Goal: Information Seeking & Learning: Learn about a topic

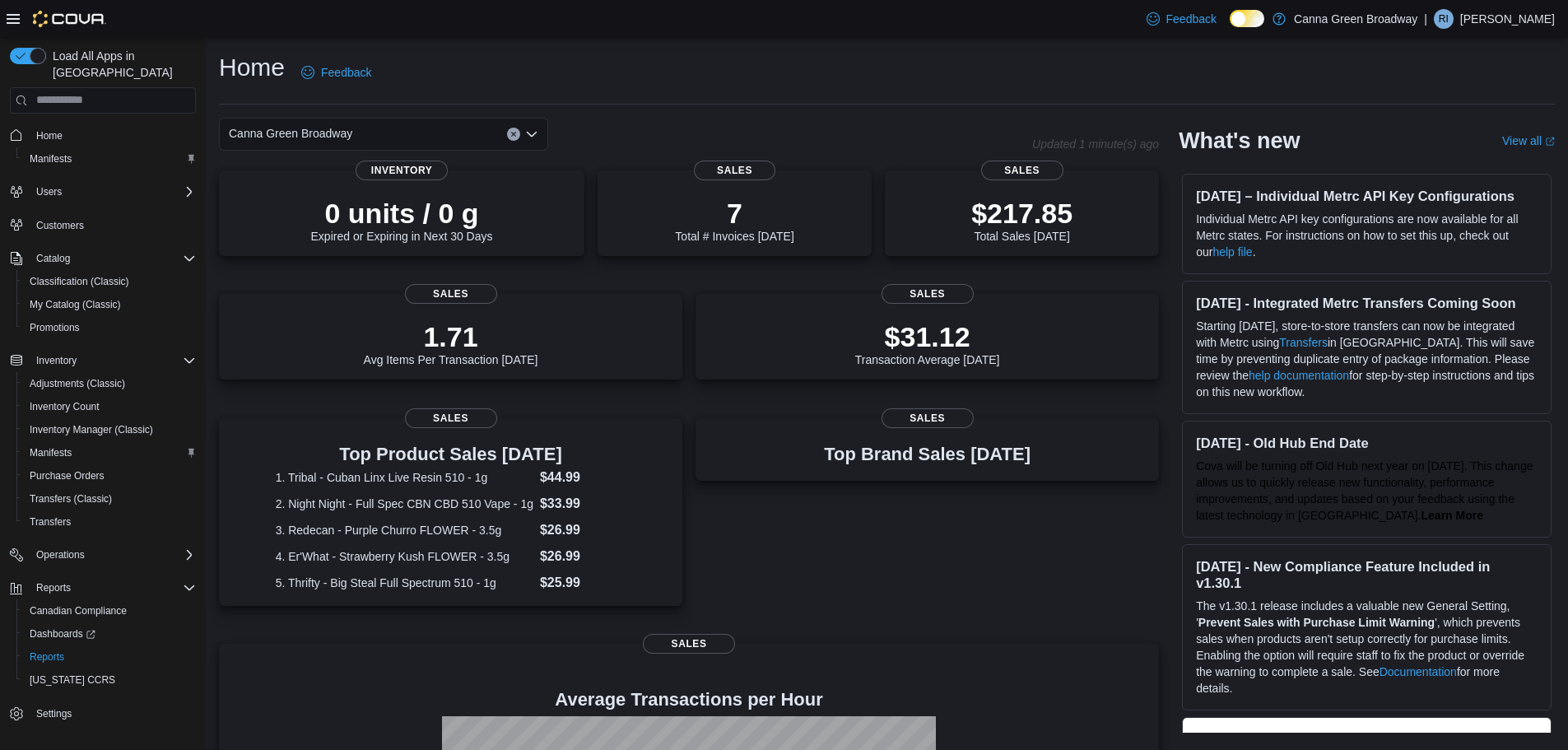
click at [966, 88] on div "Home Feedback" at bounding box center [886, 72] width 1335 height 42
click at [52, 650] on span "Reports" at bounding box center [46, 656] width 34 height 13
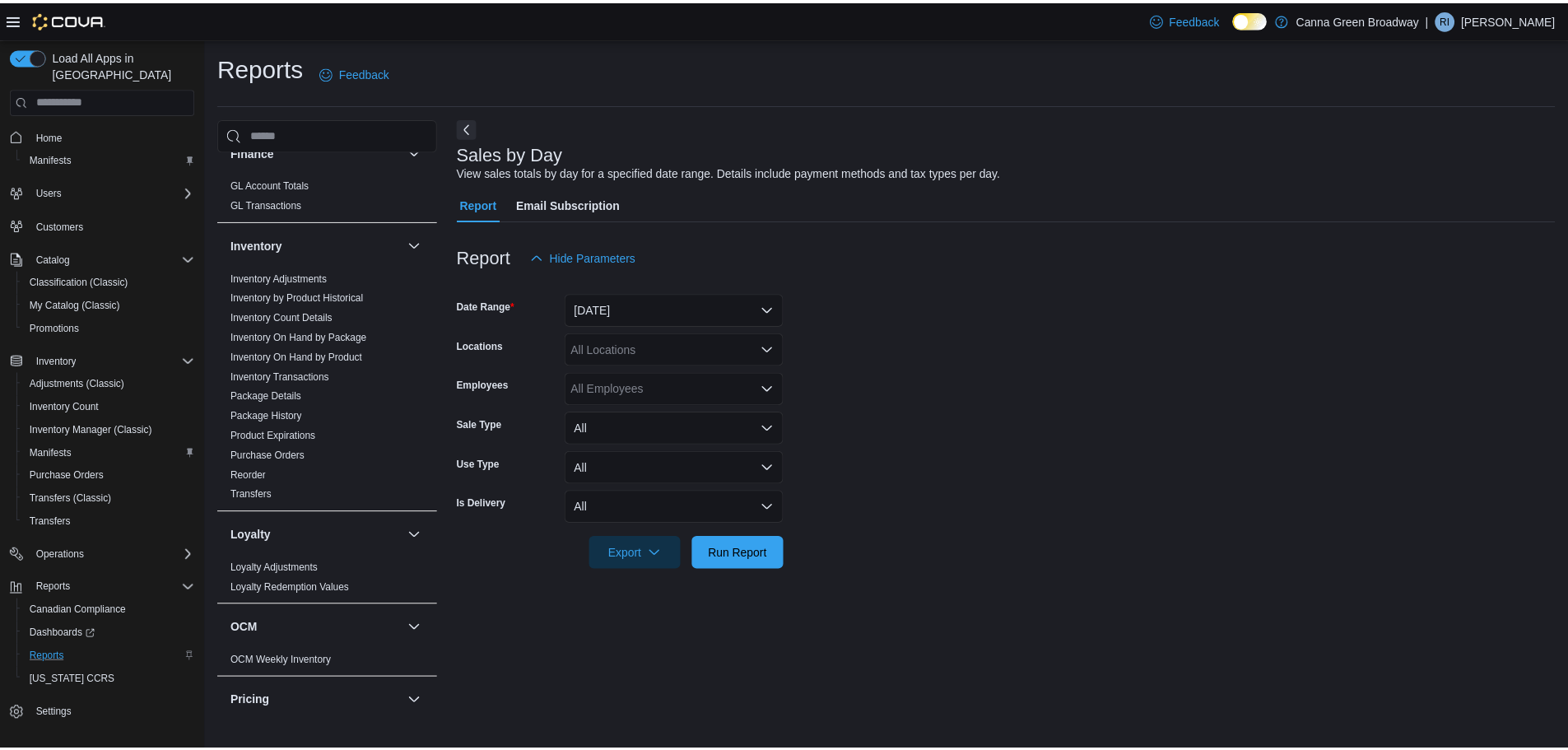
scroll to position [641, 0]
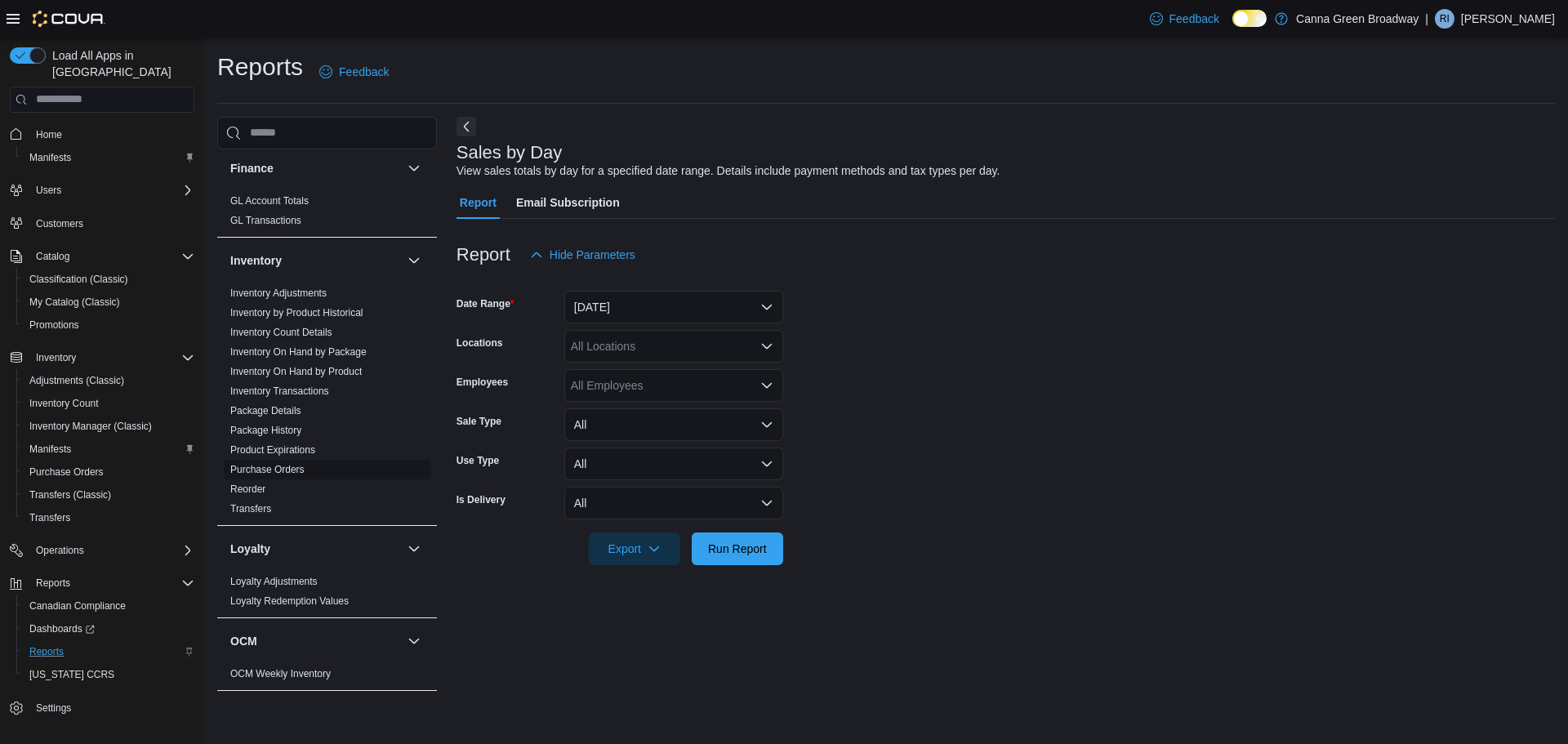
click at [257, 463] on link "Purchase Orders" at bounding box center [267, 469] width 74 height 12
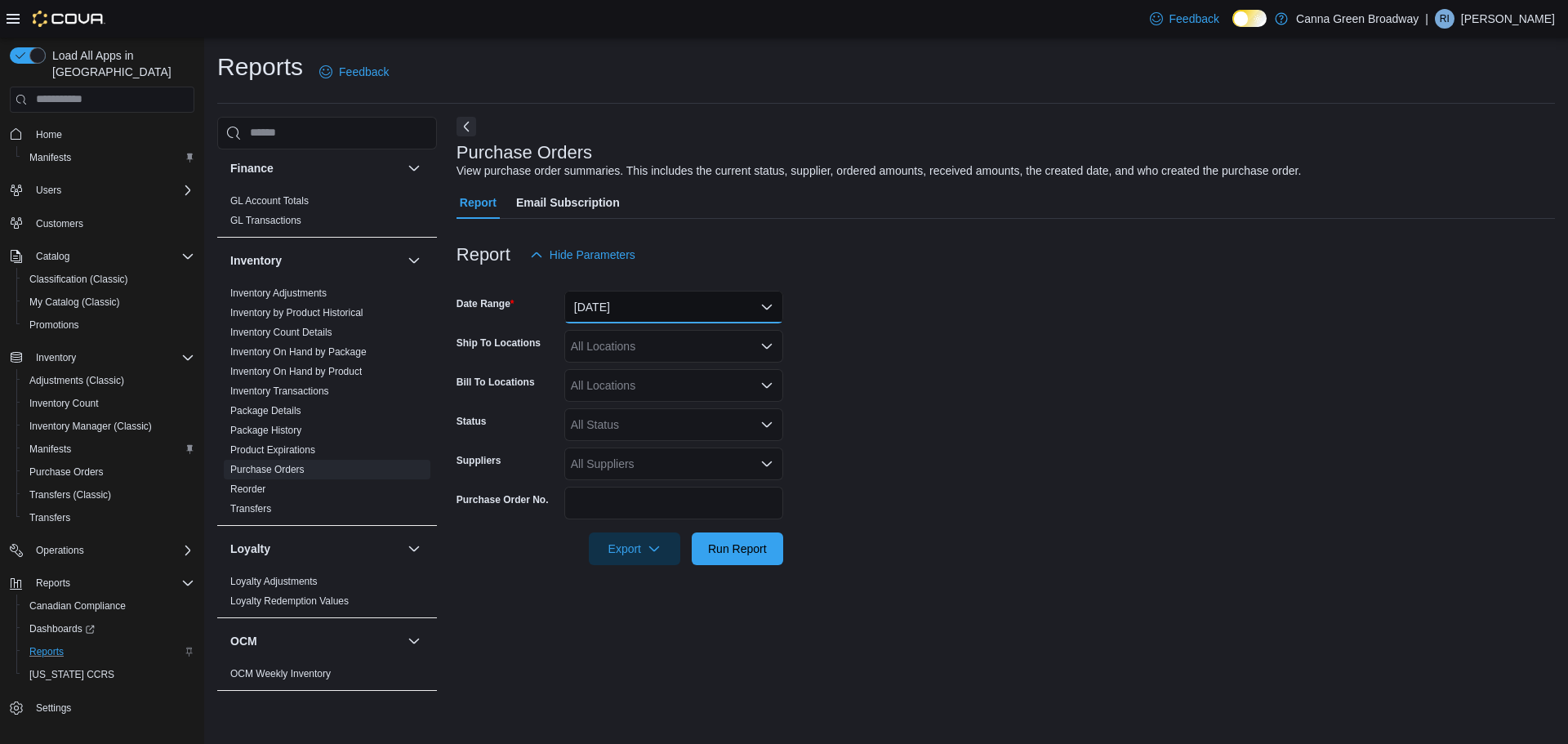
click at [636, 304] on button "Yesterday" at bounding box center [674, 306] width 219 height 32
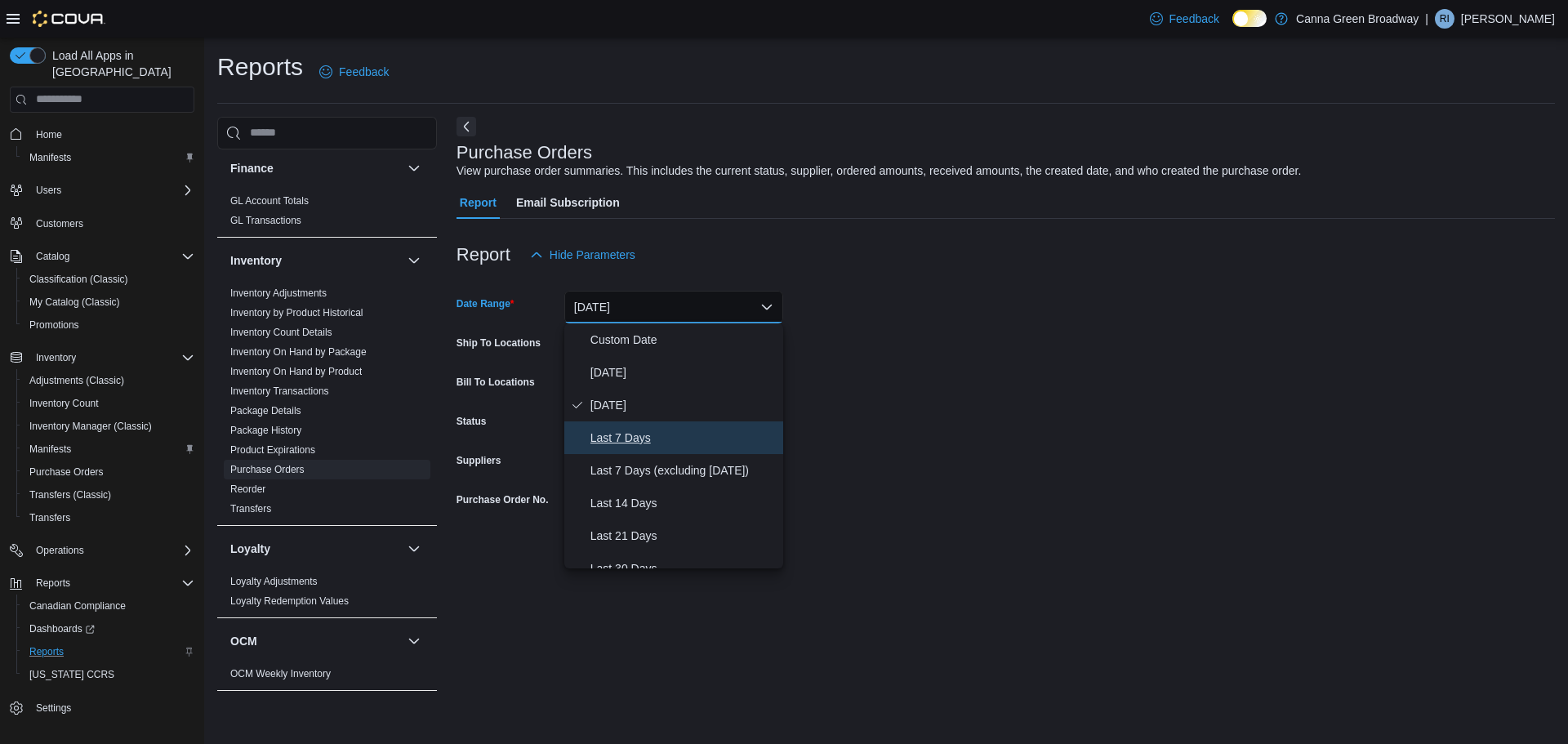
click at [622, 431] on span "Last 7 Days" at bounding box center [684, 438] width 186 height 20
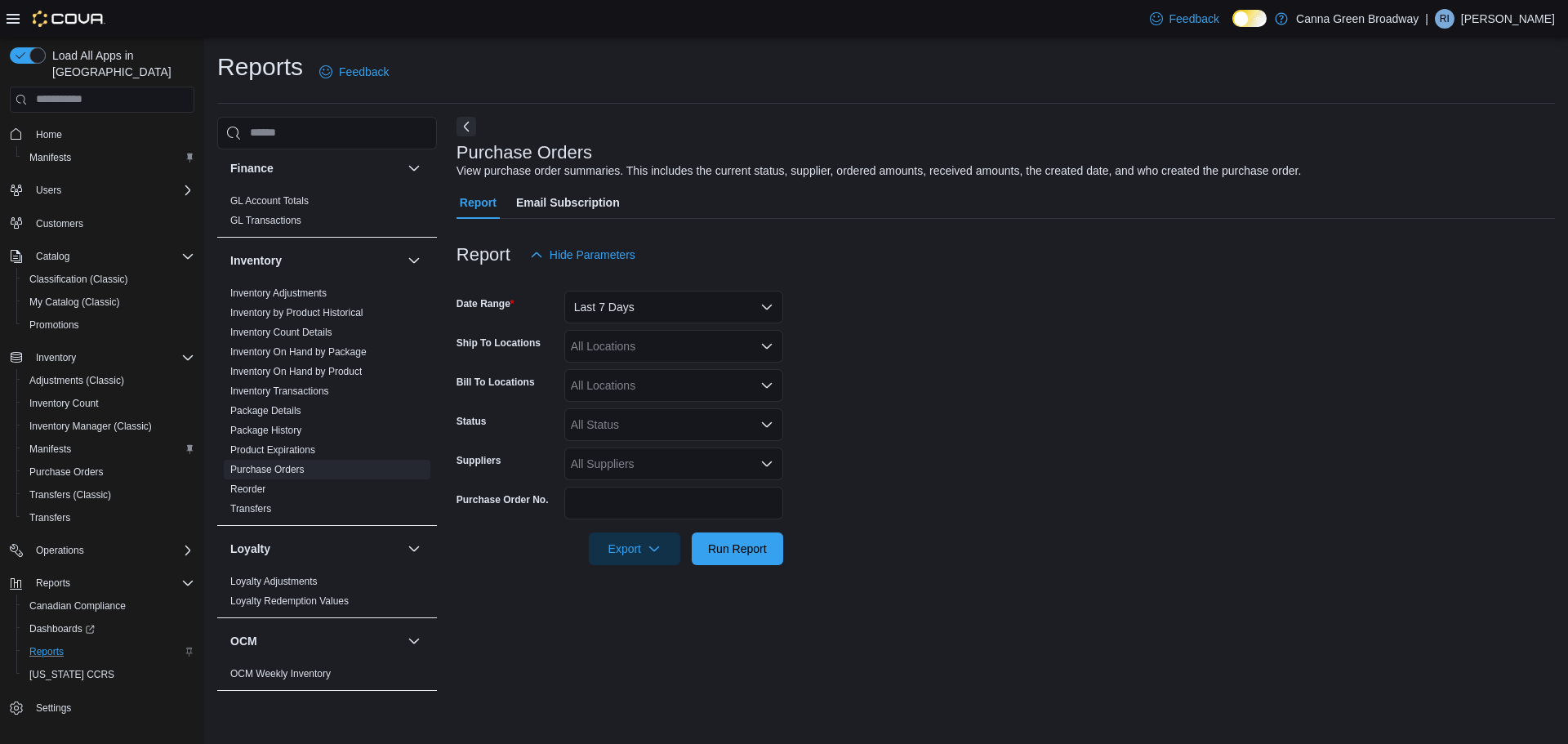
click at [987, 458] on form "Date Range Last 7 Days Ship To Locations All Locations Bill To Locations All Lo…" at bounding box center [1006, 417] width 1098 height 294
click at [744, 556] on span "Run Report" at bounding box center [737, 547] width 71 height 32
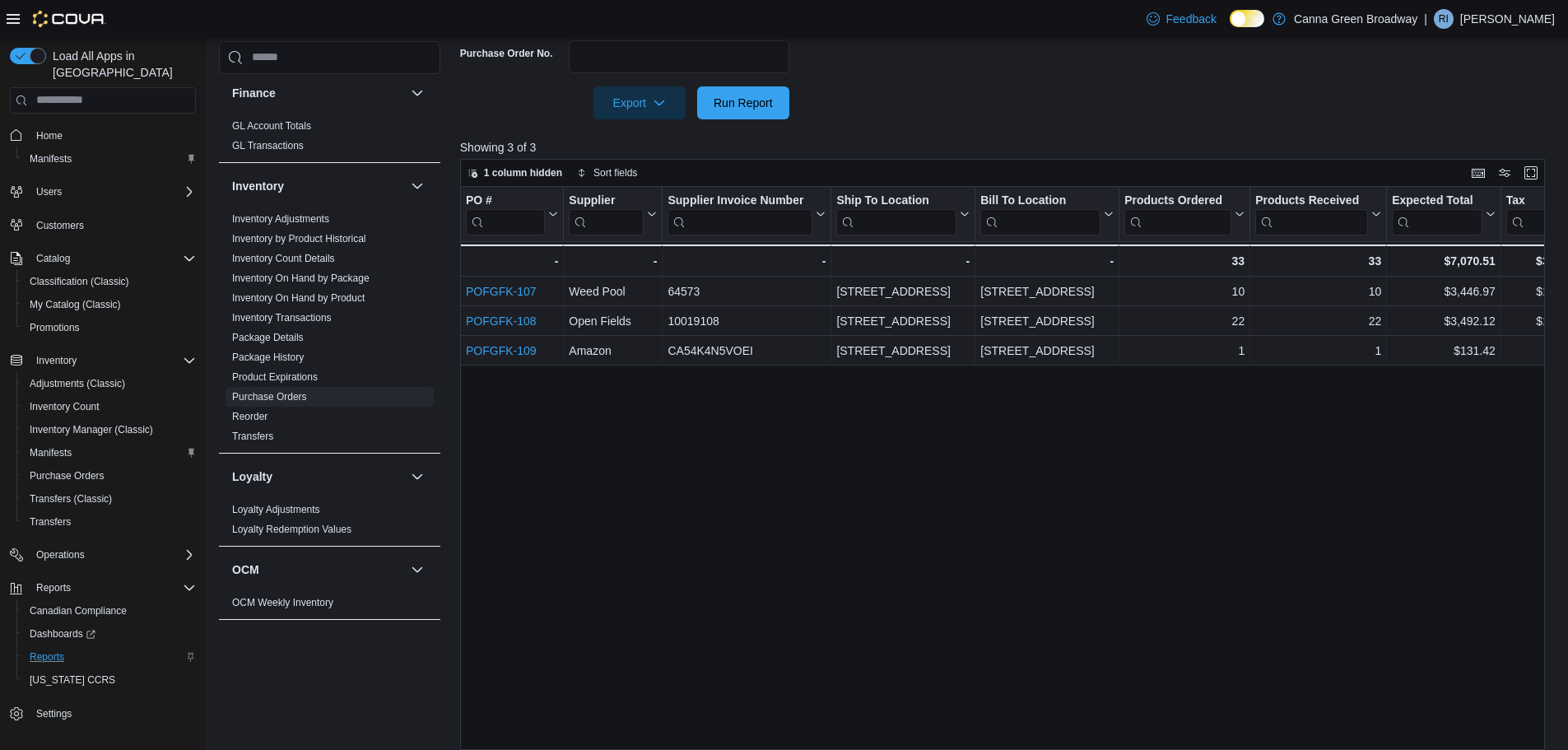
scroll to position [471, 0]
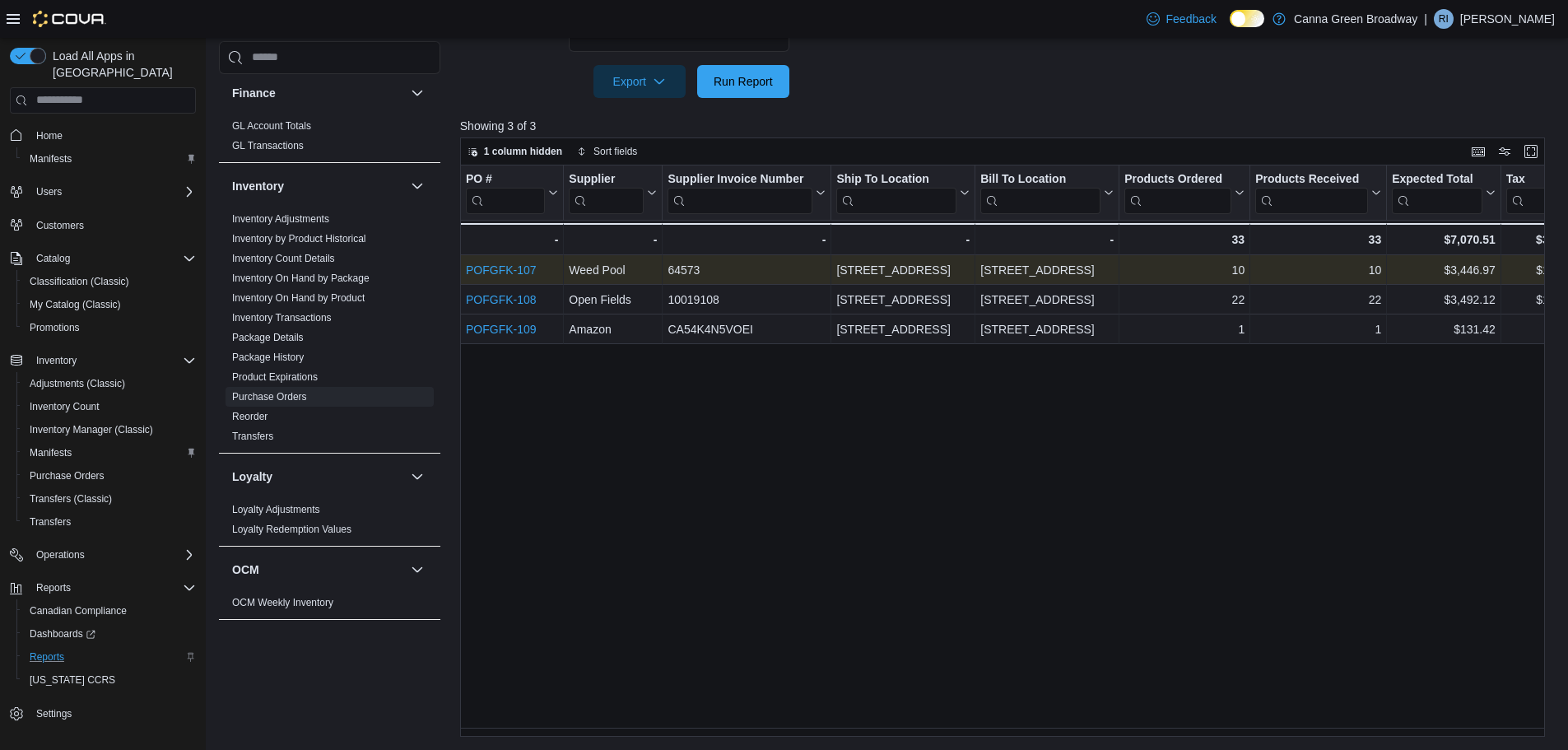
click at [511, 272] on link "POFGFK-107" at bounding box center [502, 269] width 71 height 13
click at [286, 311] on link "Inventory Transactions" at bounding box center [281, 317] width 100 height 12
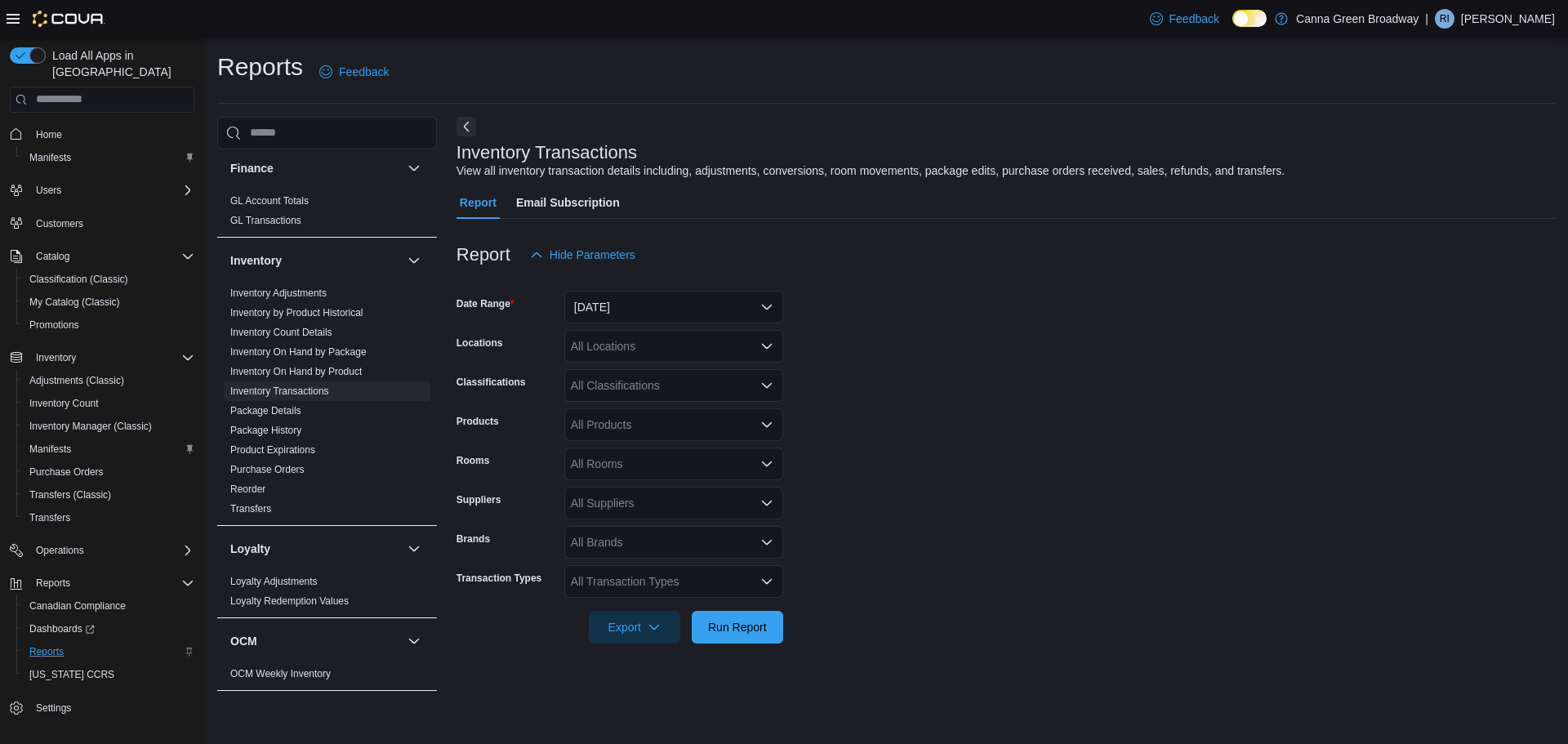
click at [1072, 339] on form "Date Range Yesterday Locations All Locations Classifications All Classification…" at bounding box center [1006, 457] width 1098 height 372
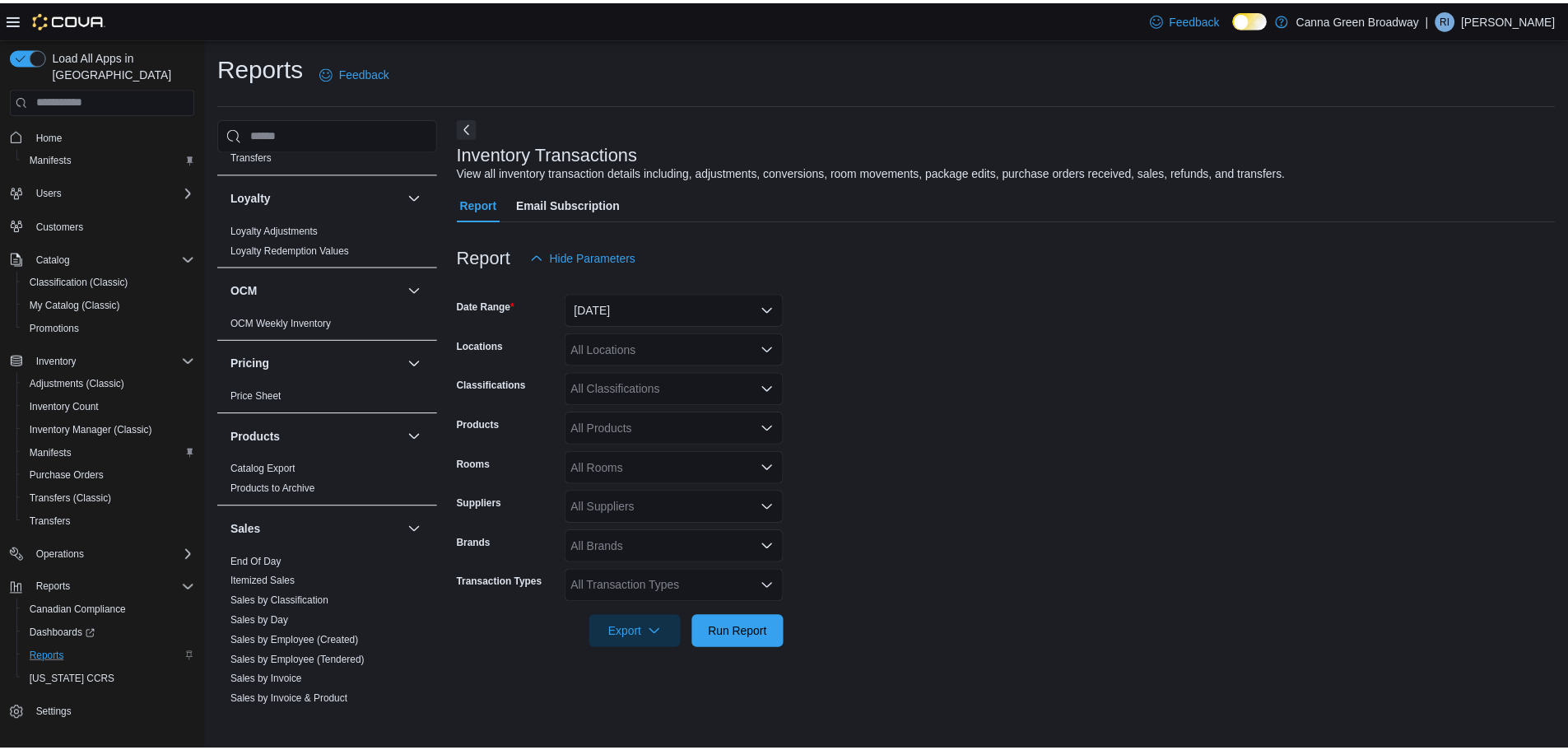
scroll to position [887, 0]
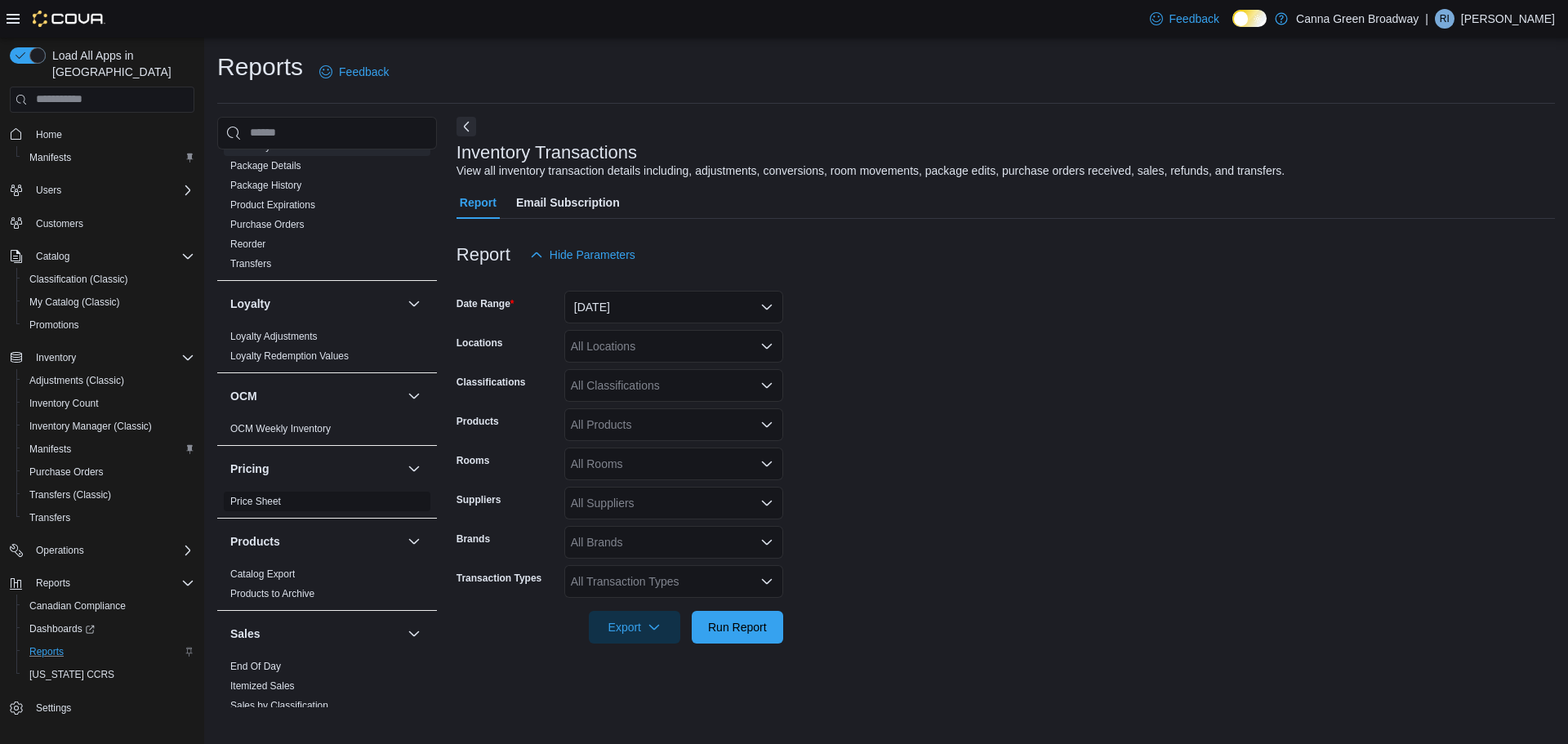
click at [263, 496] on link "Price Sheet" at bounding box center [255, 502] width 51 height 12
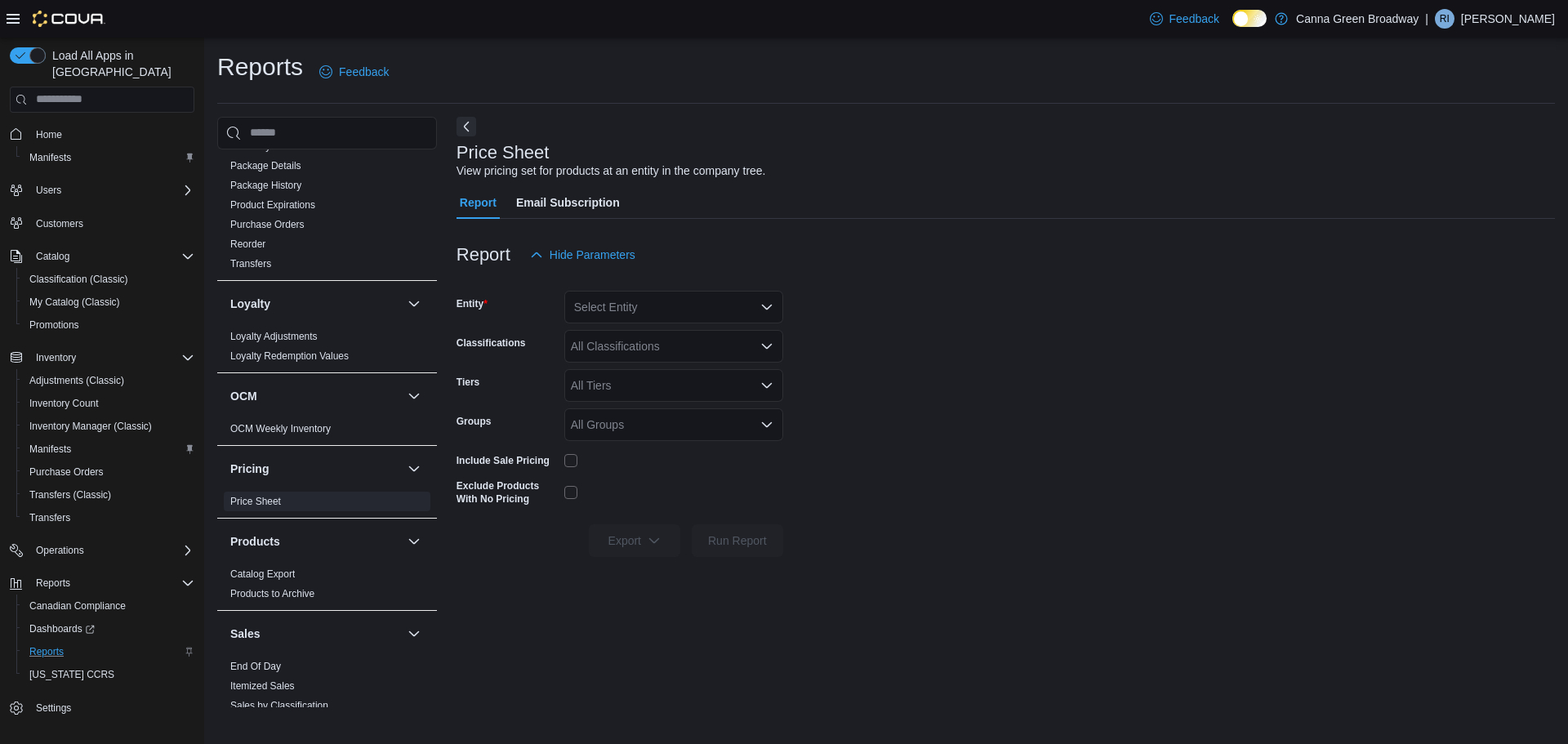
click at [626, 303] on div "Select Entity" at bounding box center [674, 306] width 219 height 32
click at [654, 333] on span "Canna Green Broadway" at bounding box center [672, 334] width 122 height 17
click at [952, 328] on form "Entity Canna Green Broadway Classifications All Classifications Tiers All Tiers…" at bounding box center [1006, 414] width 1098 height 285
click at [621, 359] on div "All Classifications" at bounding box center [674, 345] width 219 height 32
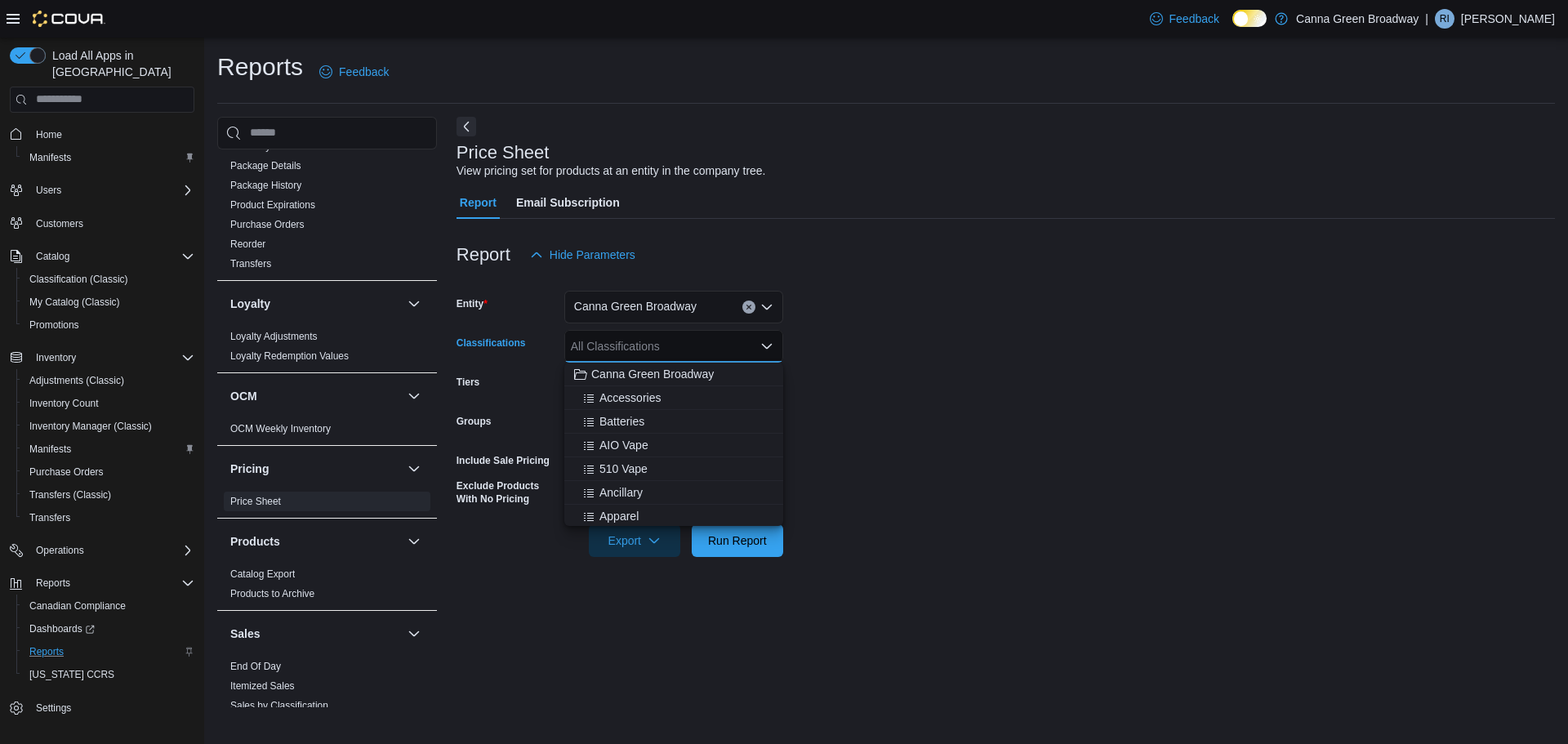
click at [626, 344] on div "All Classifications Combo box. Selected. Combo box input. All Classifications. …" at bounding box center [674, 345] width 219 height 32
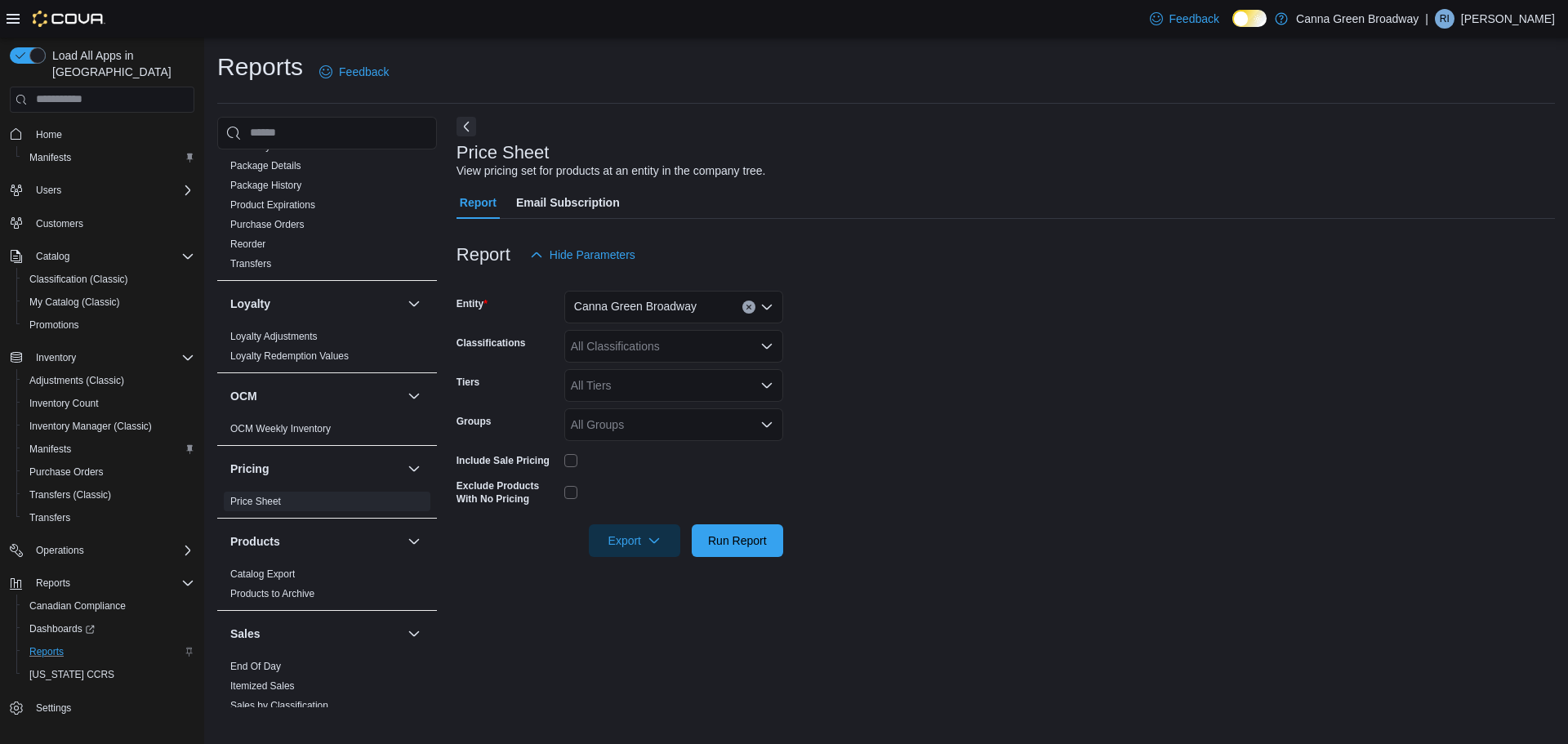
click at [1067, 403] on form "Entity Canna Green Broadway Classifications All Classifications Tiers All Tiers…" at bounding box center [1006, 414] width 1098 height 285
click at [610, 437] on div "All Groups" at bounding box center [674, 423] width 219 height 32
drag, startPoint x: 1133, startPoint y: 464, endPoint x: 980, endPoint y: 437, distance: 155.4
click at [1130, 465] on form "Entity Canna Green Broadway Classifications All Classifications Tiers All Tiers…" at bounding box center [1006, 414] width 1098 height 285
drag, startPoint x: 686, startPoint y: 384, endPoint x: 694, endPoint y: 383, distance: 8.1
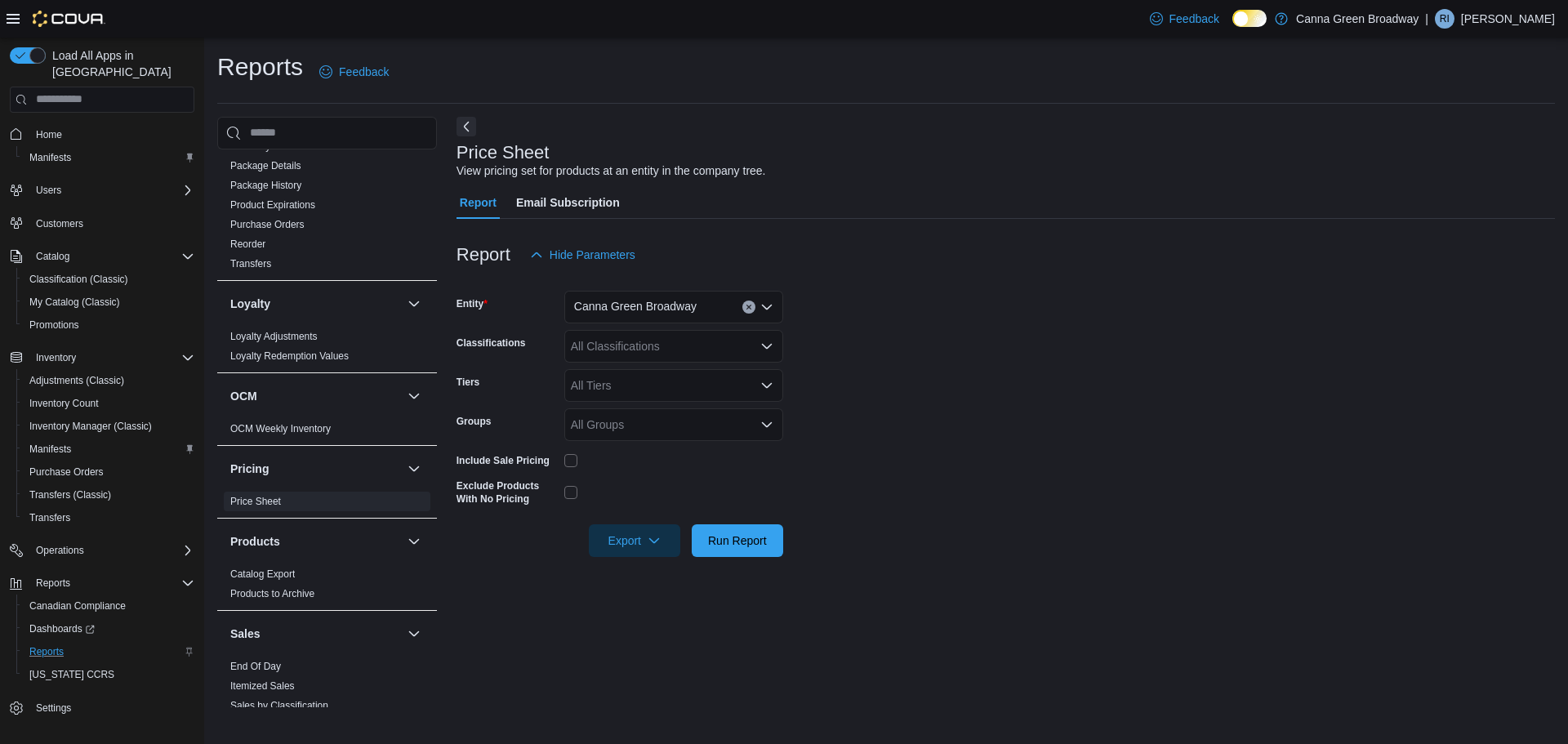
click at [685, 384] on div "All Tiers" at bounding box center [674, 384] width 219 height 32
click at [939, 363] on form "Entity Canna Green Broadway Classifications All Classifications Tiers All Tiers…" at bounding box center [1006, 414] width 1098 height 285
click at [675, 478] on form "Entity Canna Green Broadway Classifications All Classifications Tiers All Tiers…" at bounding box center [1006, 414] width 1098 height 285
drag, startPoint x: 705, startPoint y: 531, endPoint x: 944, endPoint y: 493, distance: 242.0
click at [705, 531] on span "Run Report" at bounding box center [737, 539] width 71 height 32
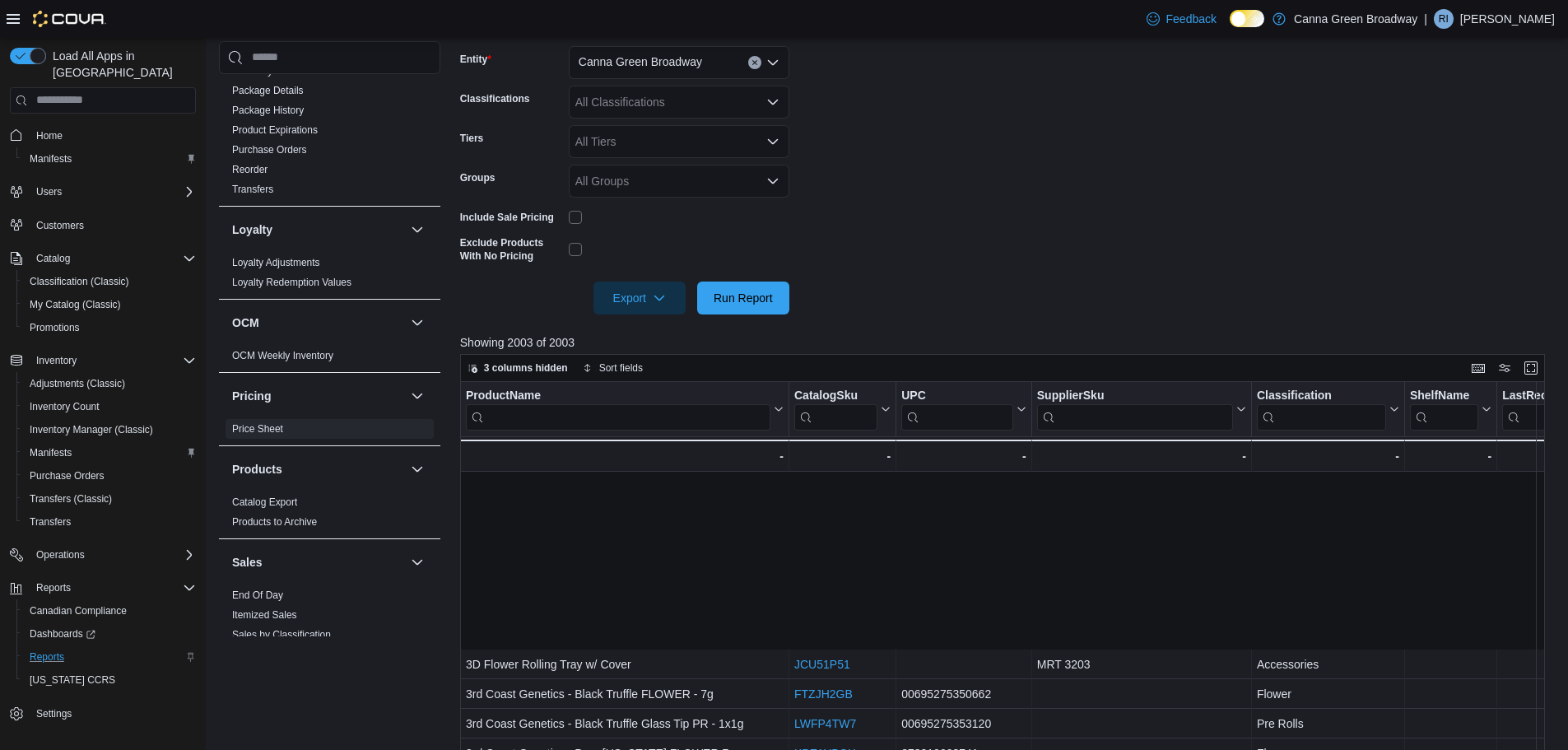
scroll to position [329, 0]
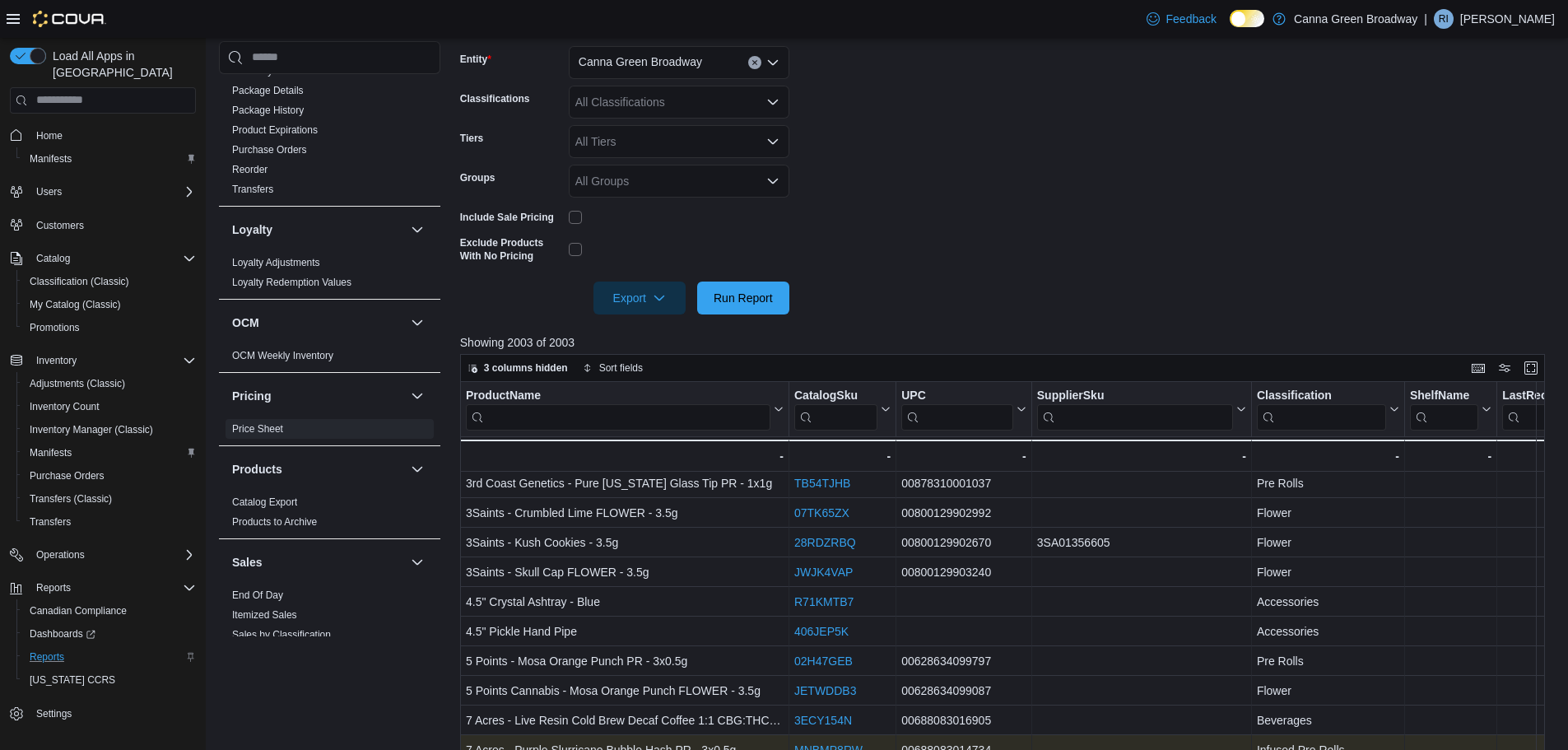
click at [805, 739] on div "MNBMP8RW - CatalogSkuUrl, column 2, row 21" at bounding box center [843, 750] width 107 height 30
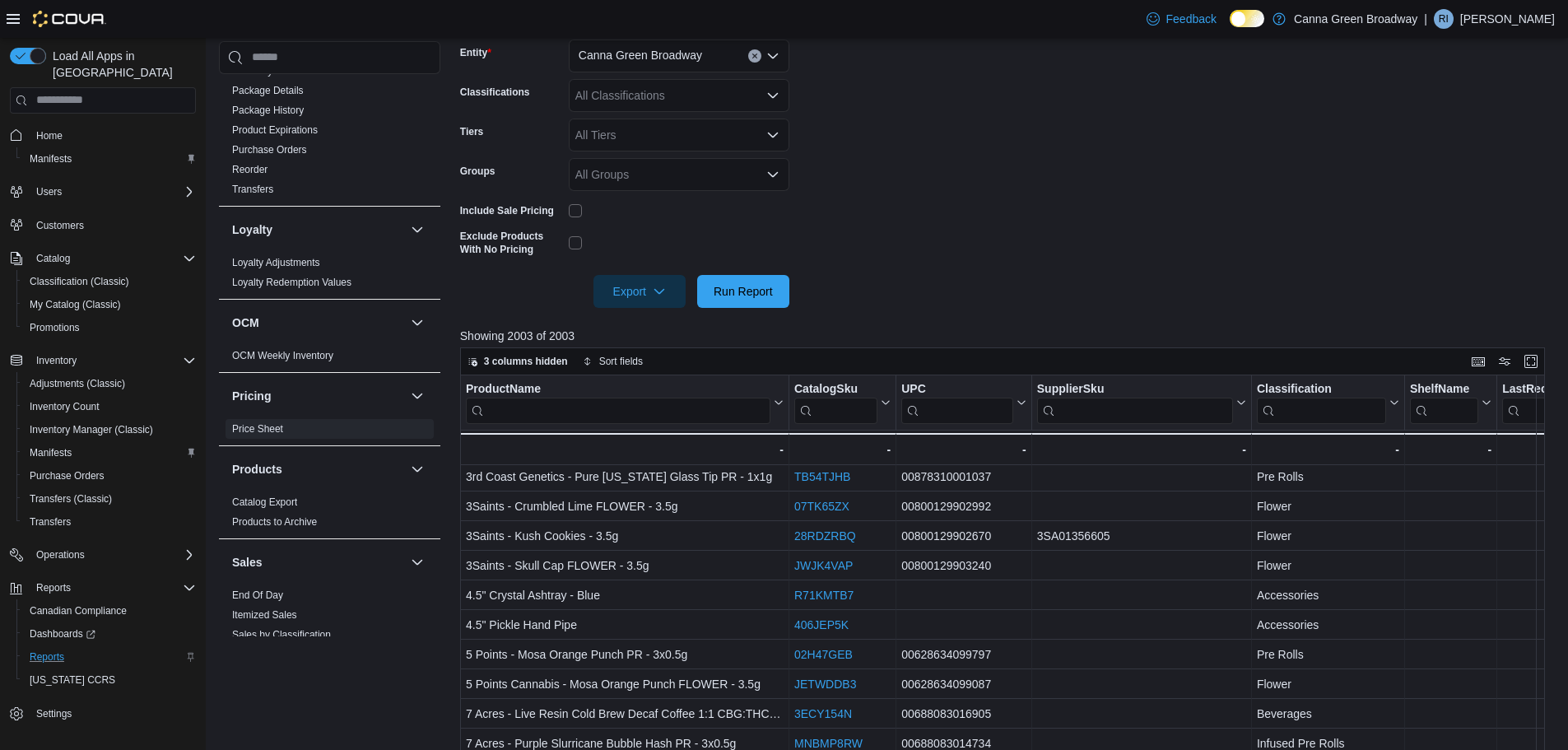
click at [958, 249] on form "Entity Canna Green Broadway Classifications All Classifications Tiers All Tiers…" at bounding box center [1008, 164] width 1096 height 288
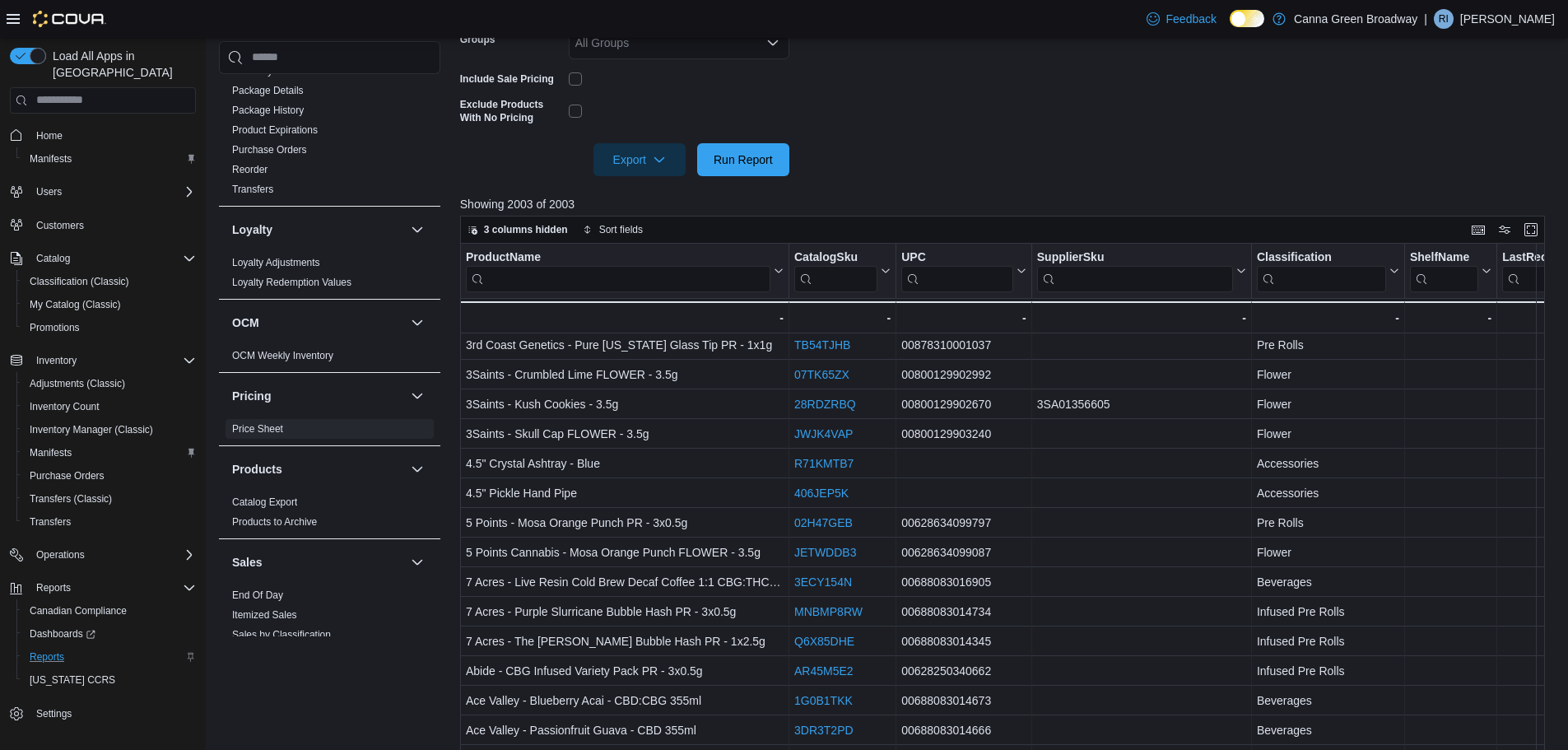
scroll to position [463, 0]
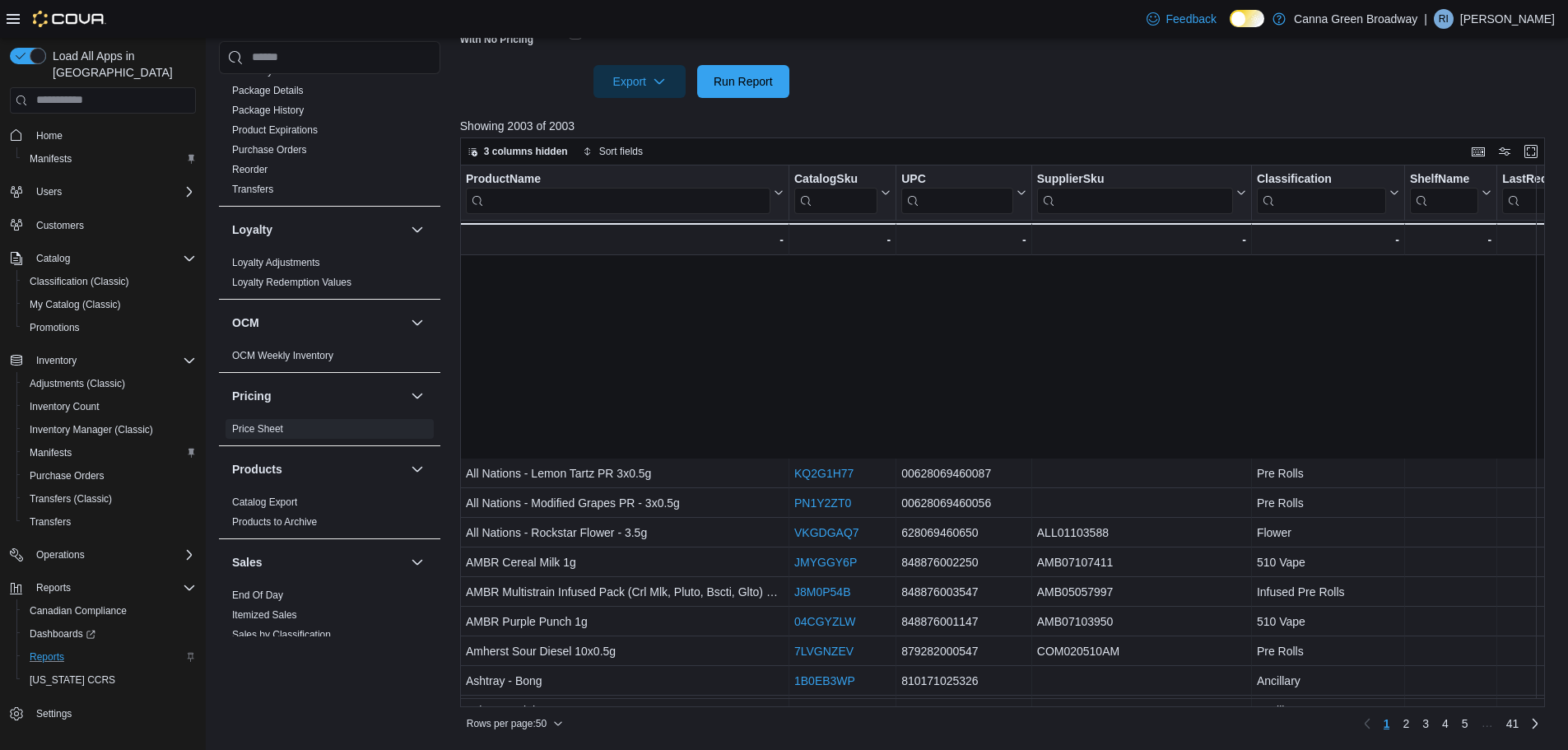
drag, startPoint x: 931, startPoint y: 707, endPoint x: 1207, endPoint y: 728, distance: 276.8
click at [1209, 730] on div "Rows per page : 50 Page 1 of 41 1 2 3 4 5 … 41" at bounding box center [1002, 721] width 1084 height 30
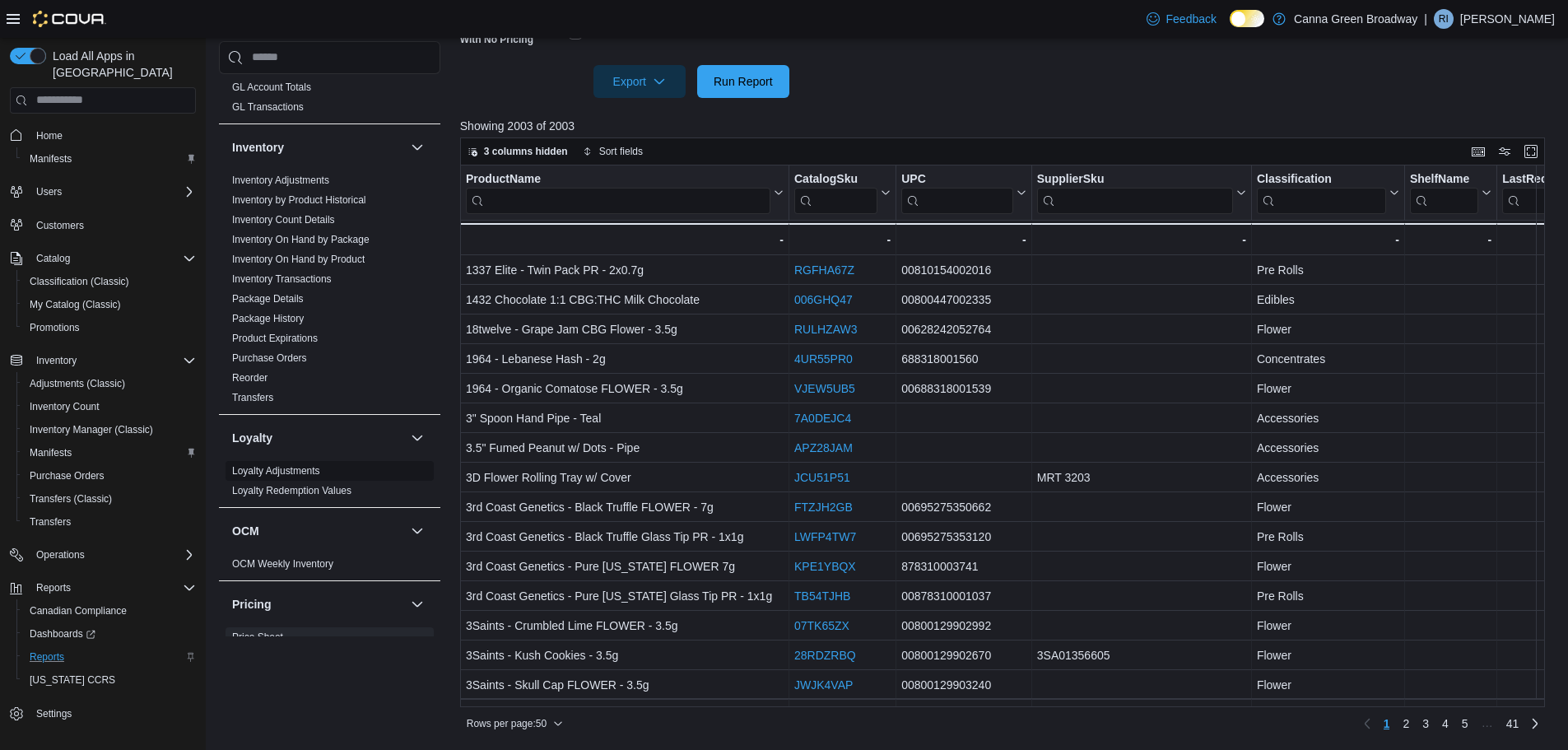
scroll to position [641, 0]
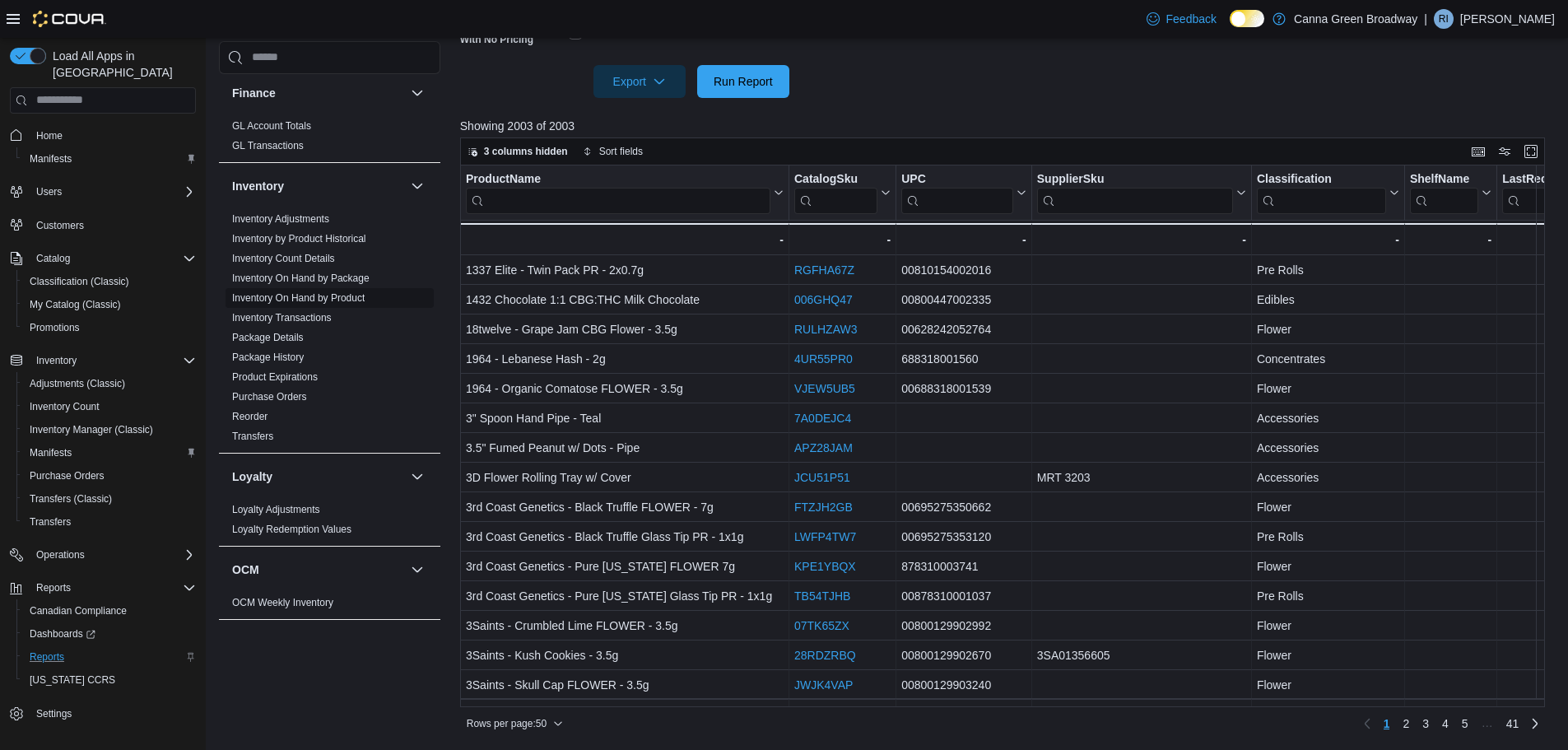
click at [276, 292] on link "Inventory On Hand by Product" at bounding box center [298, 298] width 132 height 12
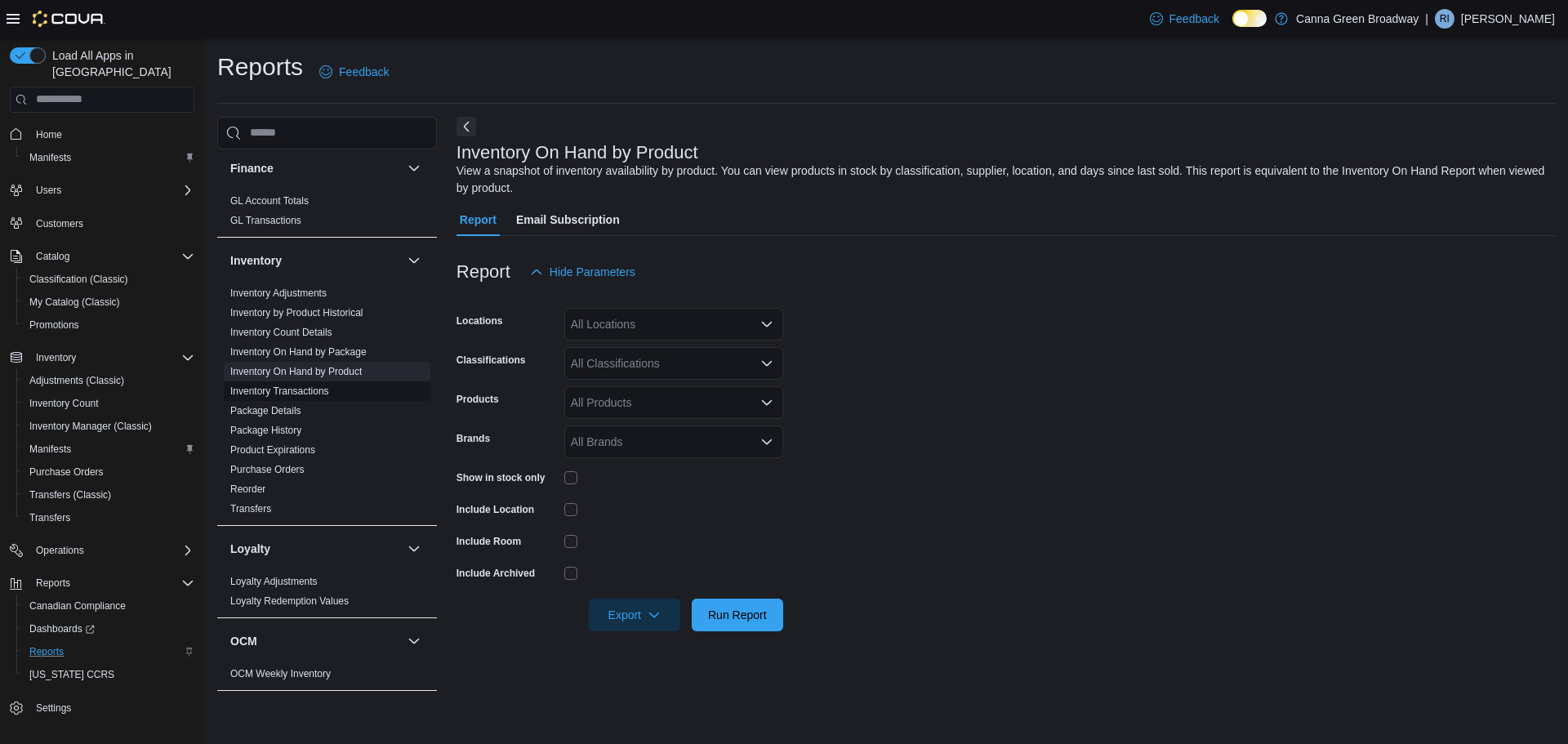
click at [283, 385] on link "Inventory Transactions" at bounding box center [279, 391] width 99 height 12
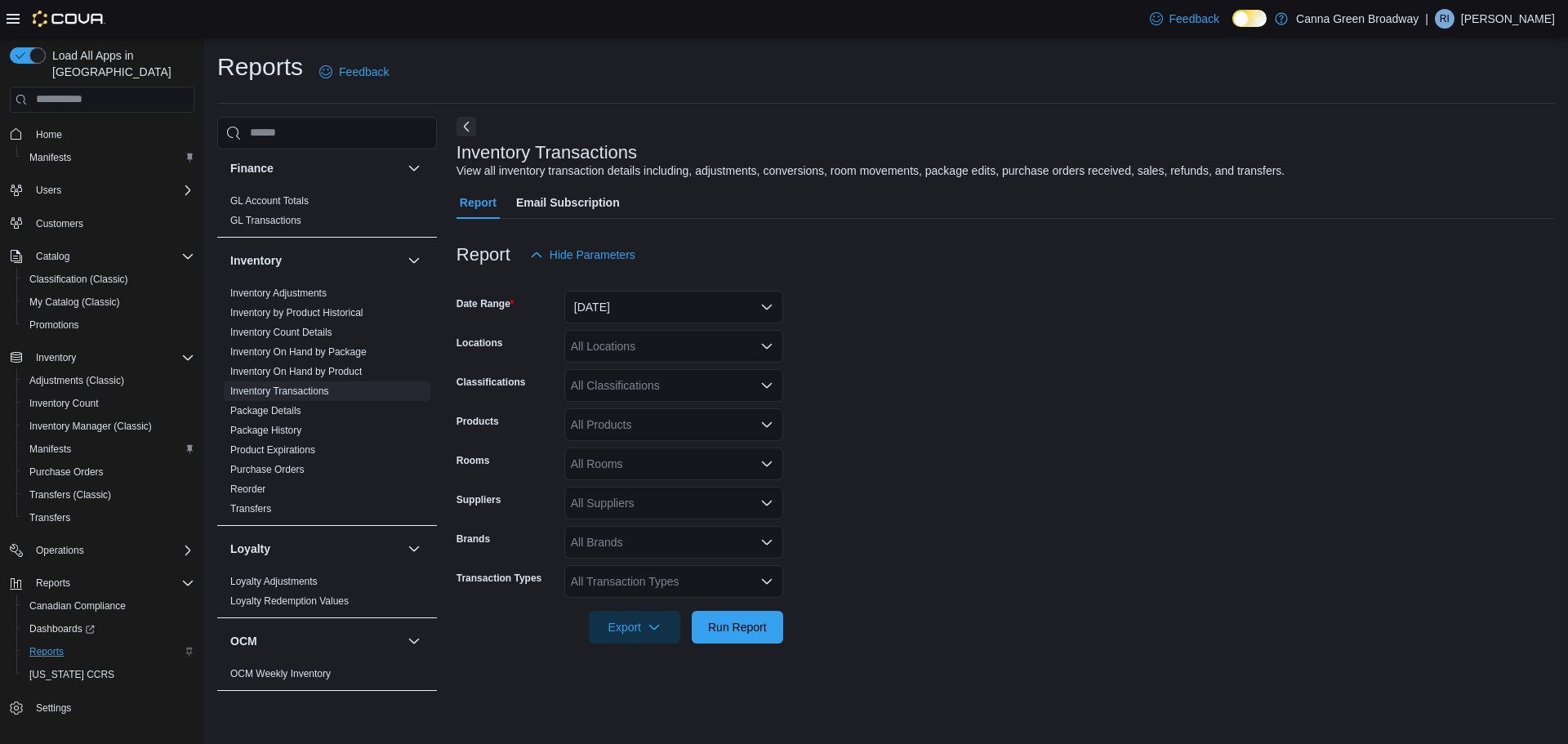
click at [1185, 372] on form "Date Range Yesterday Locations All Locations Classifications All Classification…" at bounding box center [1006, 457] width 1098 height 372
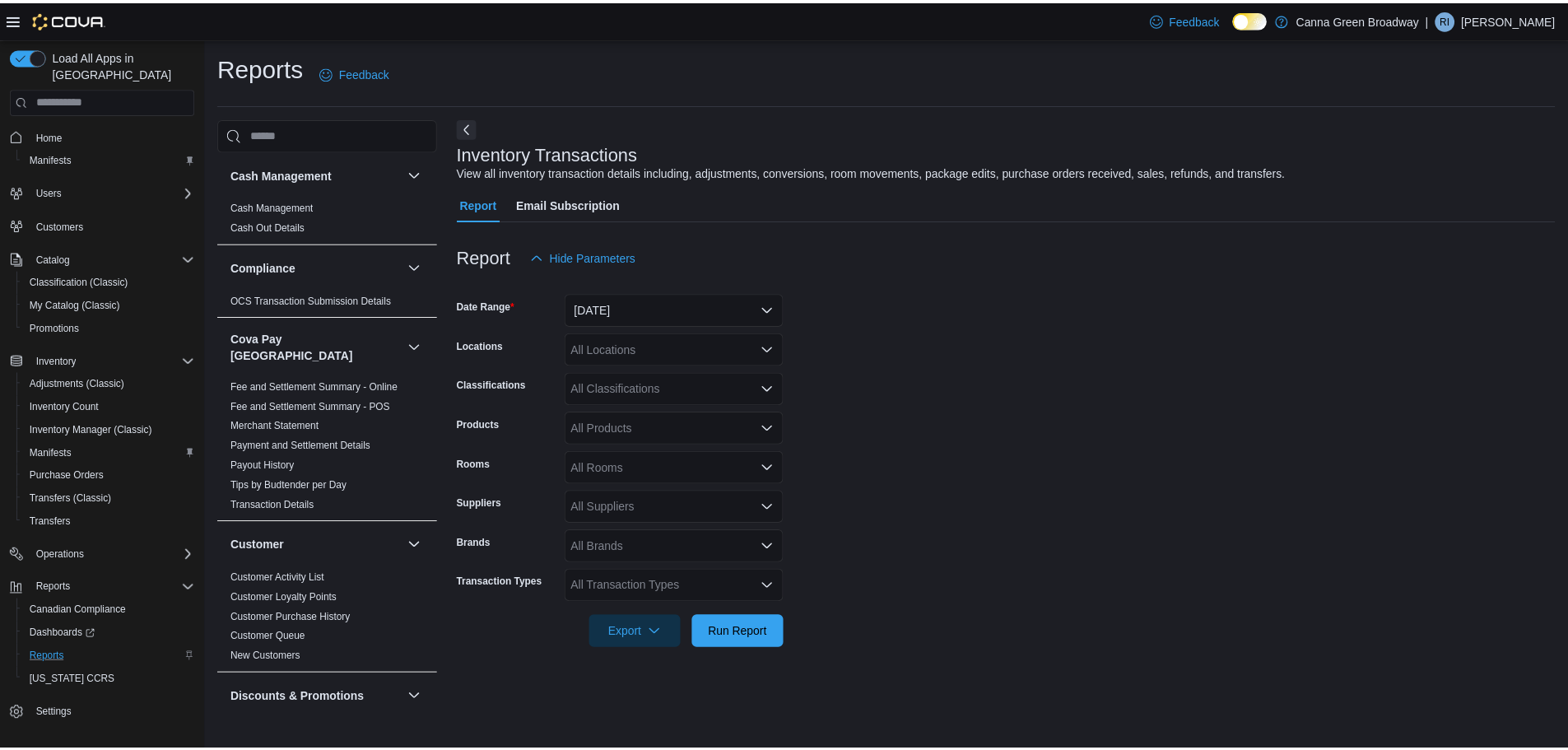
scroll to position [329, 0]
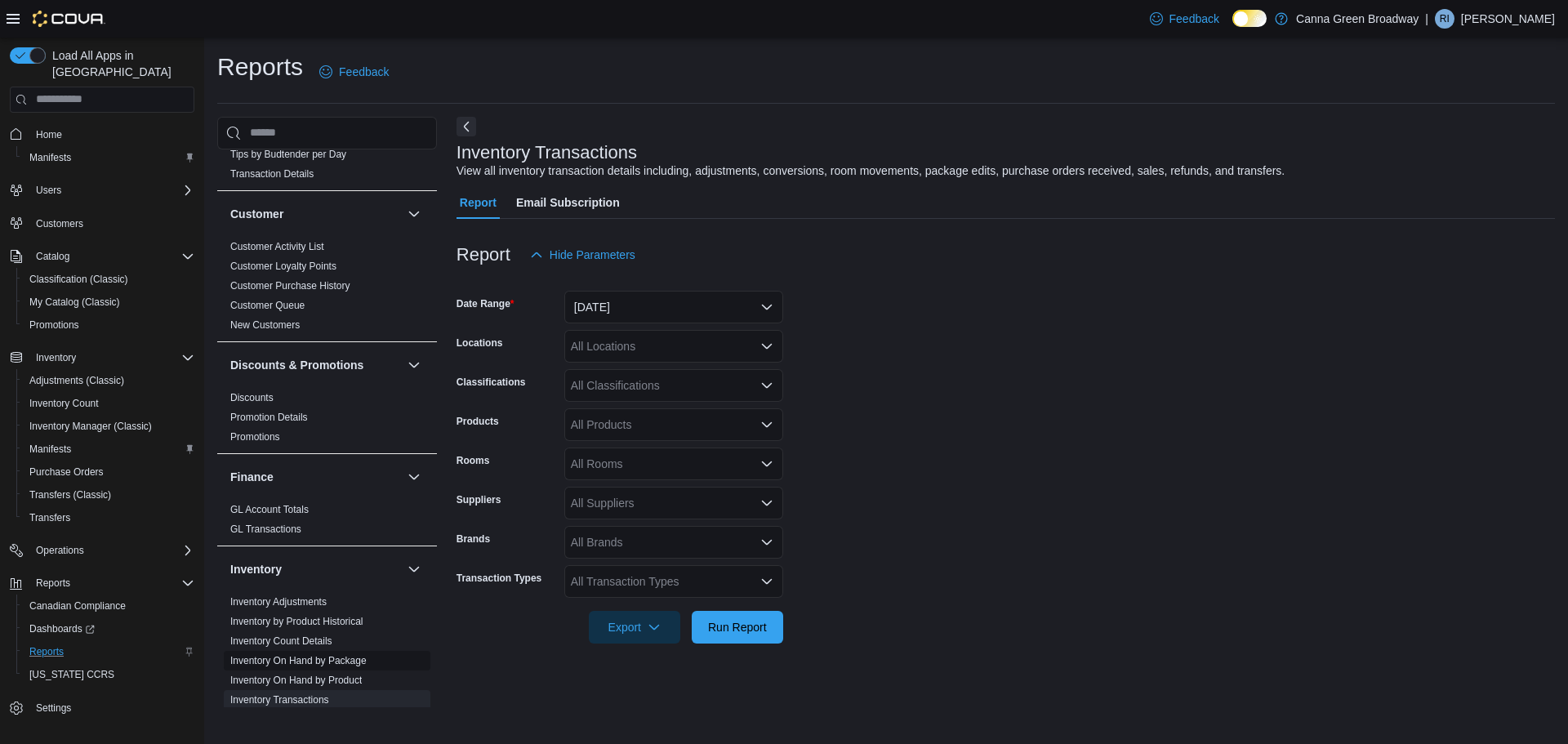
click at [279, 655] on link "Inventory On Hand by Package" at bounding box center [297, 661] width 136 height 12
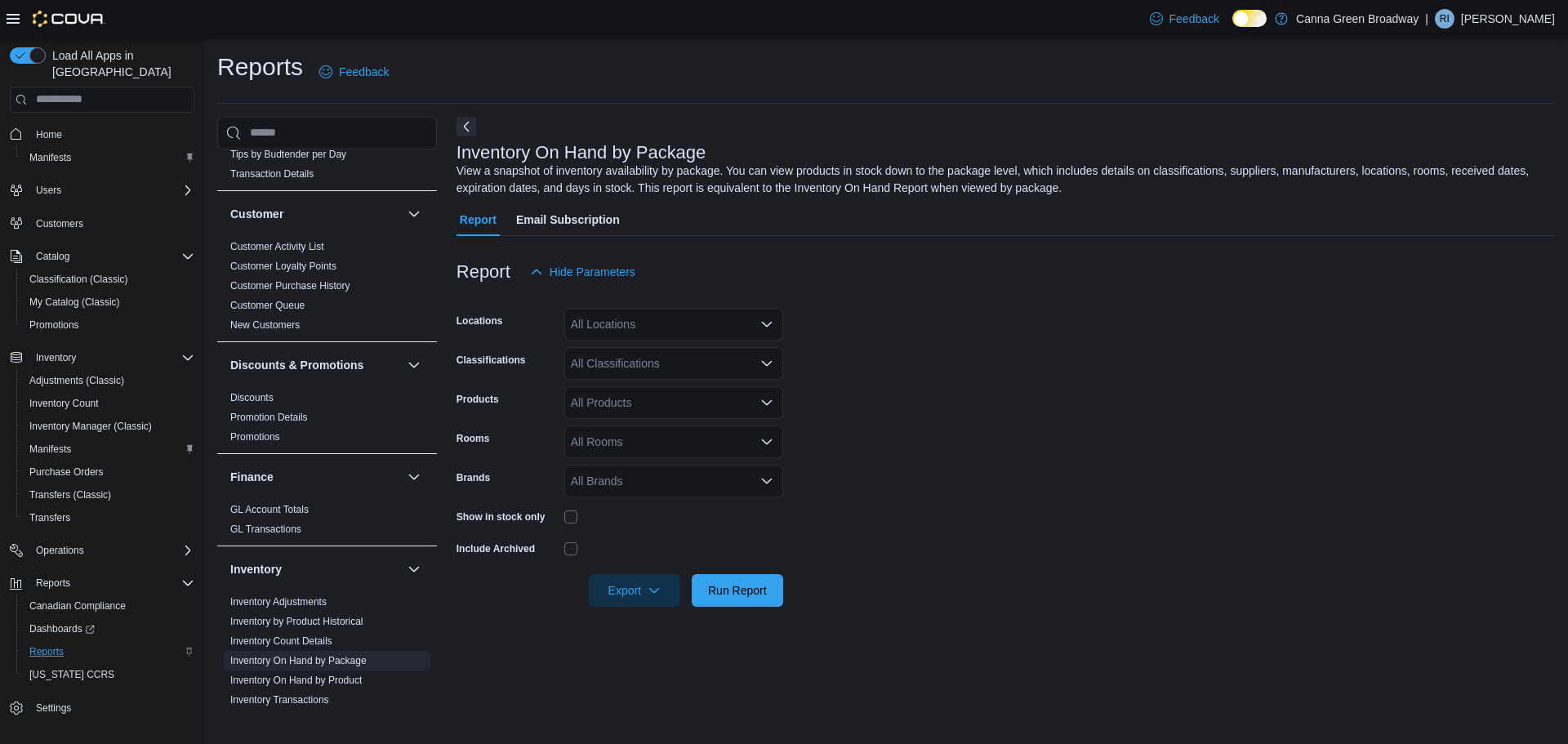
click at [726, 332] on div "All Locations" at bounding box center [674, 324] width 219 height 32
click at [723, 324] on div "All Locations Combo box. Selected. Combo box input. All Locations. Type some te…" at bounding box center [674, 324] width 219 height 32
click at [941, 322] on form "Locations All Locations Combo box. Selected. Combo box input. All Locations. Ty…" at bounding box center [1006, 448] width 1098 height 319
click at [745, 327] on div "All Locations" at bounding box center [674, 324] width 219 height 32
click at [640, 356] on span "Canna Green Broadway" at bounding box center [651, 352] width 122 height 17
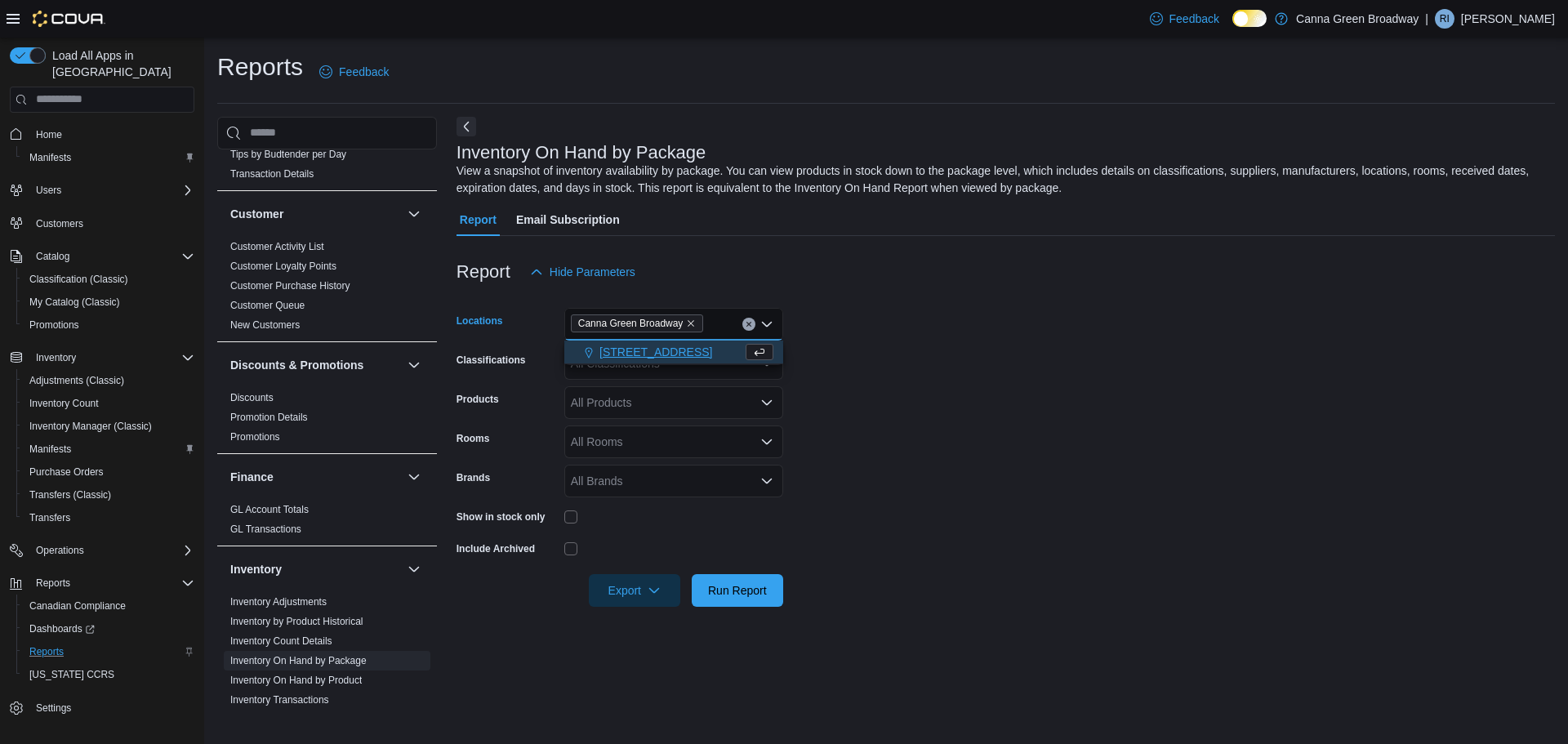
click at [1008, 353] on form "Locations Canna Green Broadway Combo box. Selected. Canna Green Broadway. Press…" at bounding box center [1006, 448] width 1098 height 319
click at [617, 368] on div "All Classifications" at bounding box center [674, 363] width 219 height 32
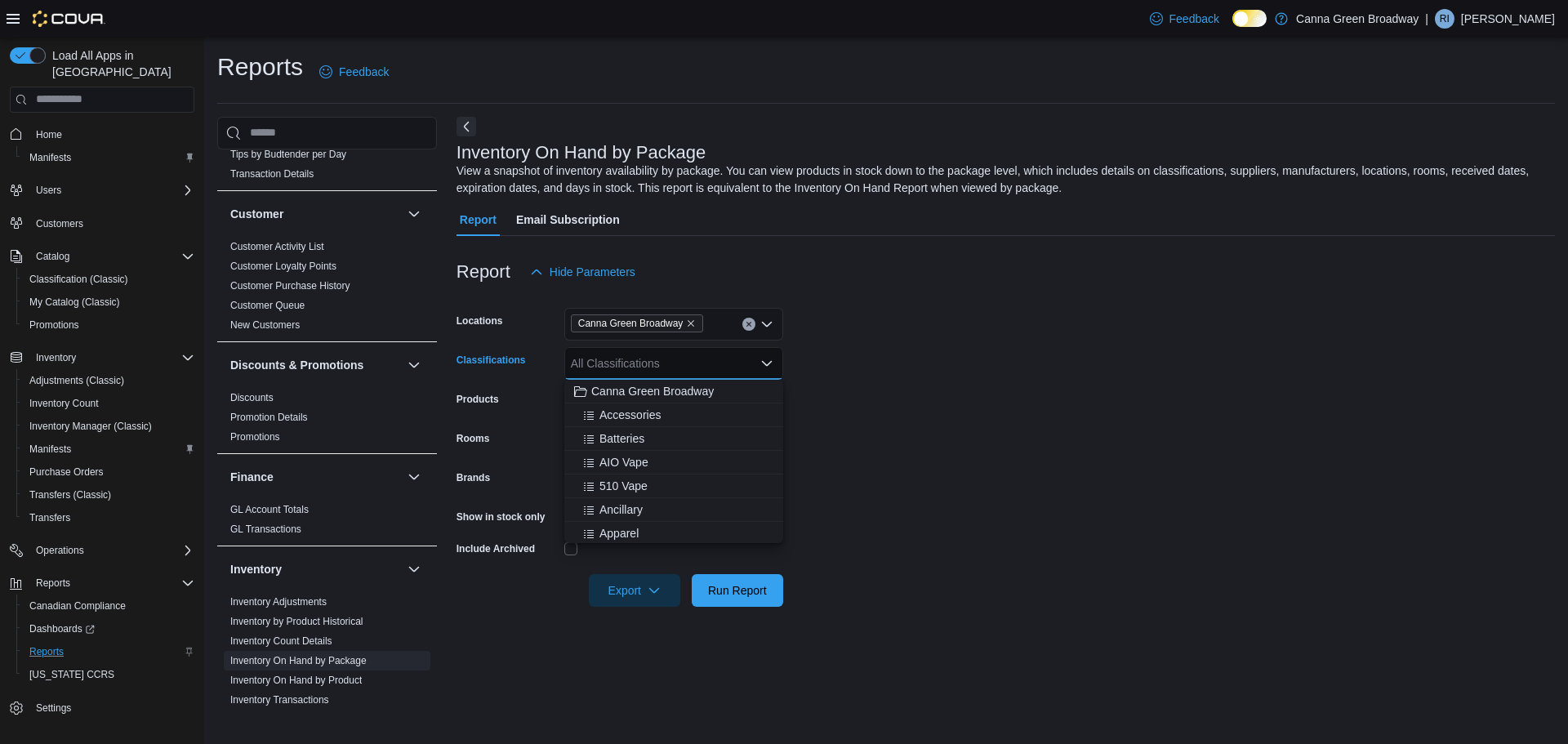
click at [611, 366] on div "All Classifications Combo box. Selected. Combo box input. All Classifications. …" at bounding box center [674, 363] width 219 height 32
click at [943, 406] on form "Locations Canna Green Broadway Classifications All Classifications Products All…" at bounding box center [1006, 448] width 1098 height 319
click at [685, 405] on div "All Products" at bounding box center [674, 402] width 219 height 32
click at [895, 382] on form "Locations Canna Green Broadway Classifications All Classifications Products All…" at bounding box center [1006, 448] width 1098 height 319
click at [704, 433] on div "All Rooms" at bounding box center [674, 441] width 219 height 32
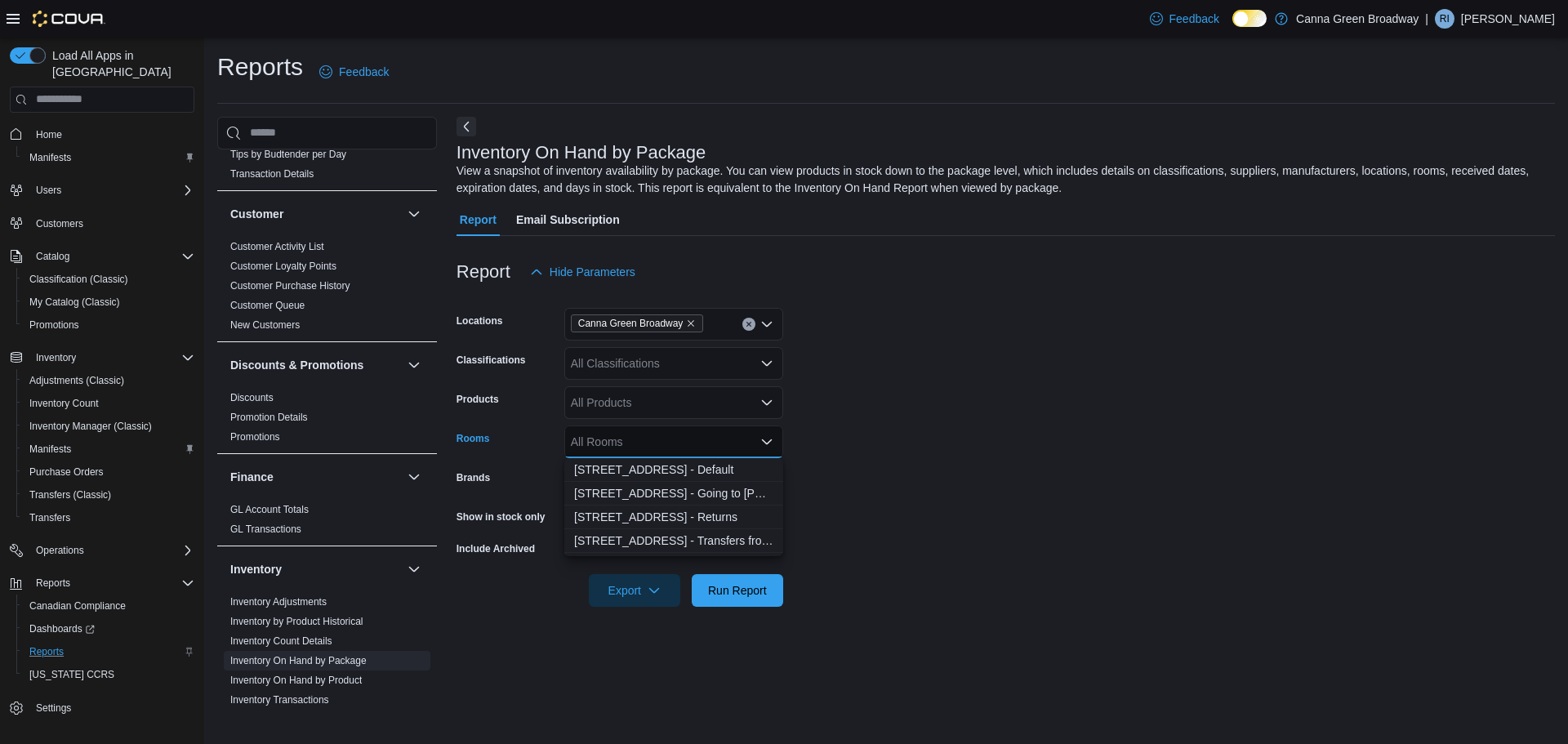
click at [887, 415] on form "Locations Canna Green Broadway Classifications All Classifications Products All…" at bounding box center [1006, 448] width 1098 height 319
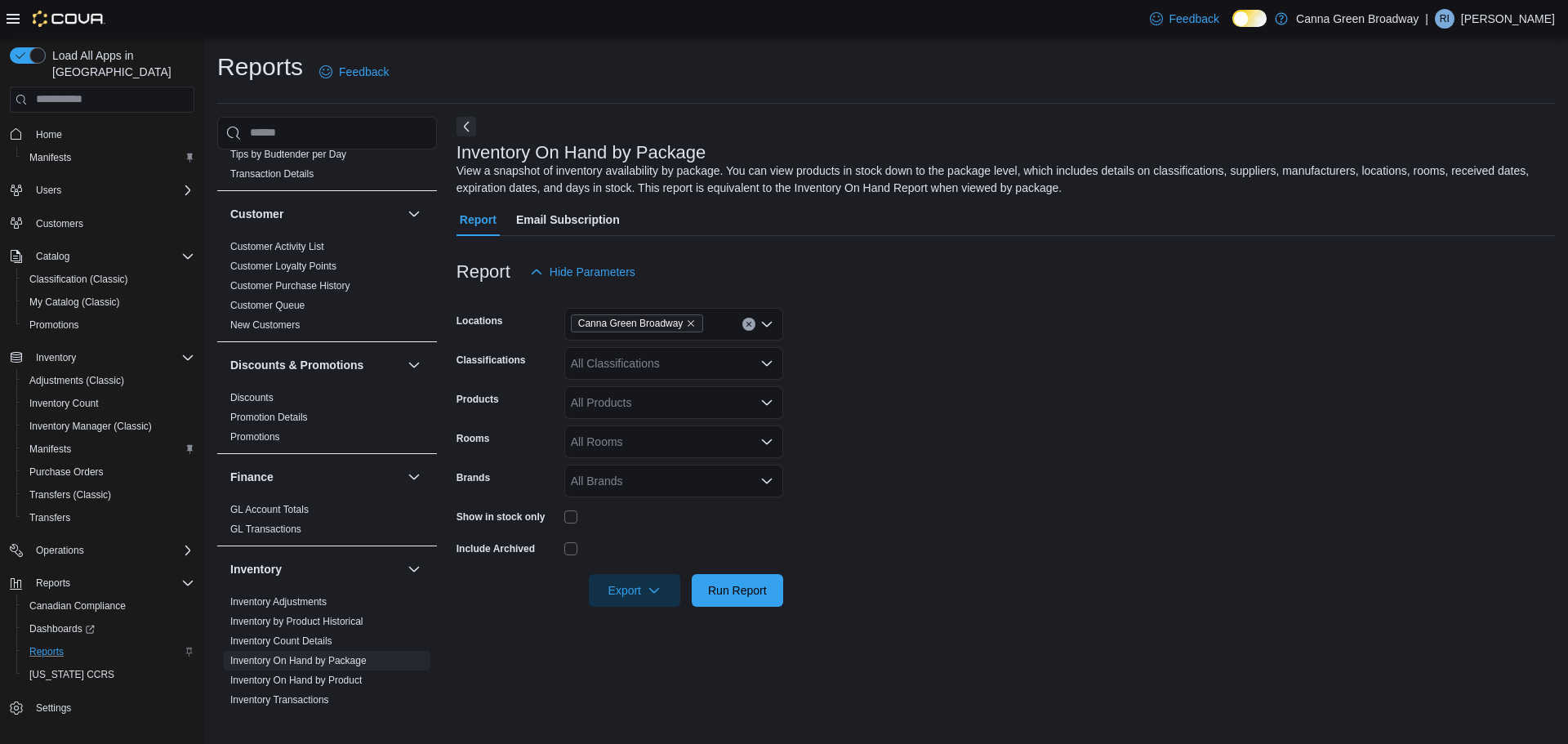
click at [721, 483] on div "All Brands" at bounding box center [674, 480] width 219 height 32
click at [899, 417] on form "Locations Canna Green Broadway Classifications All Classifications Products All…" at bounding box center [1006, 448] width 1098 height 319
click at [730, 593] on span "Run Report" at bounding box center [738, 589] width 59 height 17
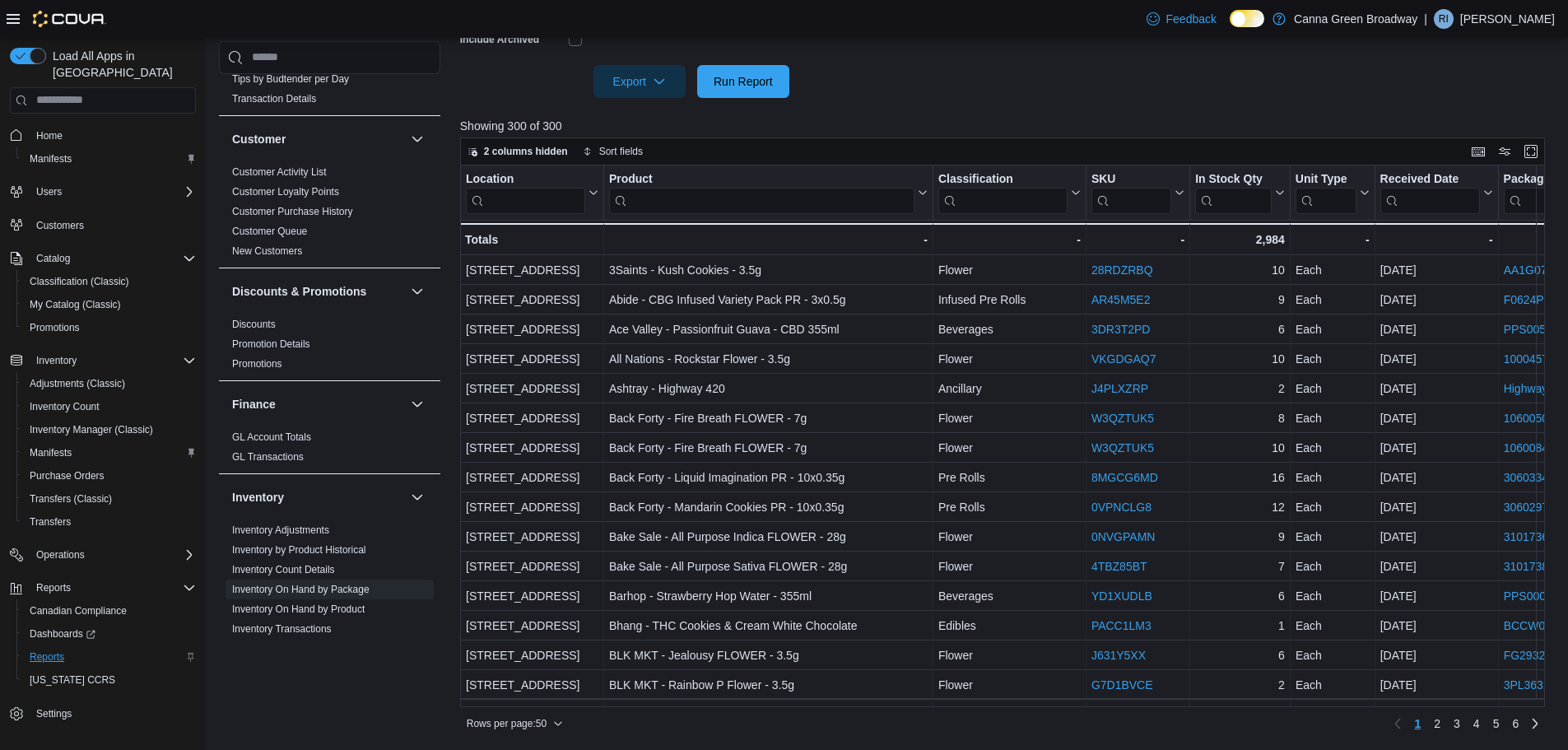
click at [929, 57] on div at bounding box center [1008, 58] width 1096 height 13
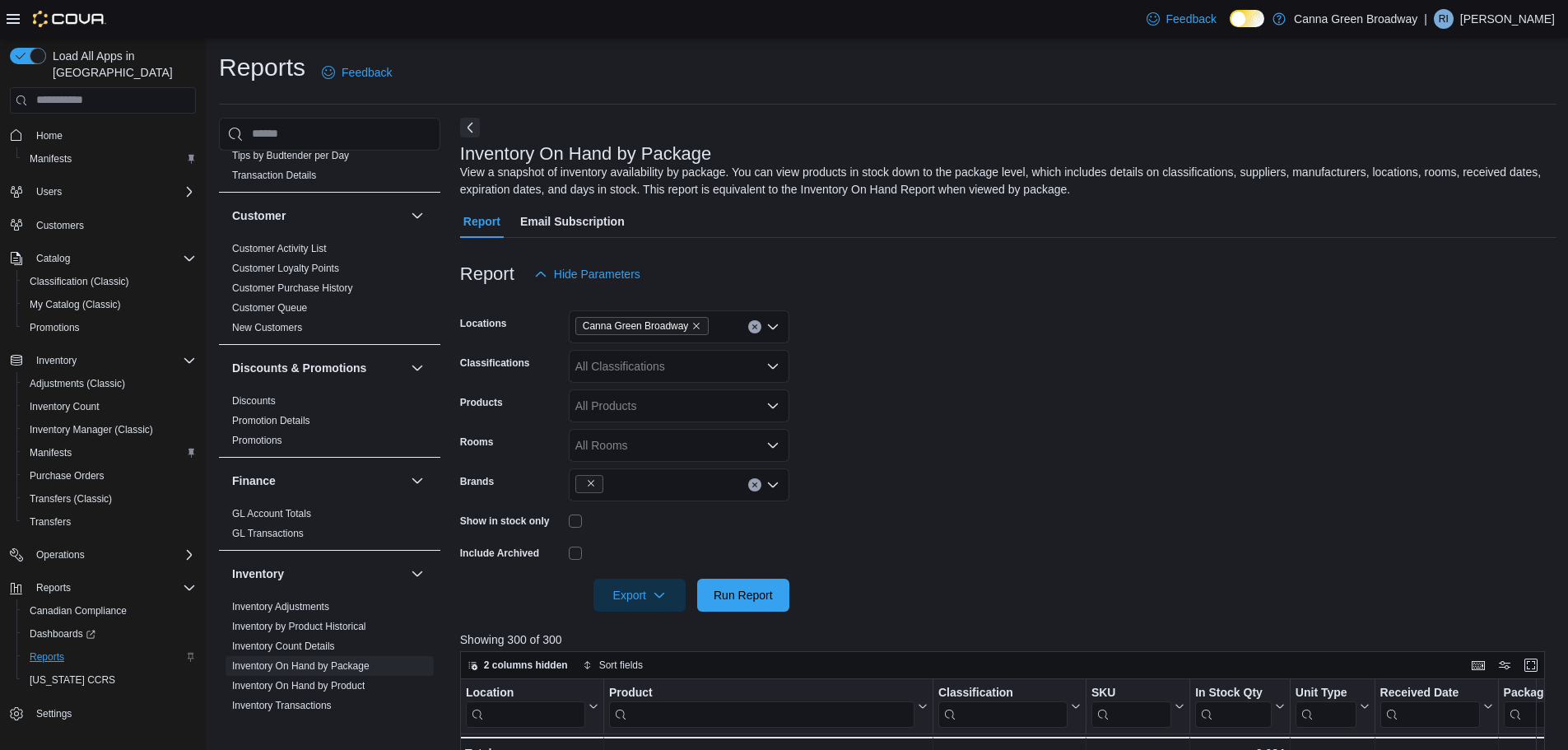
click at [632, 362] on div "All Classifications" at bounding box center [679, 366] width 221 height 33
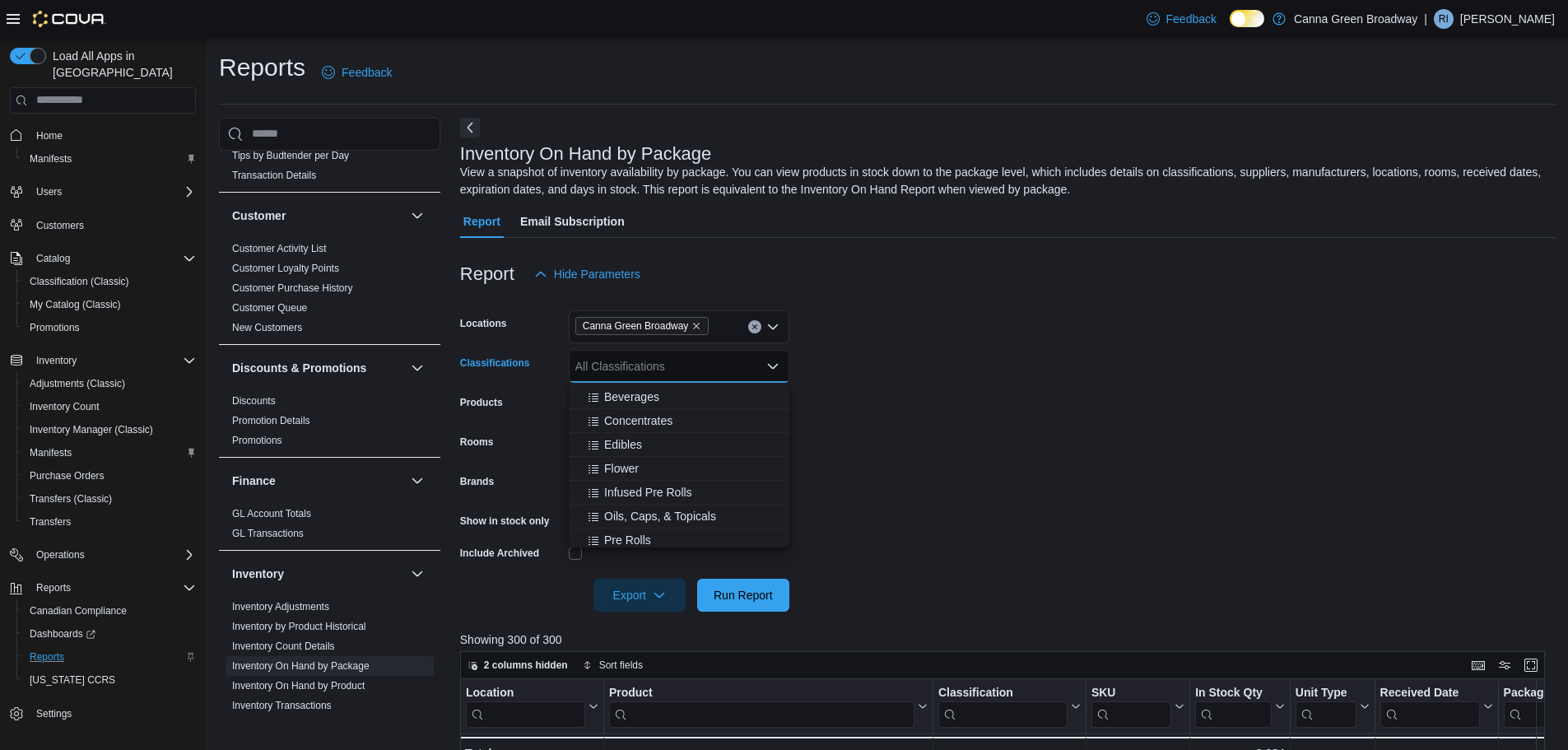
scroll to position [241, 0]
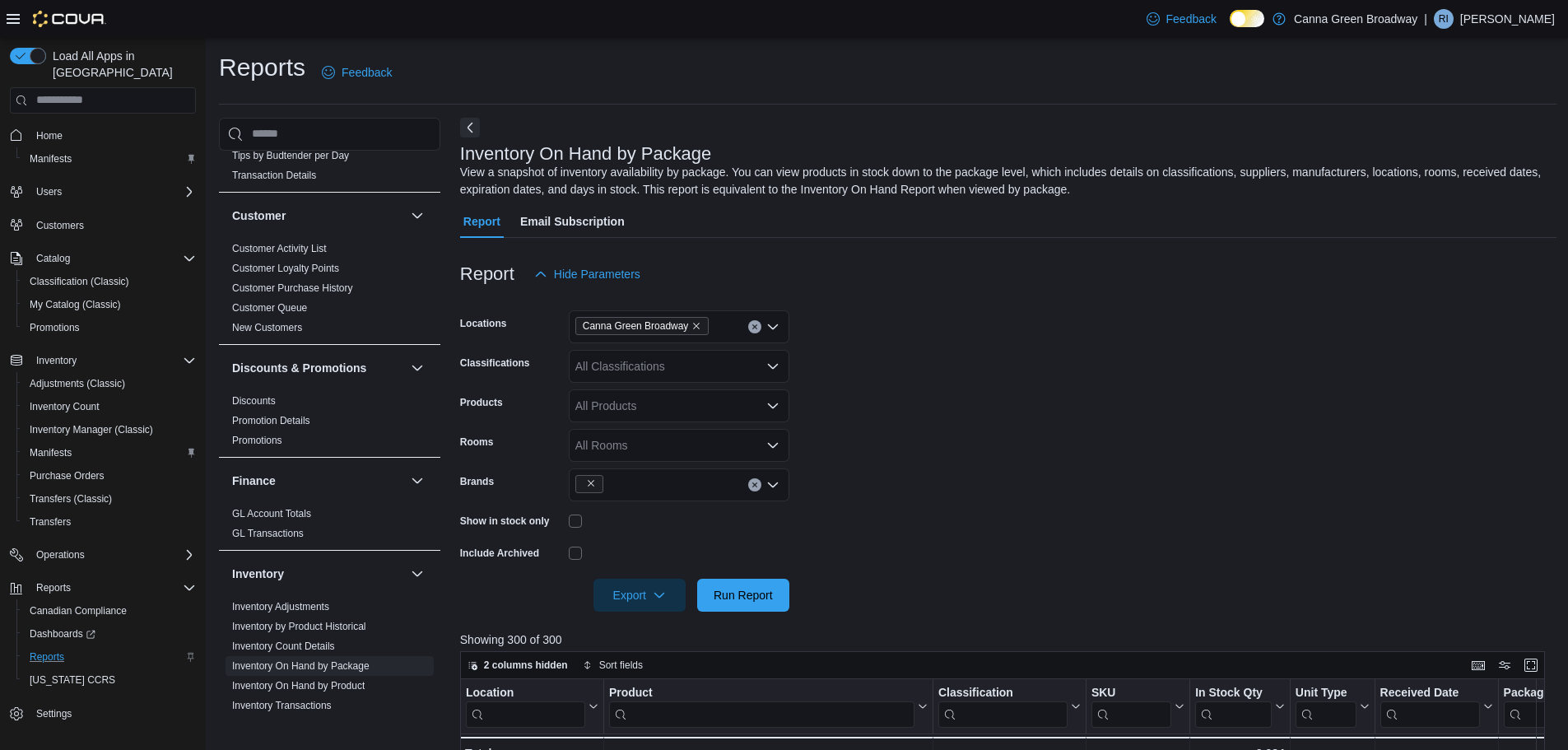
click at [1042, 437] on form "Locations Canna Green Broadway Classifications All Classifications Products All…" at bounding box center [1008, 451] width 1096 height 321
click at [669, 426] on form "Locations Canna Green Broadway Classifications All Classifications Products All…" at bounding box center [1008, 451] width 1096 height 321
click at [652, 417] on div "All Products" at bounding box center [679, 405] width 221 height 33
type input "*"
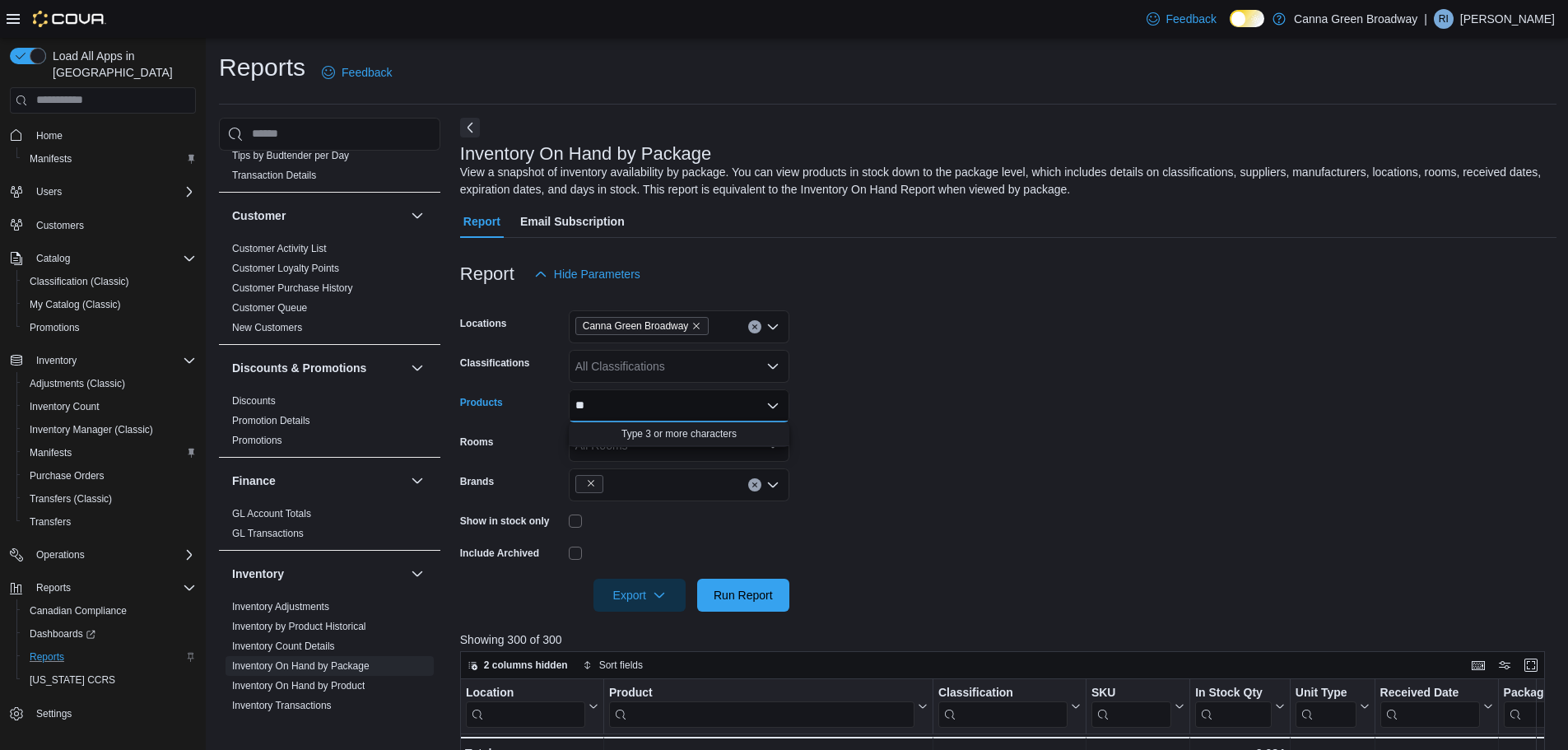
type input "*"
click at [939, 408] on form "Locations Canna Green Broadway Classifications All Classifications Products All…" at bounding box center [1008, 451] width 1096 height 321
click at [661, 484] on div at bounding box center [679, 484] width 221 height 33
click at [757, 487] on icon "Clear input" at bounding box center [754, 484] width 7 height 7
click at [859, 469] on form "Locations Canna Green Broadway Classifications All Classifications Products All…" at bounding box center [1008, 451] width 1096 height 321
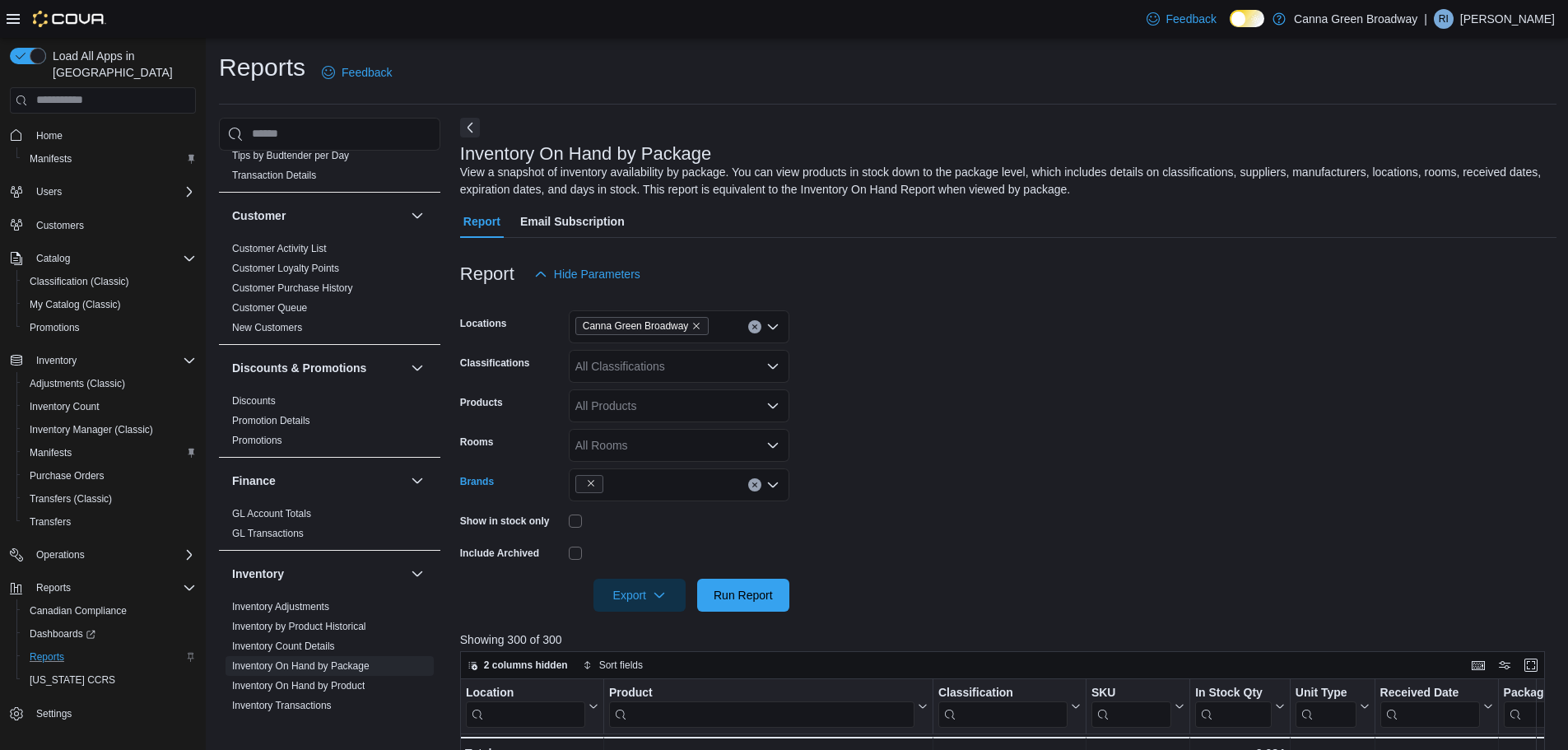
click at [686, 480] on div at bounding box center [679, 484] width 221 height 33
click at [621, 444] on div "All Rooms" at bounding box center [679, 444] width 221 height 33
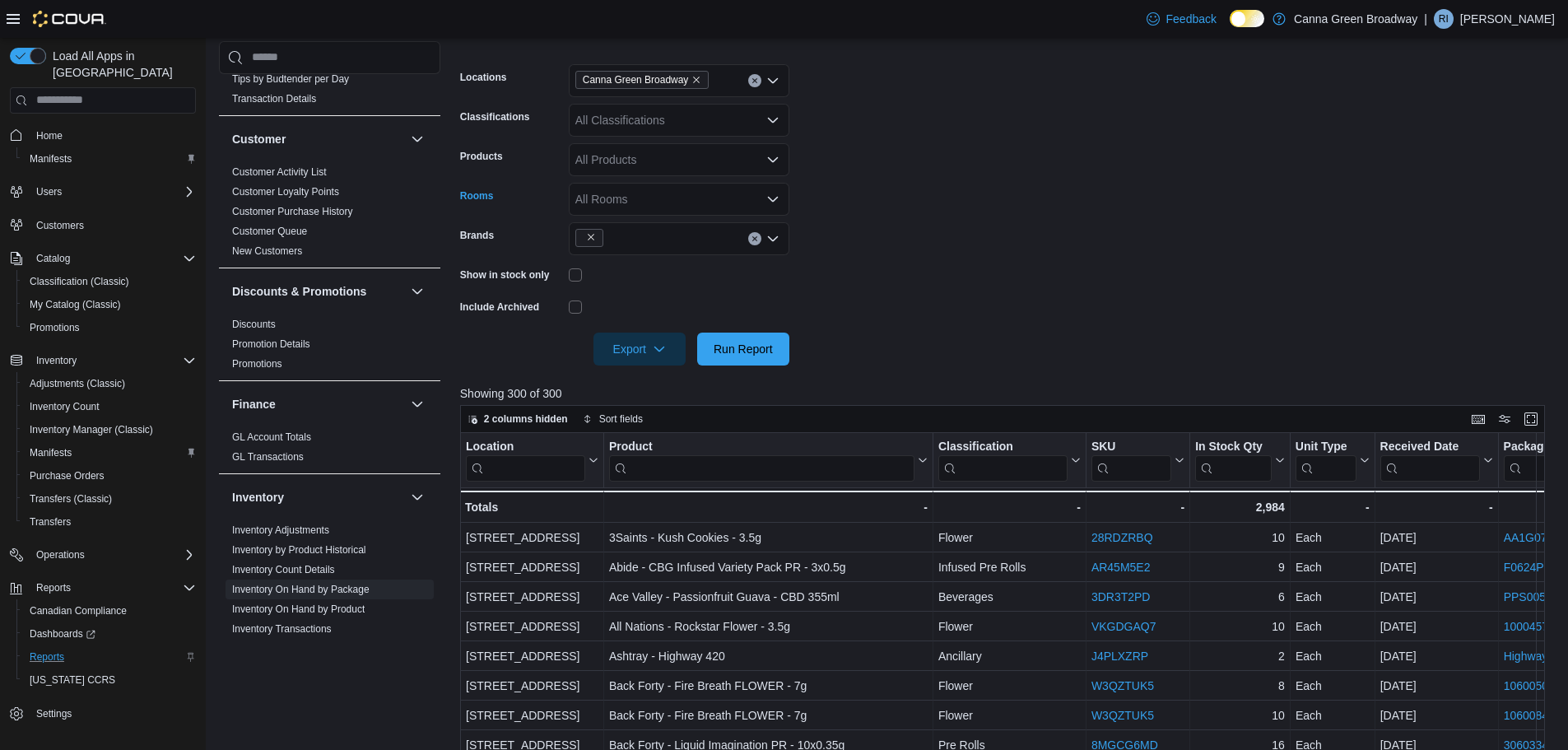
scroll to position [246, 0]
click at [1074, 289] on form "Locations Canna Green Broadway Classifications All Classifications Products All…" at bounding box center [1008, 204] width 1096 height 321
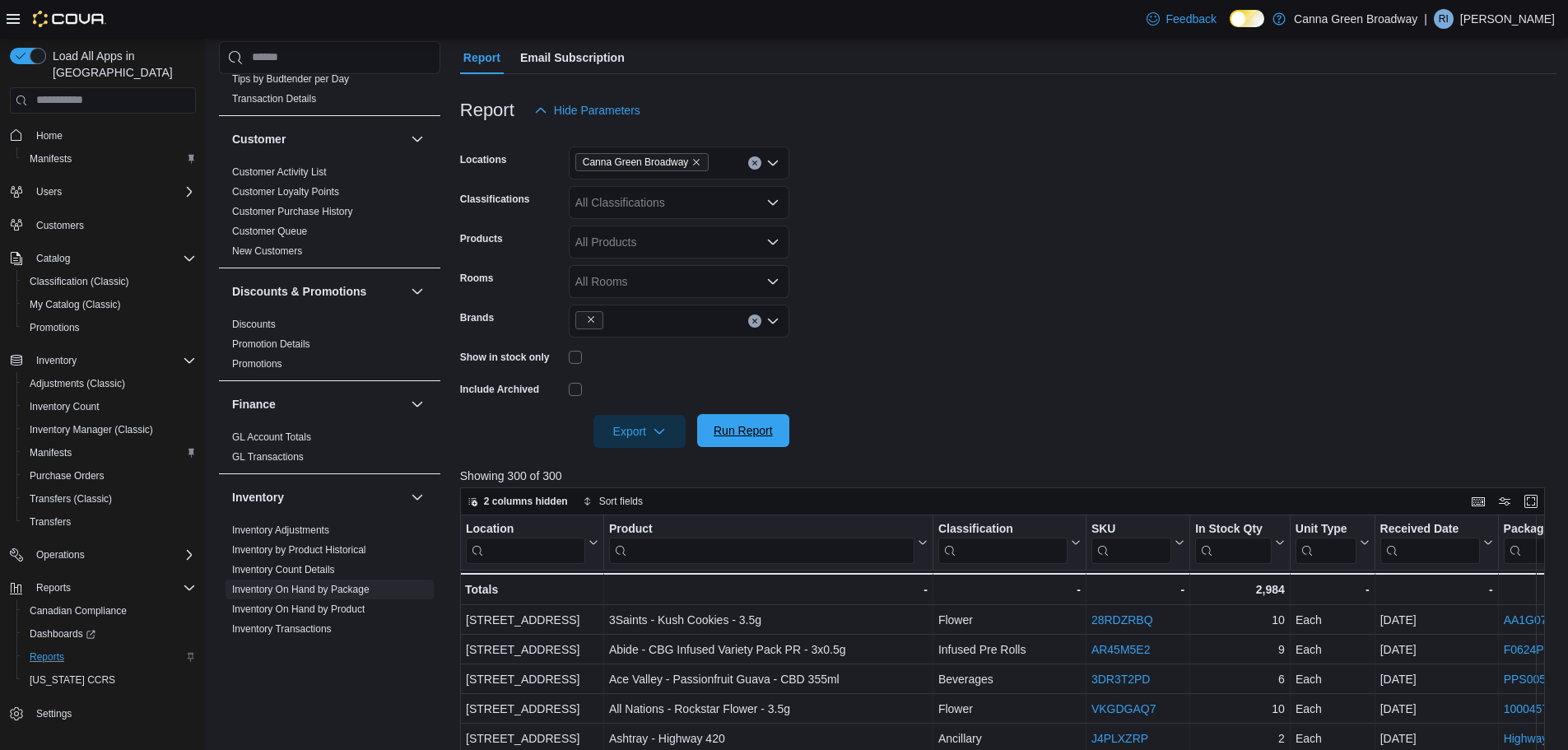
scroll to position [165, 0]
click at [315, 603] on link "Inventory On Hand by Product" at bounding box center [298, 609] width 132 height 12
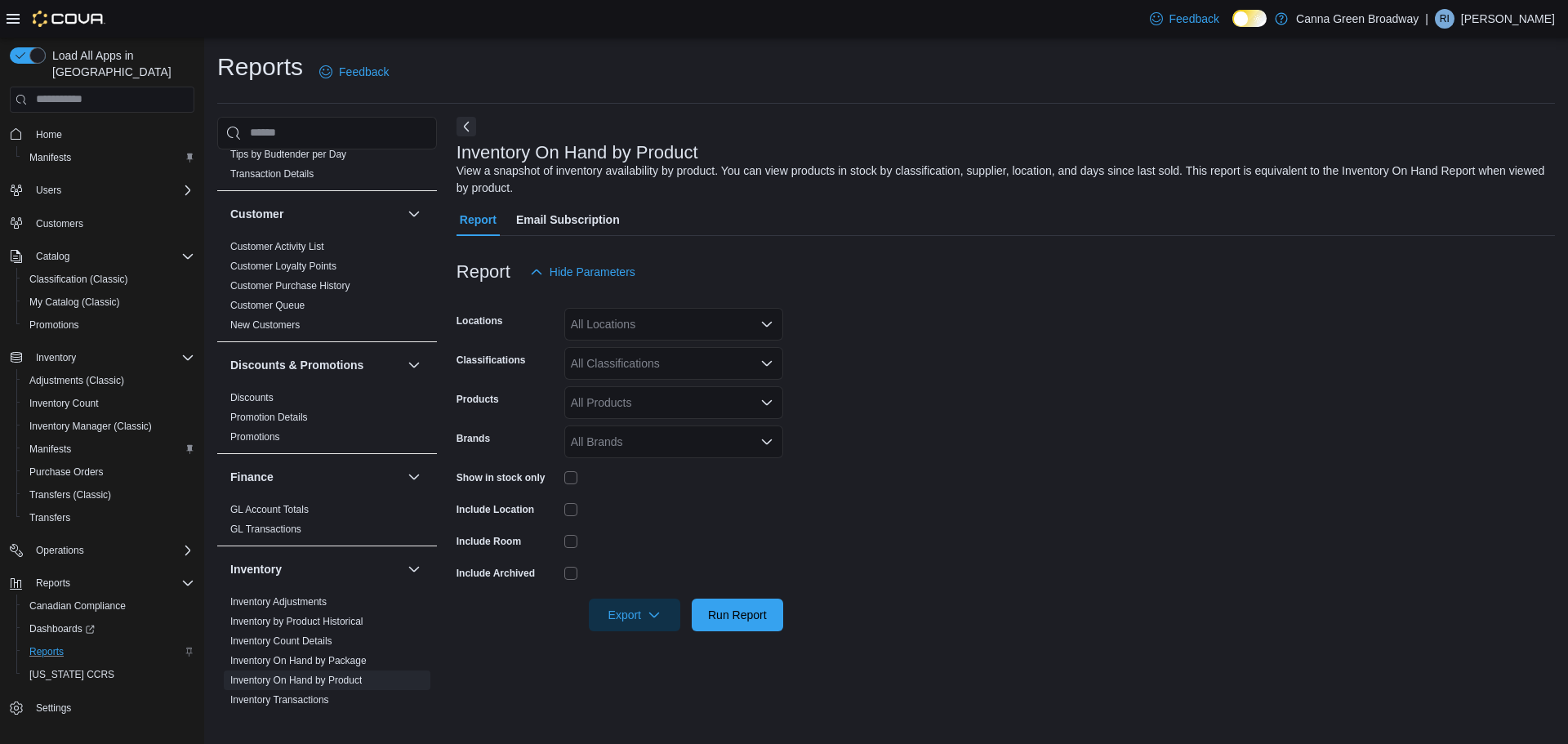
click at [636, 324] on div "All Locations" at bounding box center [674, 324] width 219 height 32
click at [643, 349] on span "Canna Green Broadway" at bounding box center [651, 352] width 122 height 17
click at [1033, 346] on form "Locations Canna Green Broadway Combo box. Selected. Canna Green Broadway. Press…" at bounding box center [1006, 460] width 1098 height 343
click at [648, 364] on div "All Classifications" at bounding box center [674, 363] width 219 height 32
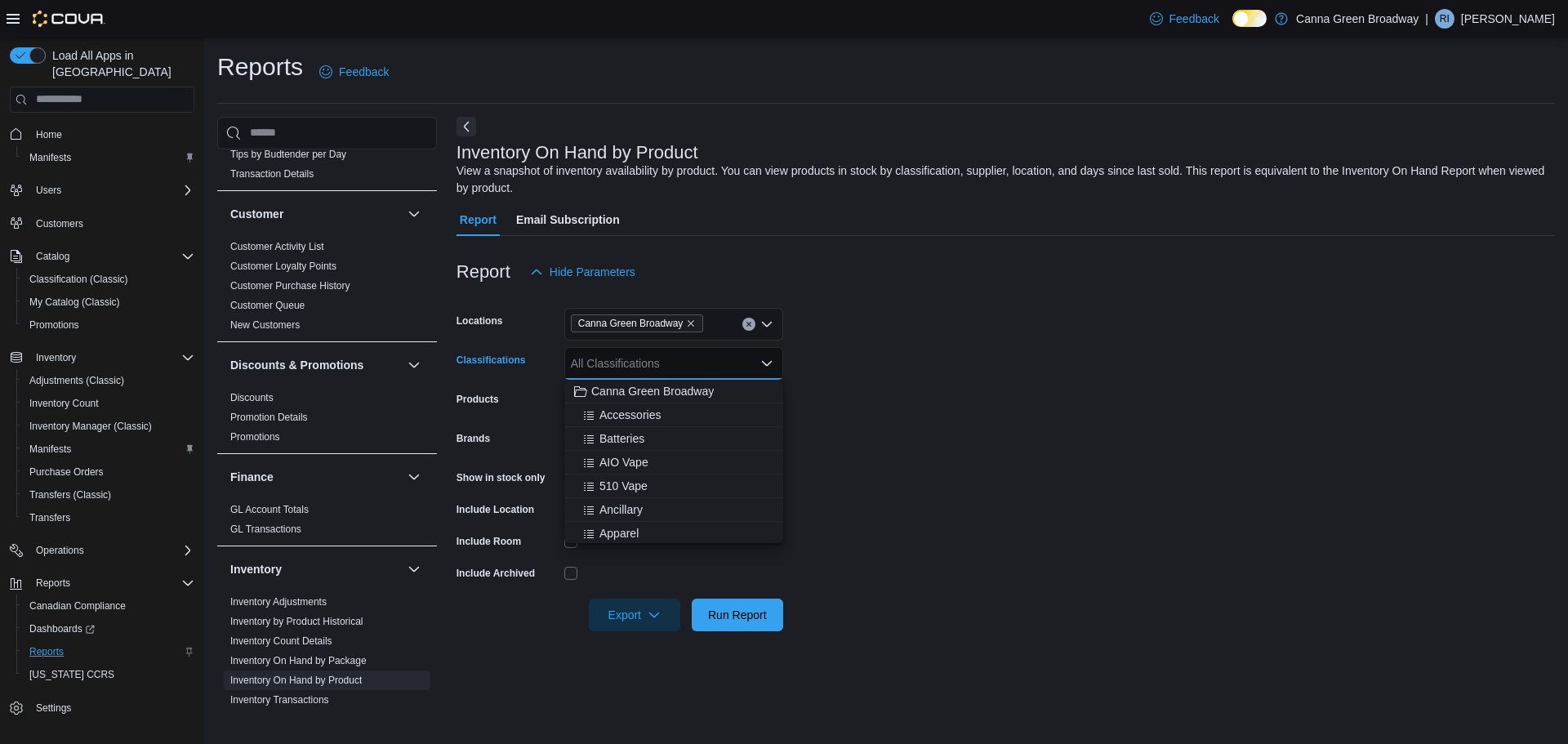
click at [646, 363] on div "All Classifications" at bounding box center [674, 363] width 219 height 32
click at [980, 377] on form "Locations Canna Green Broadway Classifications All Classifications Products All…" at bounding box center [1006, 460] width 1098 height 343
click at [829, 447] on form "Locations Canna Green Broadway Classifications All Classifications Products All…" at bounding box center [1006, 460] width 1098 height 343
click at [727, 619] on span "Run Report" at bounding box center [738, 614] width 59 height 17
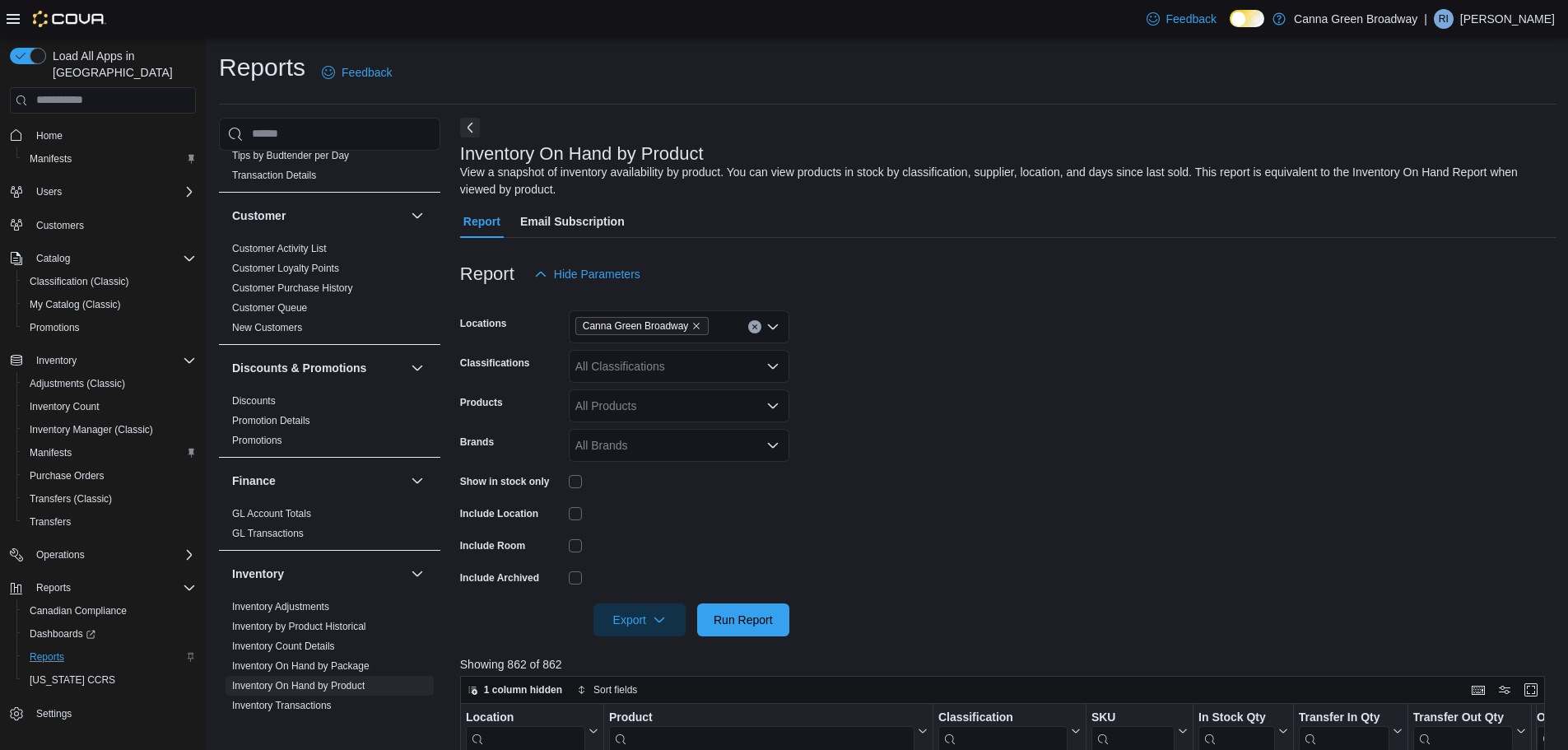
click at [1044, 312] on form "Locations Canna Green Broadway Classifications All Classifications Products All…" at bounding box center [1008, 463] width 1096 height 346
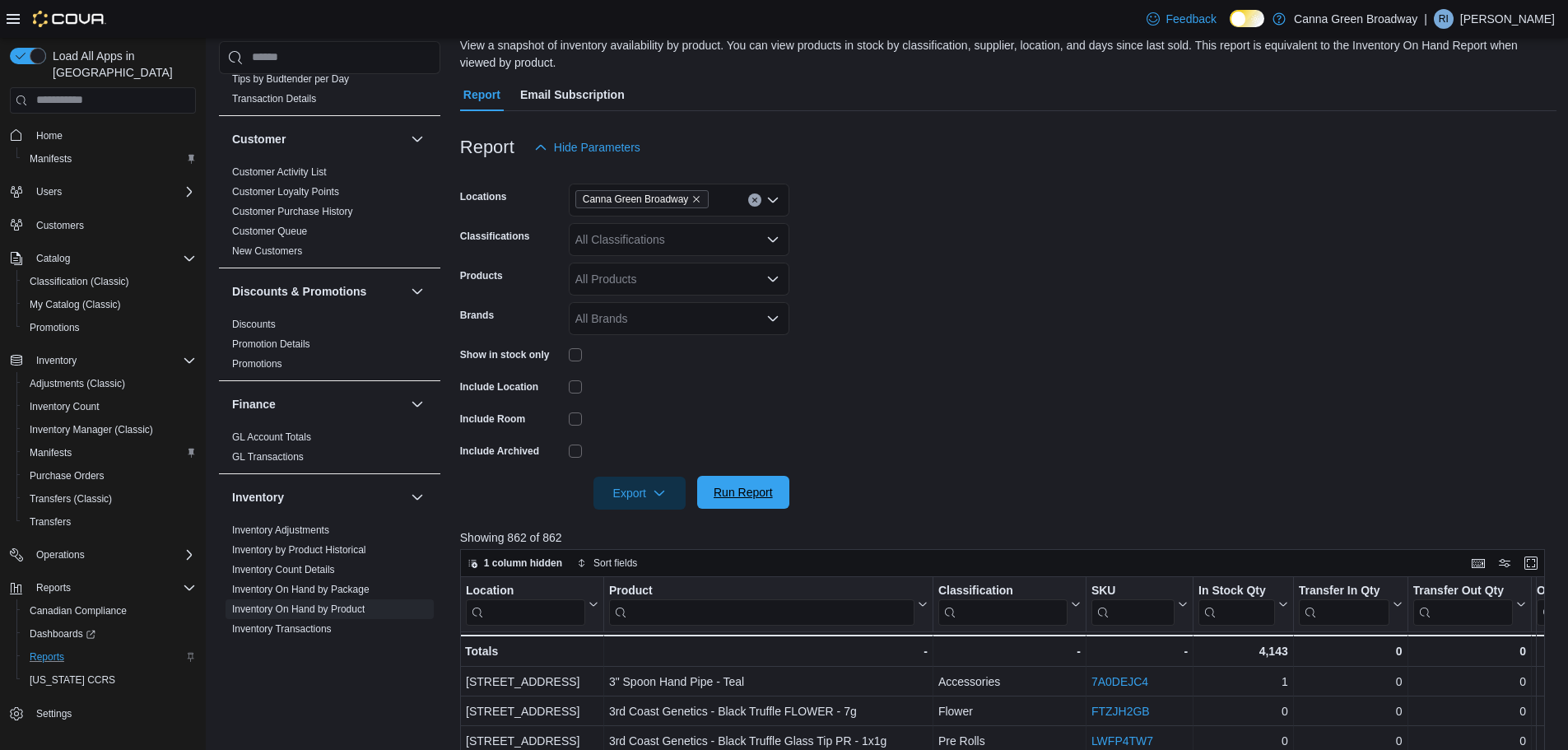
scroll to position [44, 0]
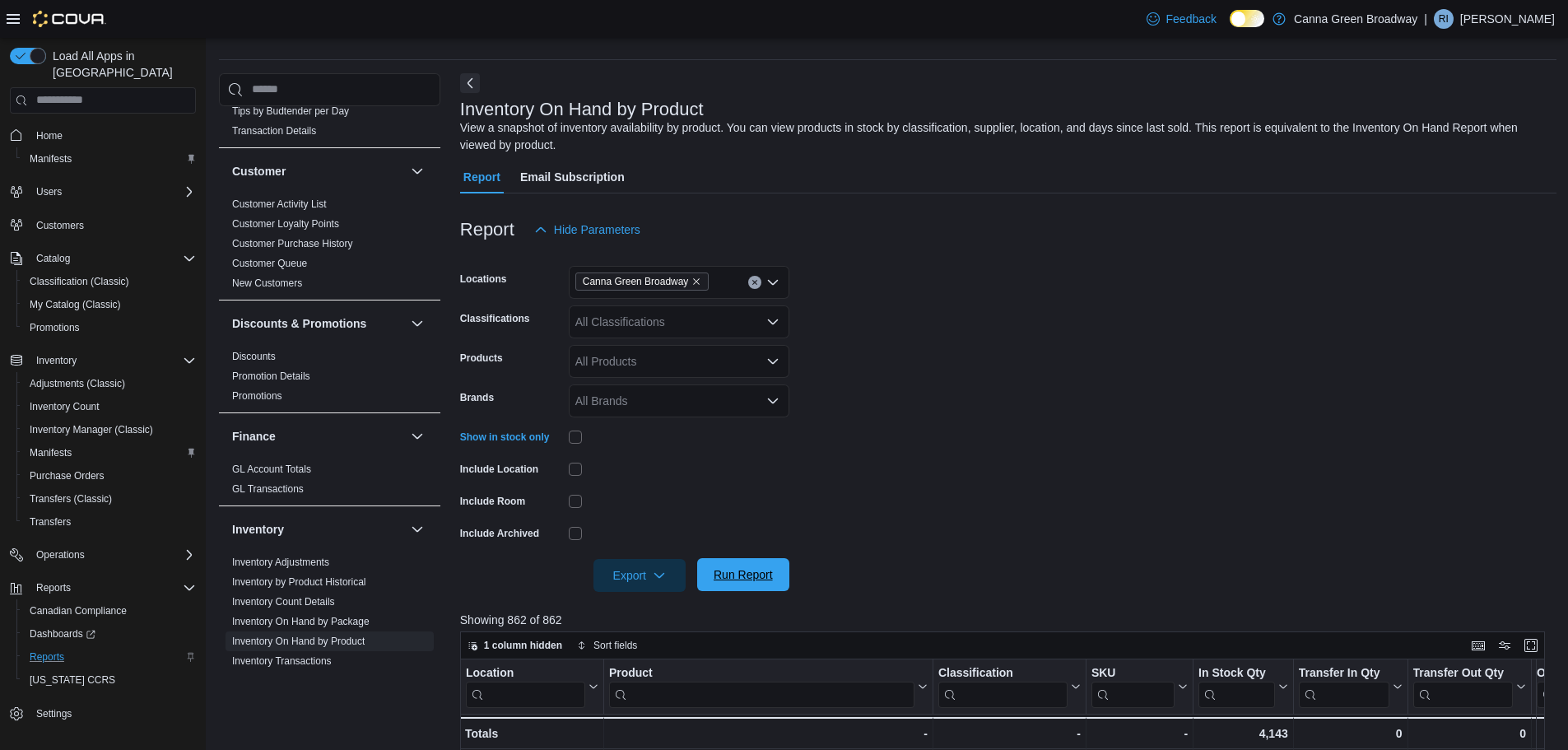
click at [749, 579] on span "Run Report" at bounding box center [743, 574] width 59 height 17
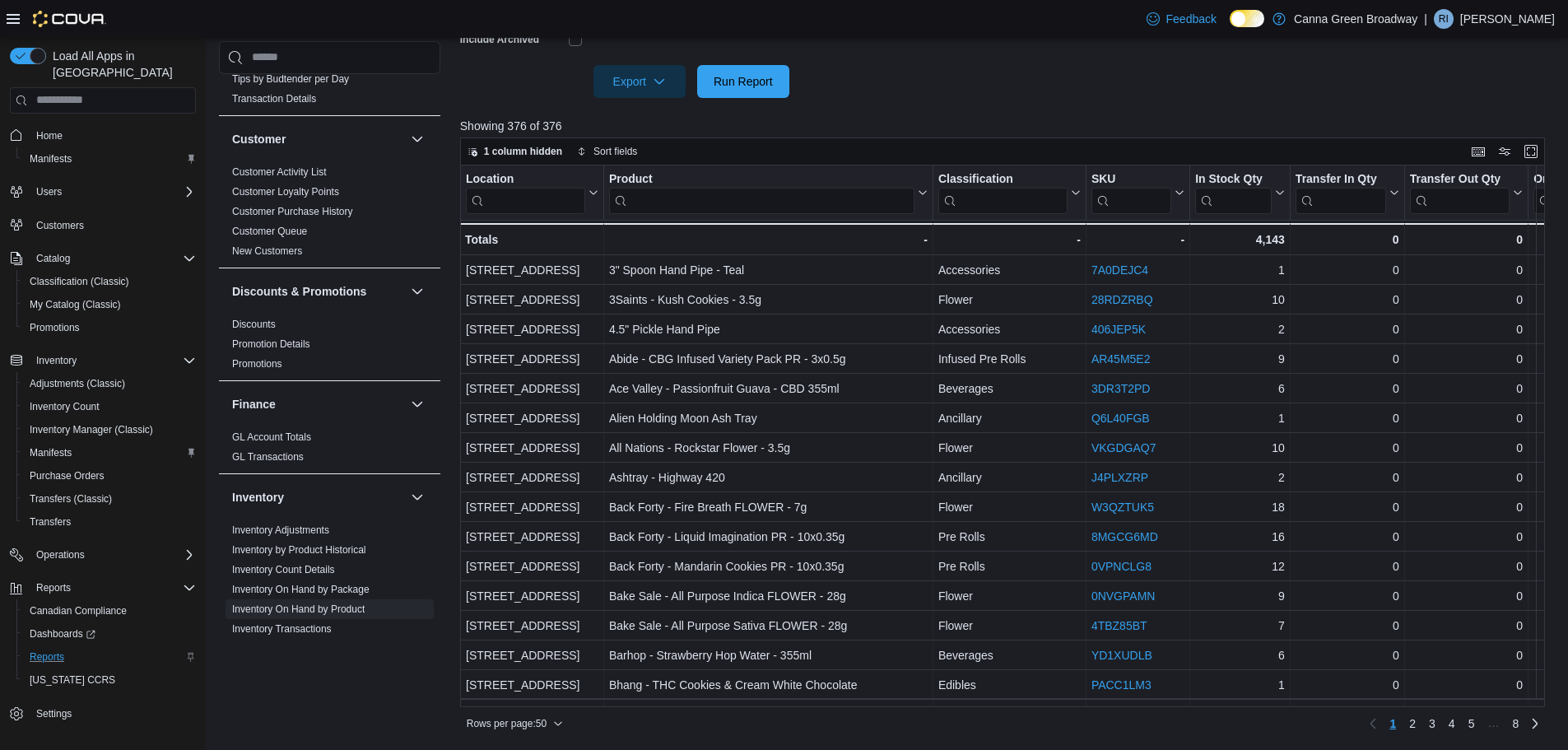
drag, startPoint x: 965, startPoint y: 68, endPoint x: 945, endPoint y: 124, distance: 59.5
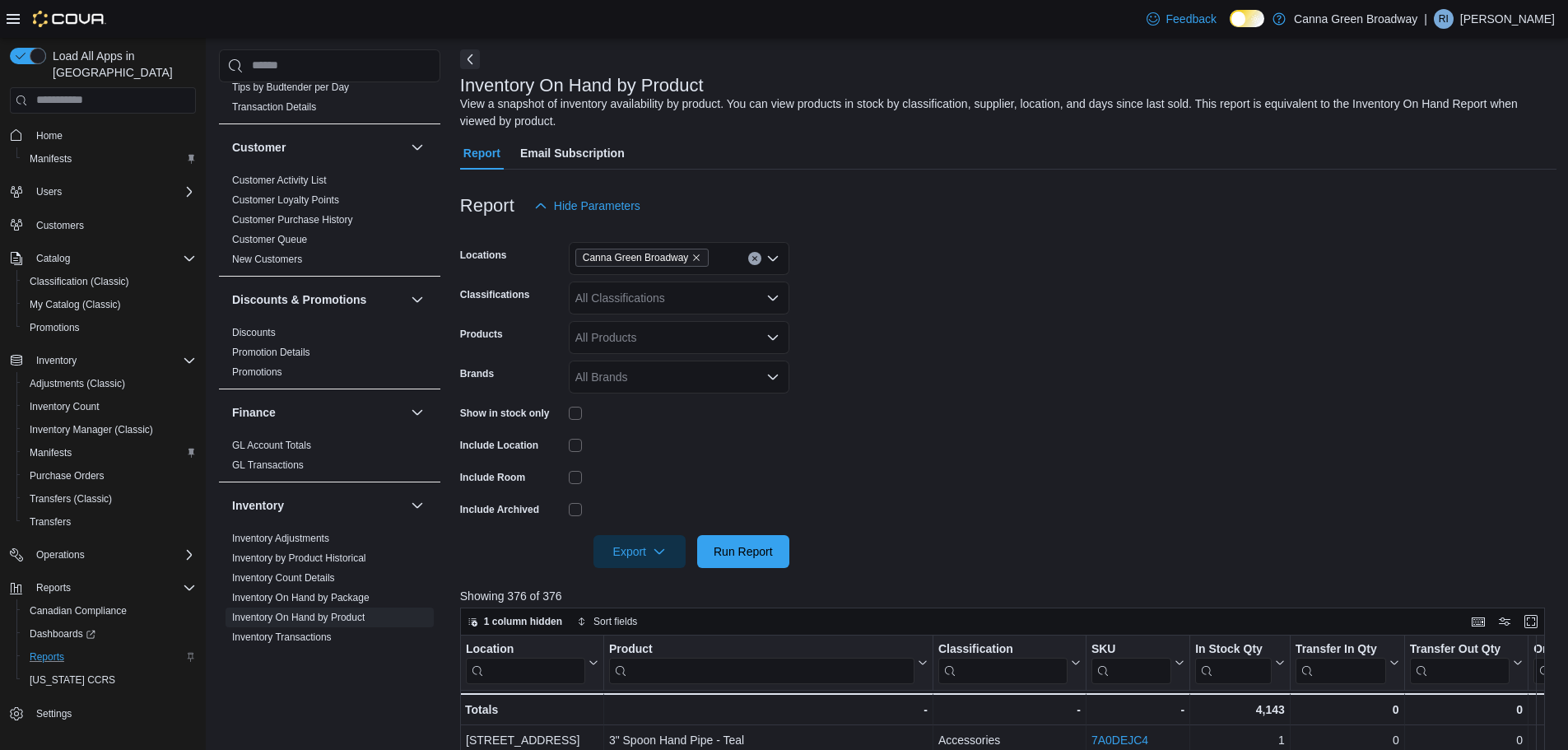
scroll to position [44, 0]
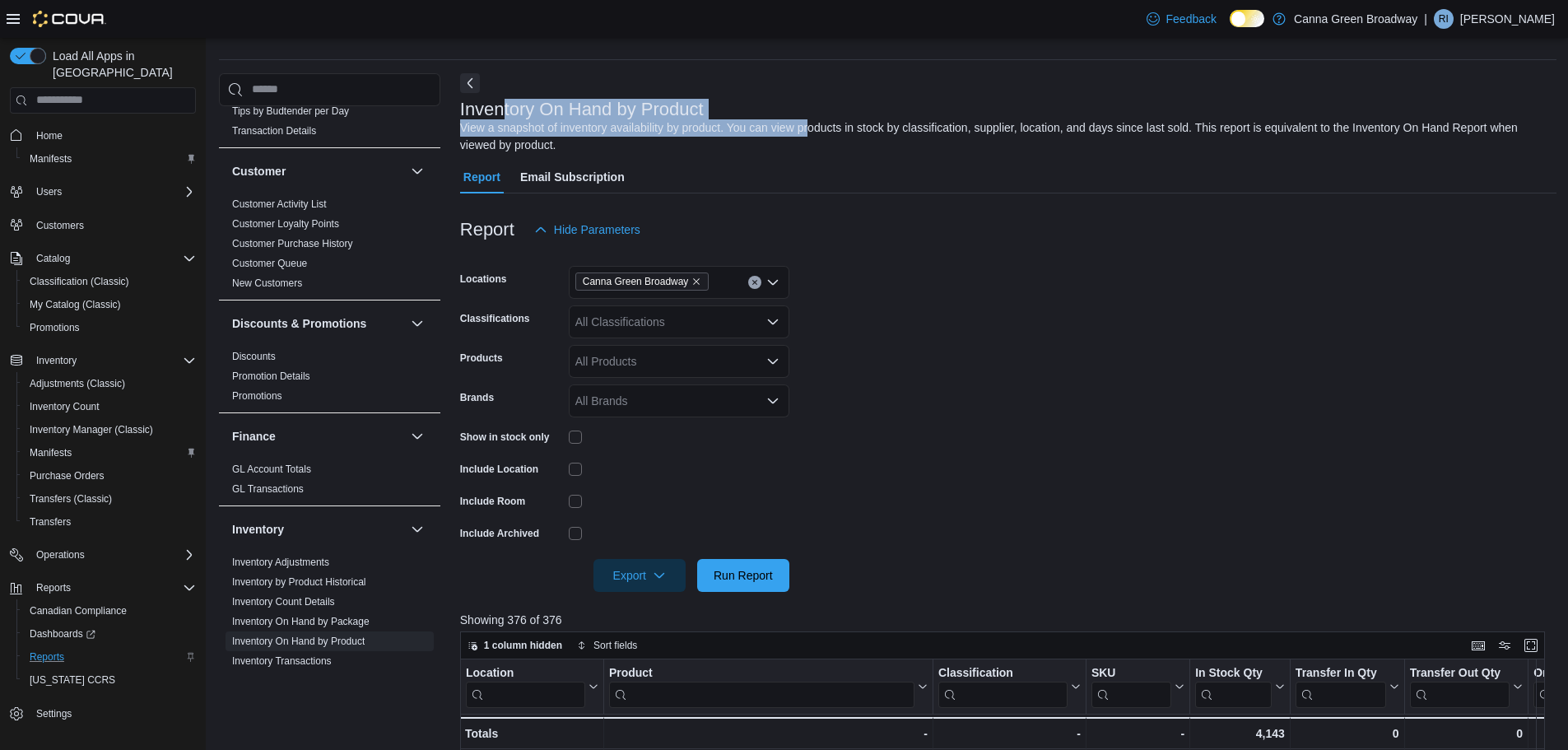
drag, startPoint x: 502, startPoint y: 107, endPoint x: 809, endPoint y: 112, distance: 307.0
click at [809, 112] on div "Inventory On Hand by Product View a snapshot of inventory availability by produ…" at bounding box center [1004, 126] width 1088 height 54
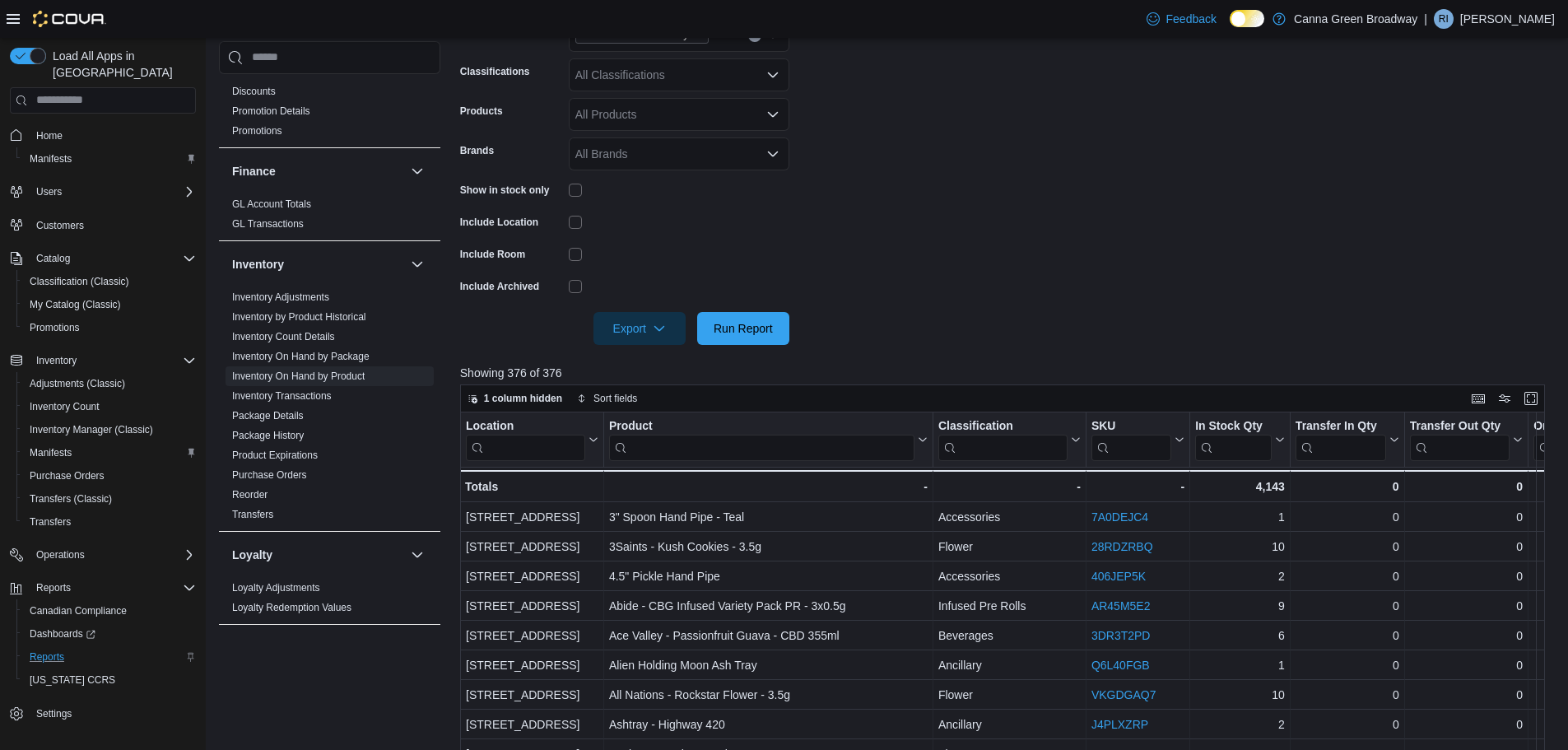
scroll to position [576, 0]
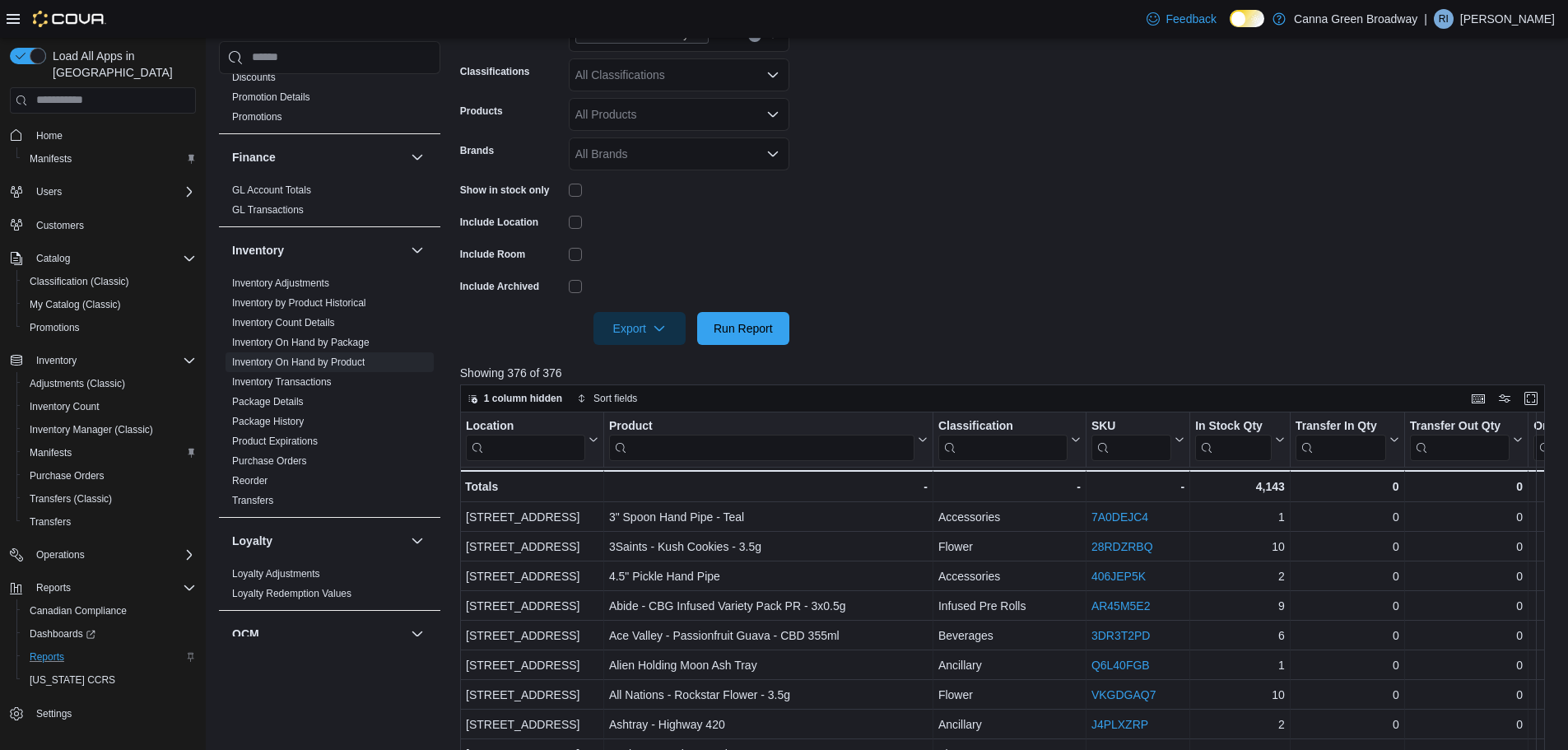
click at [1079, 177] on form "Locations Canna Green Broadway Classifications All Classifications Products All…" at bounding box center [1008, 171] width 1096 height 346
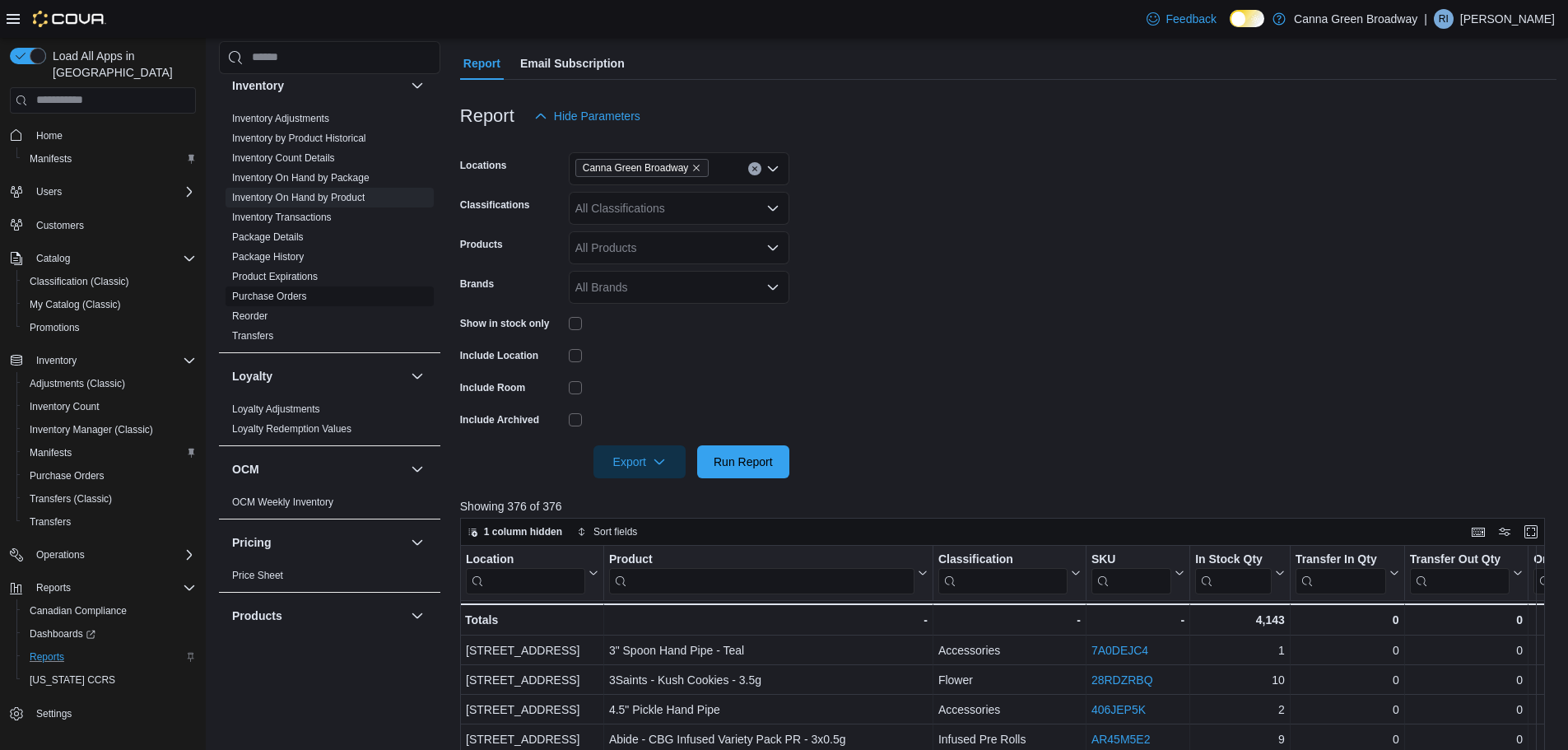
scroll to position [165, 0]
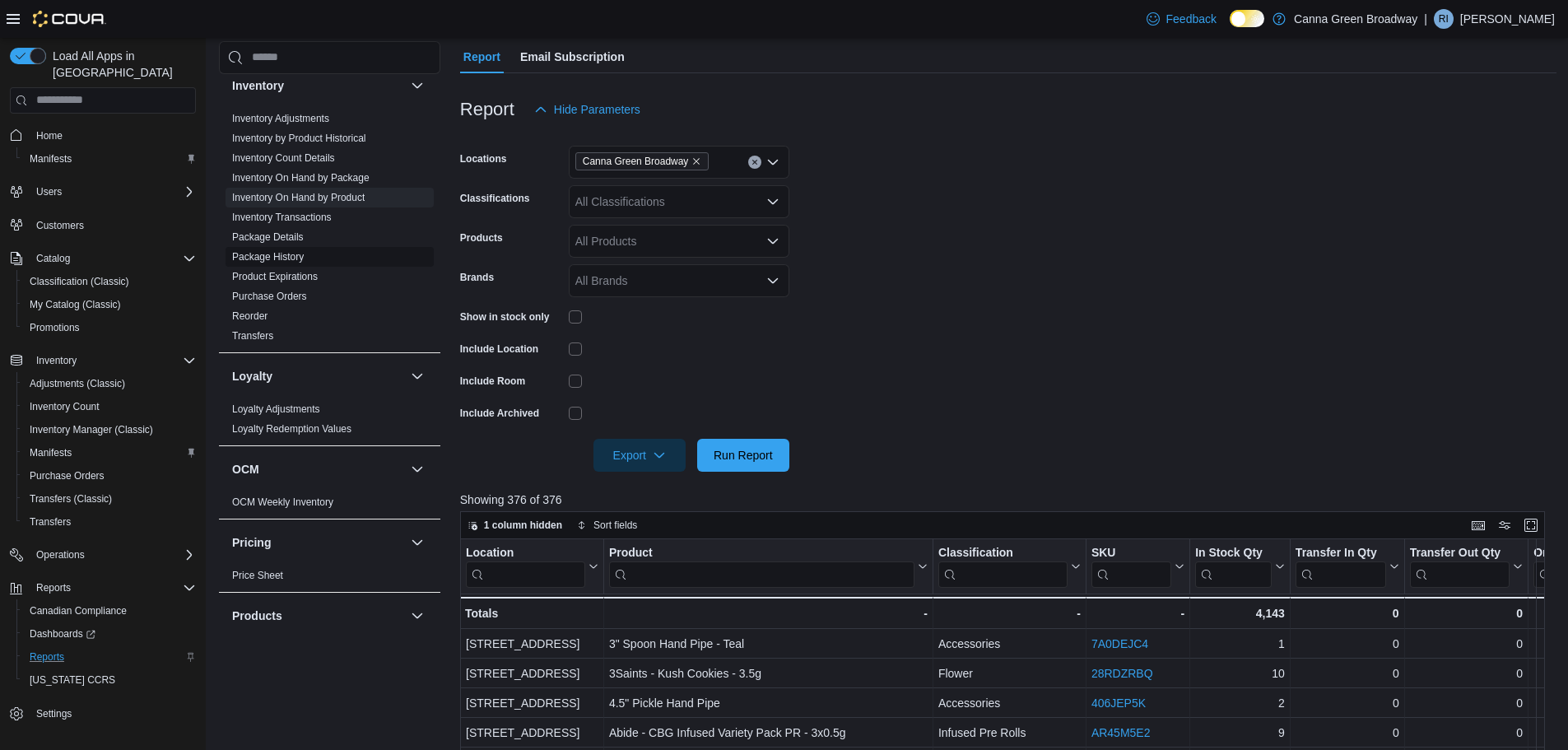
click at [272, 251] on link "Package History" at bounding box center [267, 257] width 72 height 12
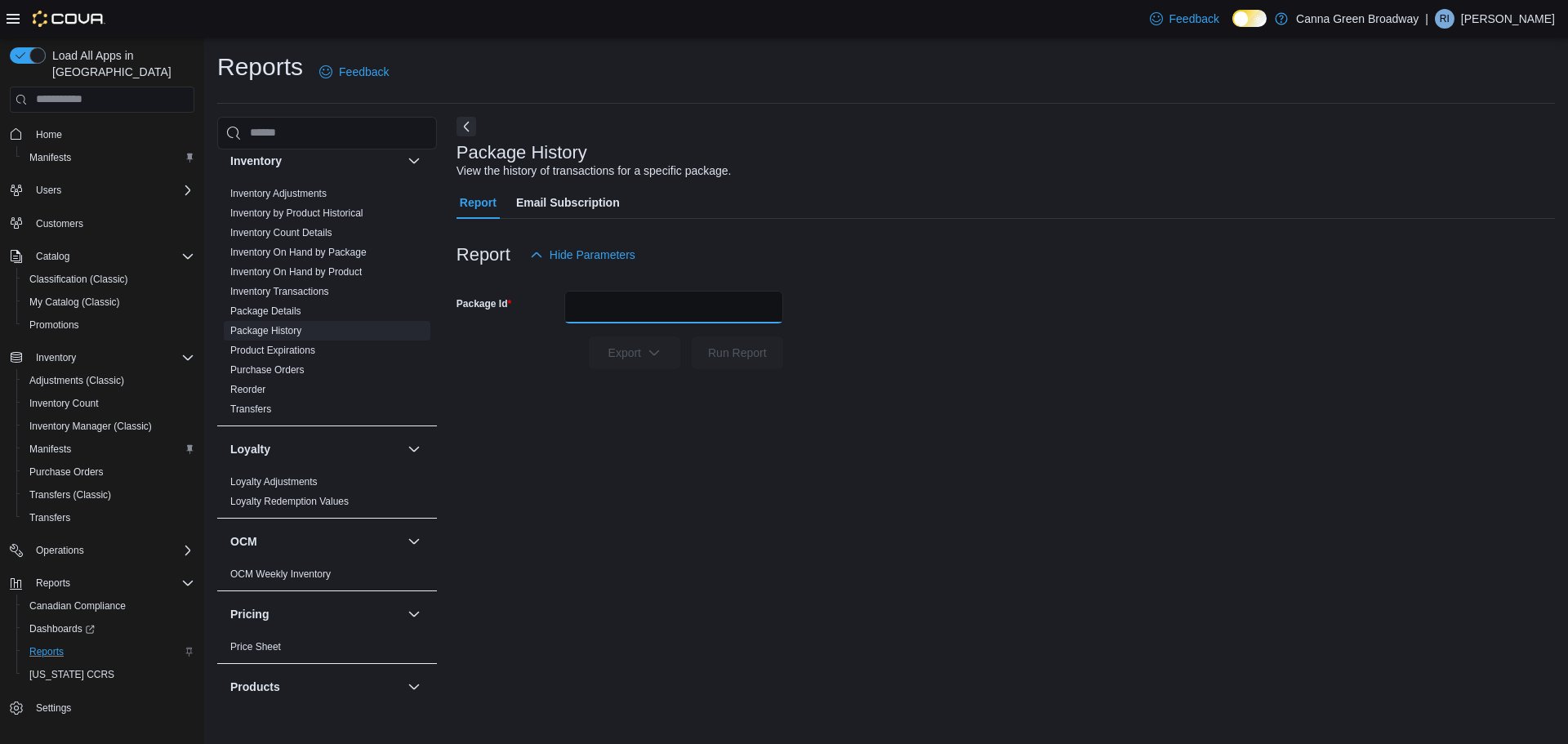
click at [594, 296] on input "Package Id" at bounding box center [674, 306] width 219 height 32
click at [545, 413] on div "Package History View the history of transactions for a specific package. Report…" at bounding box center [1006, 412] width 1098 height 591
click at [278, 364] on link "Purchase Orders" at bounding box center [267, 370] width 74 height 12
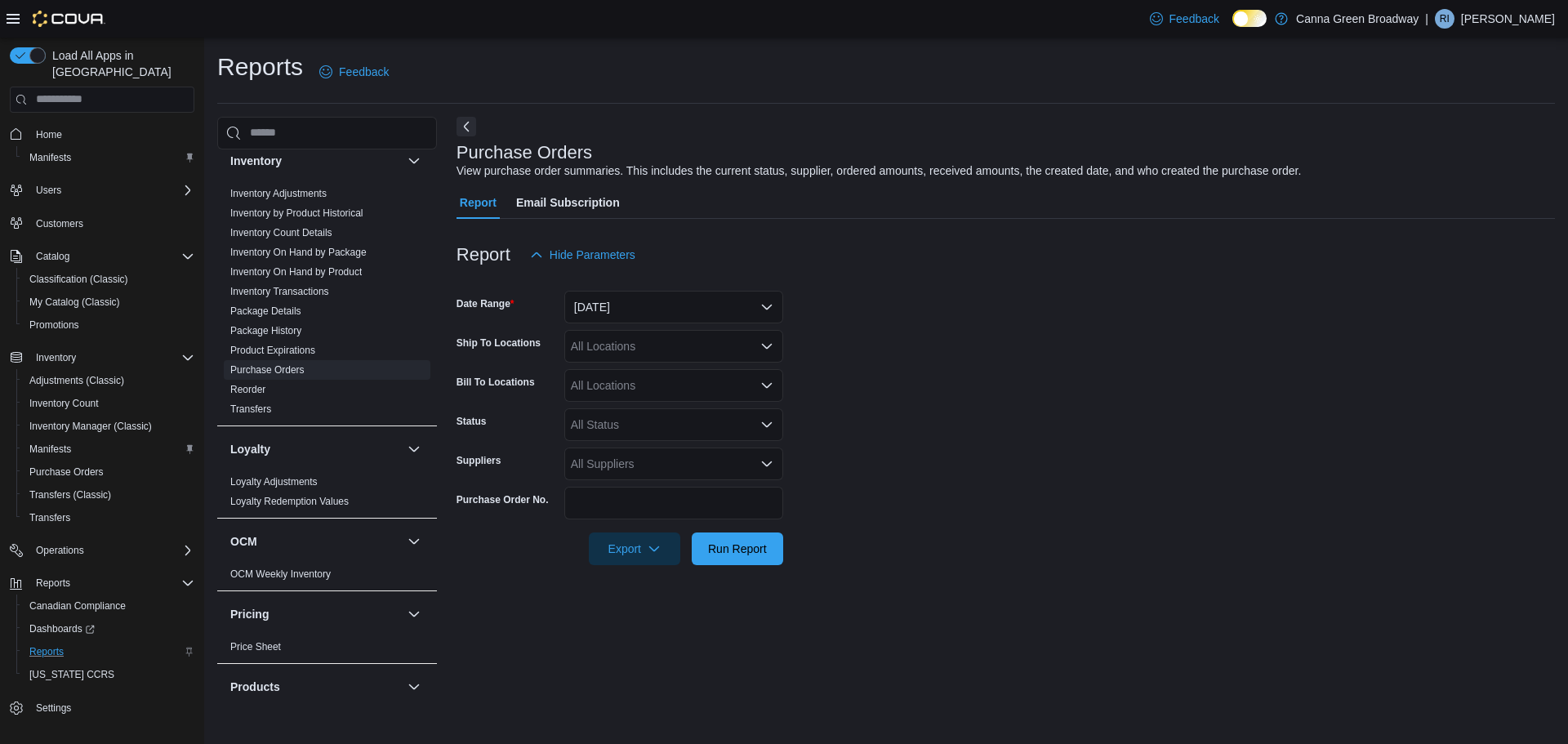
click at [850, 260] on div "Report Hide Parameters" at bounding box center [1006, 254] width 1098 height 32
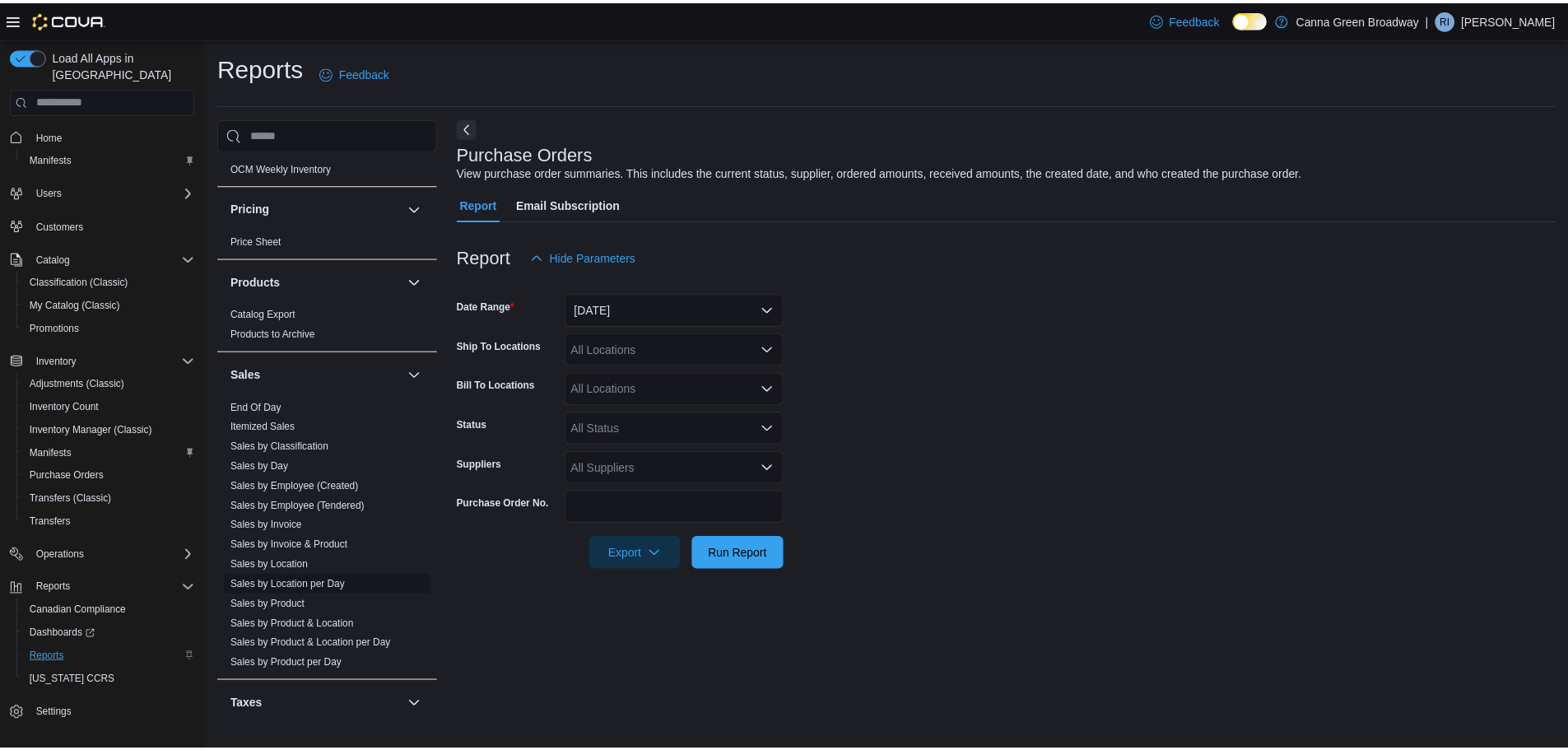
scroll to position [1052, 0]
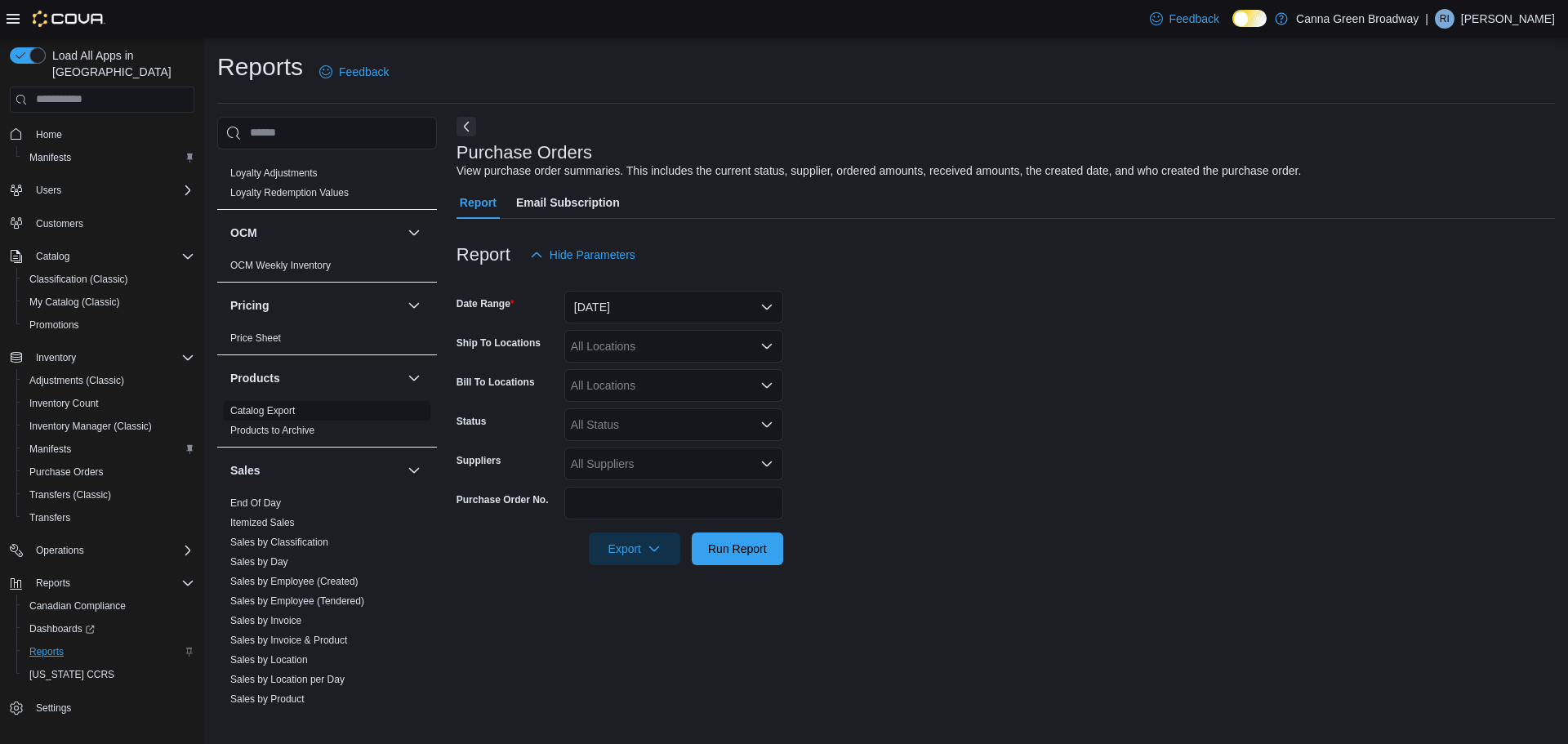
click at [279, 405] on link "Catalog Export" at bounding box center [262, 411] width 65 height 12
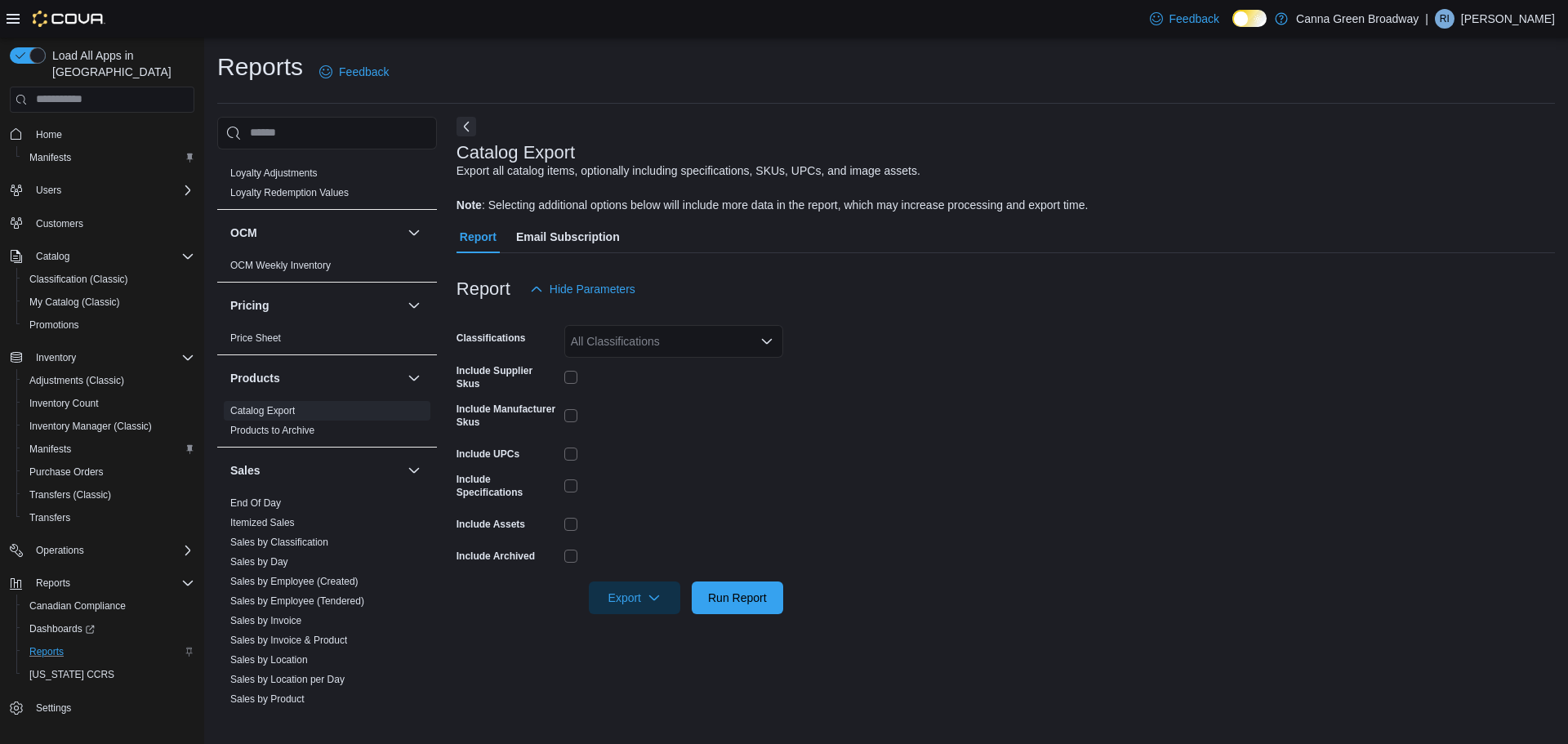
click at [659, 340] on div "All Classifications" at bounding box center [674, 340] width 219 height 32
click at [650, 361] on span "Canna Green Broadway" at bounding box center [651, 369] width 122 height 17
click at [802, 390] on form "Classifications Canna Green Broadway Include Supplier Skus Include Manufacturer…" at bounding box center [1006, 460] width 1098 height 309
click at [746, 606] on span "Run Report" at bounding box center [737, 596] width 71 height 32
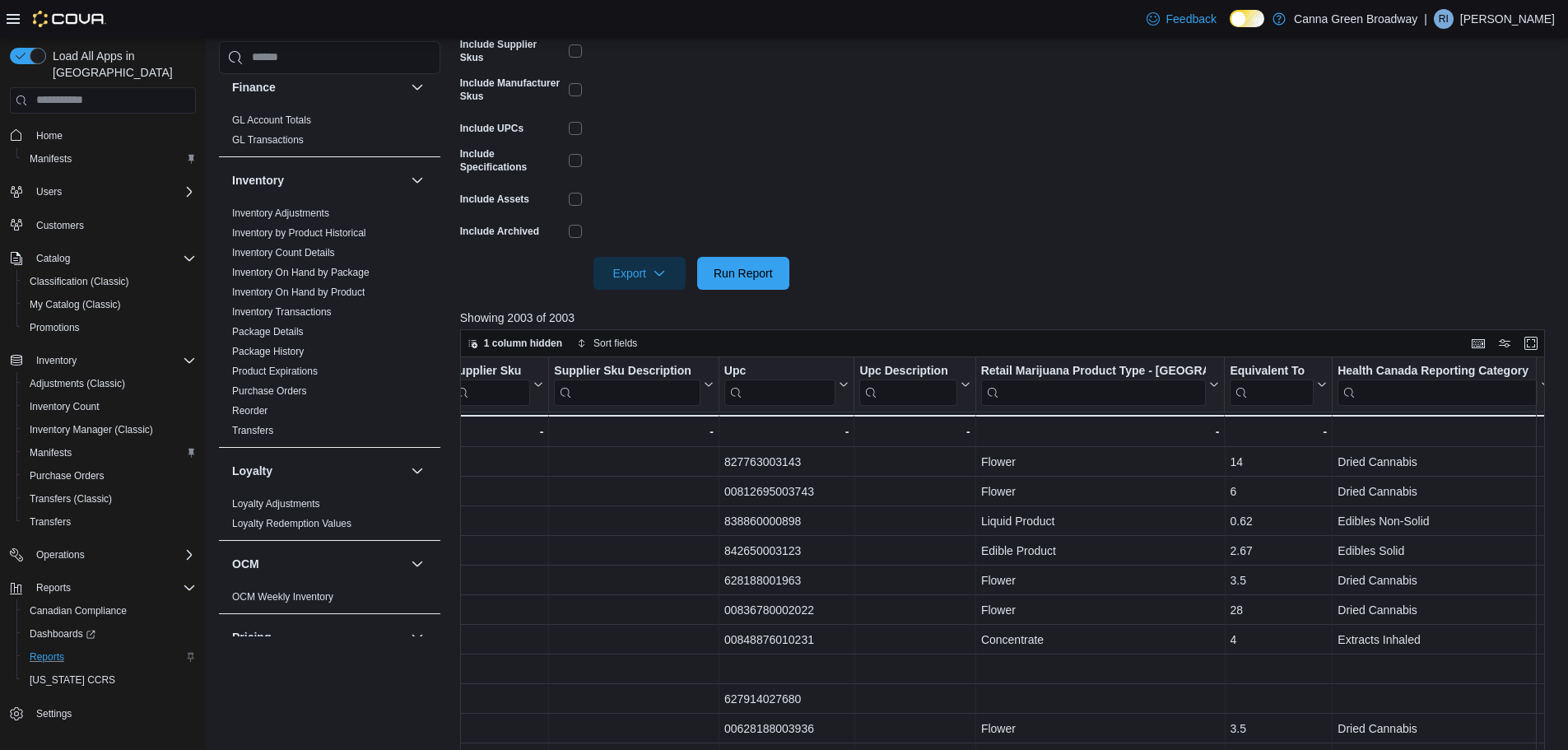
scroll to position [641, 0]
drag, startPoint x: 257, startPoint y: 426, endPoint x: 256, endPoint y: 417, distance: 9.1
click at [257, 431] on link "Transfers" at bounding box center [252, 437] width 41 height 12
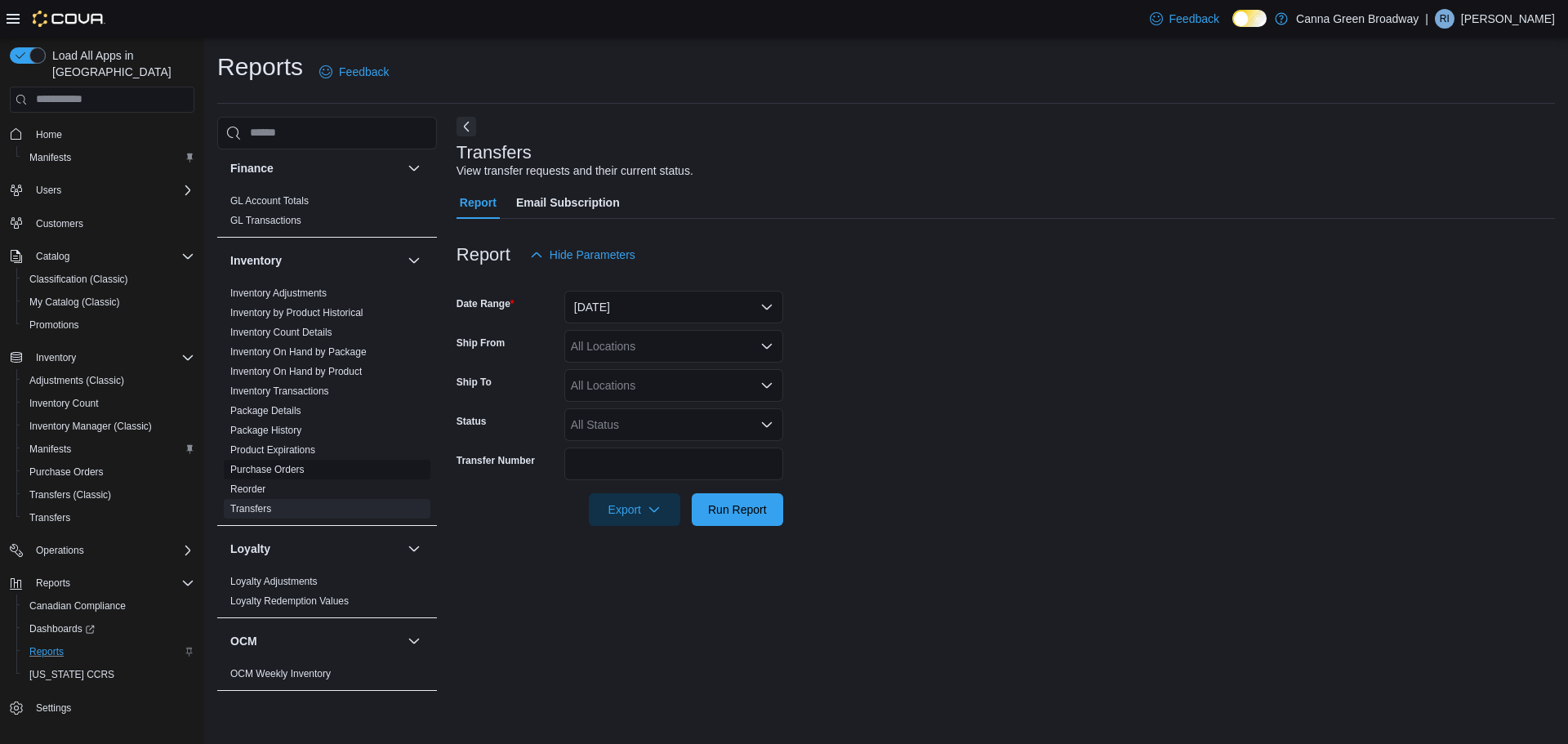
click at [280, 463] on link "Purchase Orders" at bounding box center [267, 469] width 74 height 12
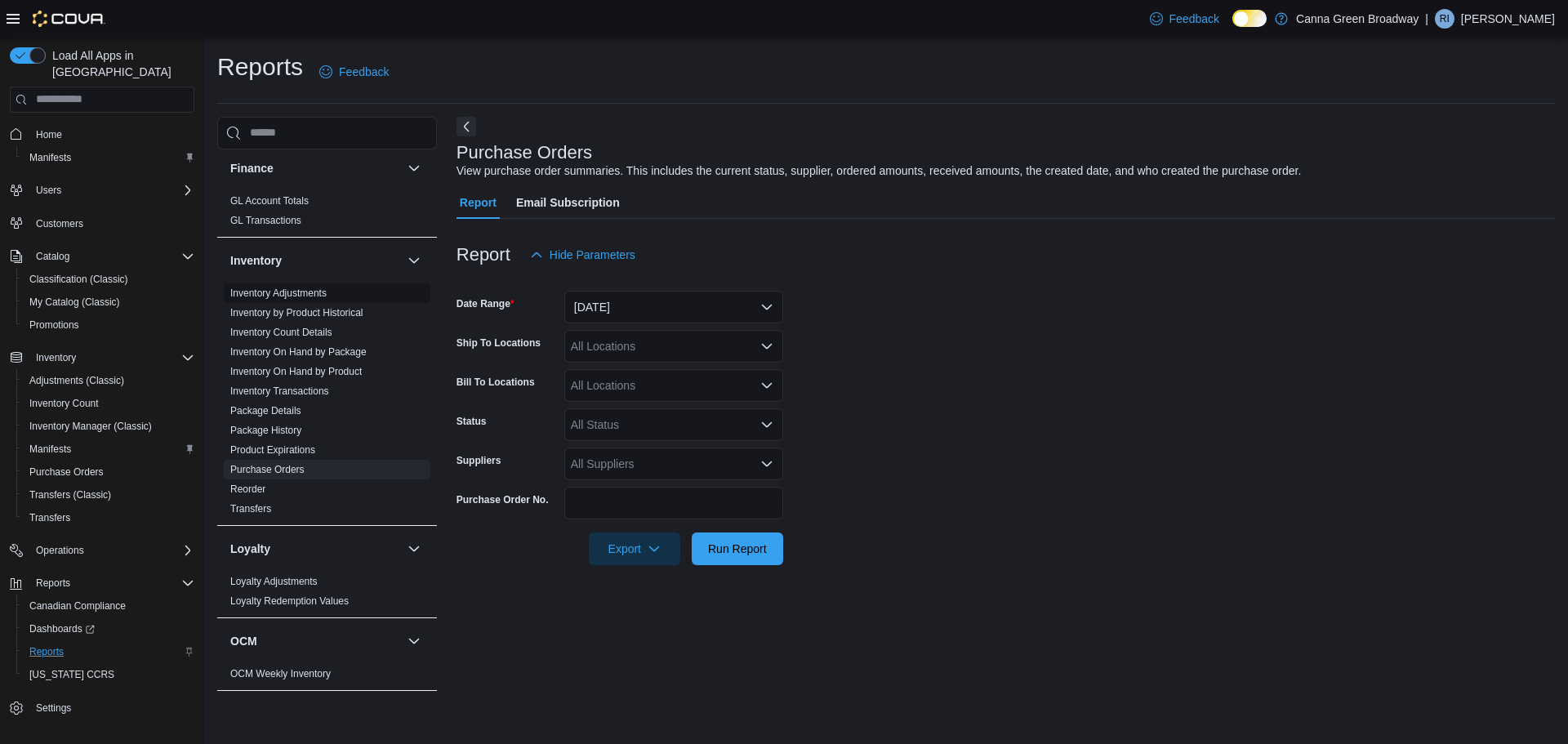
click at [246, 287] on link "Inventory Adjustments" at bounding box center [278, 293] width 97 height 12
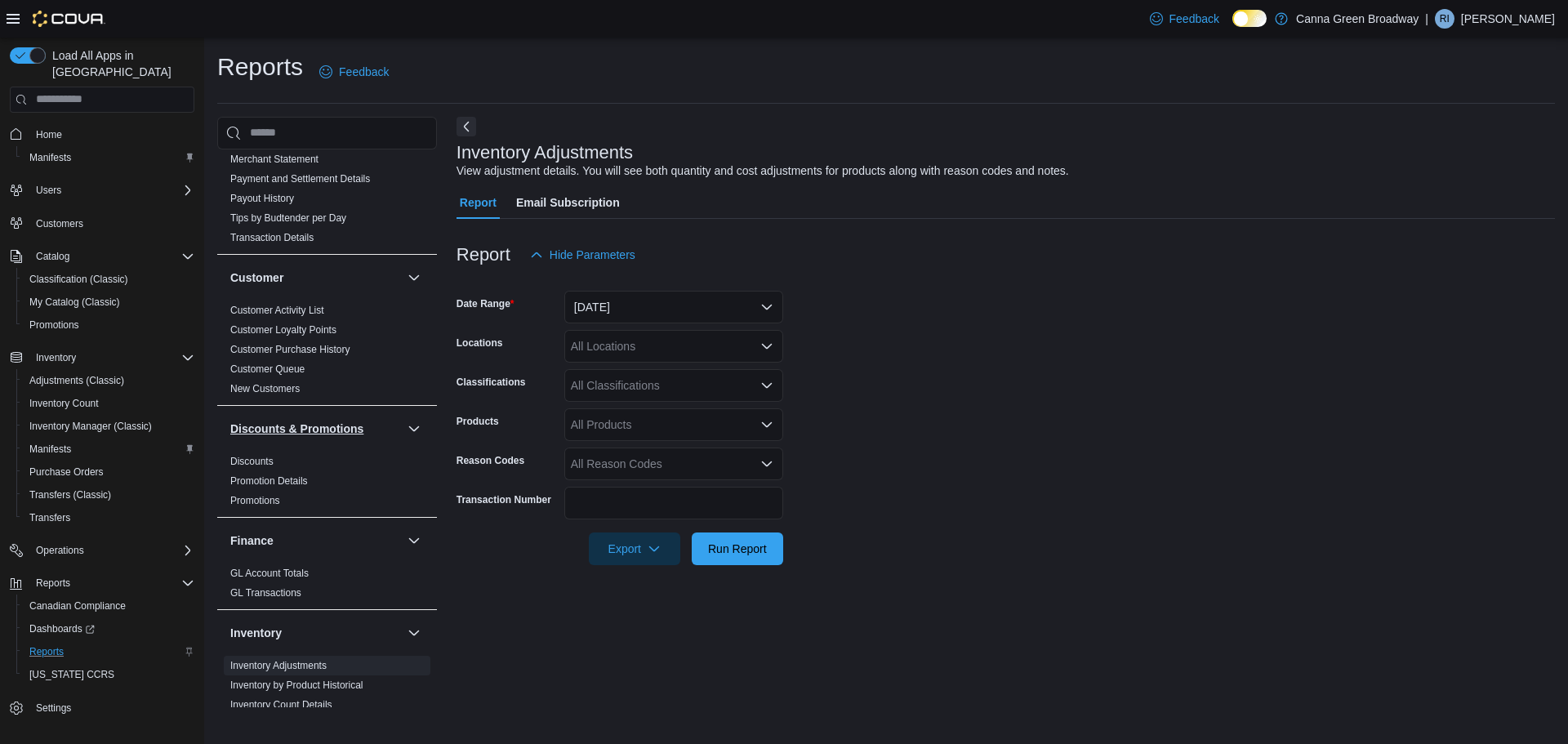
scroll to position [227, 0]
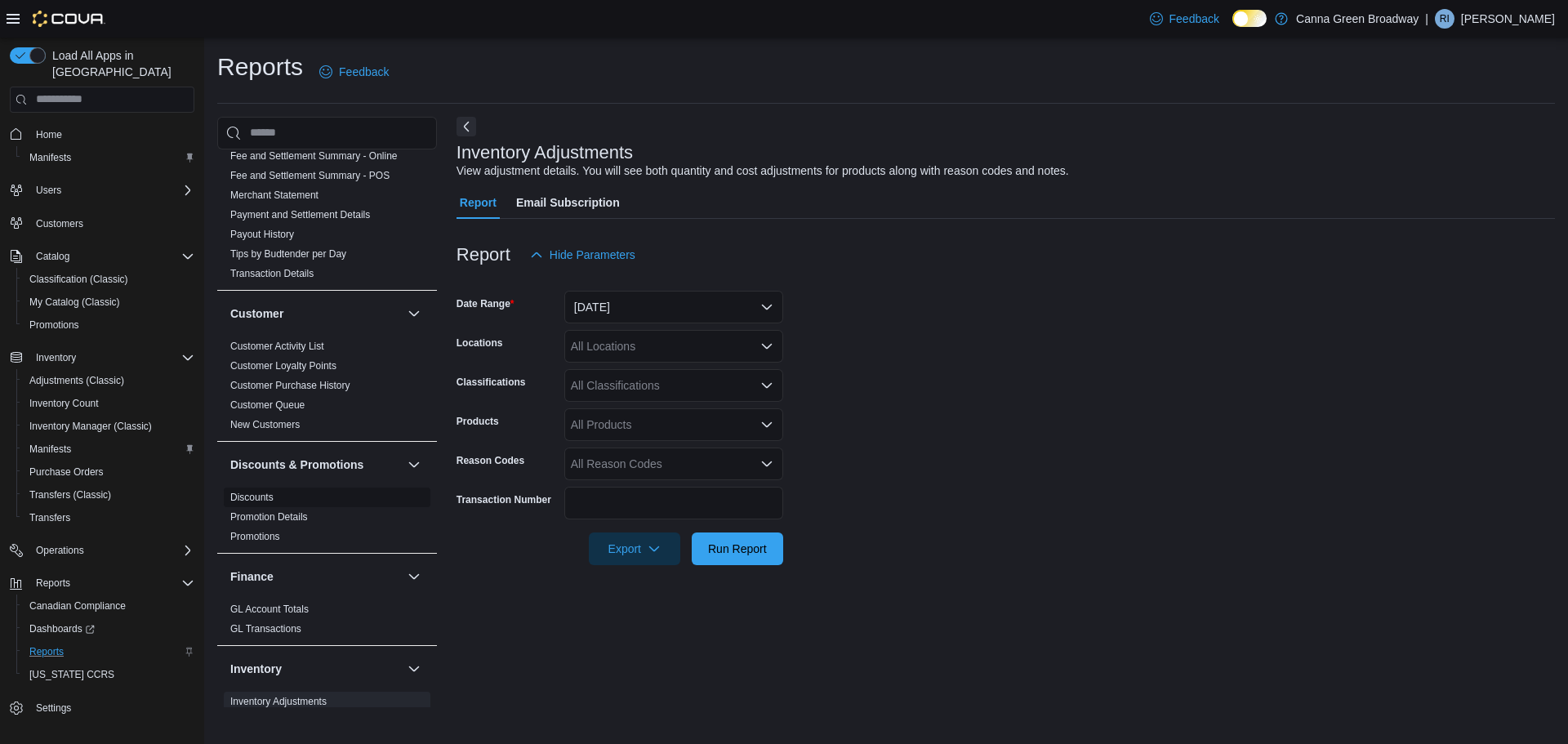
click at [238, 492] on span "Discounts" at bounding box center [327, 497] width 206 height 20
click at [244, 492] on link "Discounts" at bounding box center [251, 498] width 43 height 12
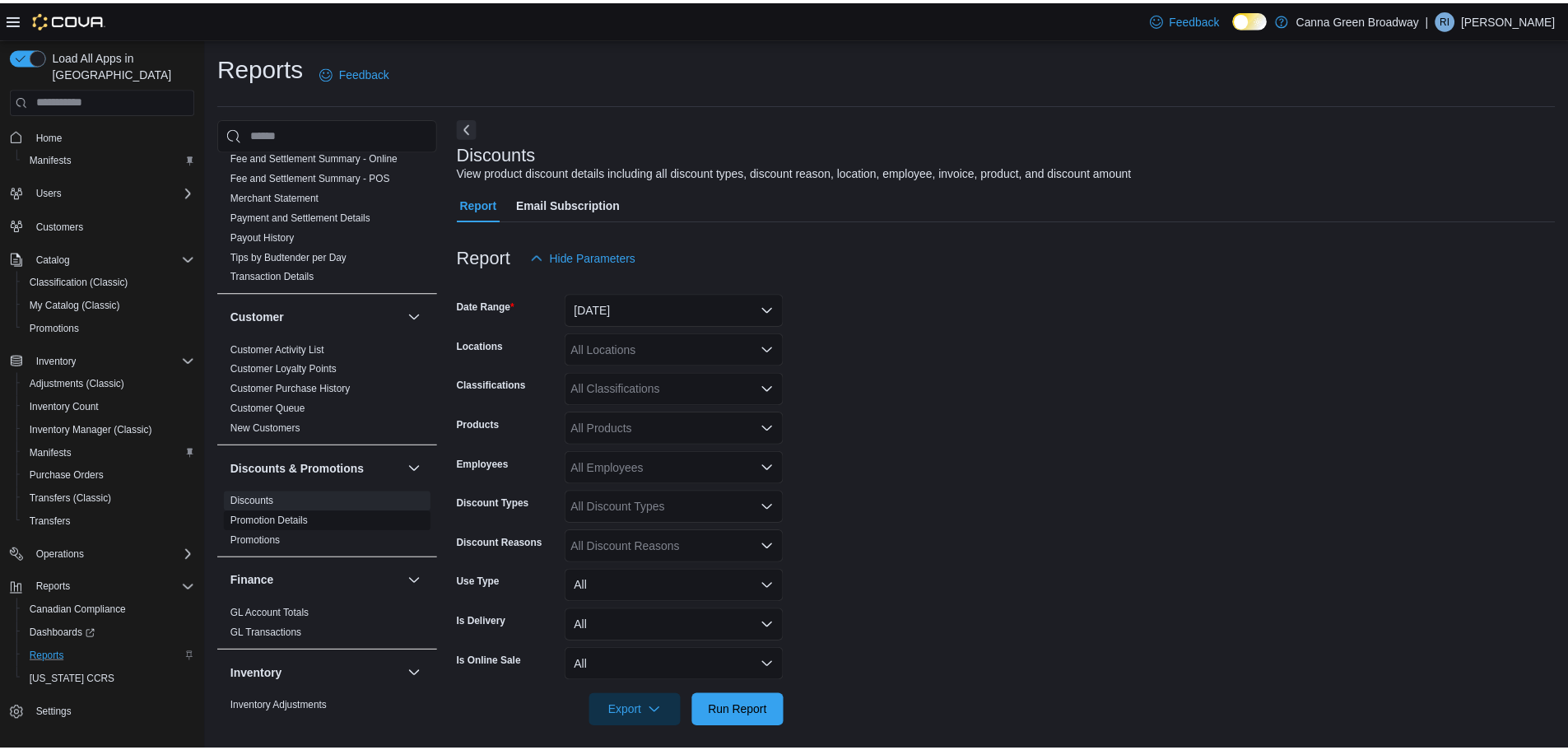
scroll to position [11, 0]
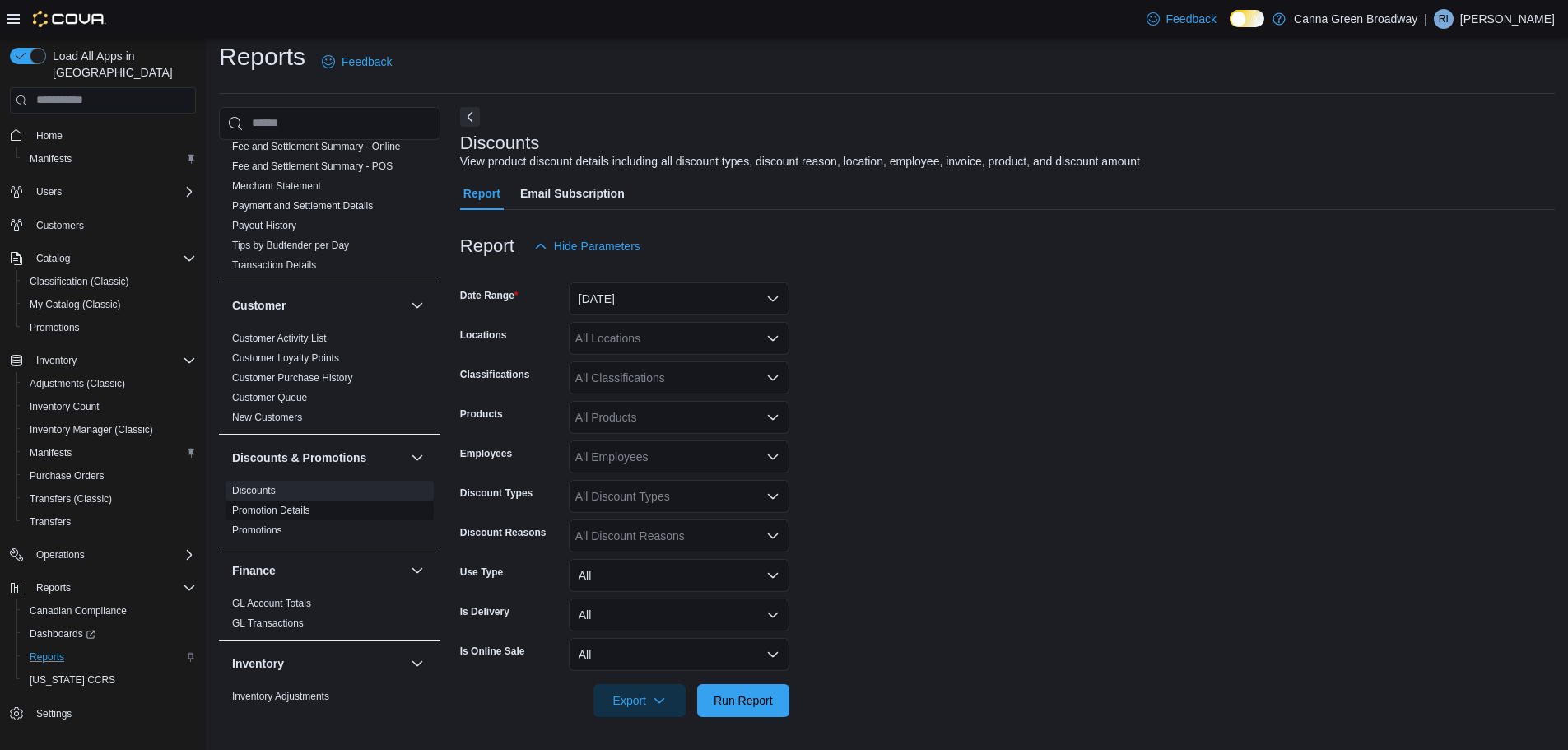
click at [256, 505] on link "Promotion Details" at bounding box center [270, 511] width 78 height 12
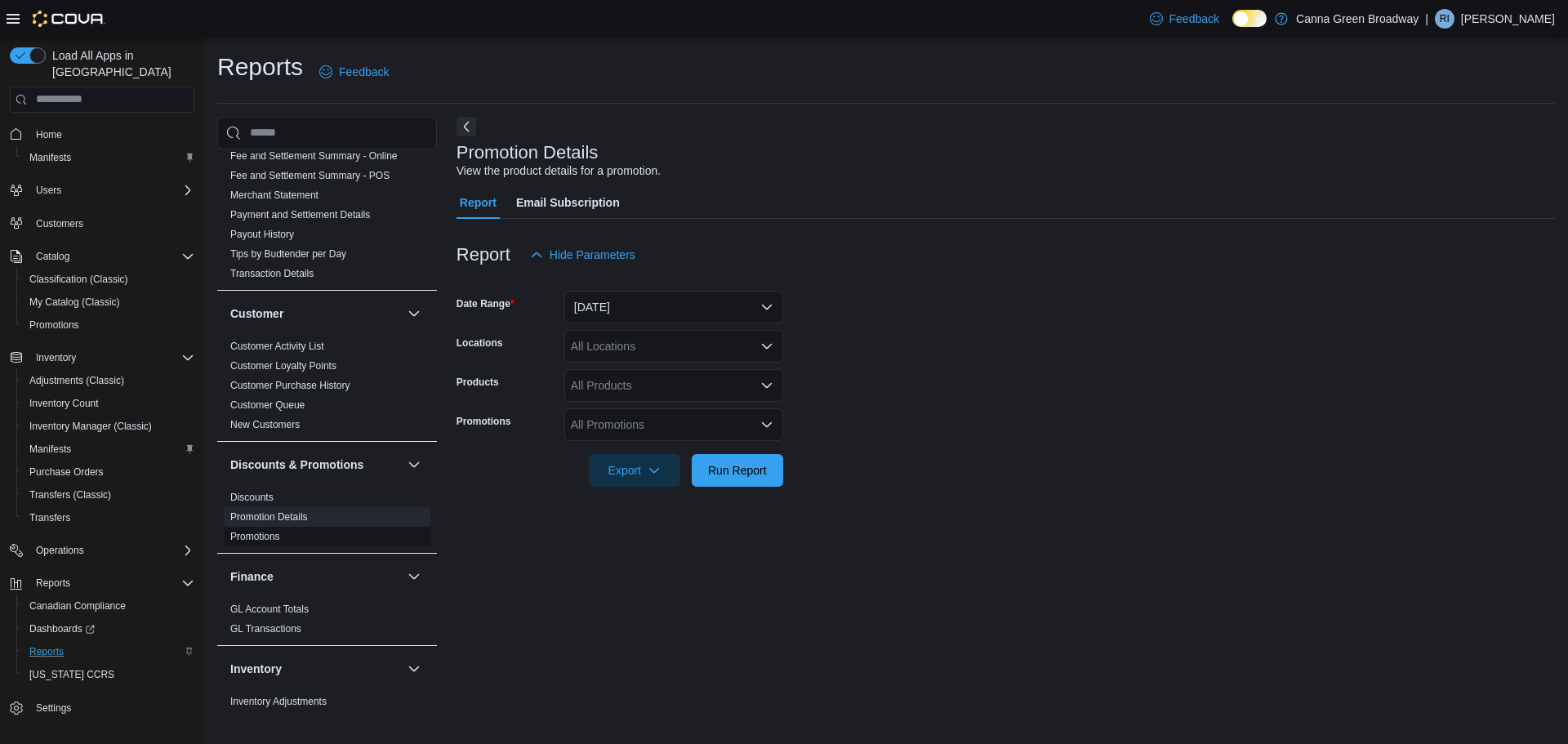
click at [249, 531] on link "Promotions" at bounding box center [254, 537] width 50 height 12
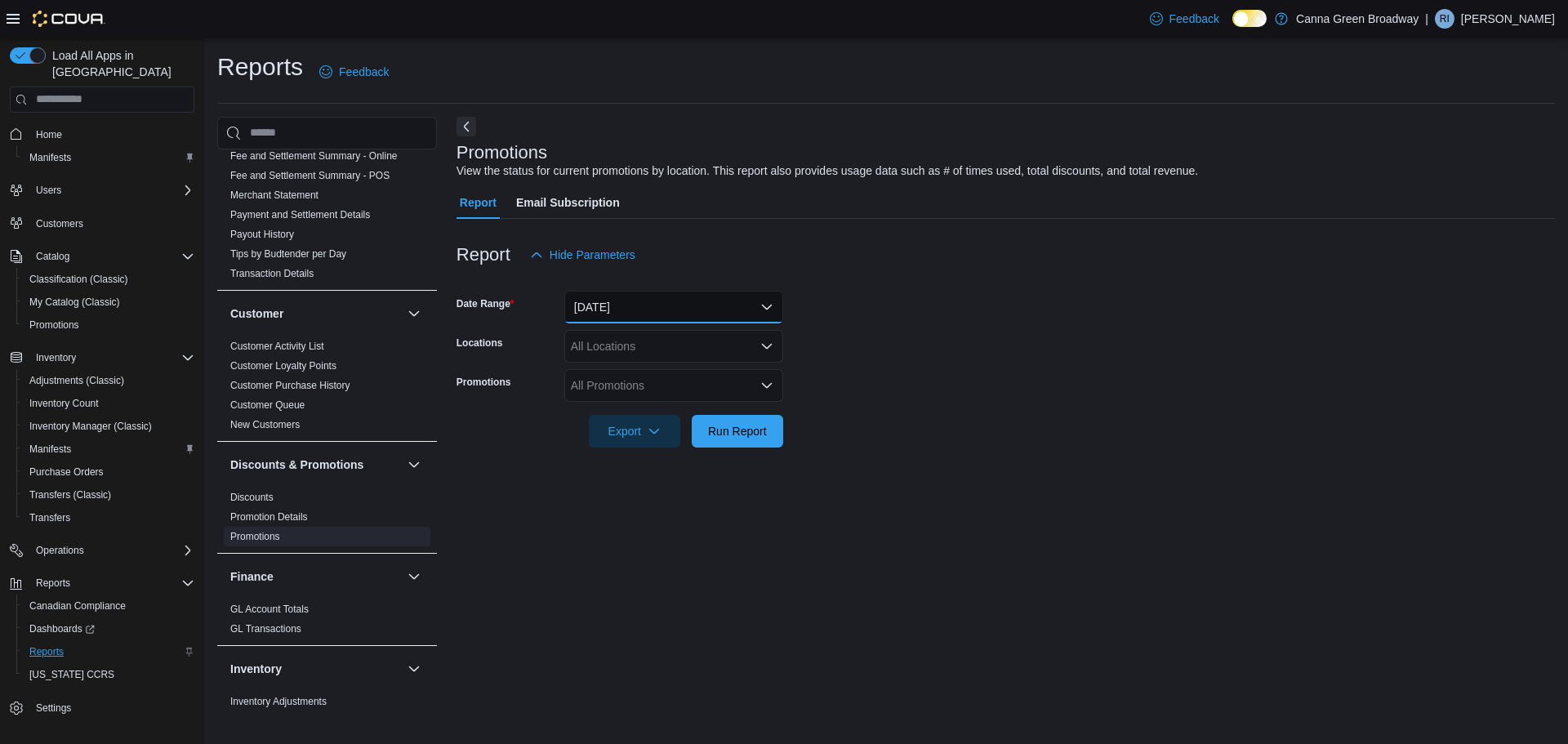
click at [665, 311] on button "Yesterday" at bounding box center [674, 306] width 219 height 32
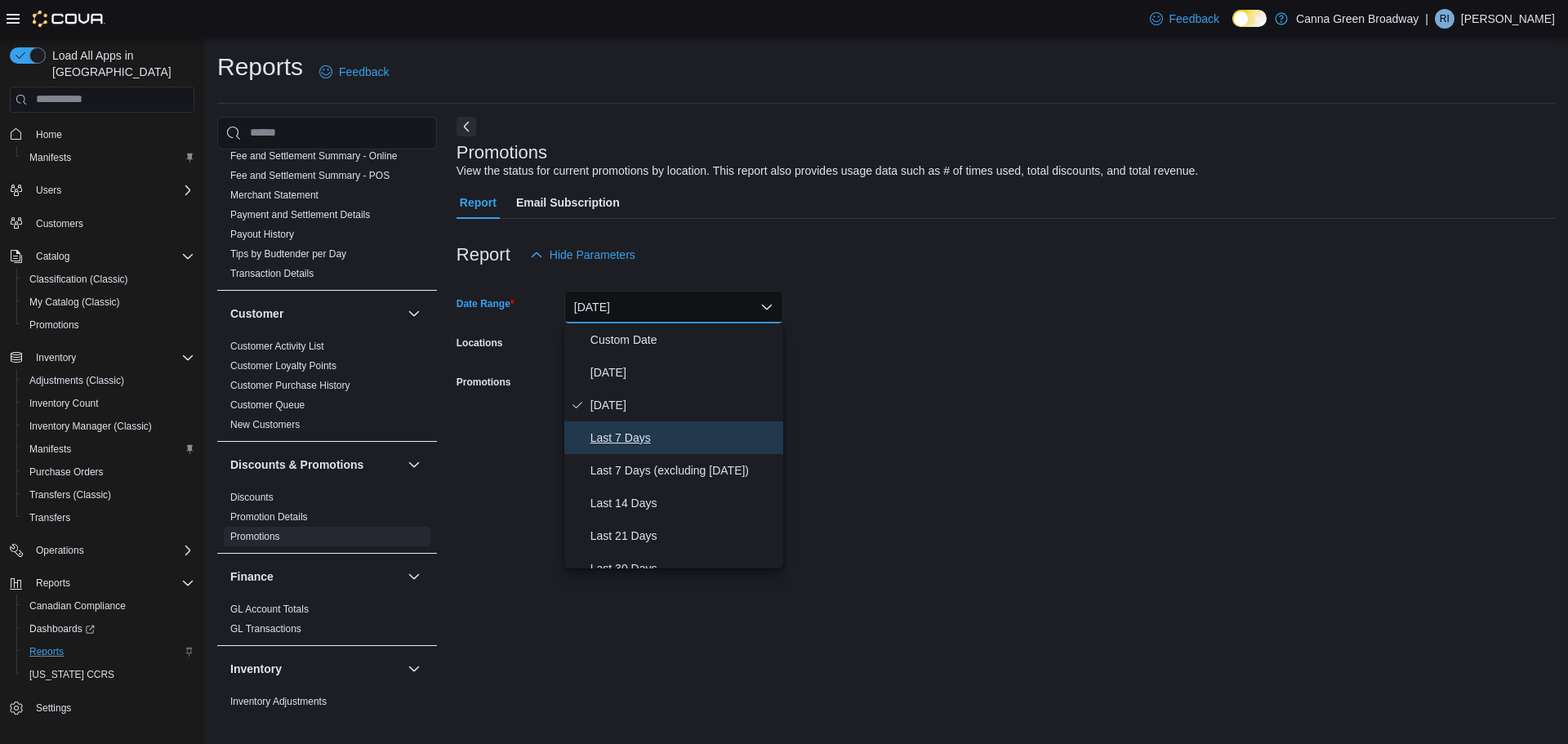
click at [637, 436] on span "Last 7 Days" at bounding box center [684, 438] width 186 height 20
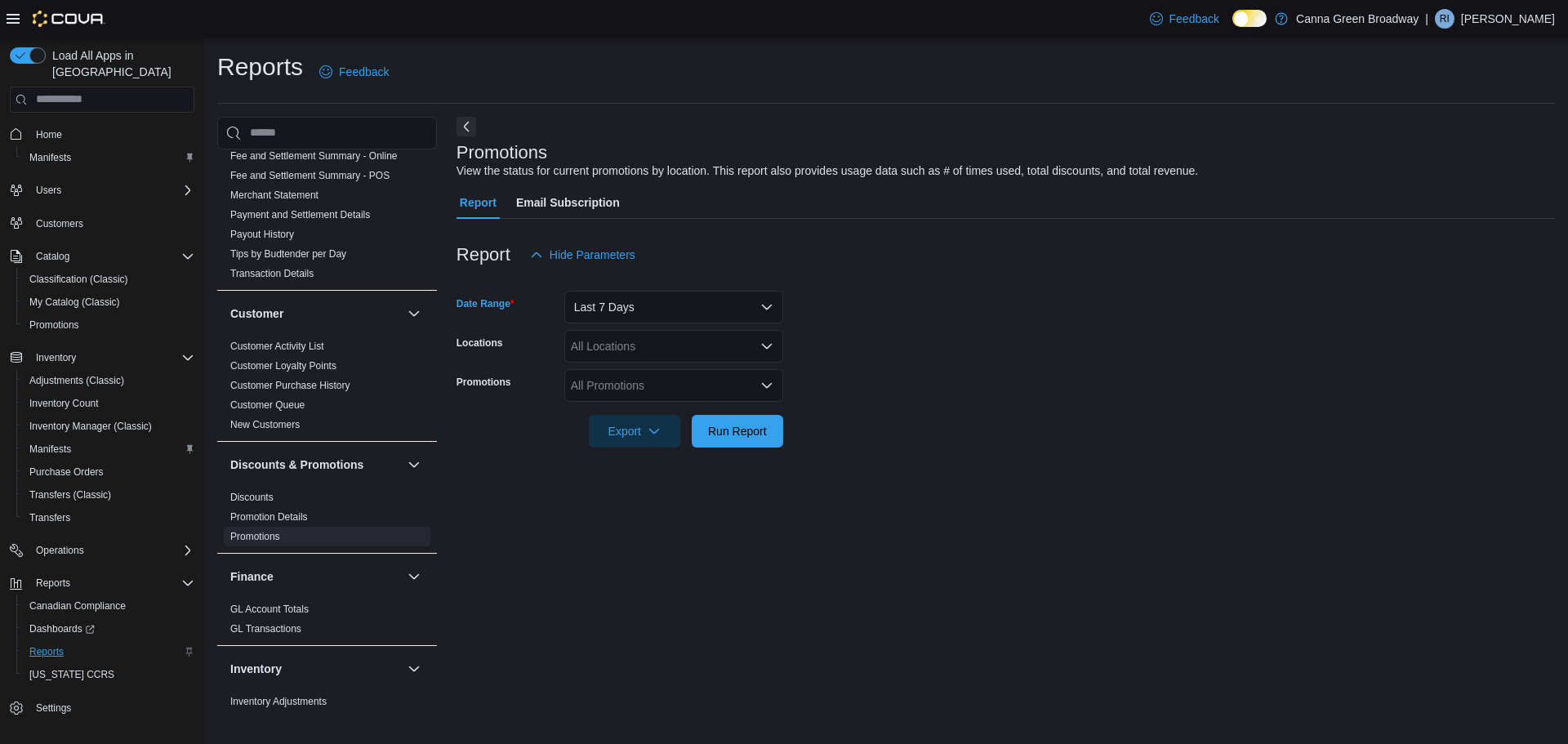
click at [1023, 368] on form "Date Range Last 7 Days Locations All Locations Promotions All Promotions Export…" at bounding box center [1006, 359] width 1098 height 176
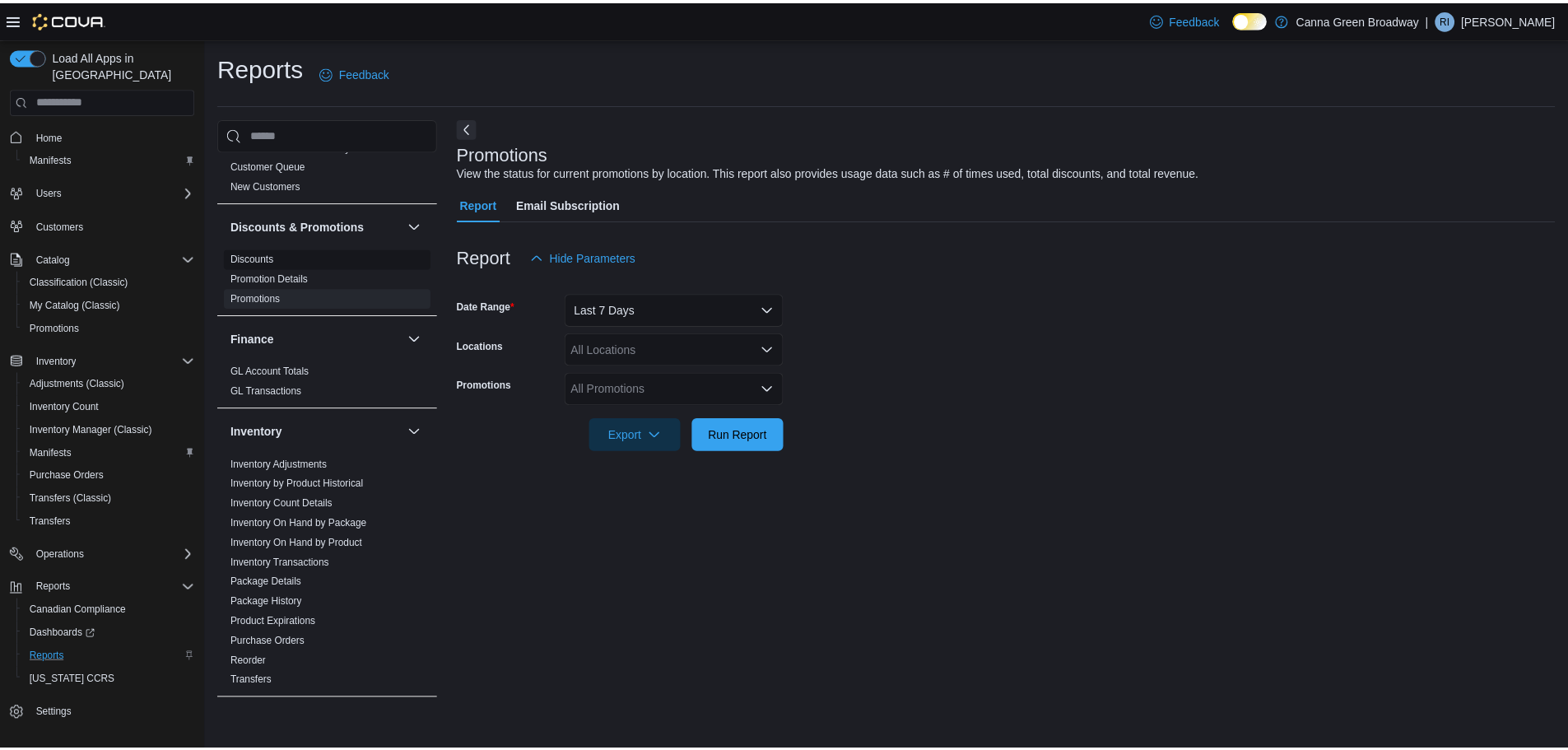
scroll to position [494, 0]
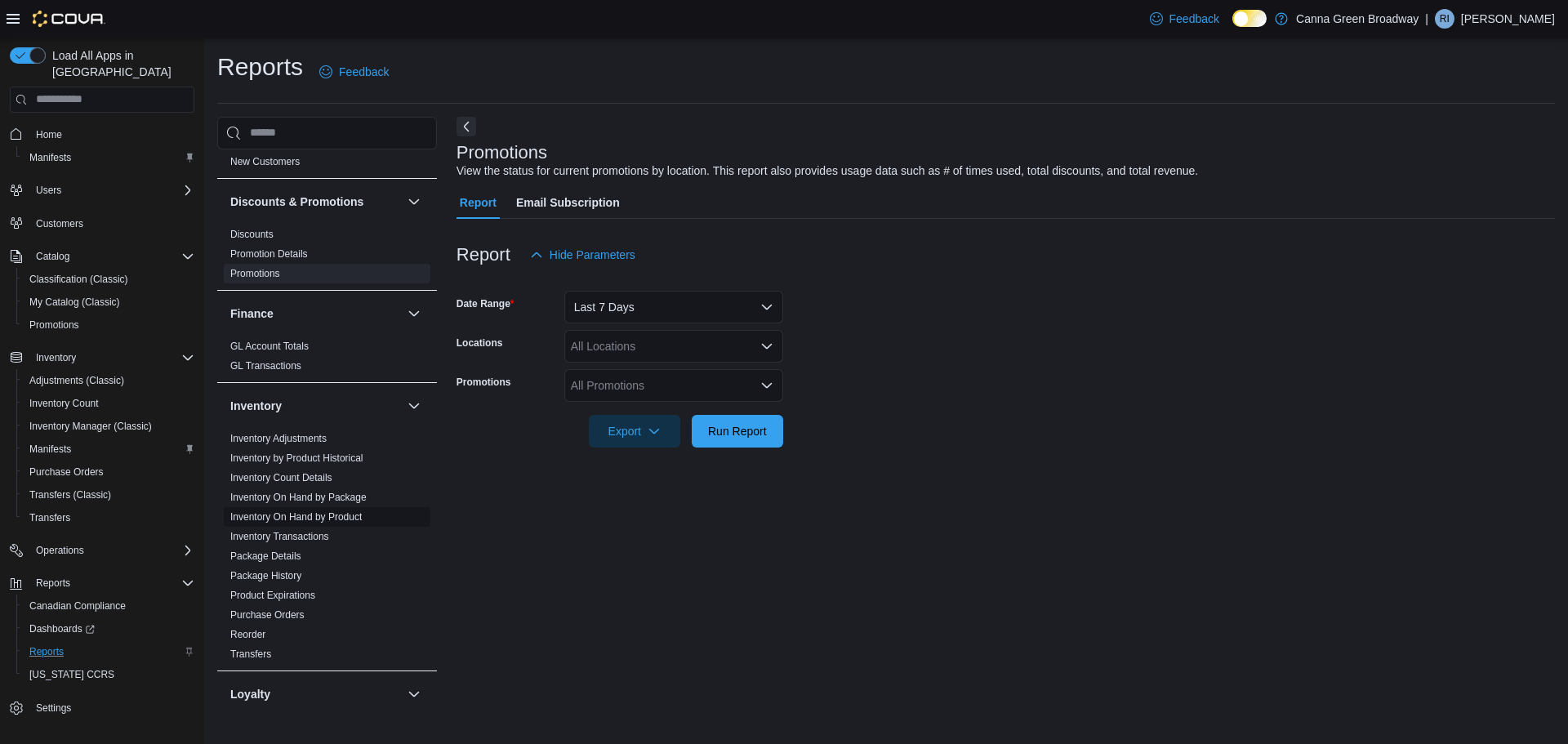
click at [291, 511] on link "Inventory On Hand by Product" at bounding box center [295, 517] width 131 height 12
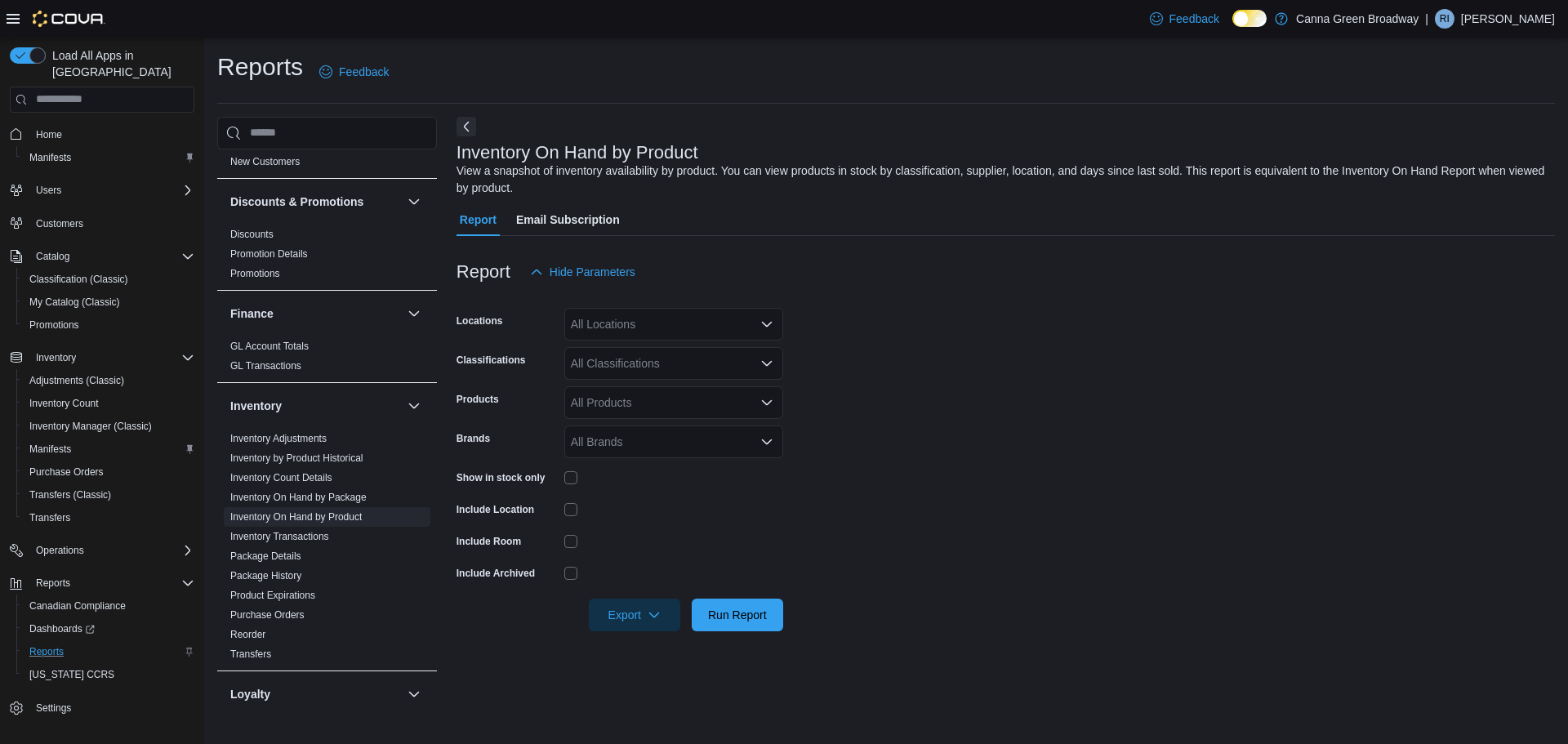
click at [583, 329] on div "All Locations" at bounding box center [674, 324] width 219 height 32
click at [616, 358] on span "Canna Green Broadway" at bounding box center [651, 352] width 122 height 17
click at [993, 338] on form "Locations Canna Green Broadway Combo box. Selected. Canna Green Broadway. Press…" at bounding box center [1006, 460] width 1098 height 343
click at [739, 621] on span "Run Report" at bounding box center [738, 614] width 59 height 17
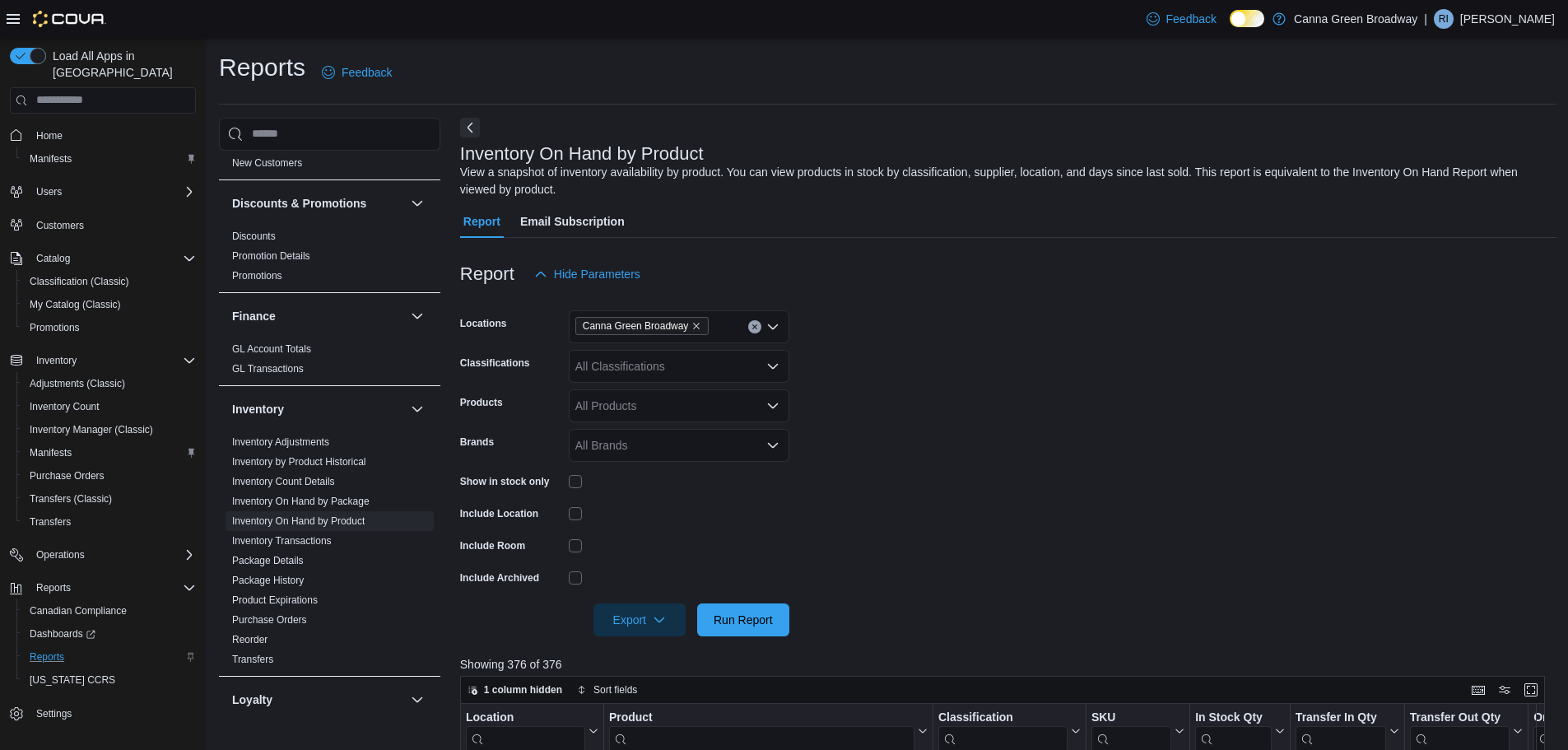
click at [1116, 119] on div "Inventory On Hand by Product View a snapshot of inventory availability by produ…" at bounding box center [1008, 696] width 1096 height 1158
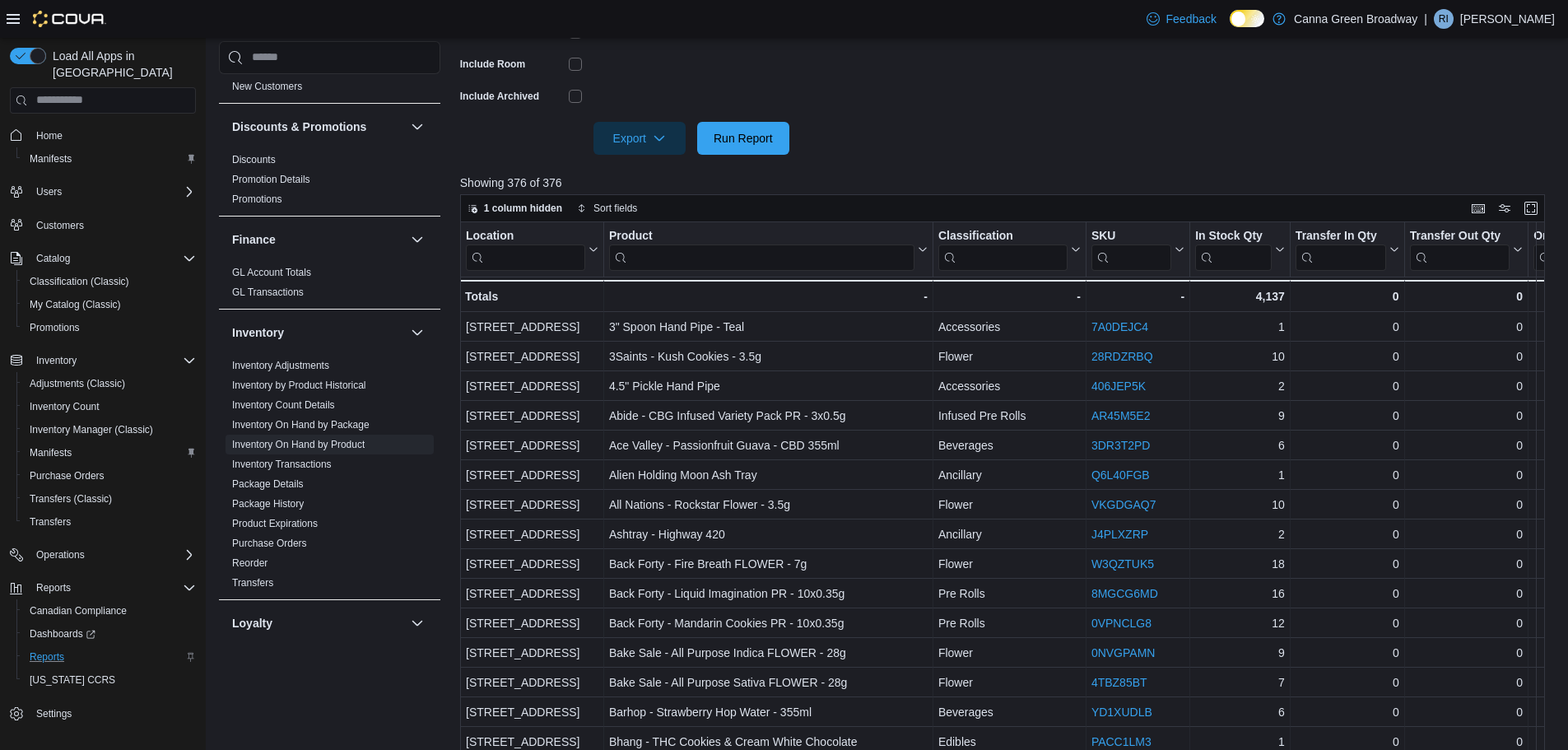
scroll to position [538, 0]
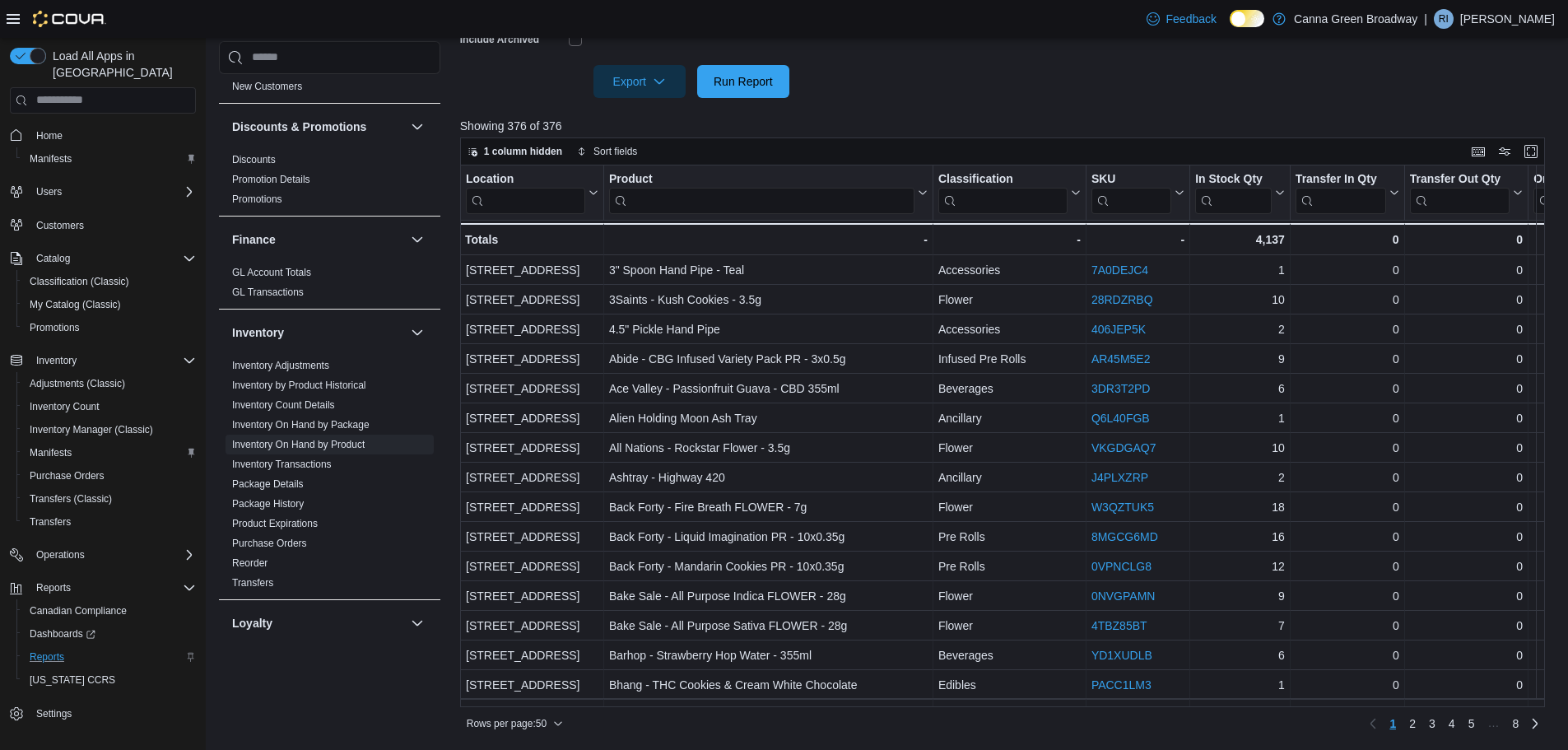
drag, startPoint x: 744, startPoint y: 708, endPoint x: 815, endPoint y: 697, distance: 71.8
click at [820, 697] on div "1 column hidden Sort fields Location Click to view column header actions Produc…" at bounding box center [1002, 437] width 1084 height 600
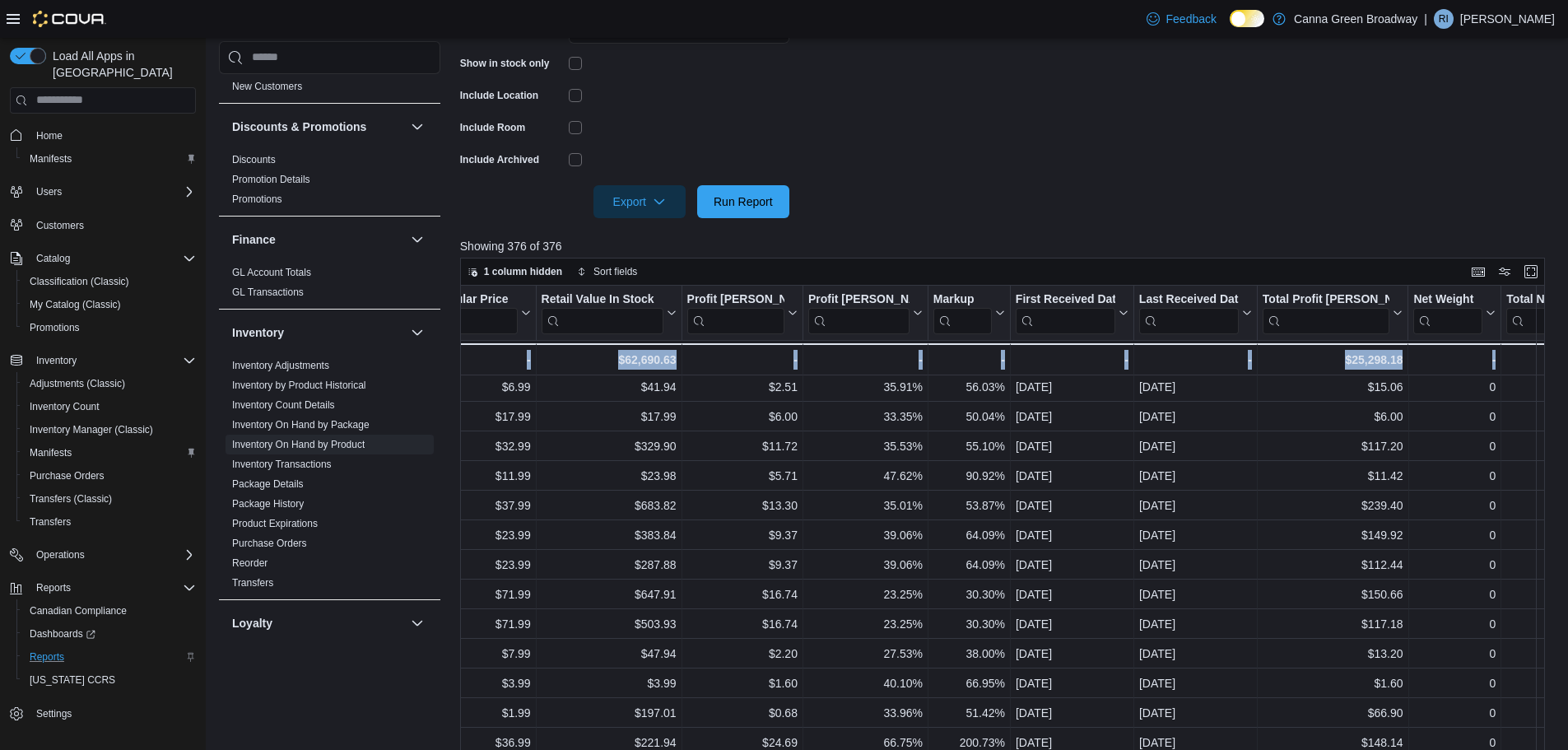
scroll to position [292, 0]
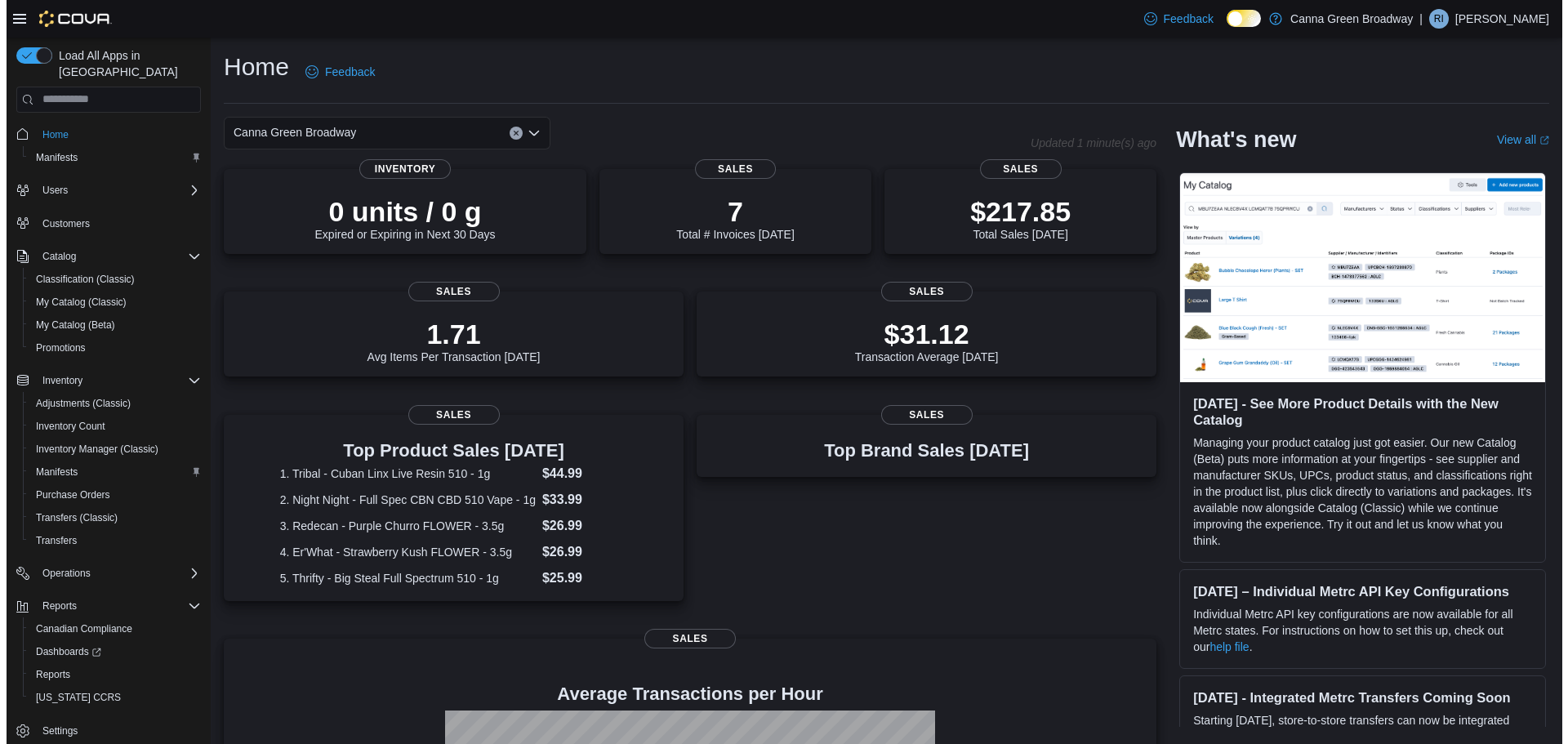
scroll to position [8, 0]
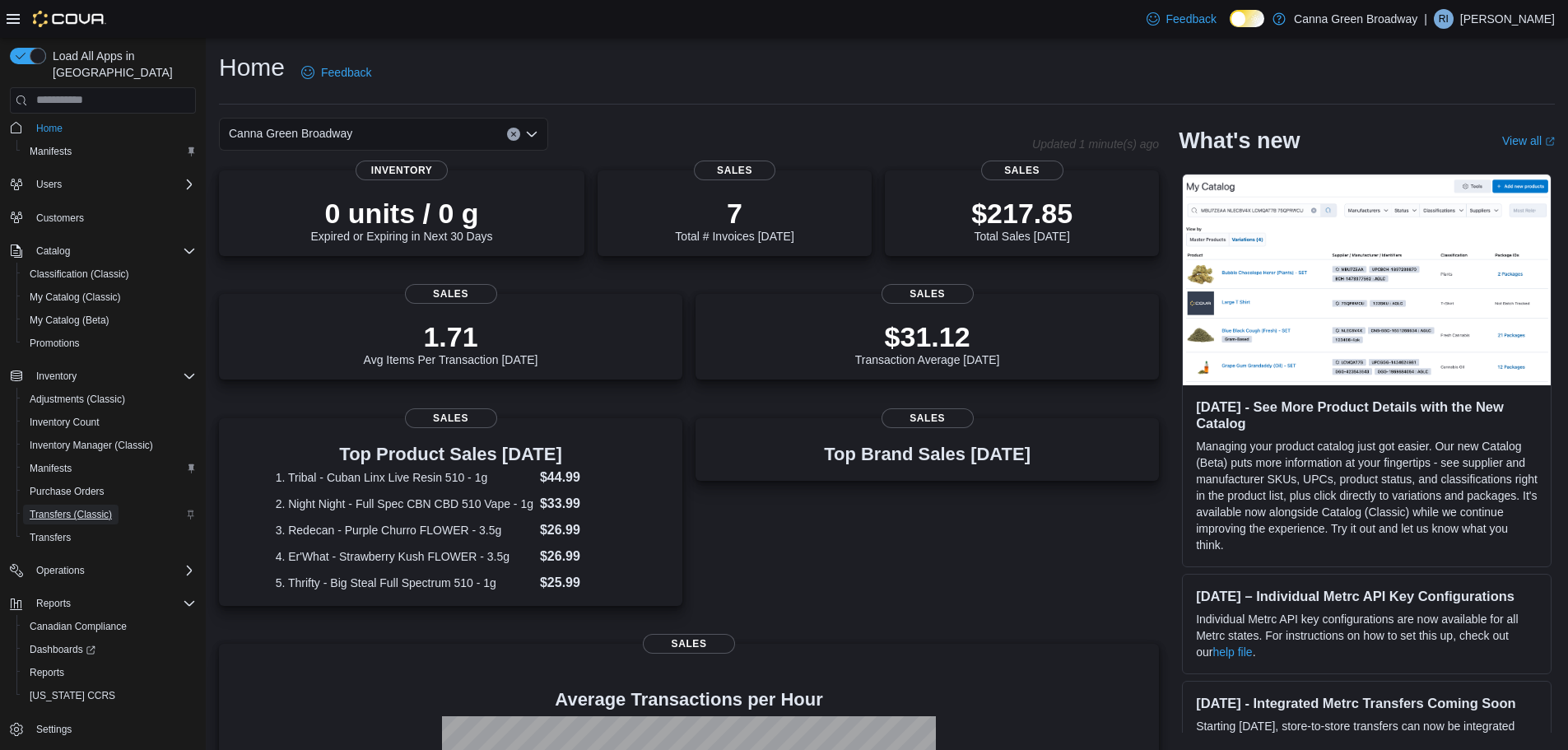
click at [62, 508] on span "Transfers (Classic)" at bounding box center [70, 513] width 82 height 13
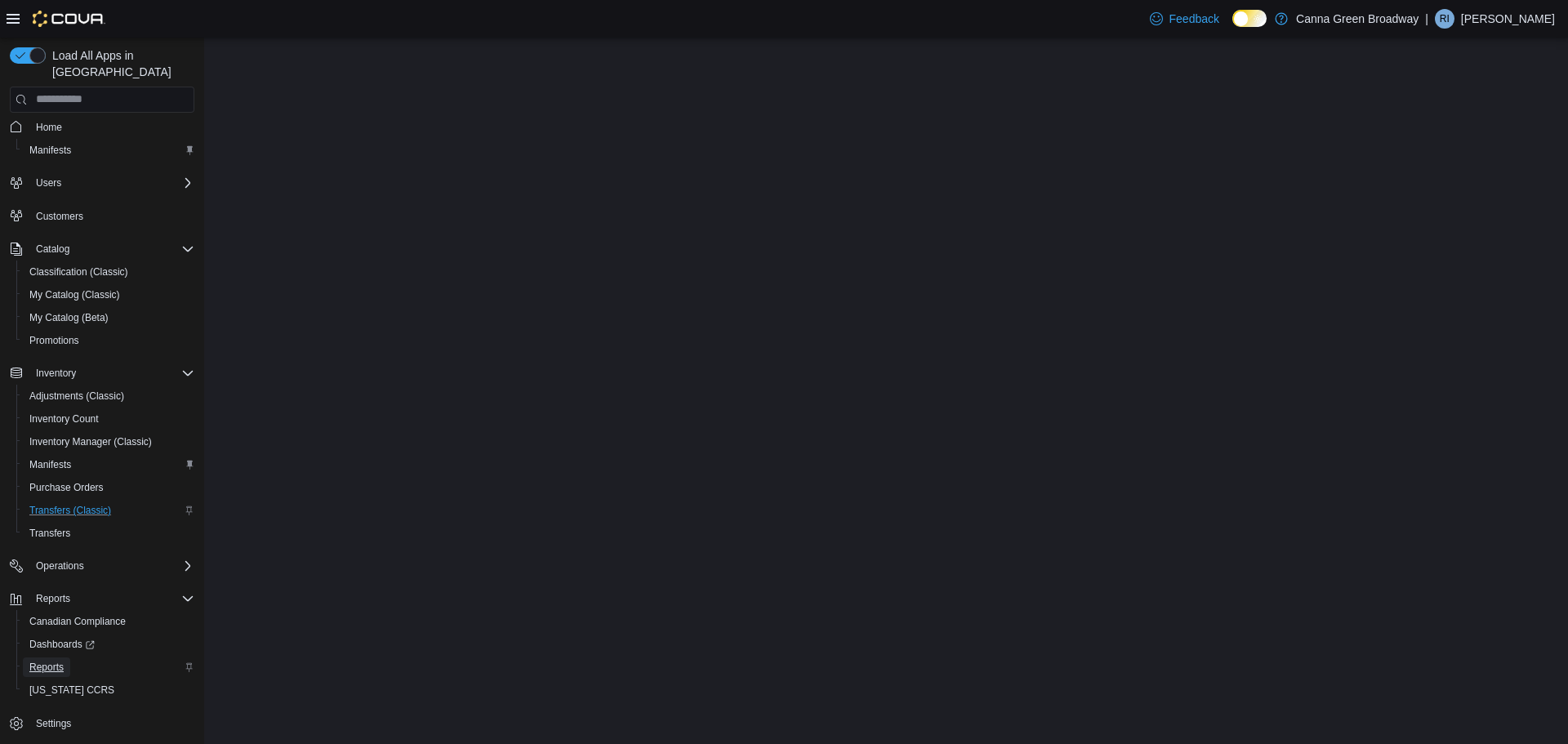
click at [44, 660] on span "Reports" at bounding box center [46, 666] width 34 height 13
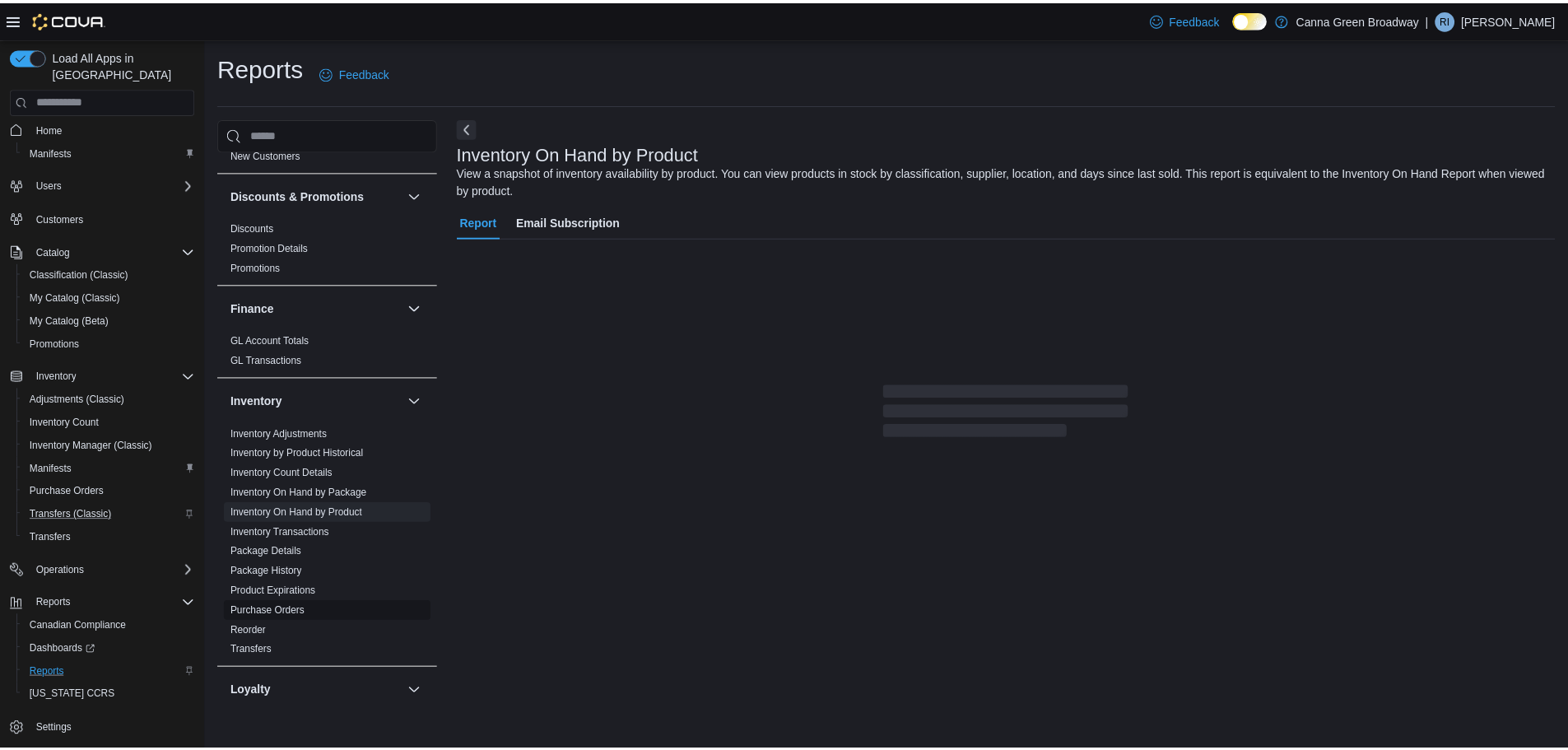
scroll to position [740, 0]
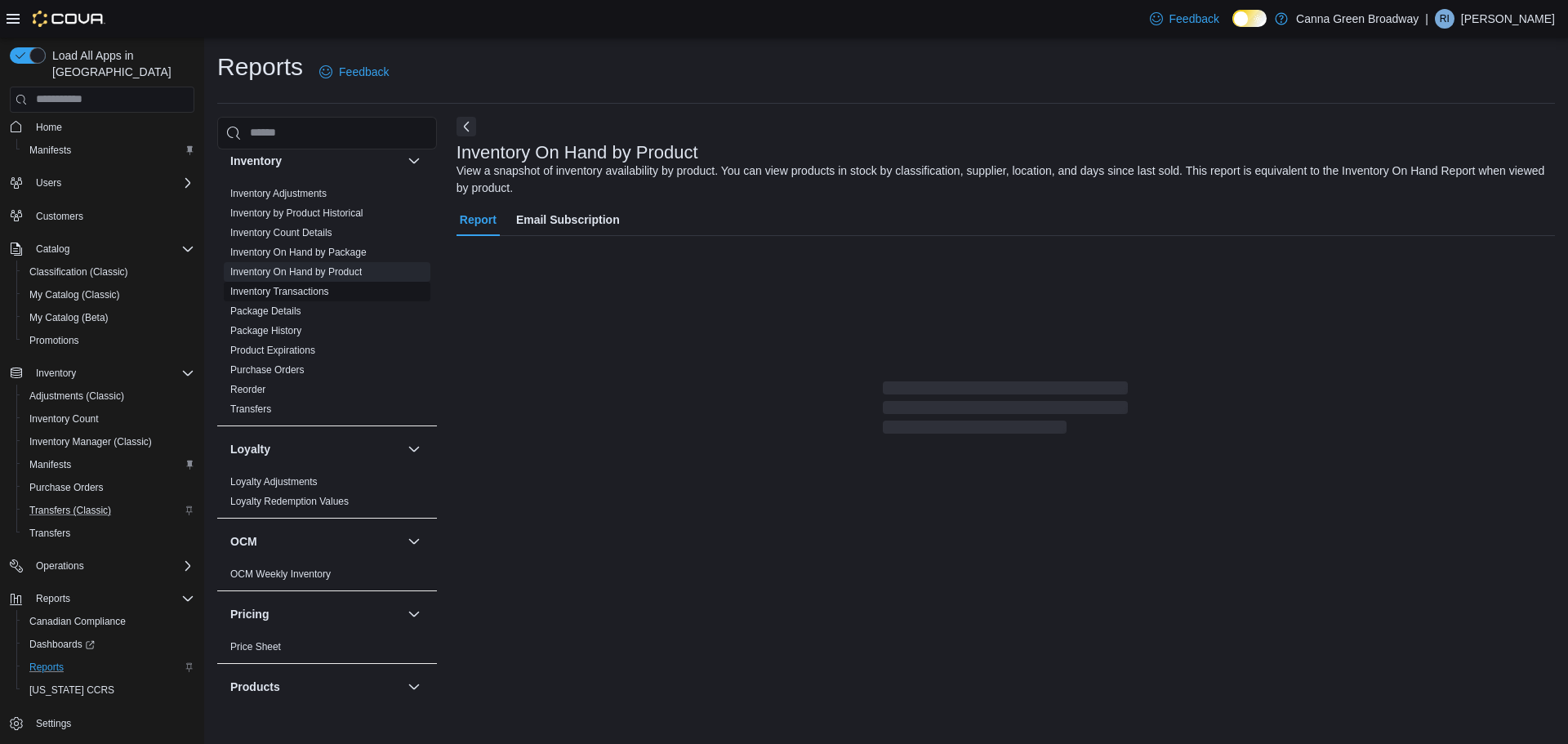
click at [287, 285] on link "Inventory Transactions" at bounding box center [279, 291] width 99 height 12
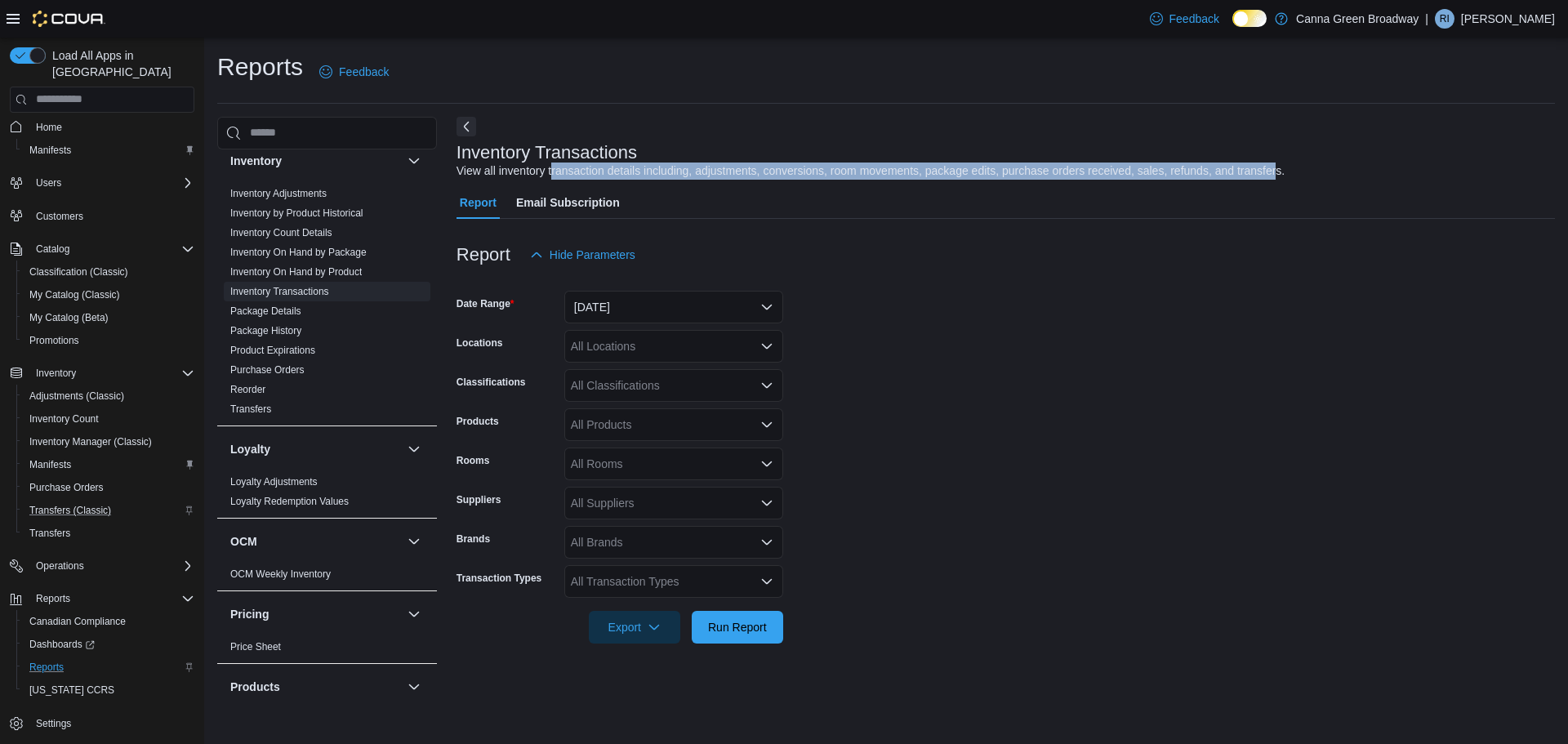
drag, startPoint x: 552, startPoint y: 176, endPoint x: 1277, endPoint y: 172, distance: 725.0
click at [1277, 172] on div "View all inventory transaction details including, adjustments, conversions, roo…" at bounding box center [871, 171] width 829 height 18
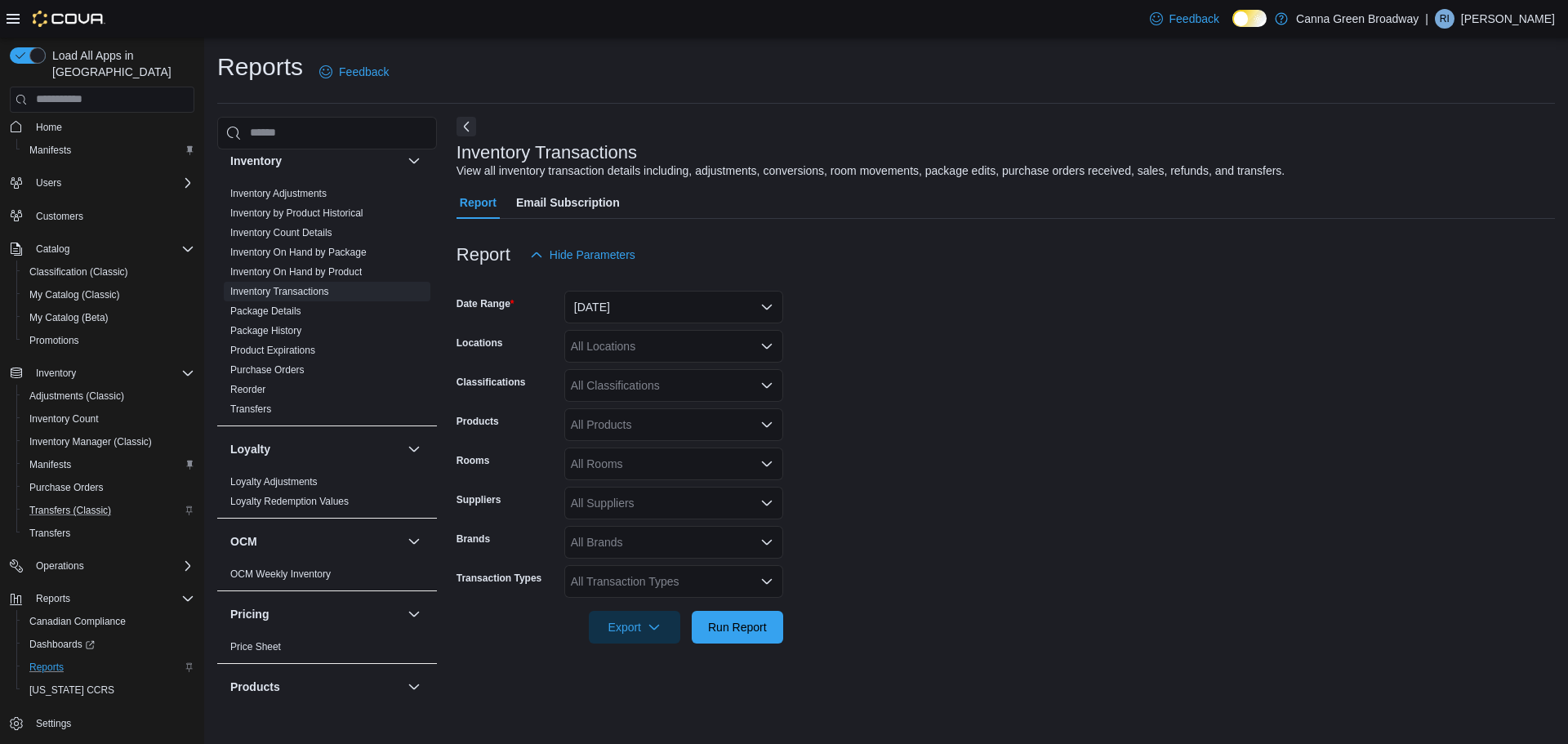
click at [1289, 172] on div "Inventory Transactions View all inventory transaction details including, adjust…" at bounding box center [1002, 161] width 1091 height 37
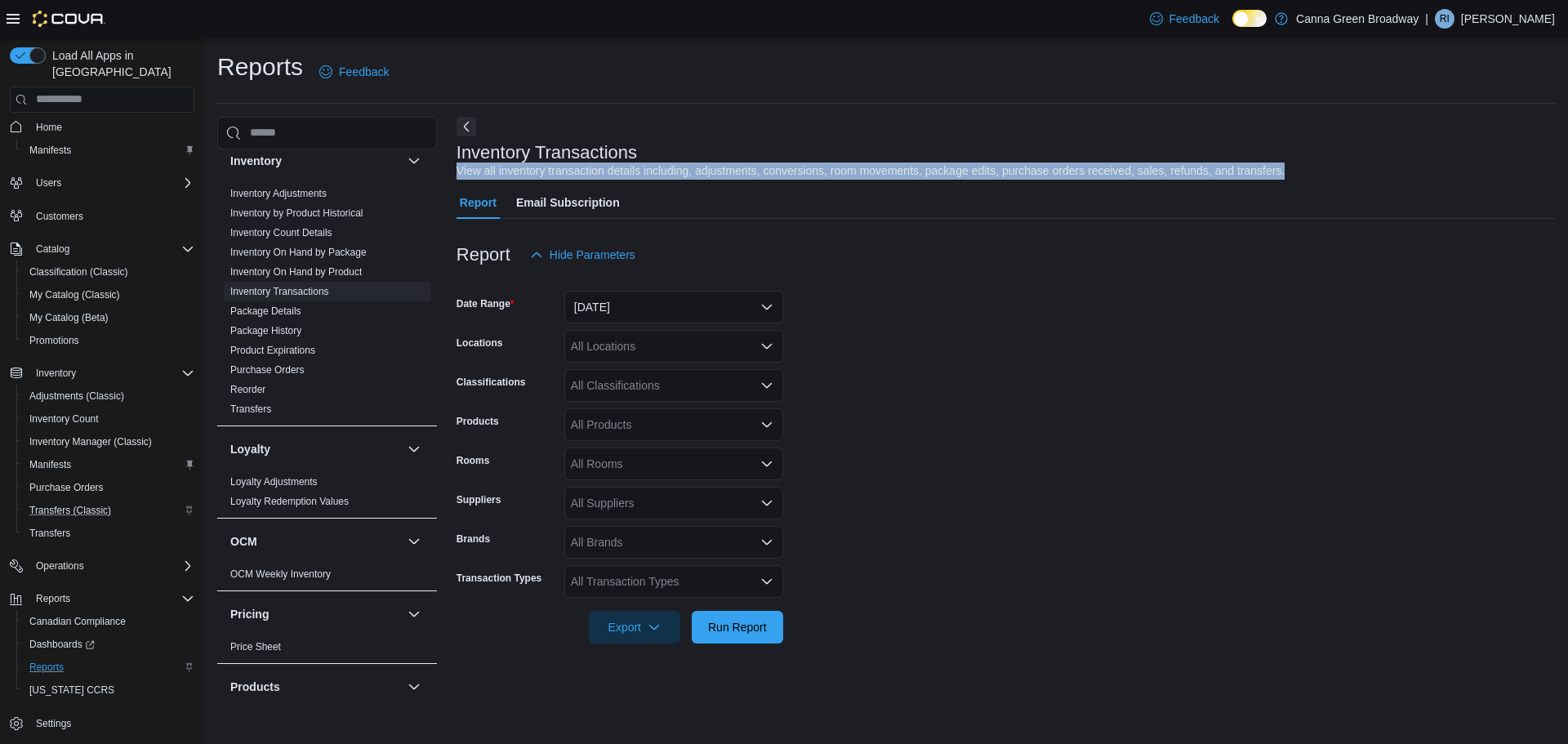
drag, startPoint x: 1289, startPoint y: 172, endPoint x: 455, endPoint y: 171, distance: 834.0
click at [455, 171] on div "Cash Management Cash Management Cash Out Details Compliance OCS Transaction Sub…" at bounding box center [886, 412] width 1338 height 591
click at [695, 171] on div "View all inventory transaction details including, adjustments, conversions, roo…" at bounding box center [871, 171] width 829 height 18
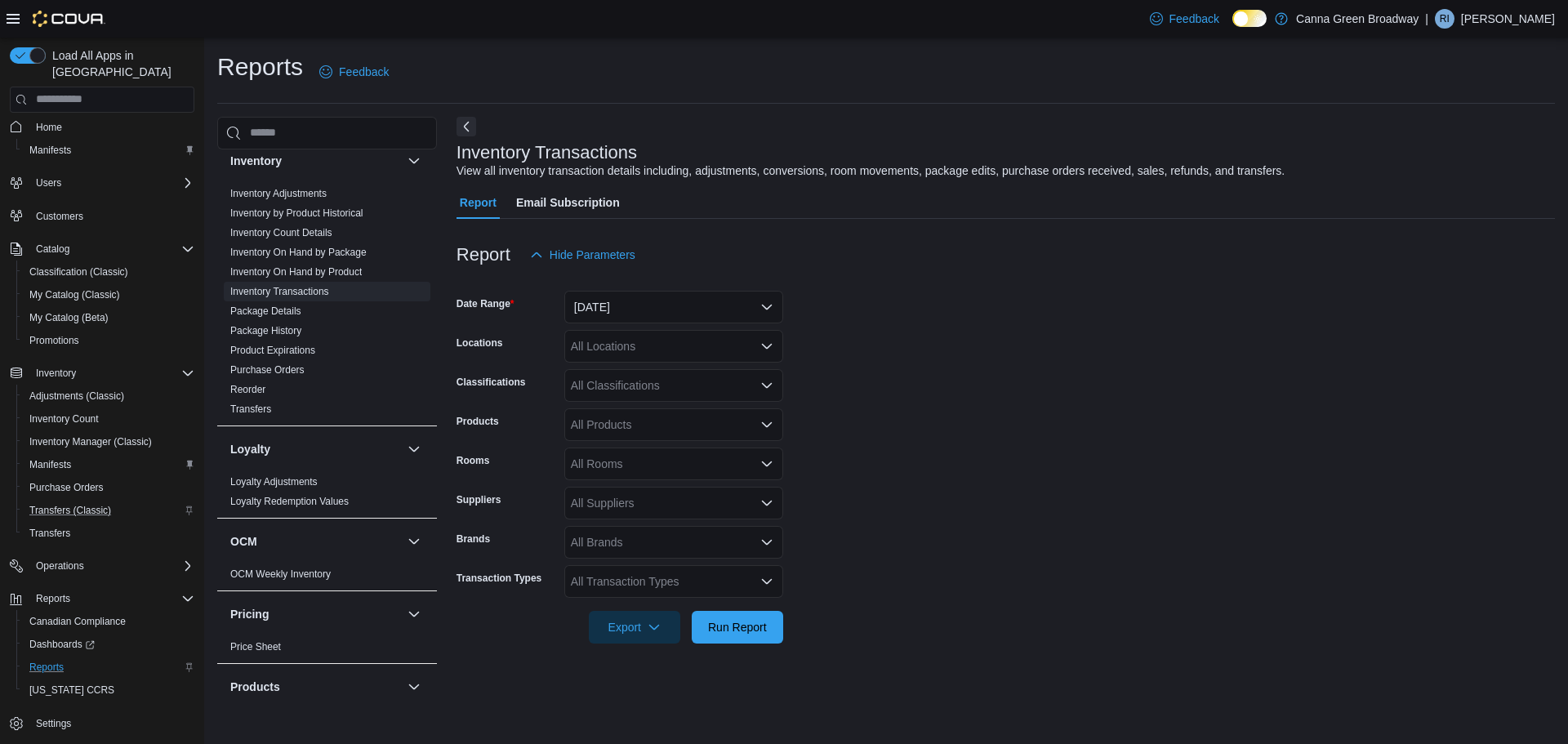
click at [701, 149] on div "Inventory Transactions View all inventory transaction details including, adjust…" at bounding box center [1002, 161] width 1091 height 37
click at [782, 230] on div at bounding box center [1006, 229] width 1098 height 20
click at [1037, 327] on form "Date Range Yesterday Locations All Locations Classifications All Classification…" at bounding box center [1006, 457] width 1098 height 372
click at [687, 580] on div "All Transaction Types" at bounding box center [674, 581] width 219 height 32
click at [609, 513] on span "Po Receive" at bounding box center [674, 507] width 200 height 17
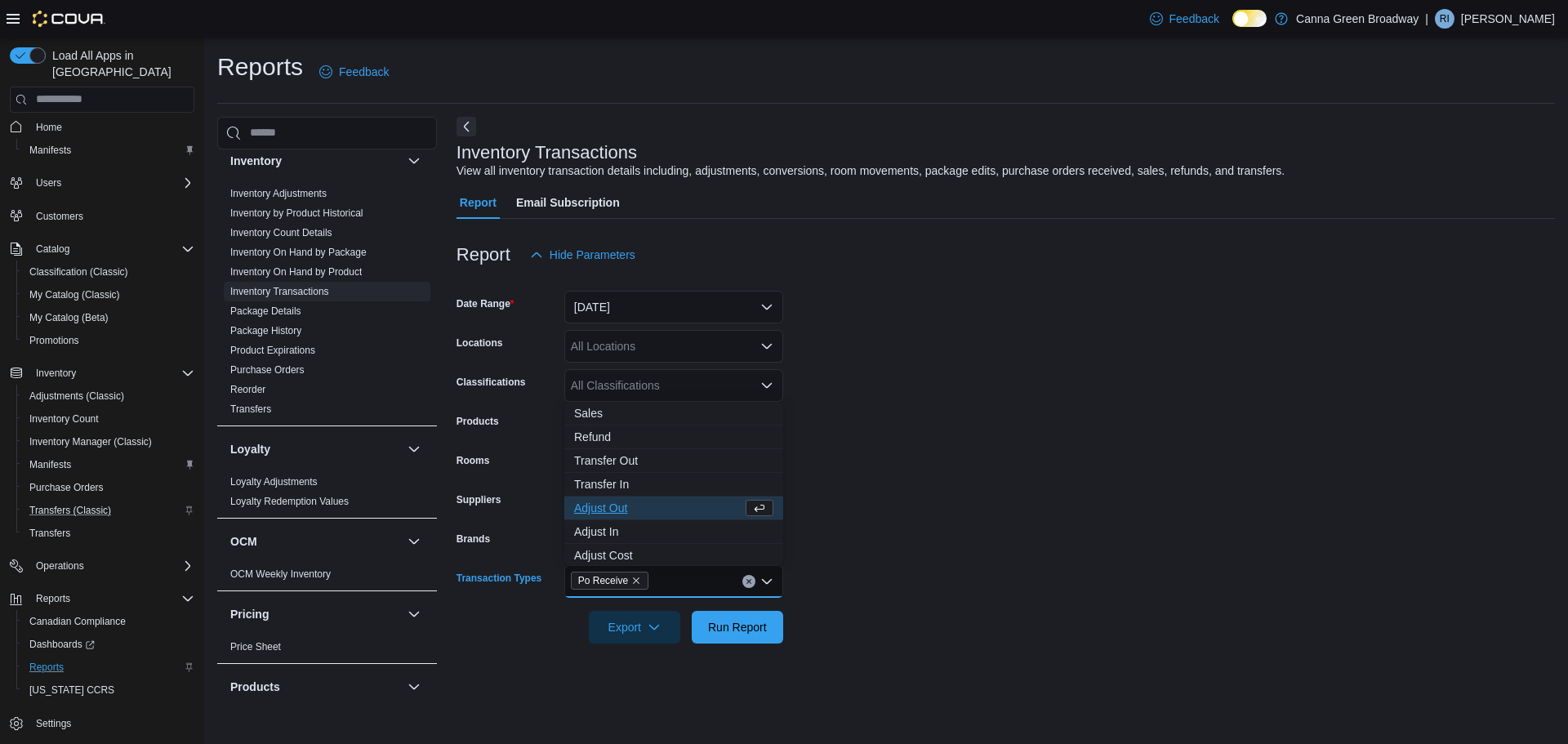
click at [894, 430] on form "Date Range Yesterday Locations All Locations Classifications All Classification…" at bounding box center [1006, 457] width 1098 height 372
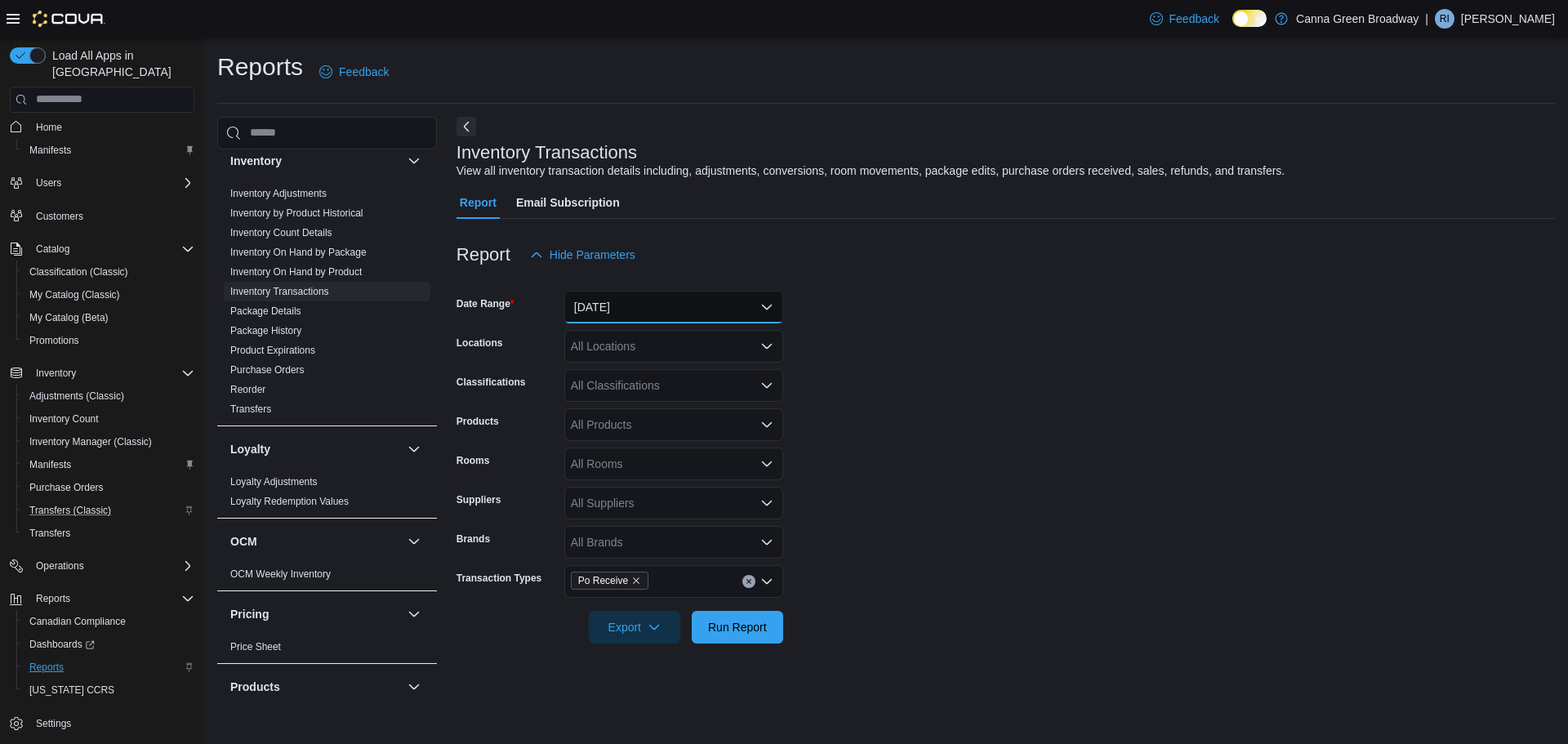
click at [641, 305] on button "Yesterday" at bounding box center [674, 306] width 219 height 32
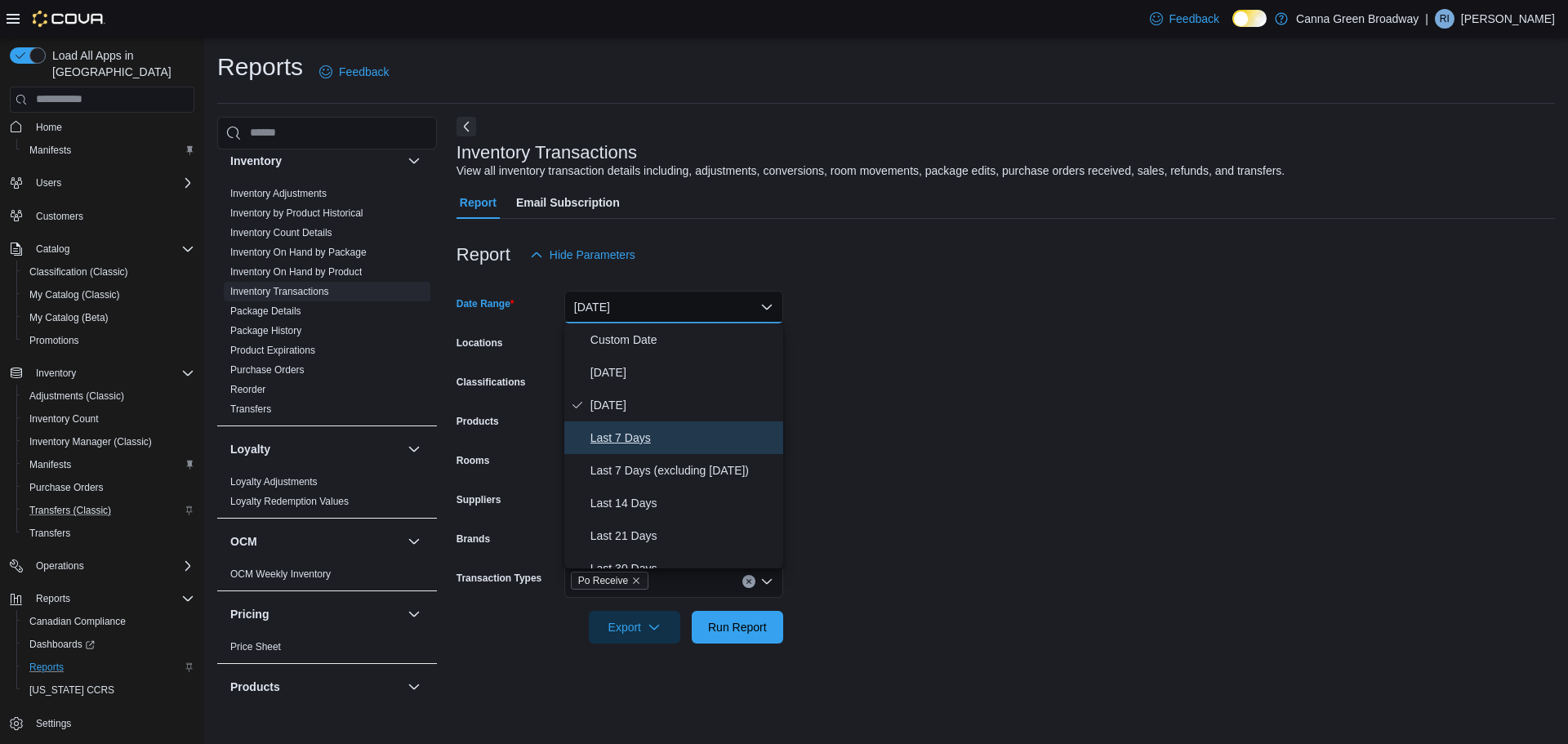
click at [628, 446] on span "Last 7 Days" at bounding box center [684, 438] width 186 height 20
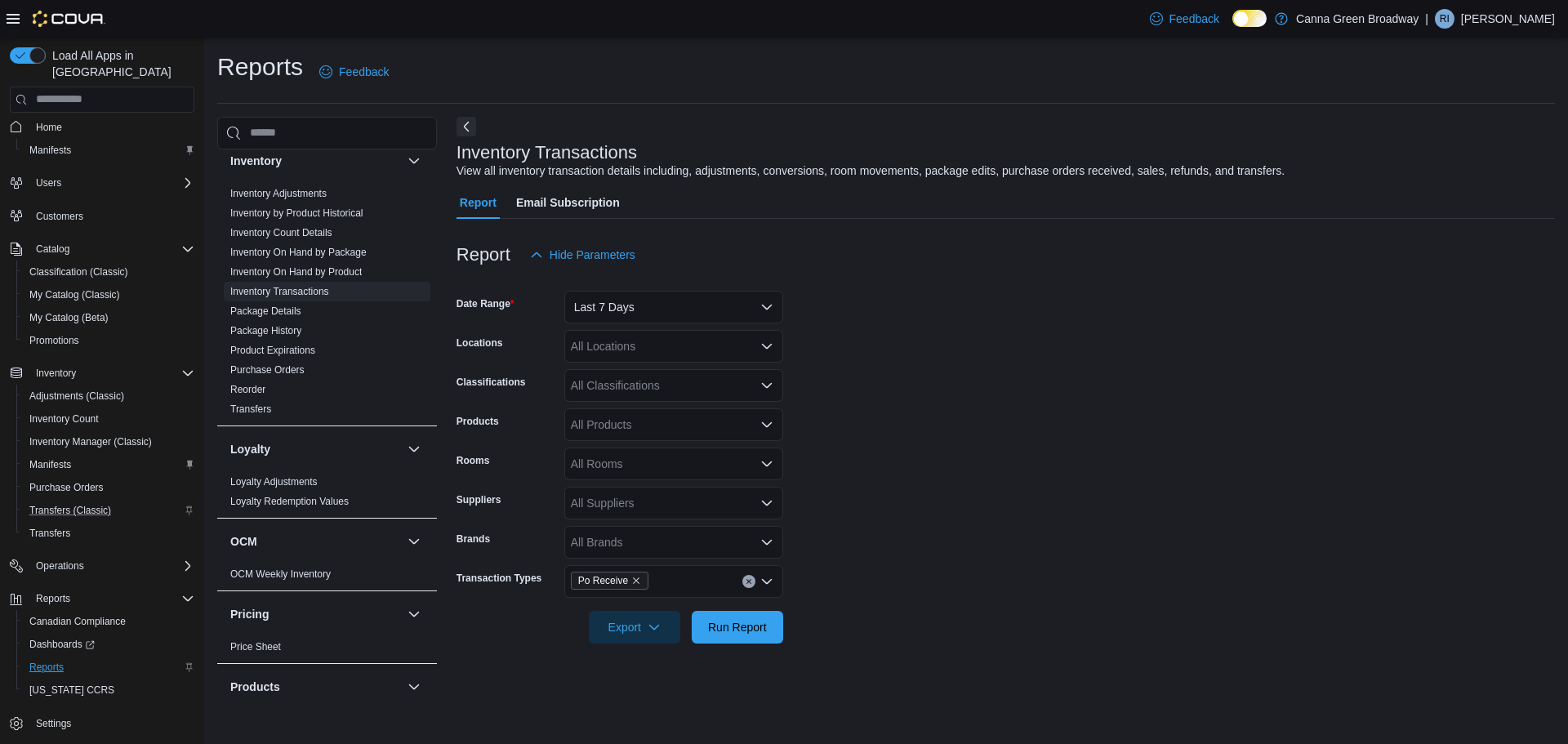
click at [953, 367] on form "Date Range Last 7 Days Locations All Locations Classifications All Classificati…" at bounding box center [1006, 457] width 1098 height 372
click at [745, 624] on span "Run Report" at bounding box center [738, 626] width 59 height 17
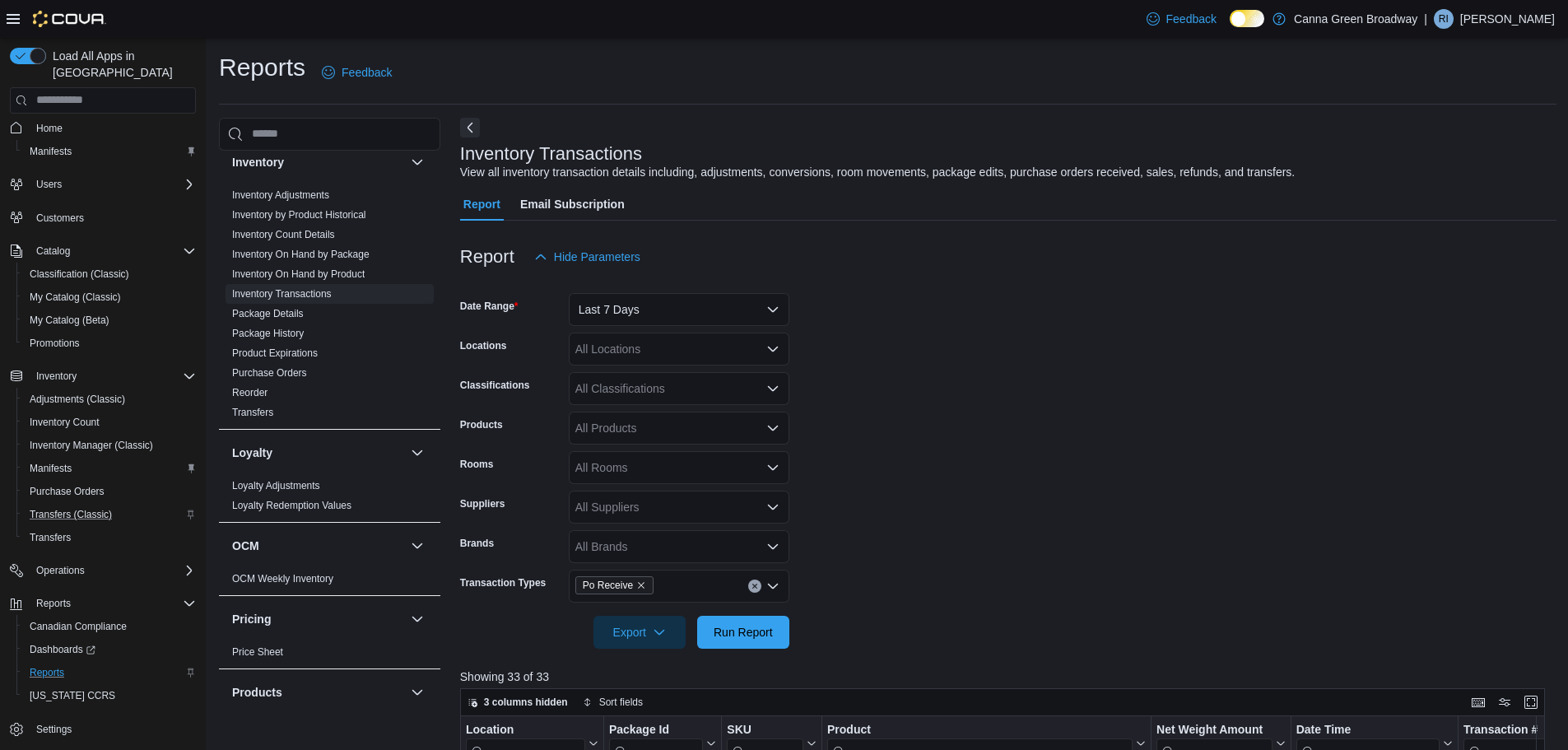
click at [923, 377] on form "Date Range Last 7 Days Locations All Locations Classifications All Classificati…" at bounding box center [1008, 460] width 1096 height 375
click at [640, 387] on div "All Classifications" at bounding box center [679, 387] width 221 height 33
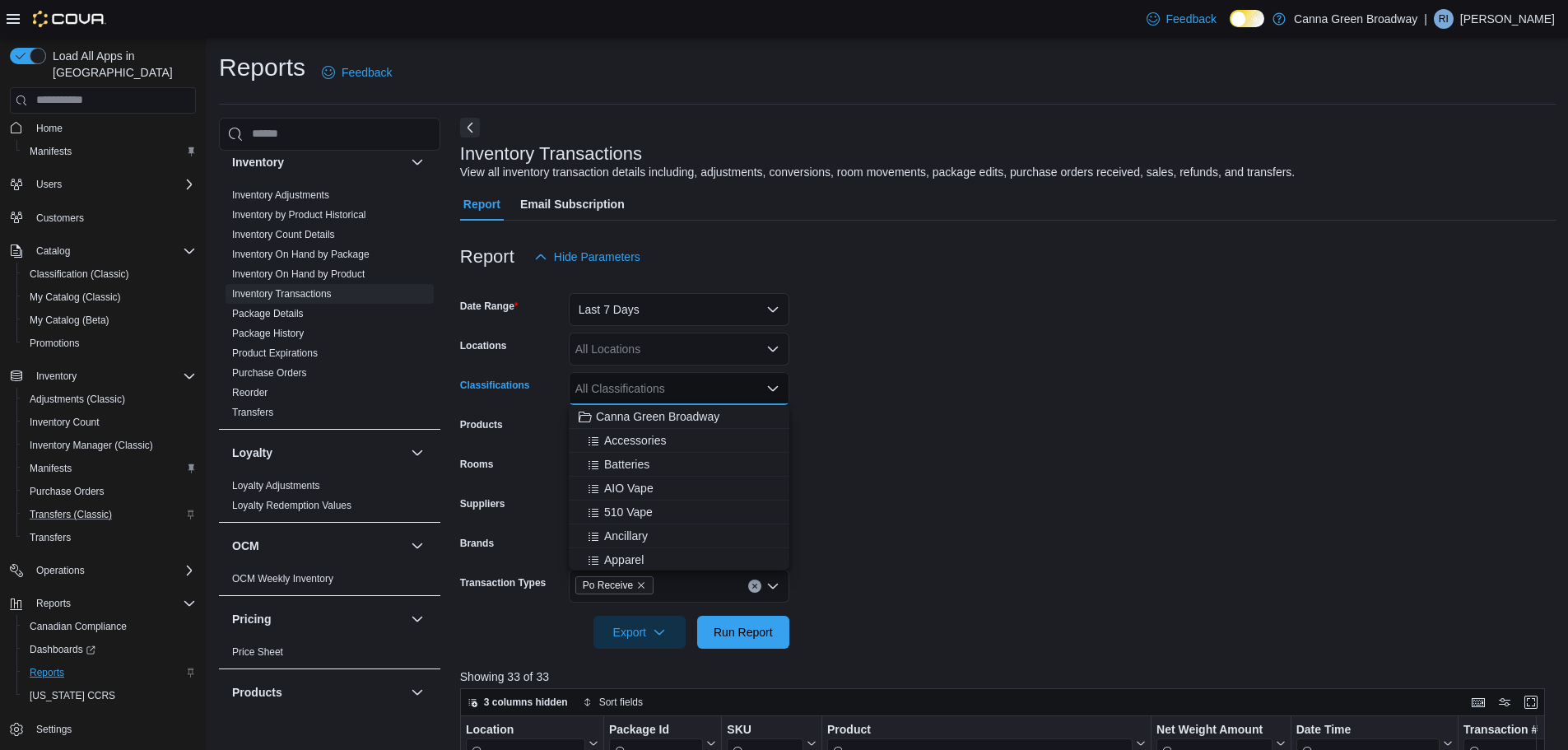
click at [636, 348] on div "All Locations" at bounding box center [679, 348] width 221 height 33
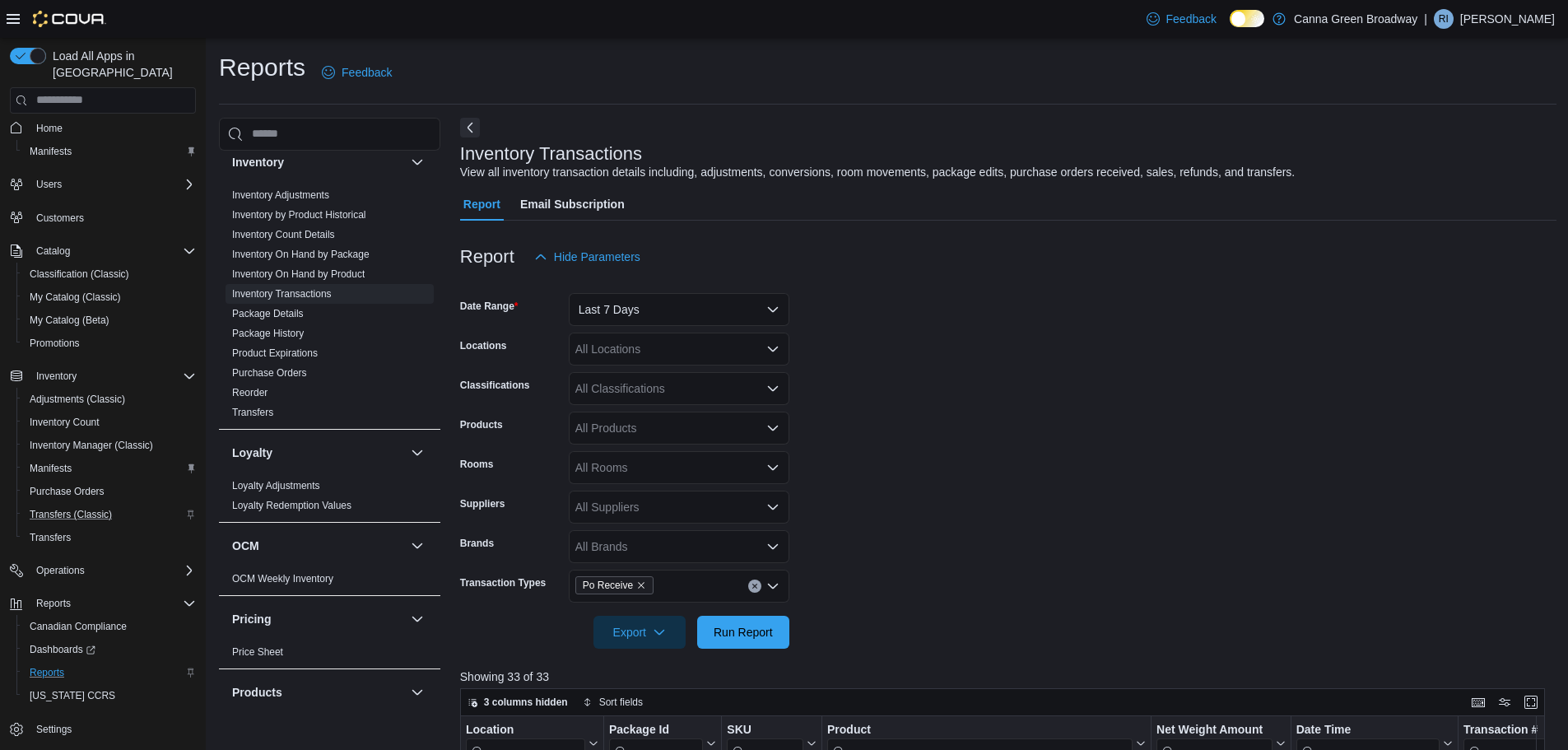
click at [976, 371] on form "Date Range Last 7 Days Locations All Locations Classifications All Classificati…" at bounding box center [1008, 460] width 1096 height 375
click at [755, 348] on div "All Locations" at bounding box center [679, 348] width 221 height 33
click at [667, 371] on span "Canna Green Broadway" at bounding box center [656, 376] width 123 height 17
click at [927, 372] on form "Date Range Last 7 Days Locations Canna Green Broadway Combo box. Selected. Cann…" at bounding box center [1008, 460] width 1096 height 375
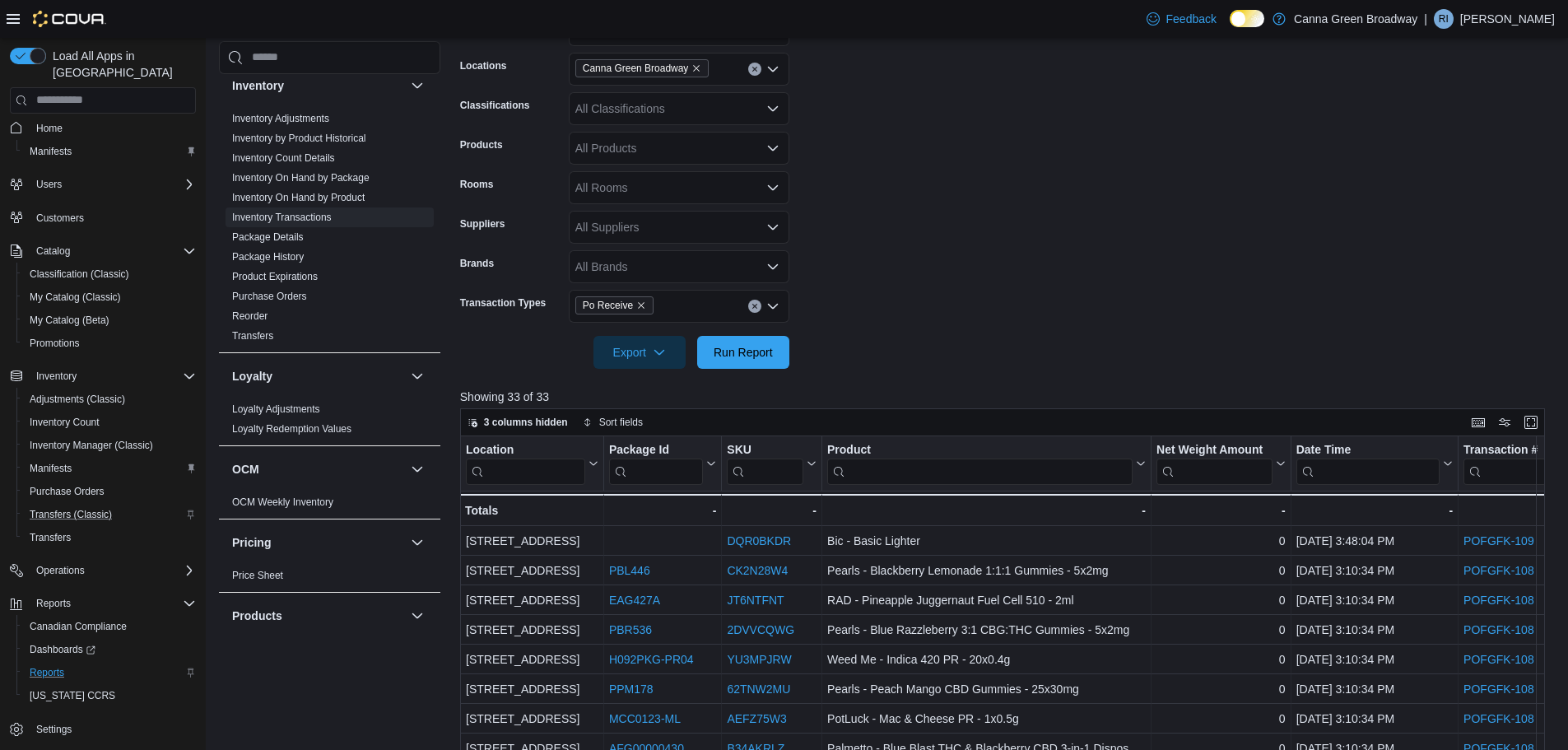
scroll to position [329, 0]
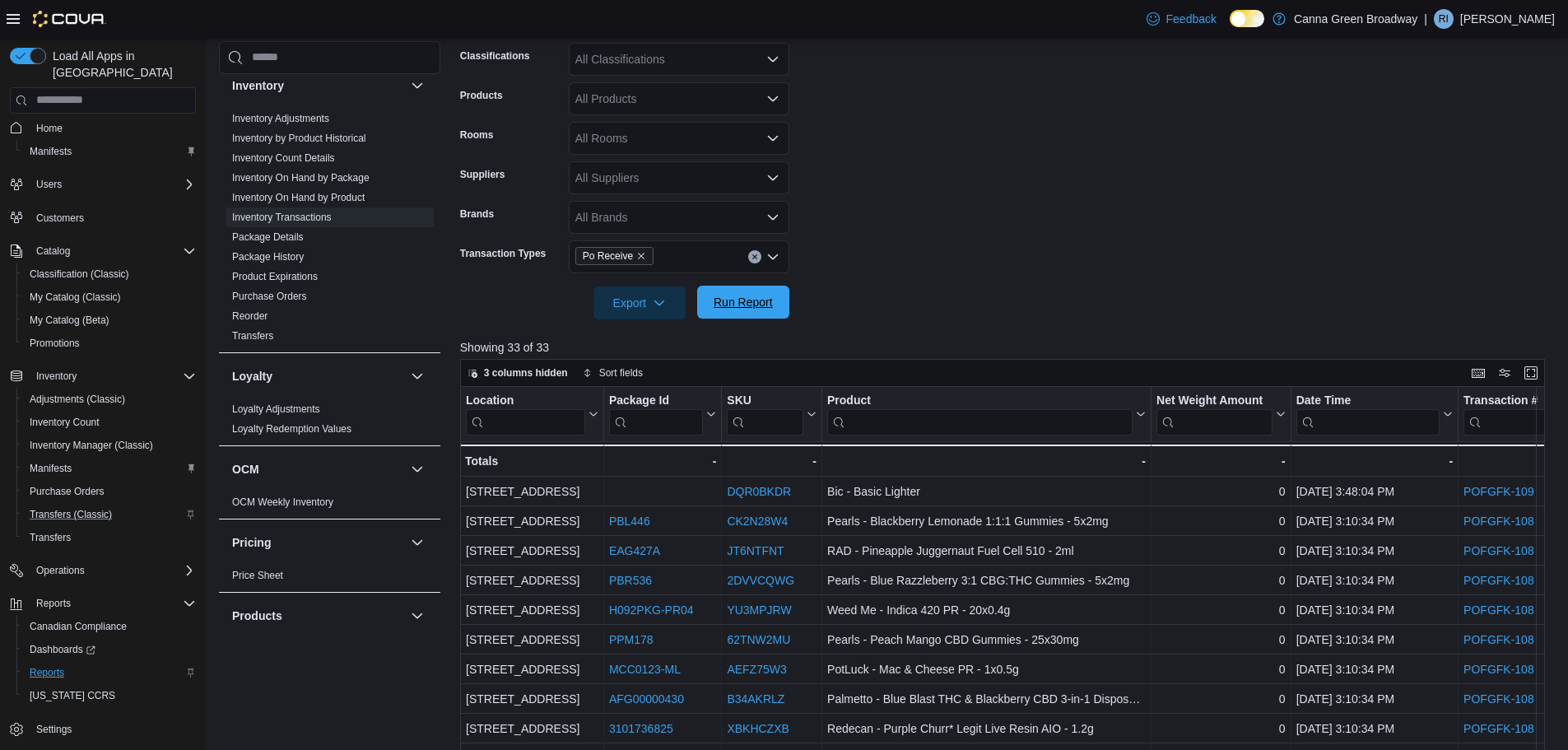
click at [765, 311] on span "Run Report" at bounding box center [742, 302] width 72 height 33
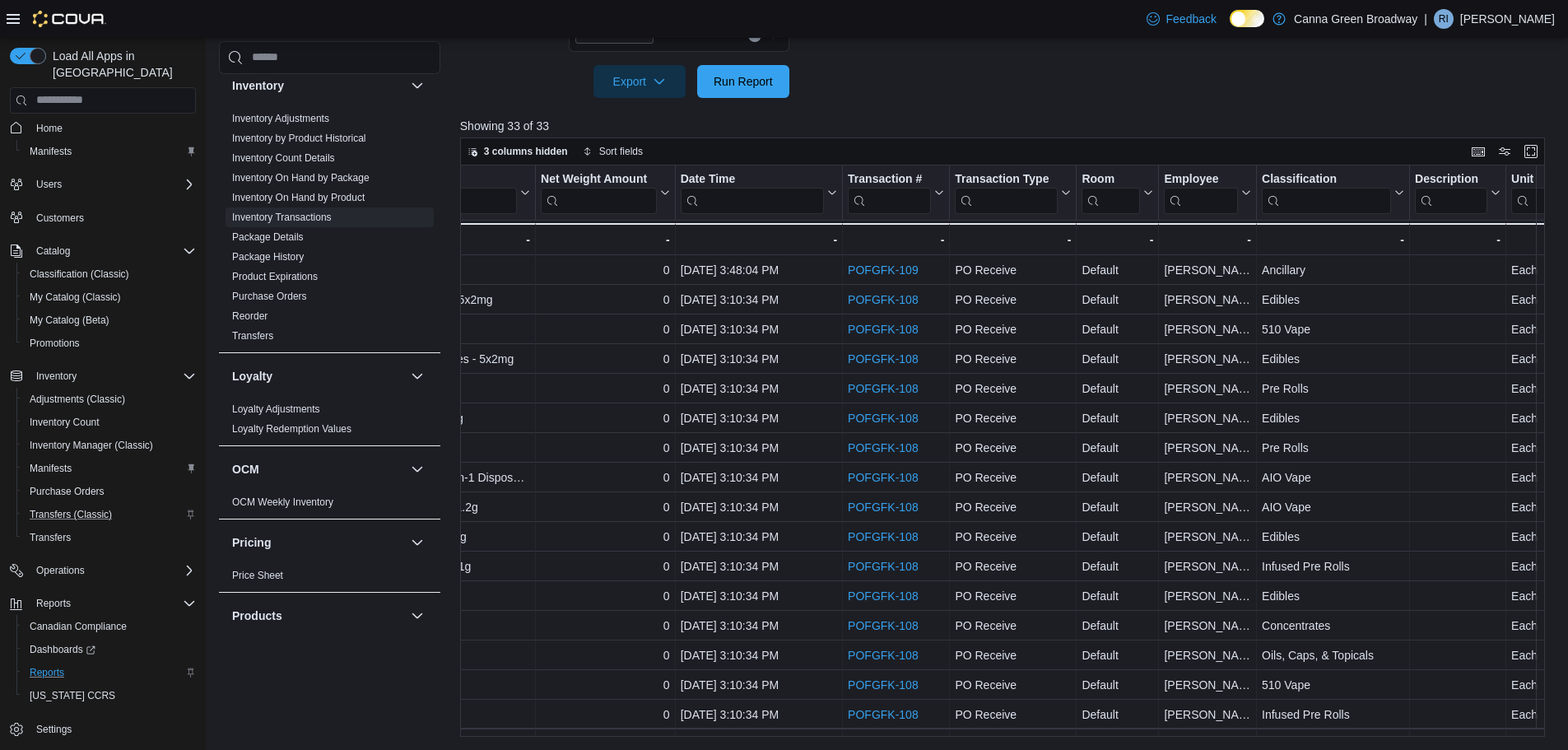
scroll to position [0, 711]
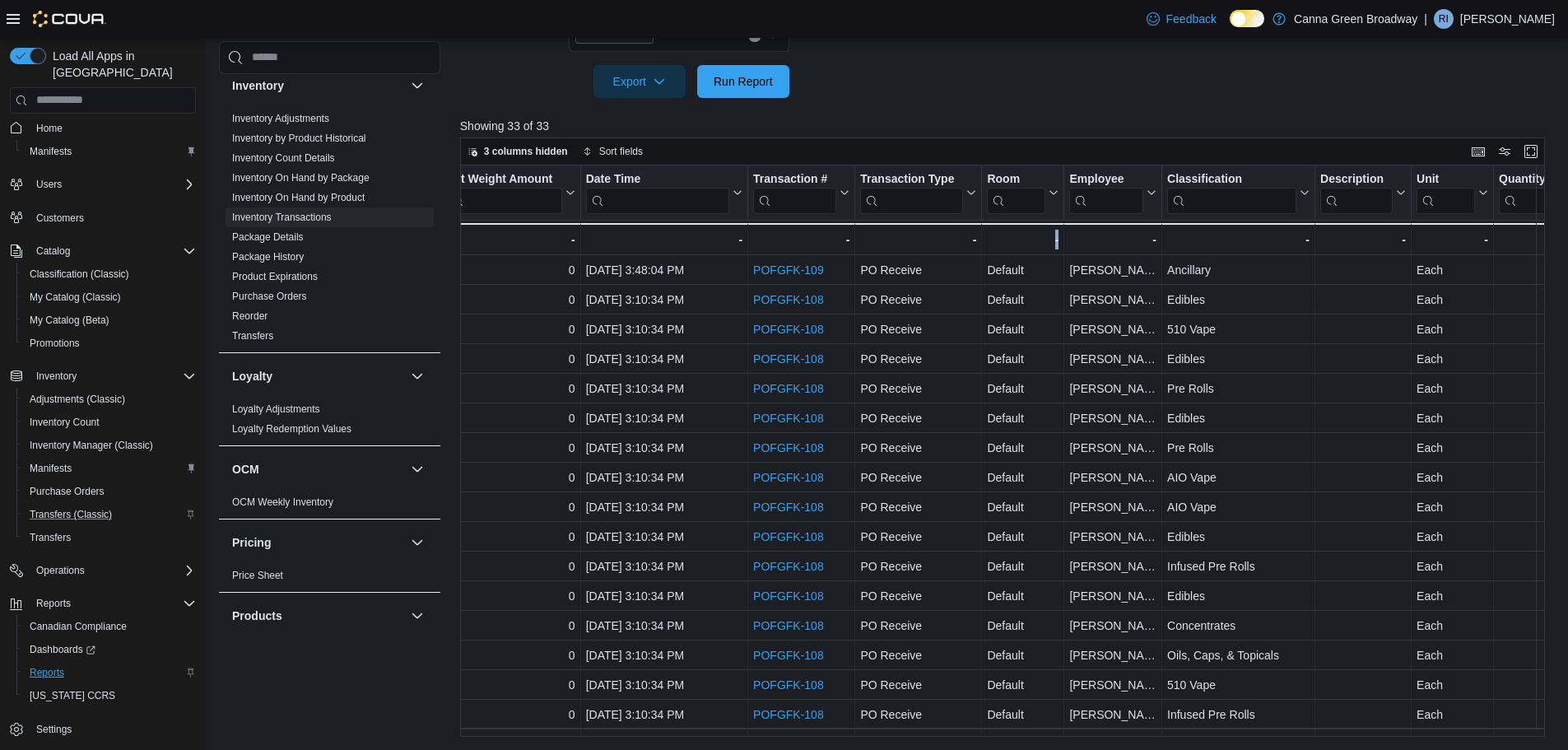
drag, startPoint x: 1049, startPoint y: 737, endPoint x: 1099, endPoint y: 738, distance: 50.0
click at [1099, 738] on div "Reports Feedback Cash Management Cash Management Cash Out Details Compliance OC…" at bounding box center [887, 119] width 1363 height 1263
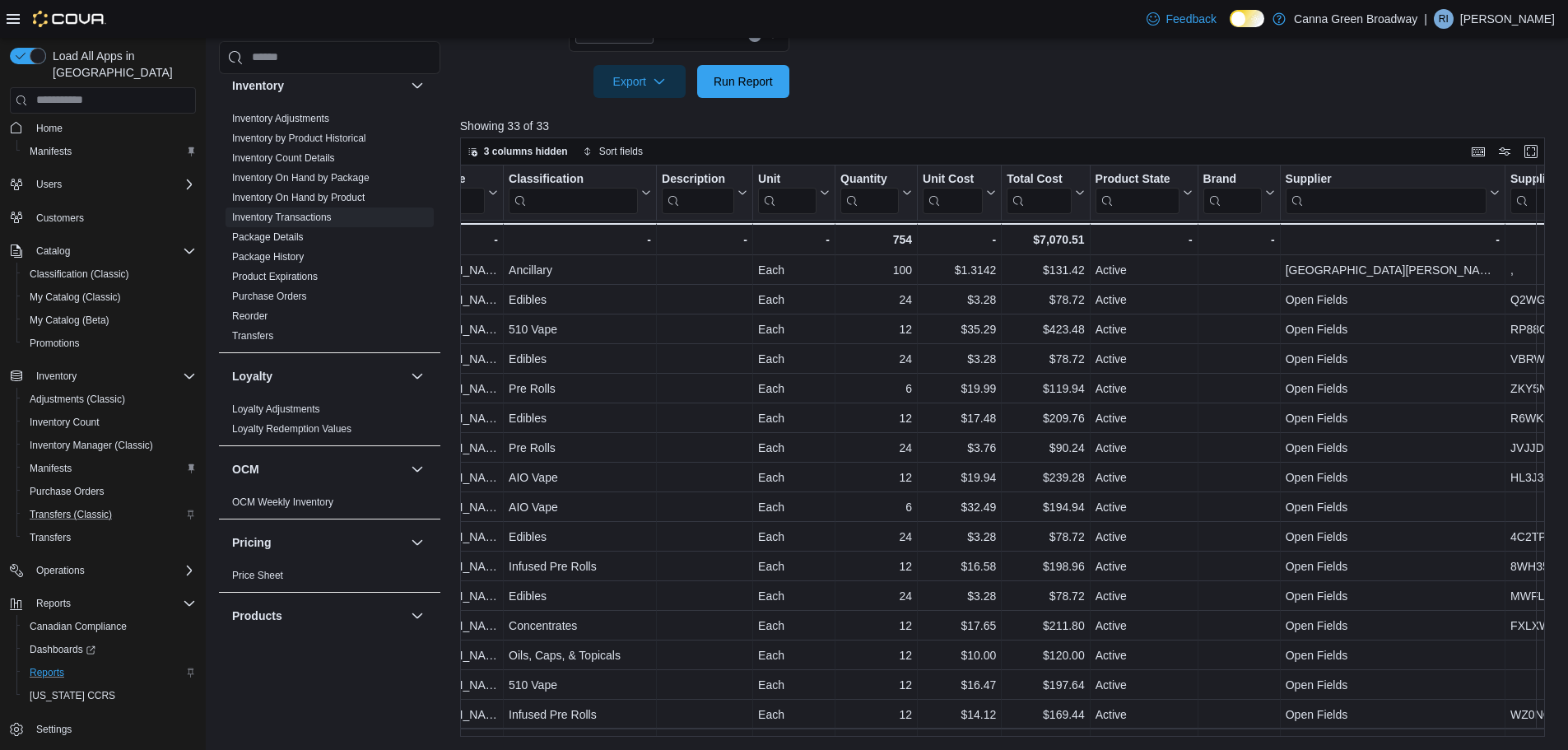
scroll to position [0, 1433]
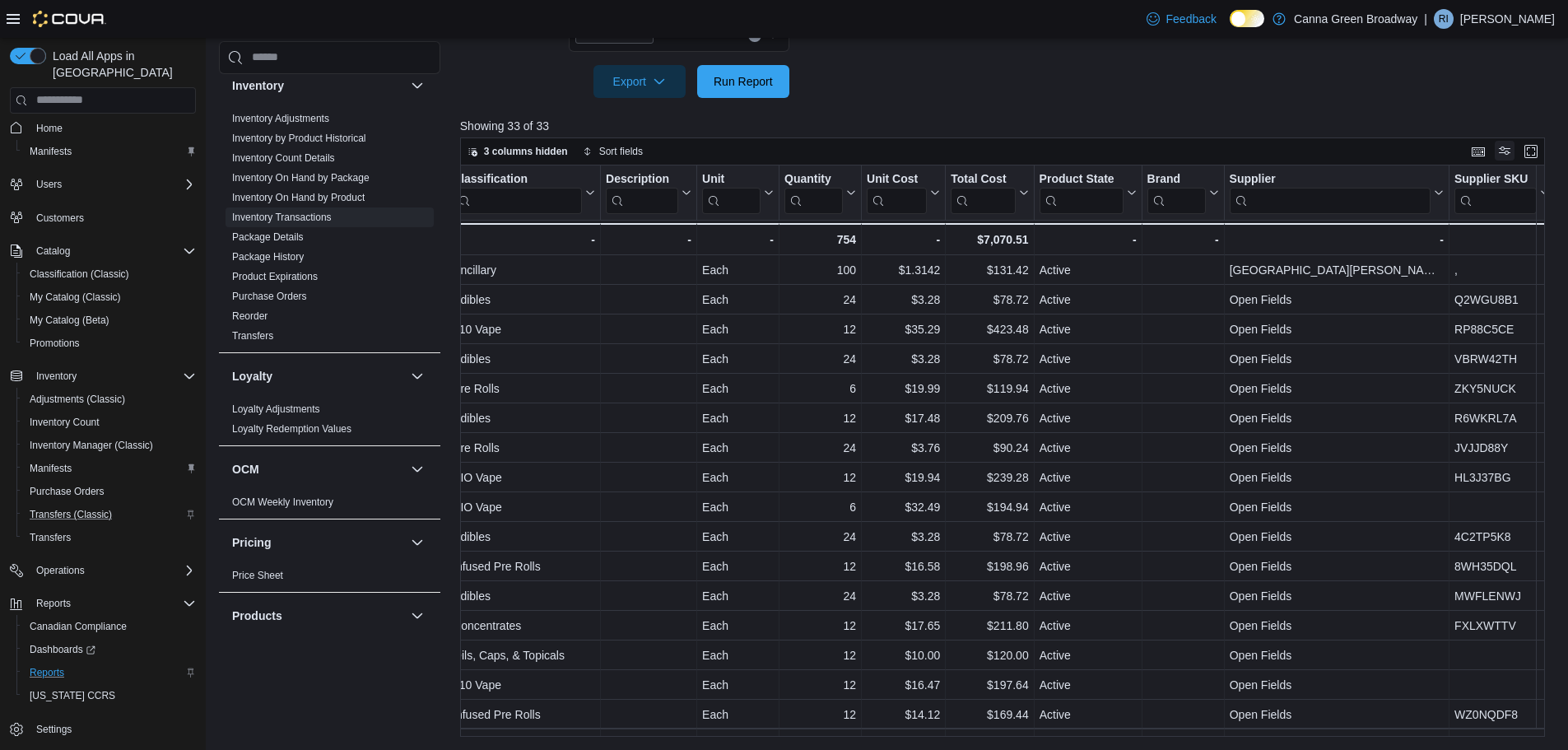
click at [1514, 154] on button "Display options" at bounding box center [1504, 151] width 20 height 20
click at [1514, 150] on button "Display options" at bounding box center [1504, 151] width 20 height 20
click at [1540, 149] on button "Enter fullscreen" at bounding box center [1531, 151] width 20 height 20
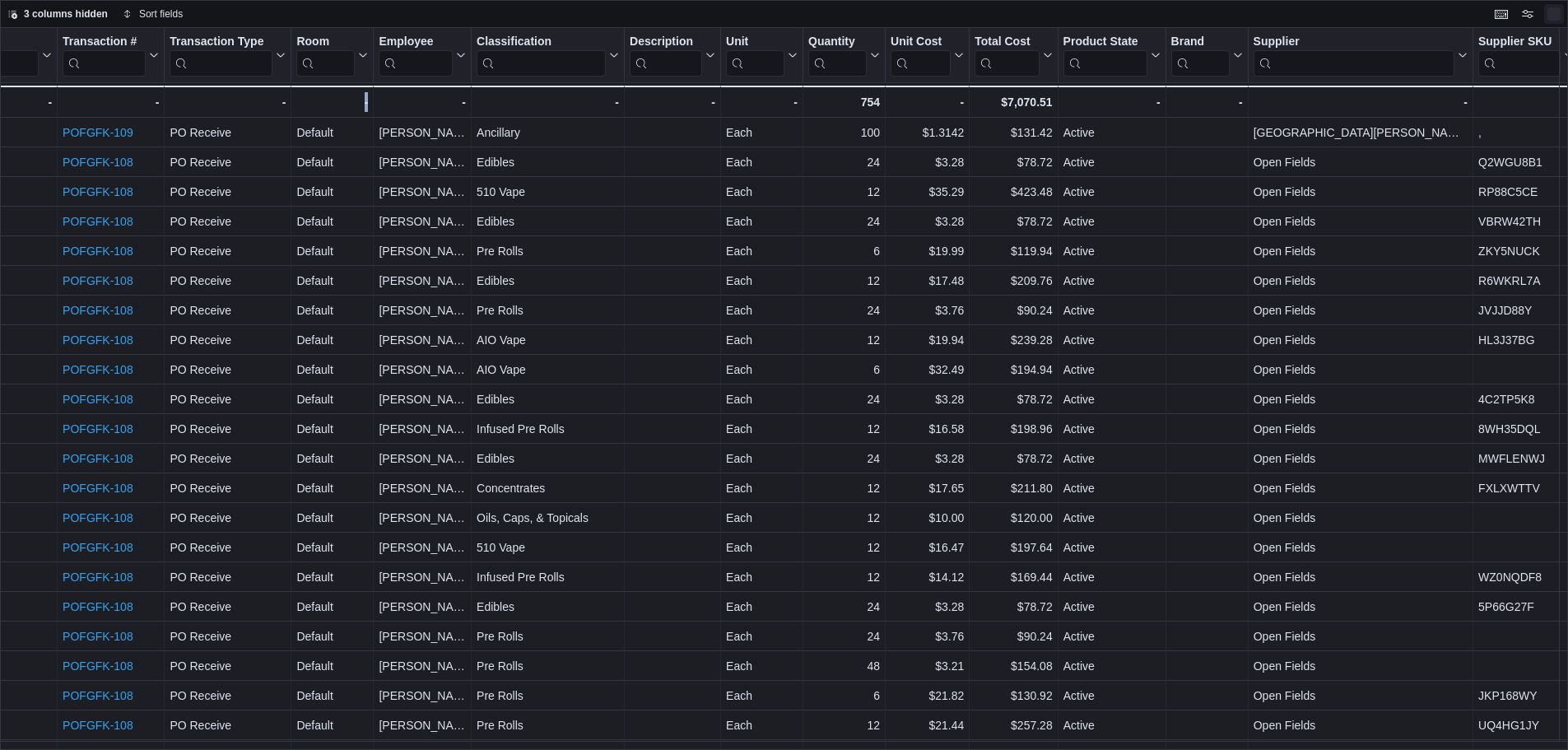
scroll to position [0, 949]
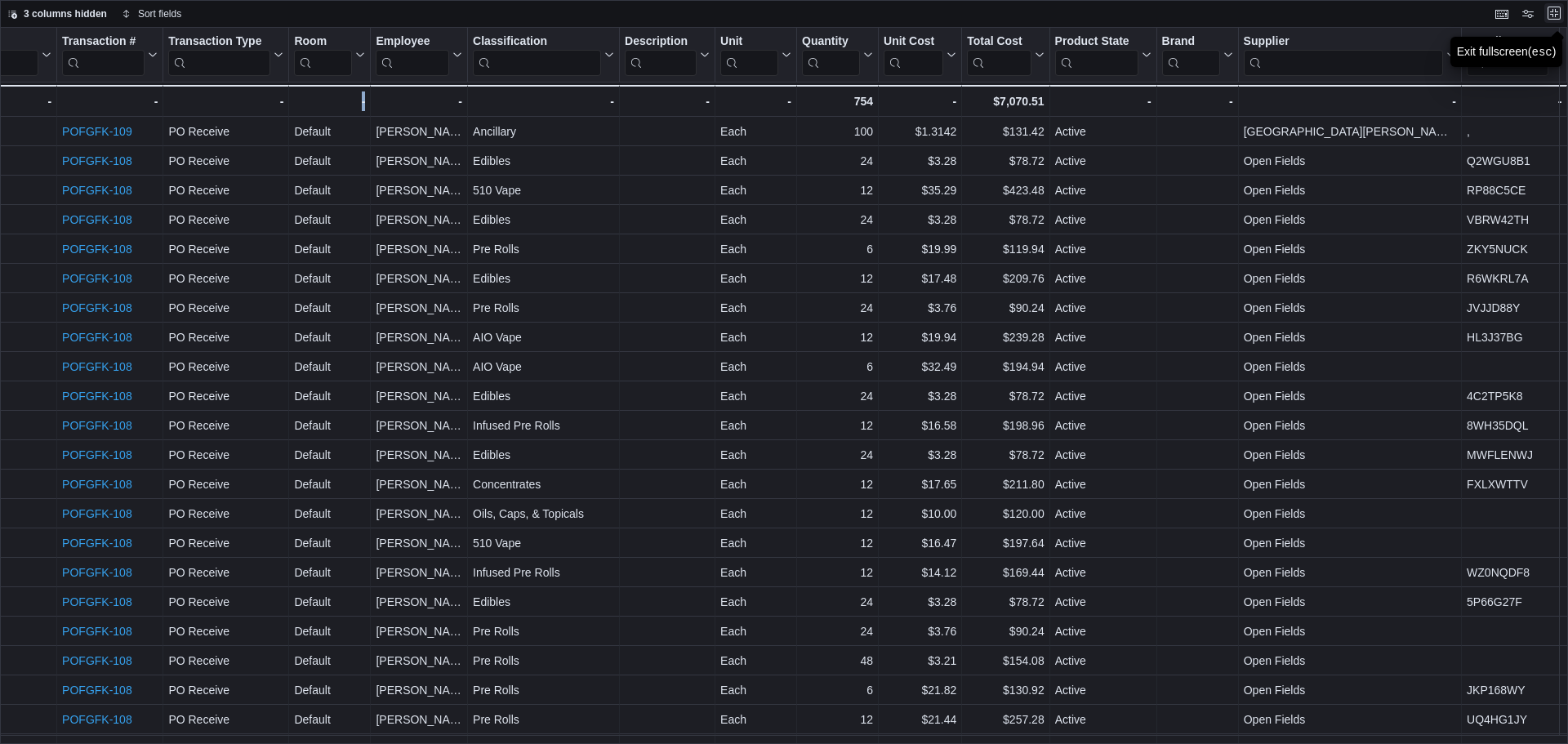
click at [1555, 16] on button "Exit fullscreen" at bounding box center [1554, 13] width 20 height 20
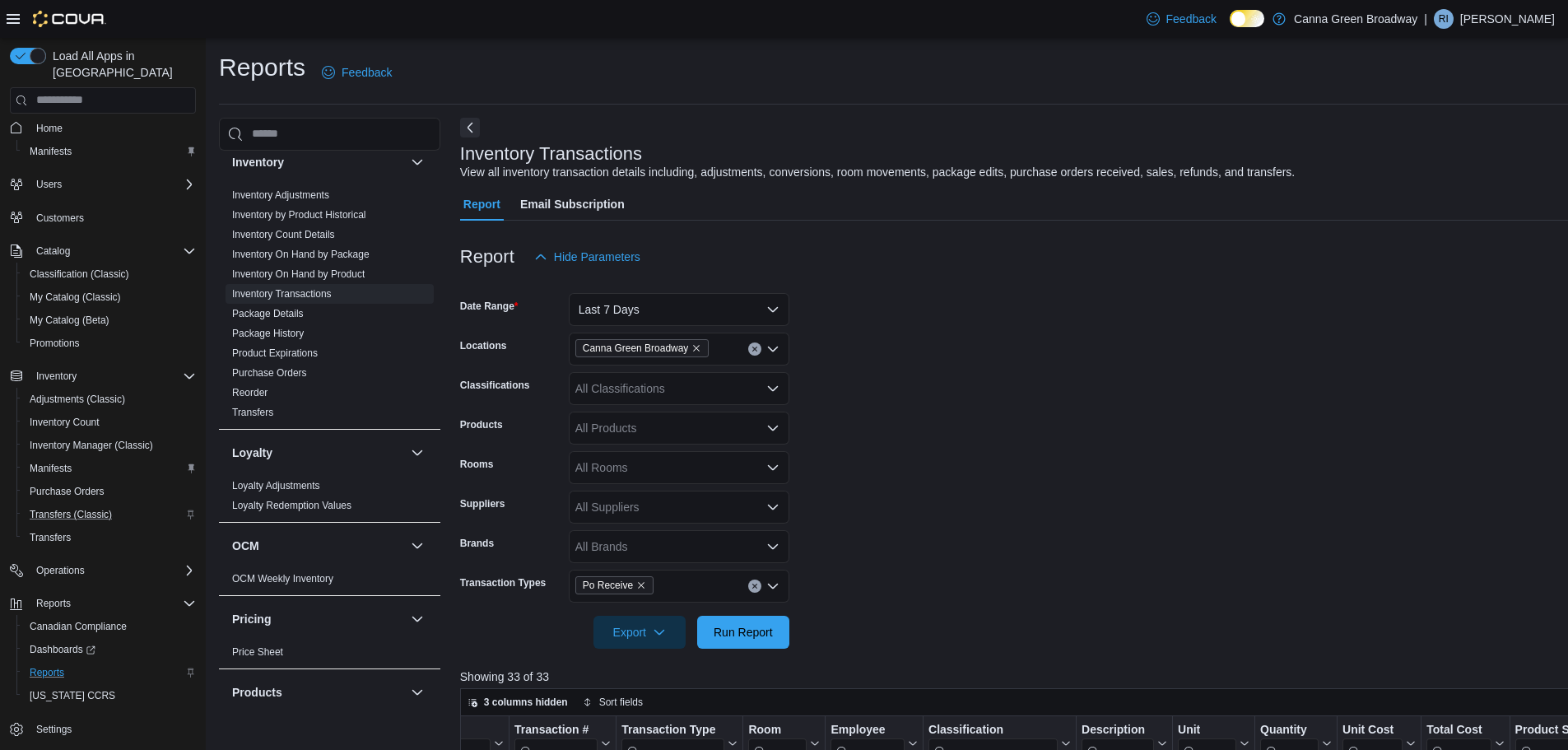
click at [1045, 83] on div "Reports Feedback" at bounding box center [989, 72] width 1541 height 42
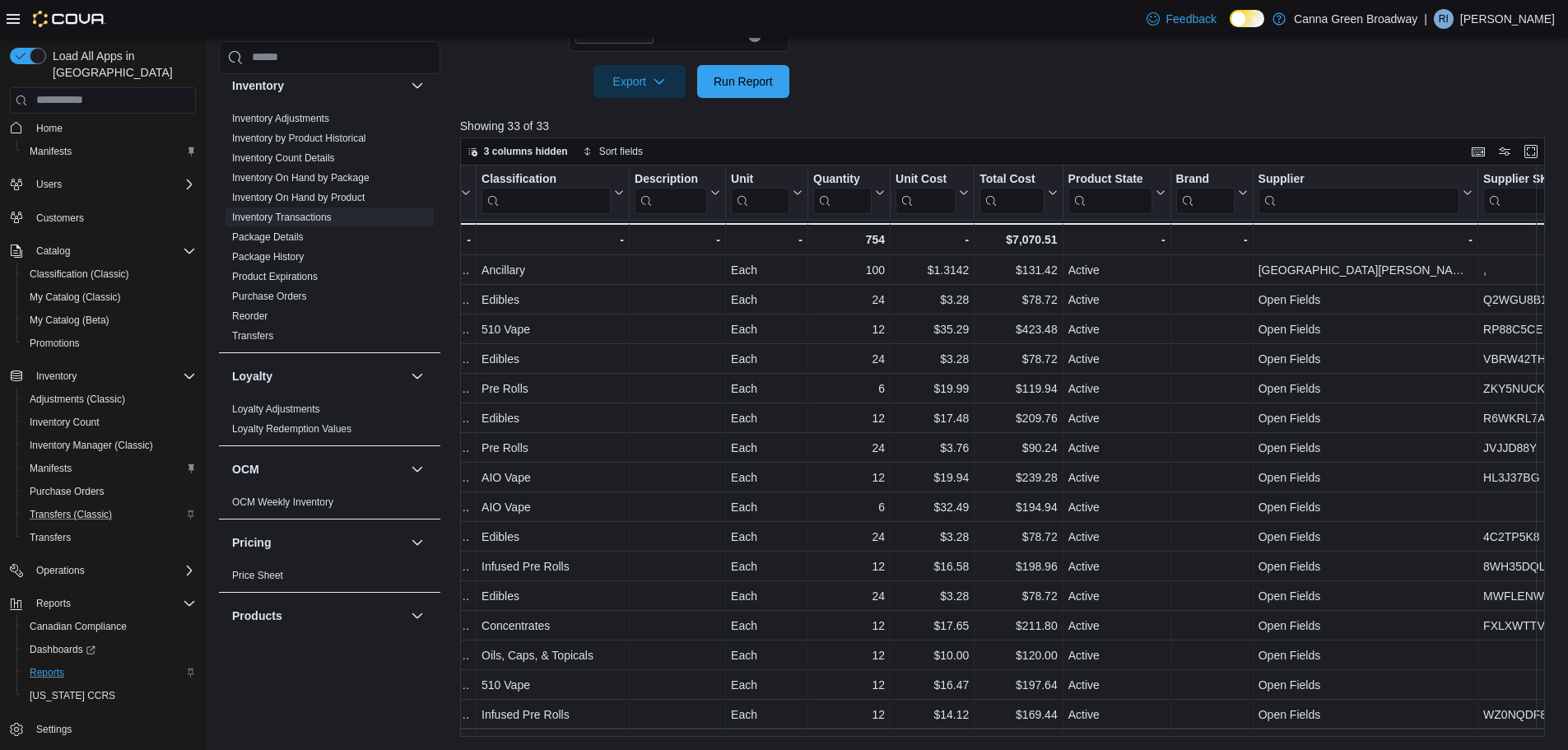
scroll to position [0, 1433]
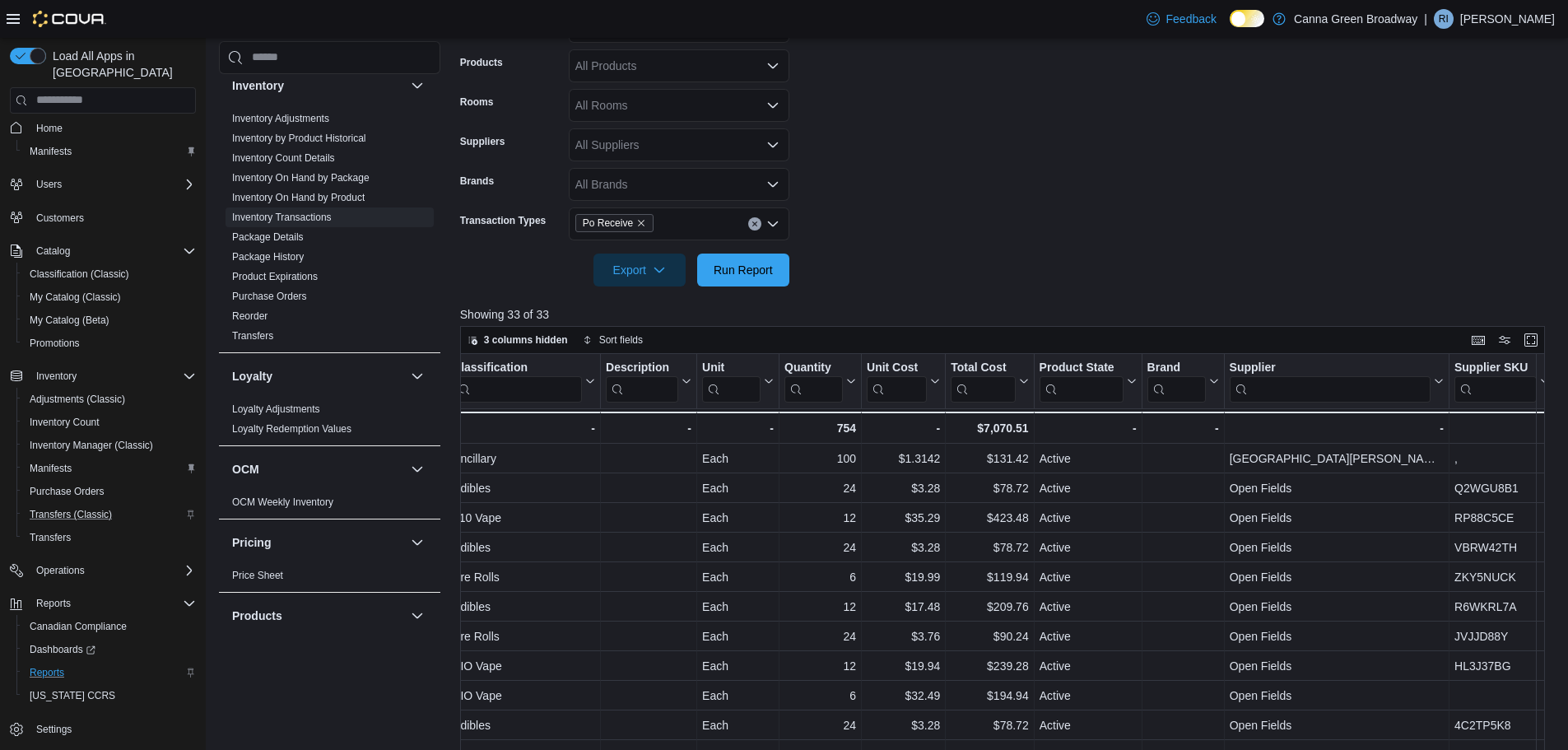
scroll to position [304, 0]
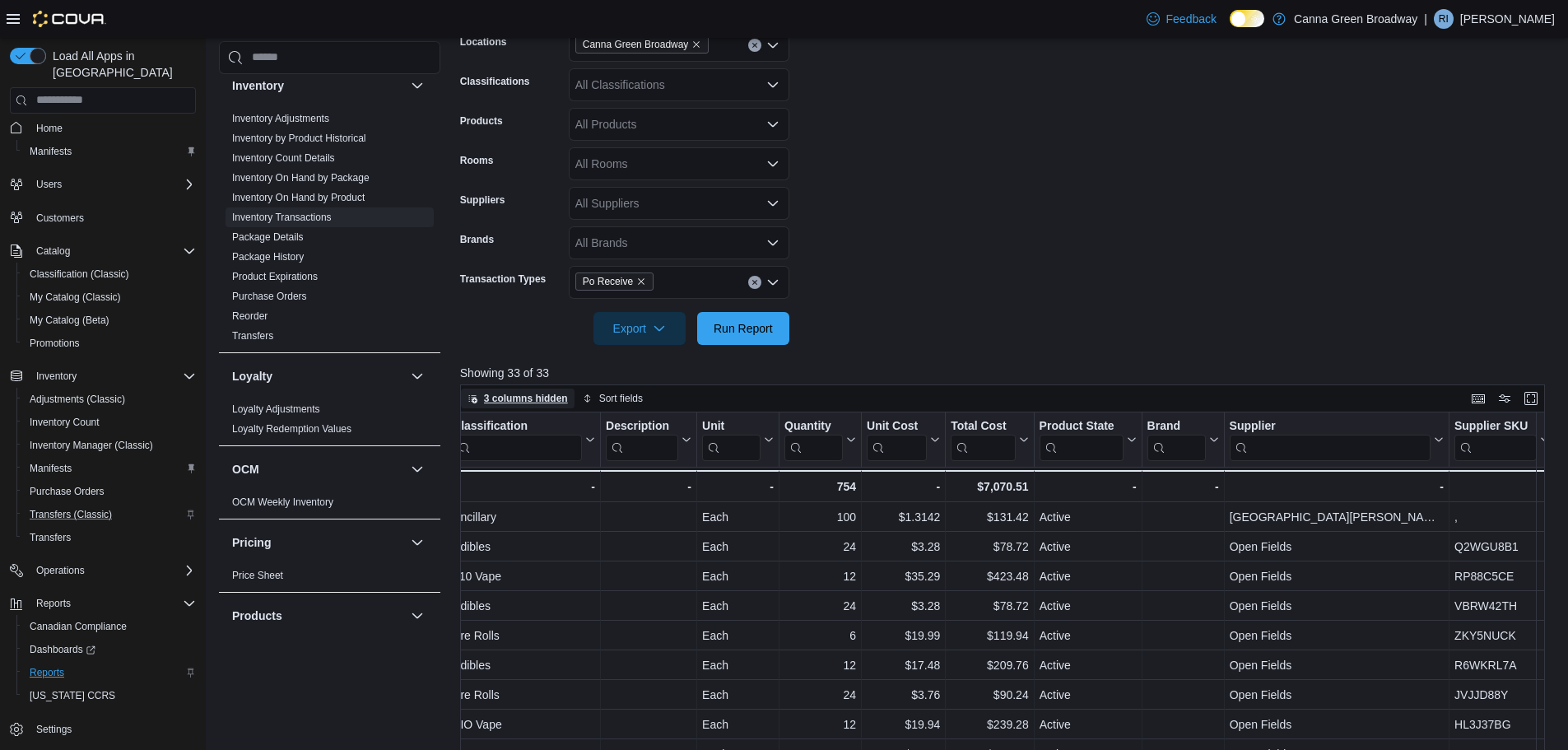
click at [522, 393] on span "3 columns hidden" at bounding box center [525, 397] width 84 height 13
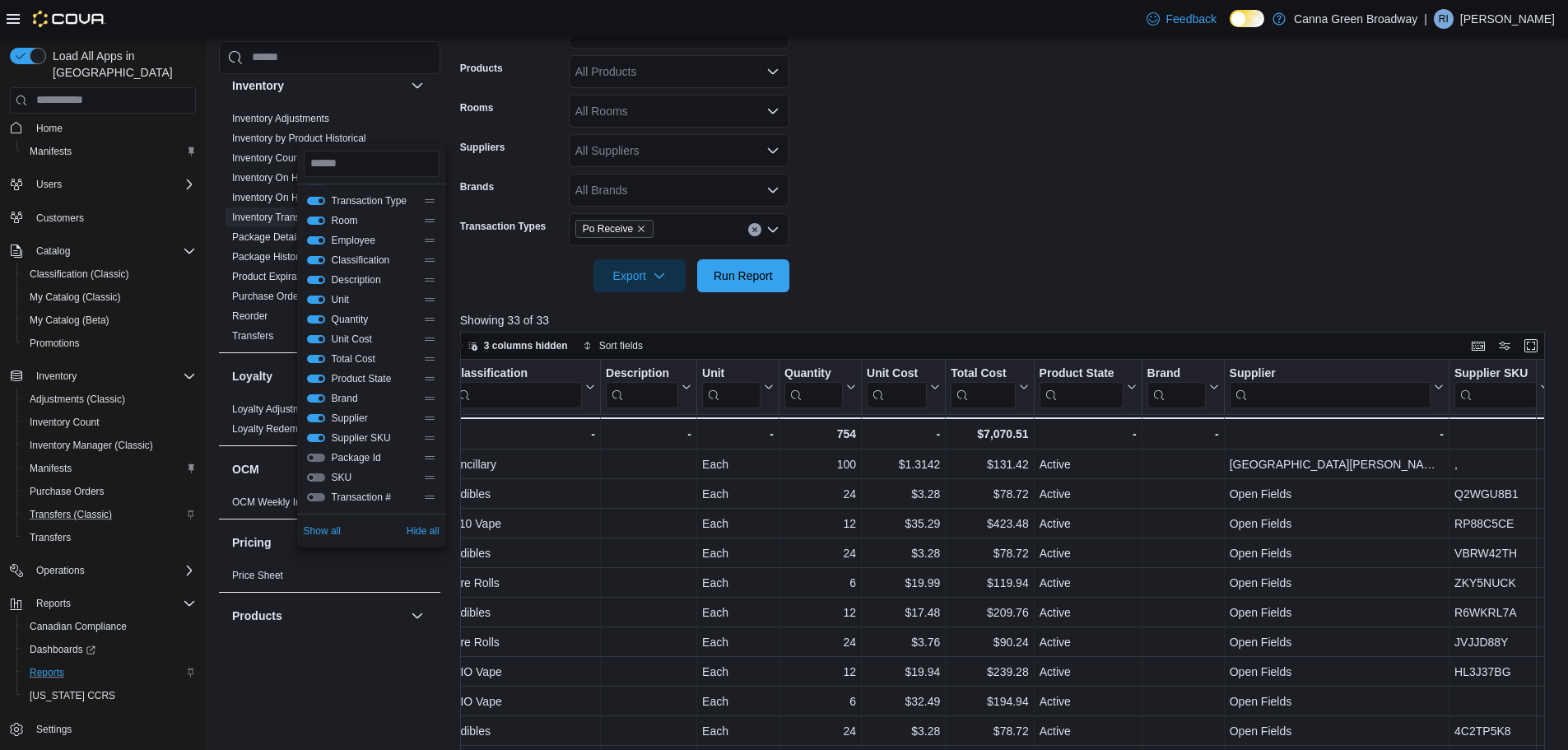
scroll to position [386, 0]
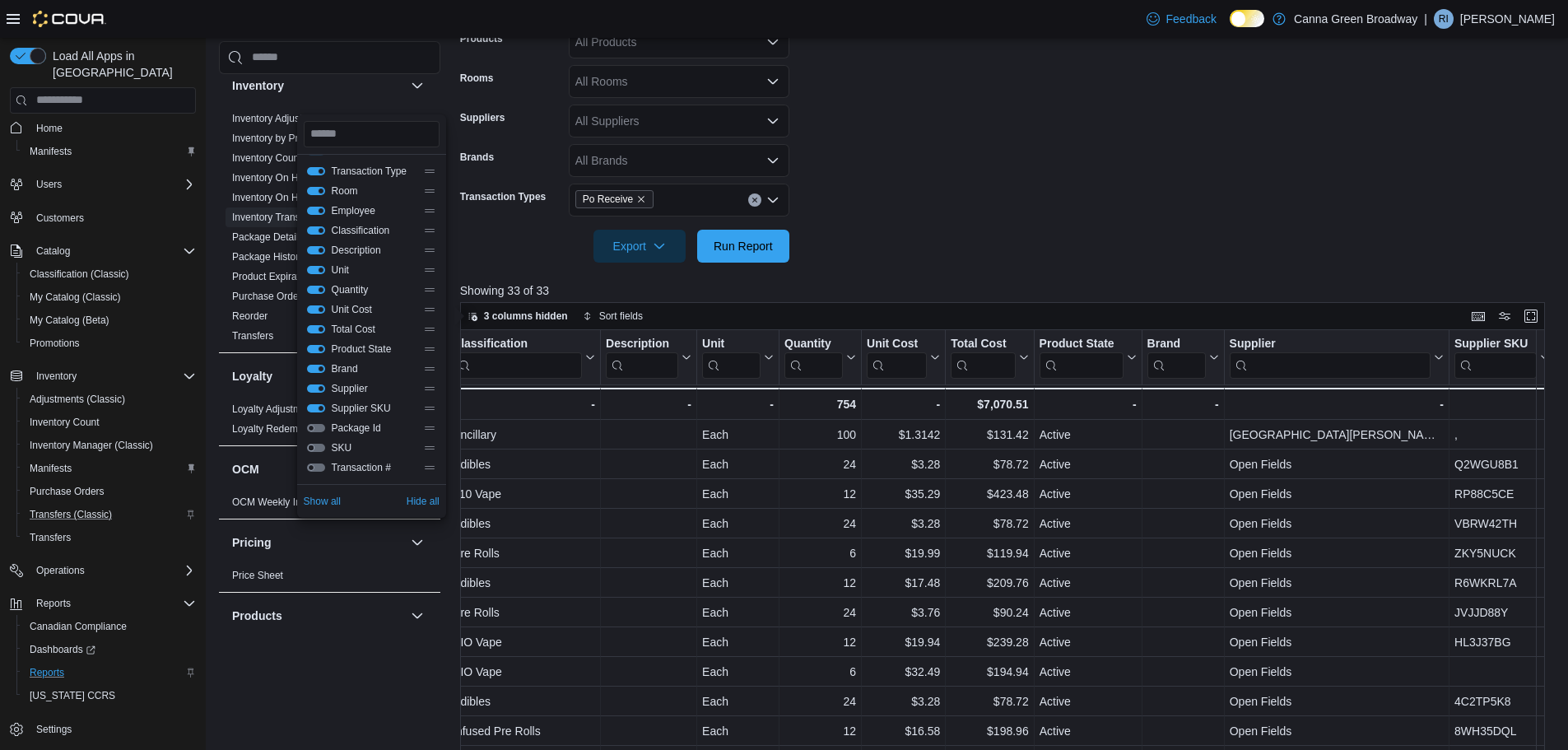
click at [315, 450] on button "SKU" at bounding box center [315, 447] width 18 height 8
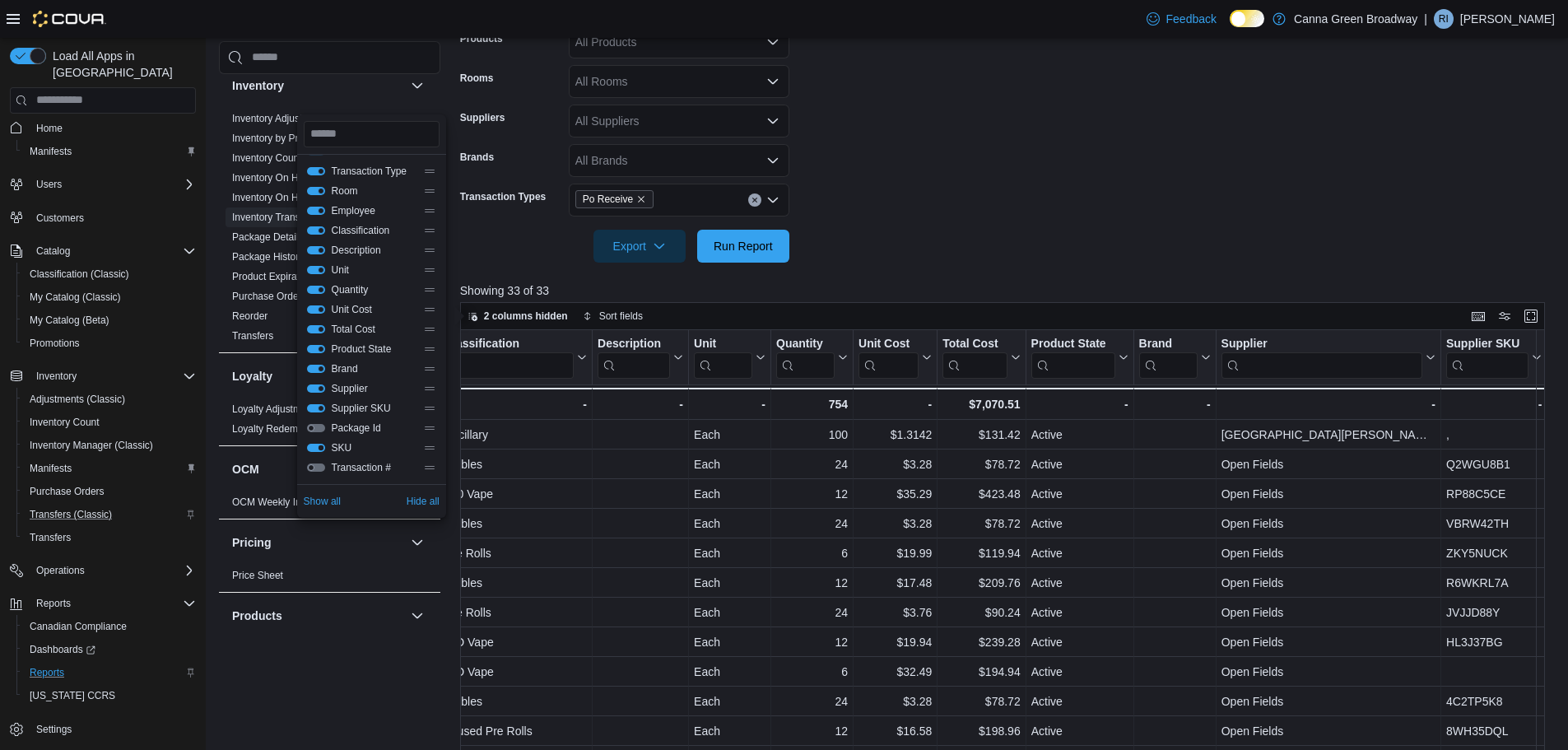
click at [315, 450] on button "SKU" at bounding box center [315, 447] width 18 height 8
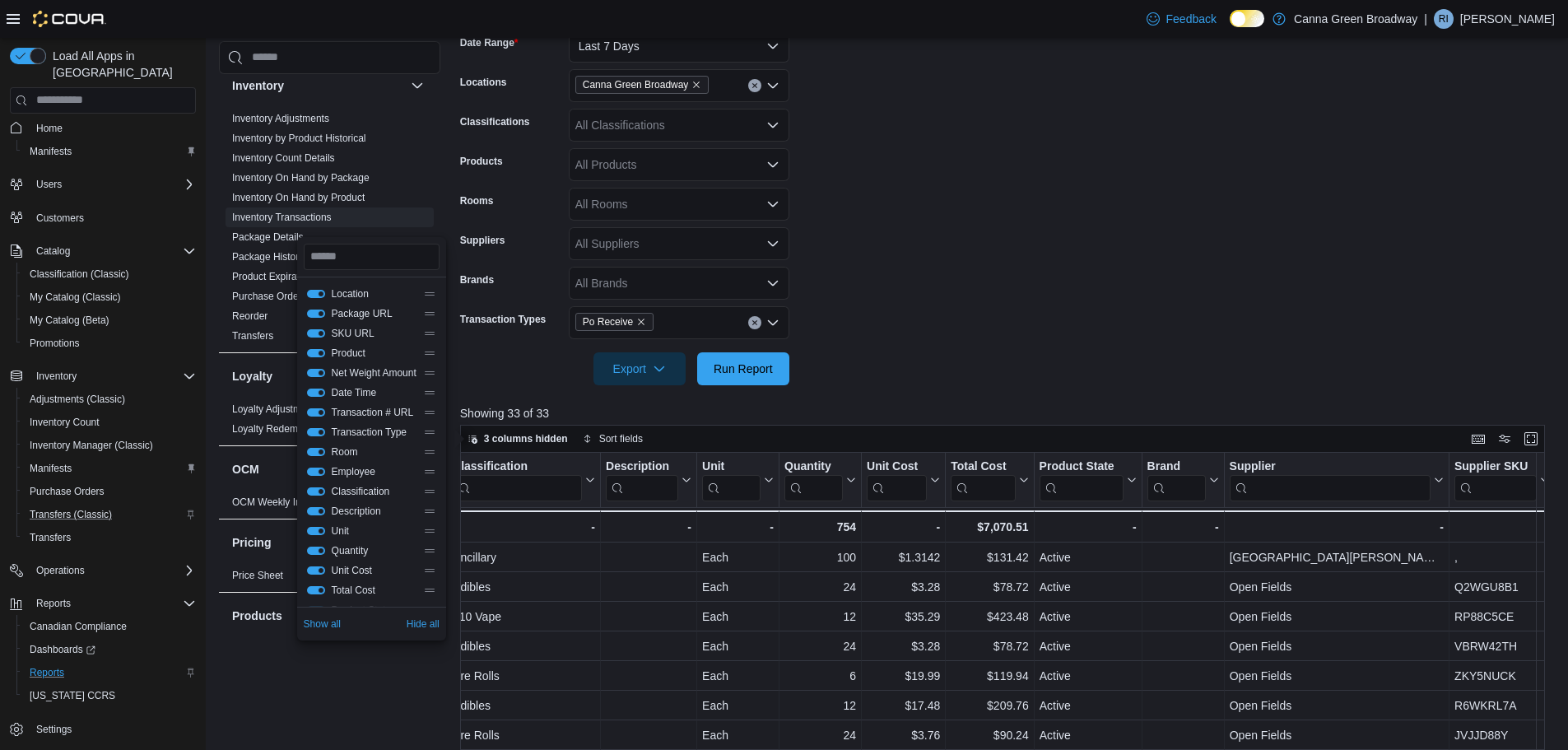
scroll to position [222, 0]
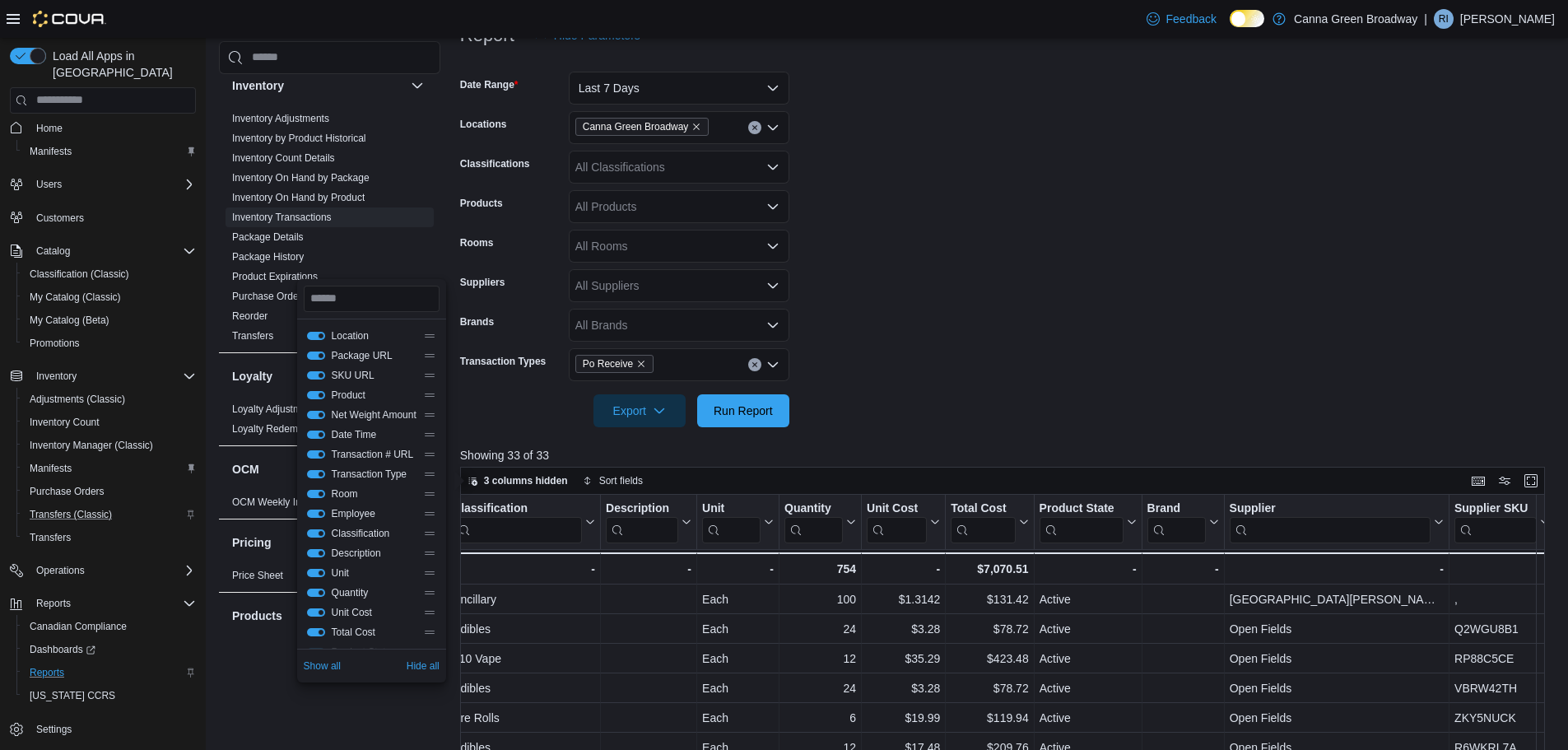
click at [1067, 346] on form "Date Range Last 7 Days Locations Canna Green Broadway Classifications All Class…" at bounding box center [1008, 239] width 1096 height 375
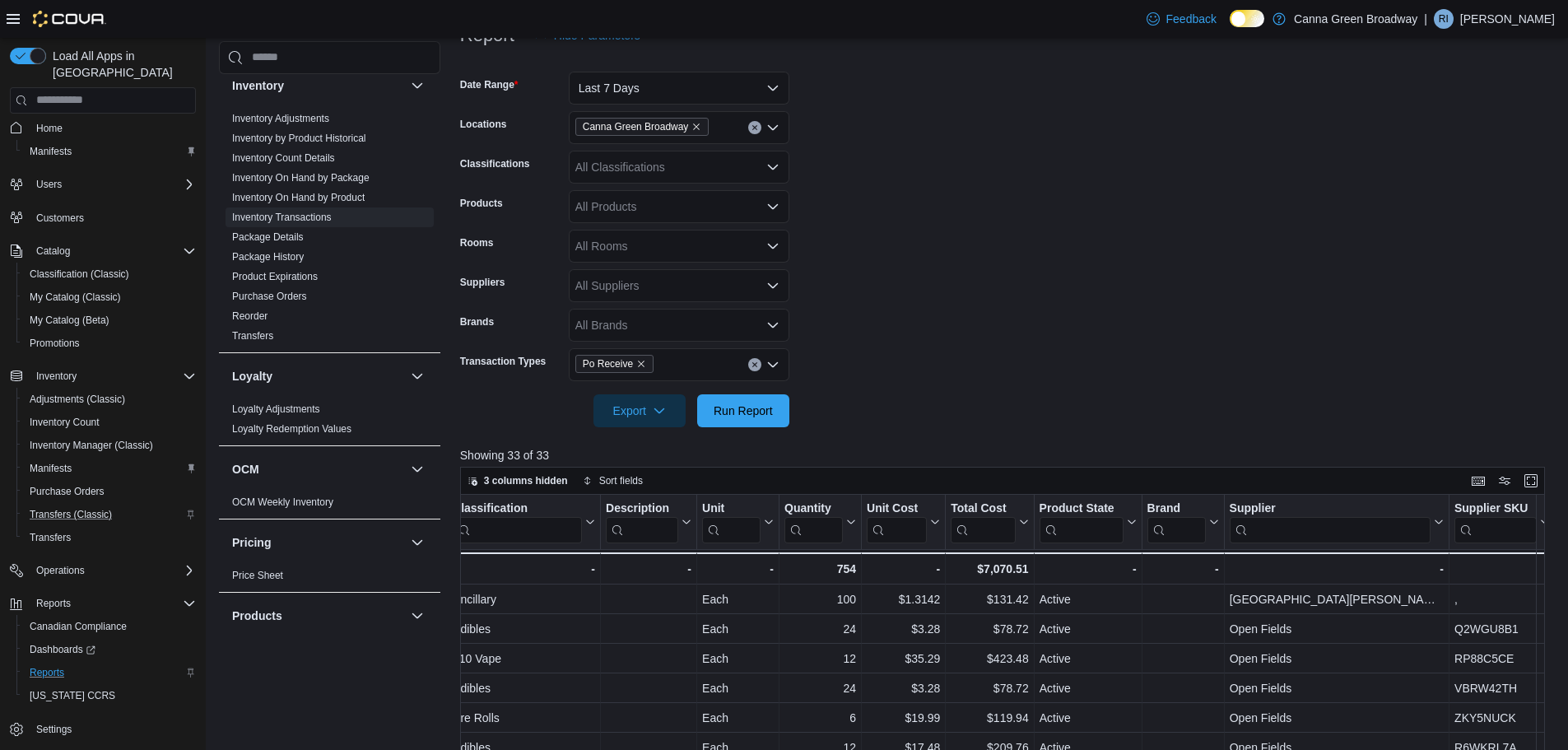
click at [975, 252] on form "Date Range Last 7 Days Locations Canna Green Broadway Classifications All Class…" at bounding box center [1008, 239] width 1096 height 375
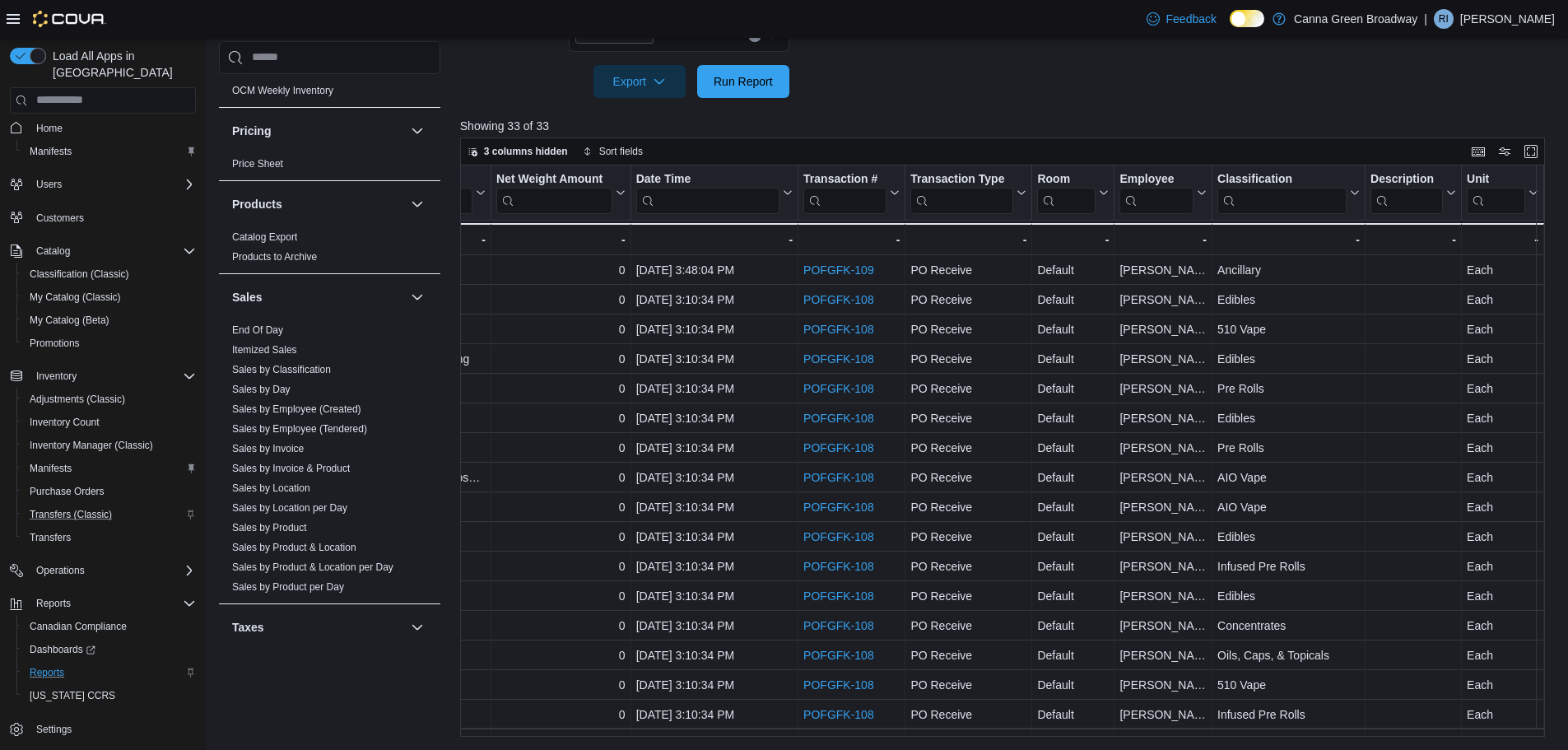
scroll to position [0, 675]
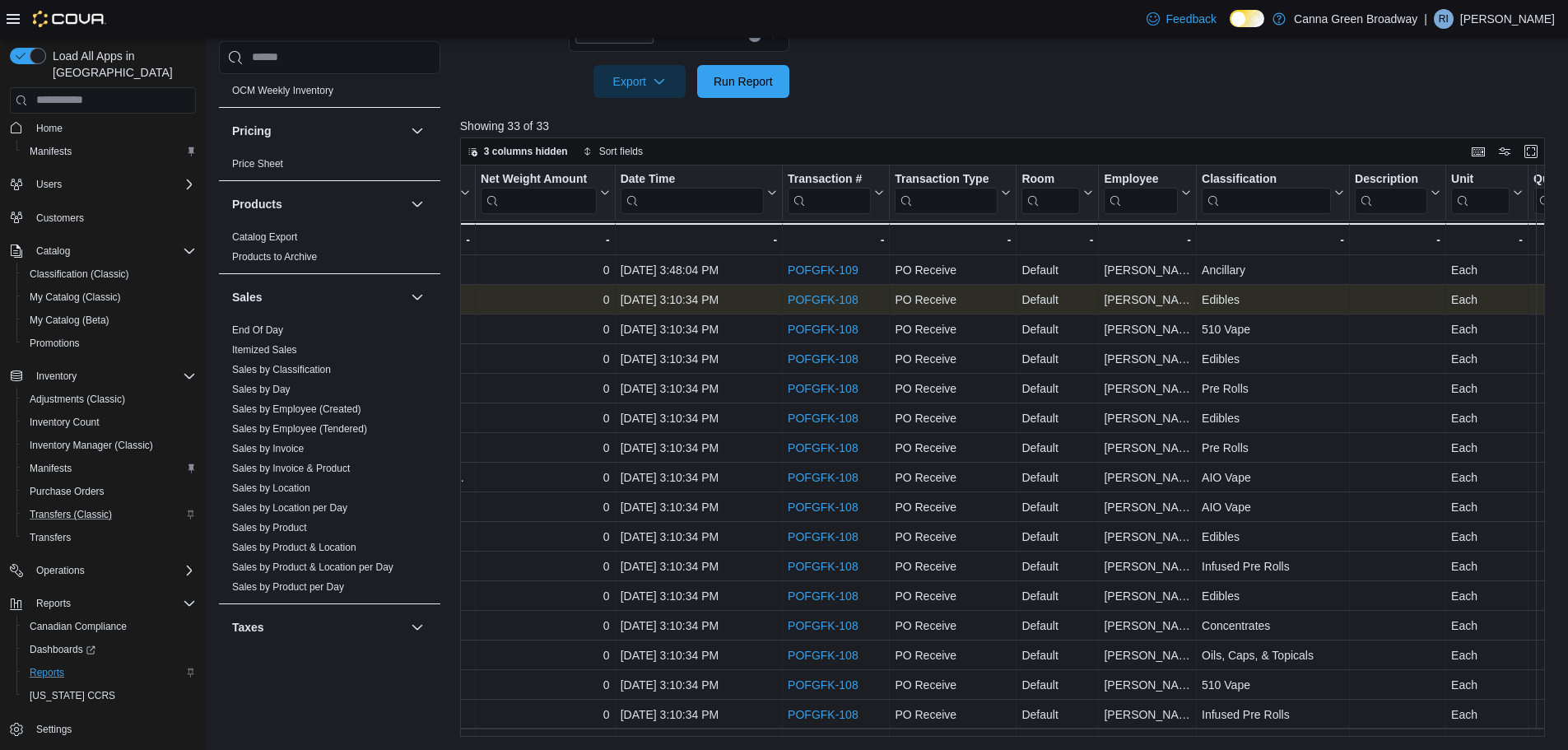
click at [829, 294] on link "POFGFK-108" at bounding box center [823, 299] width 71 height 13
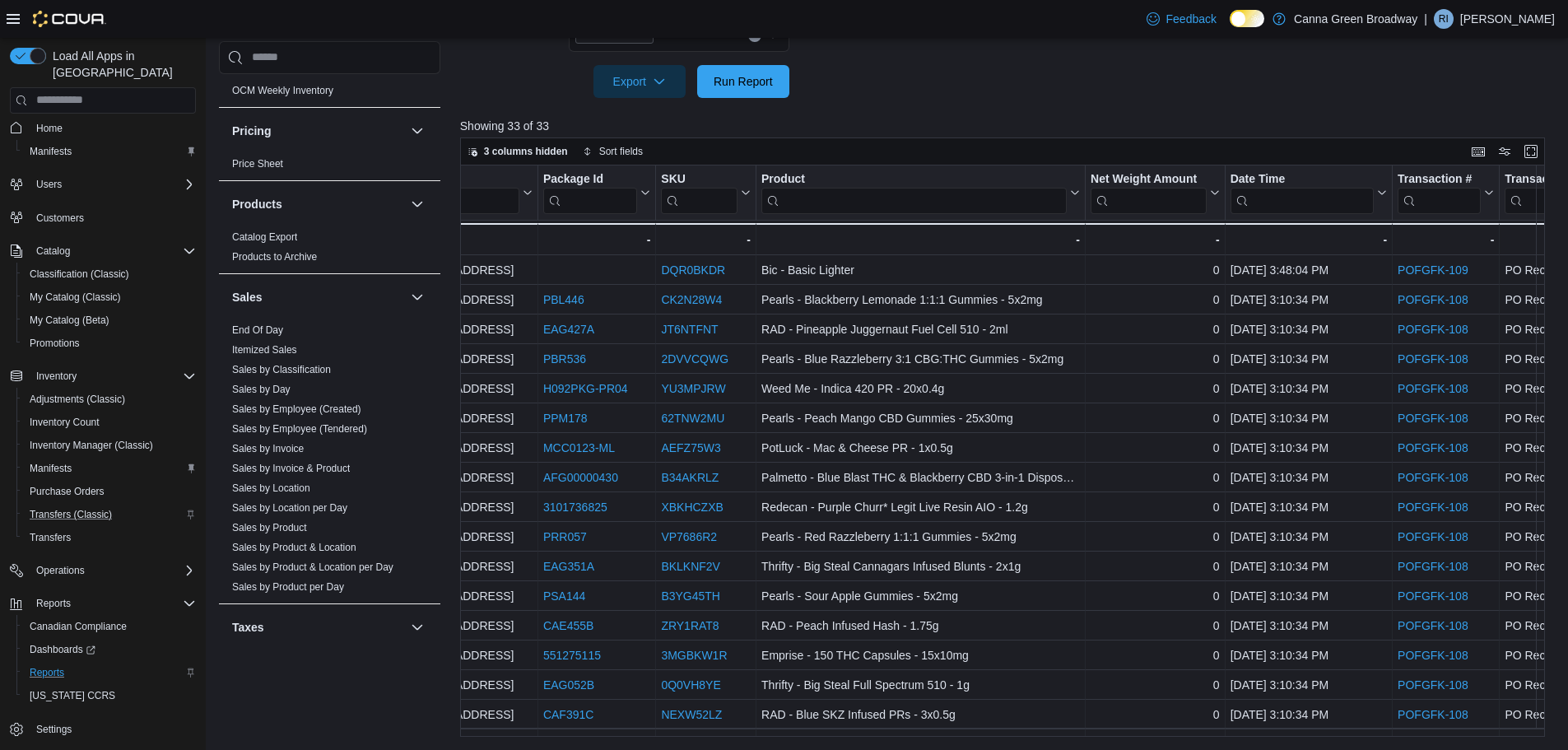
scroll to position [0, 0]
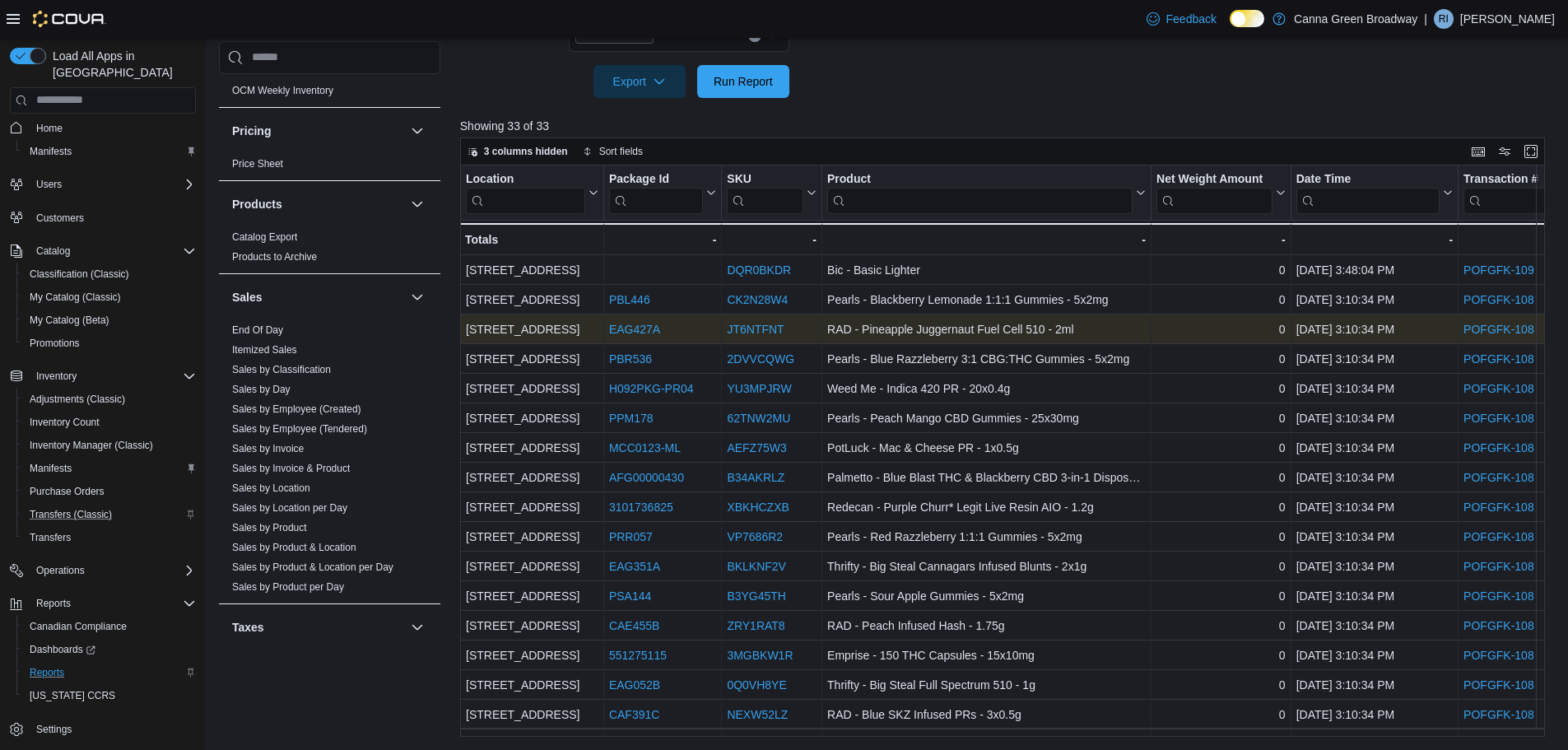
click at [743, 331] on link "JT6NTFNT" at bounding box center [755, 328] width 57 height 13
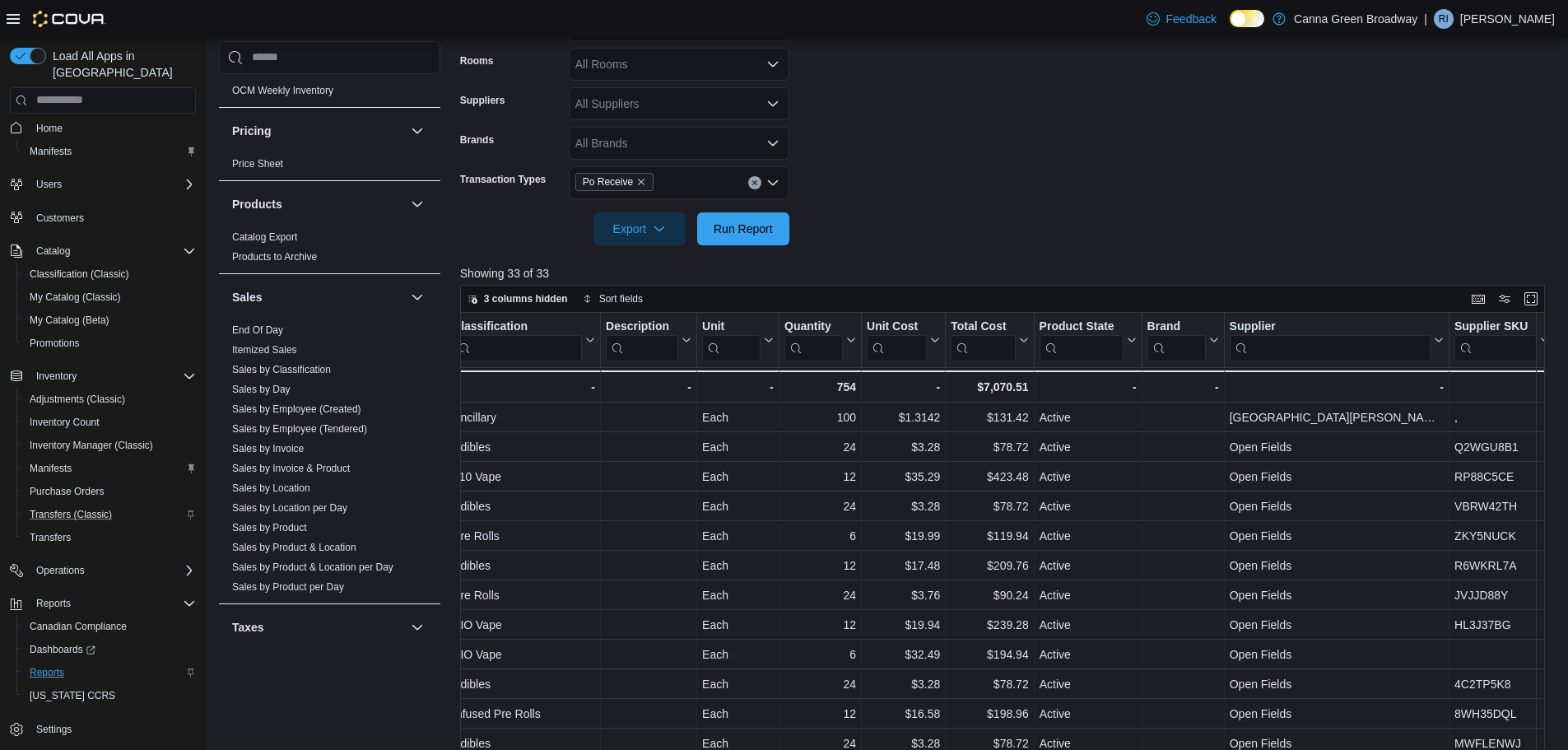
scroll to position [411, 0]
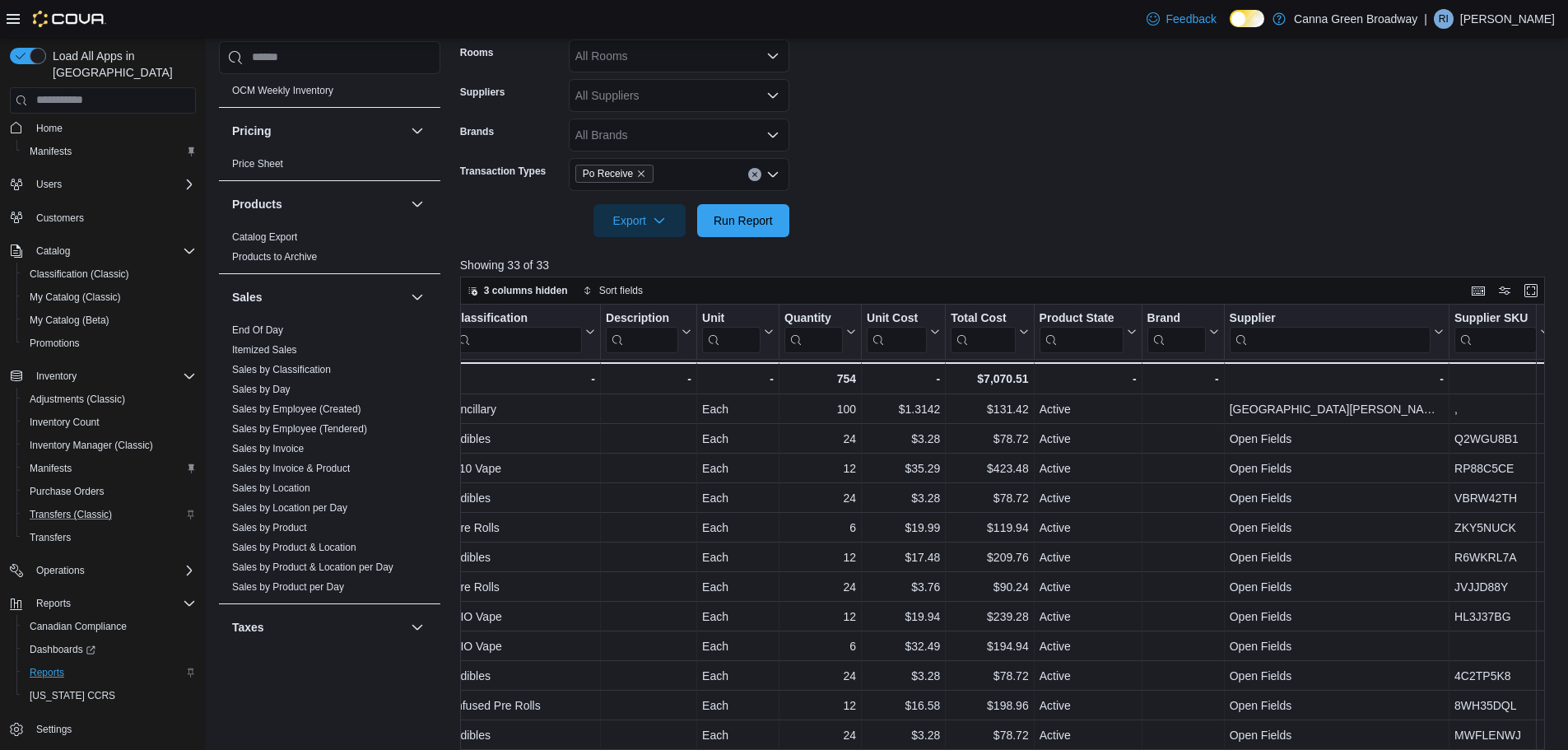
click at [970, 99] on form "Date Range Last 7 Days Locations Canna Green Broadway Classifications All Class…" at bounding box center [1008, 49] width 1096 height 375
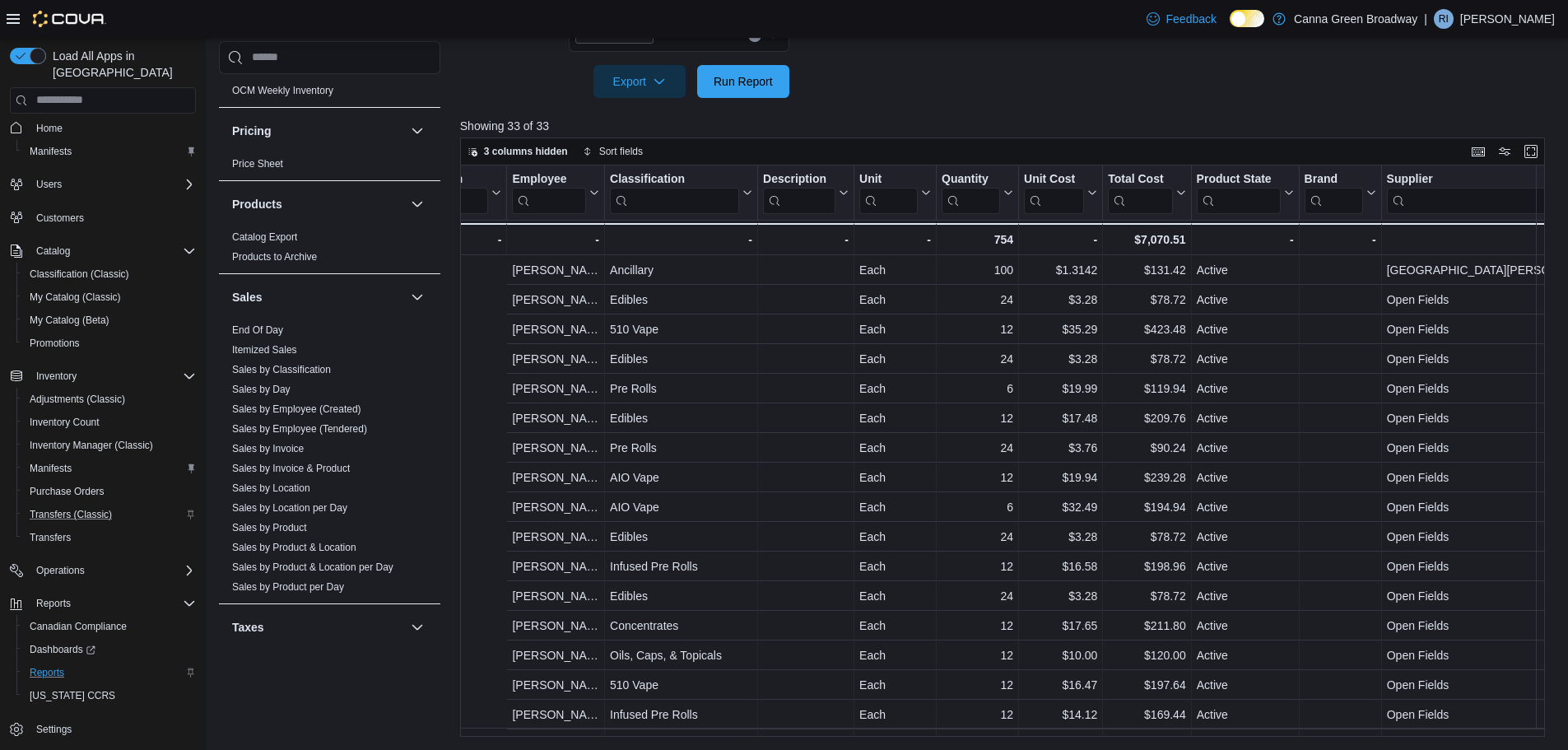
scroll to position [0, 1433]
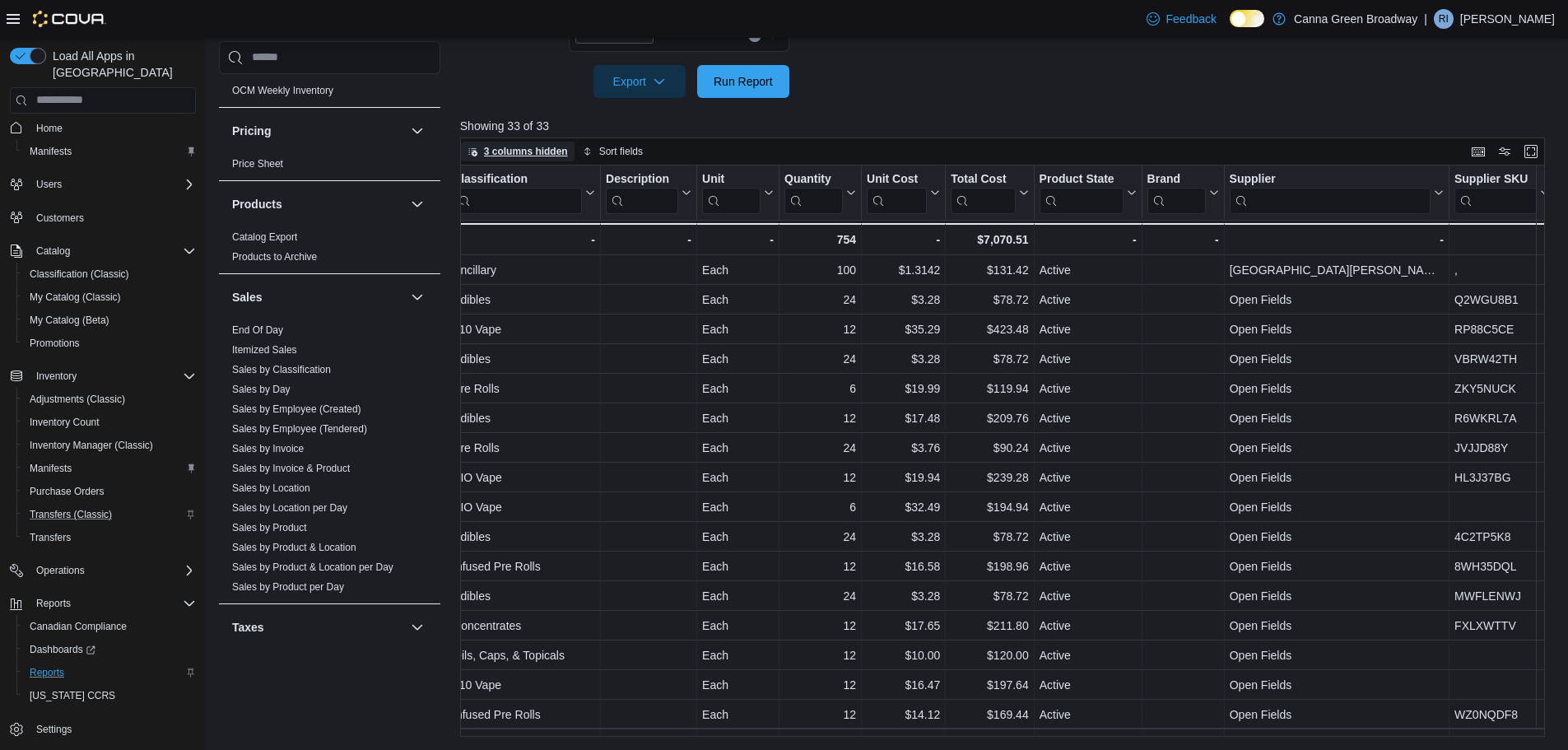
click at [499, 147] on span "3 columns hidden" at bounding box center [525, 151] width 84 height 13
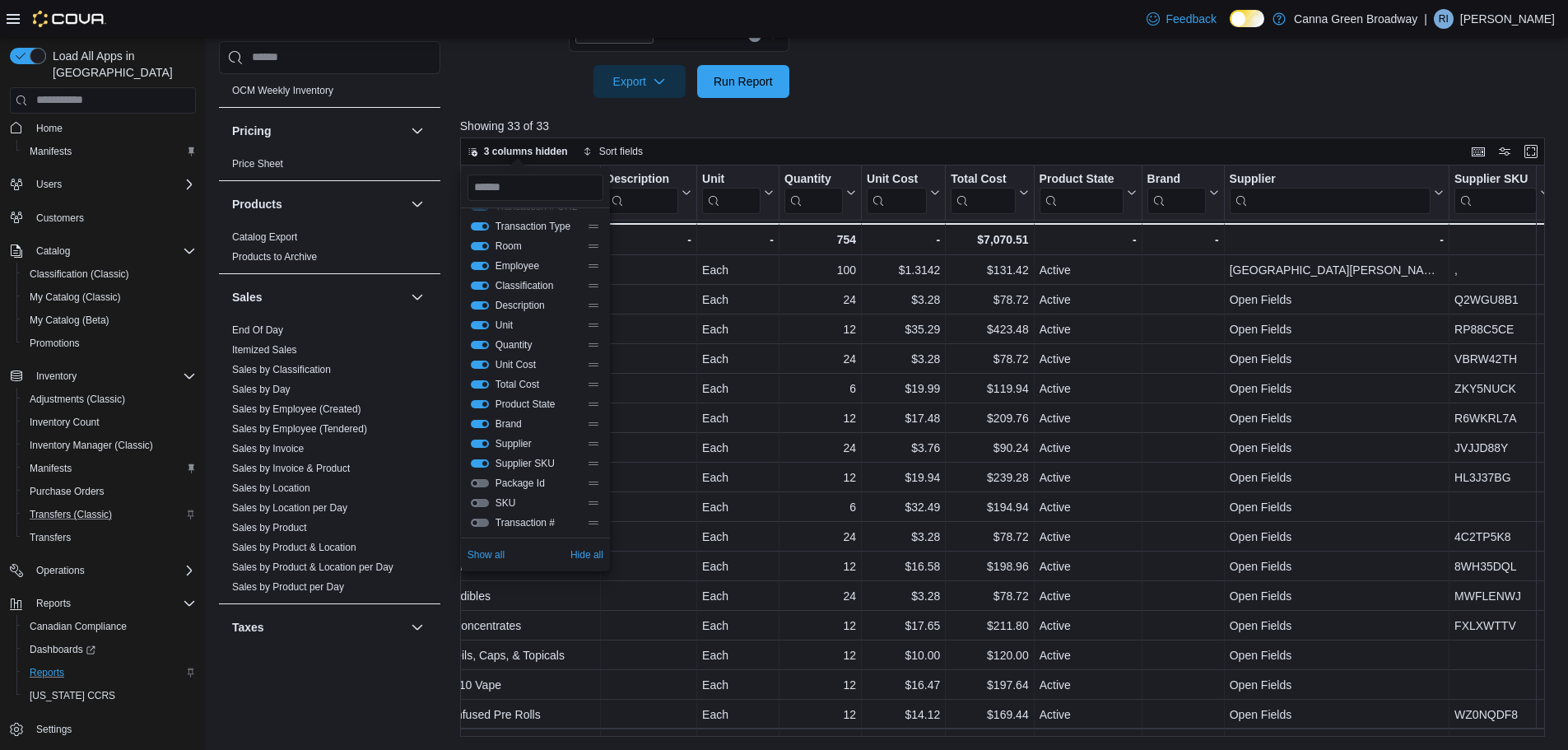
scroll to position [138, 0]
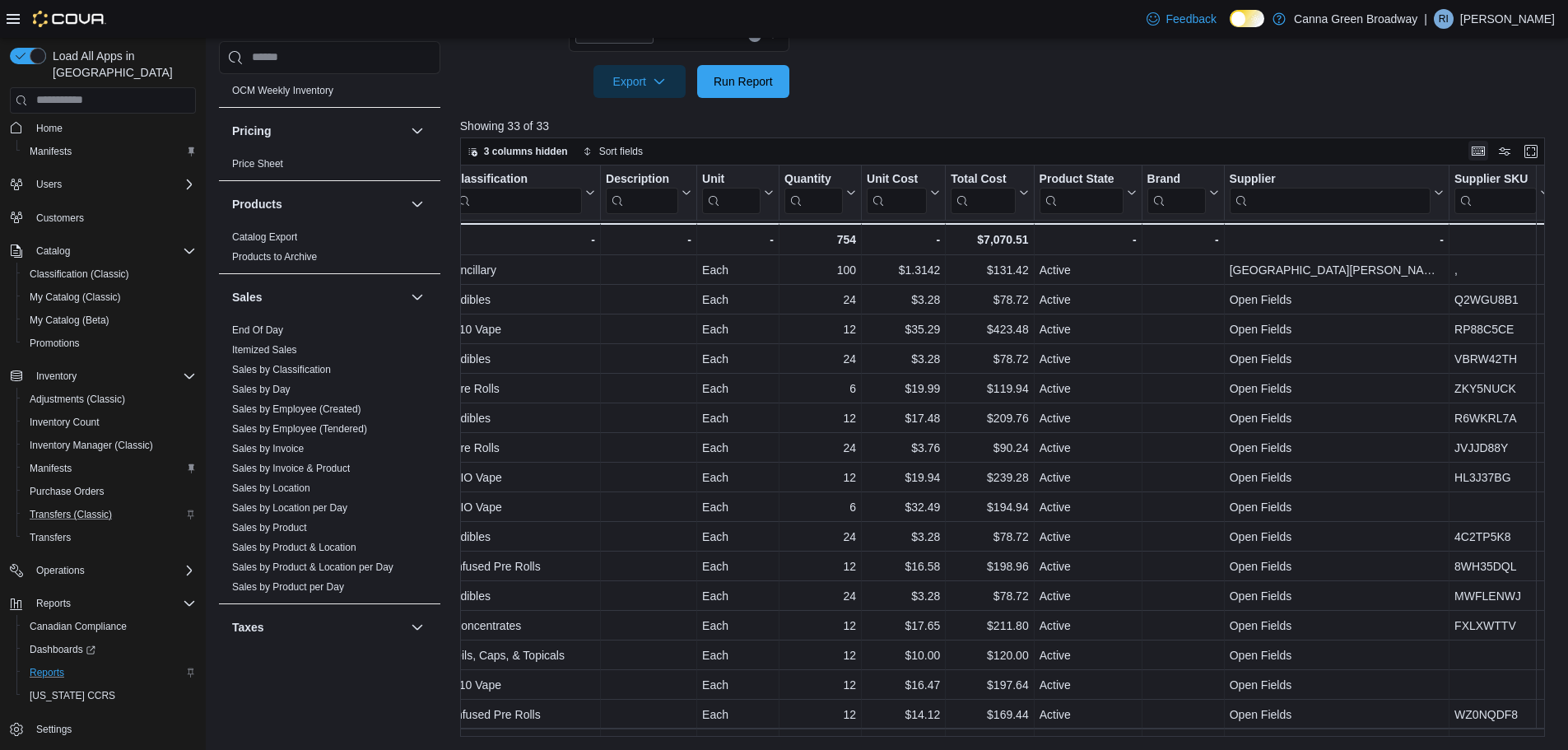
click at [1487, 151] on button "Keyboard shortcuts" at bounding box center [1478, 151] width 20 height 20
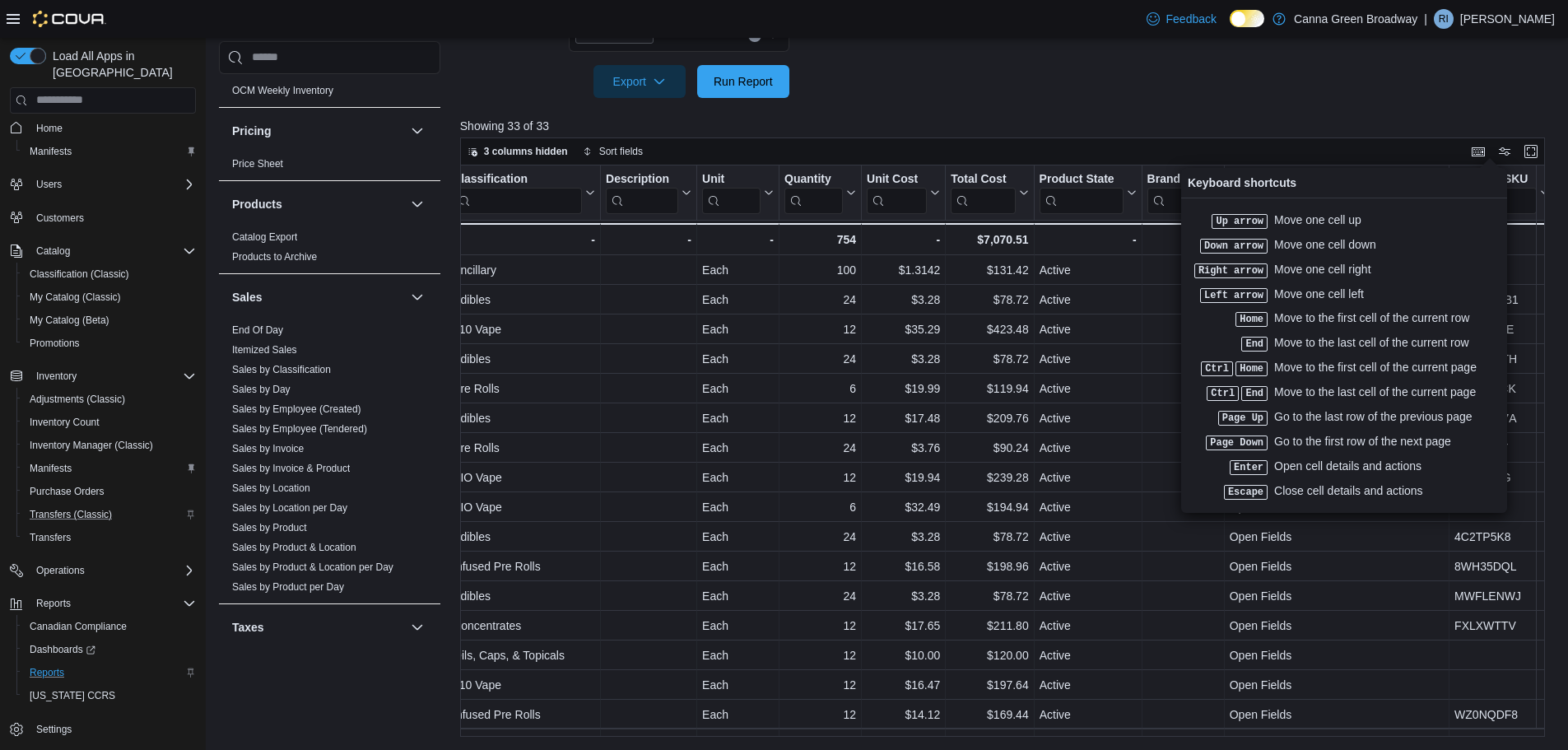
drag, startPoint x: 1438, startPoint y: 121, endPoint x: 1449, endPoint y: 123, distance: 11.2
click at [1440, 121] on p "Showing 33 of 33" at bounding box center [1008, 125] width 1096 height 17
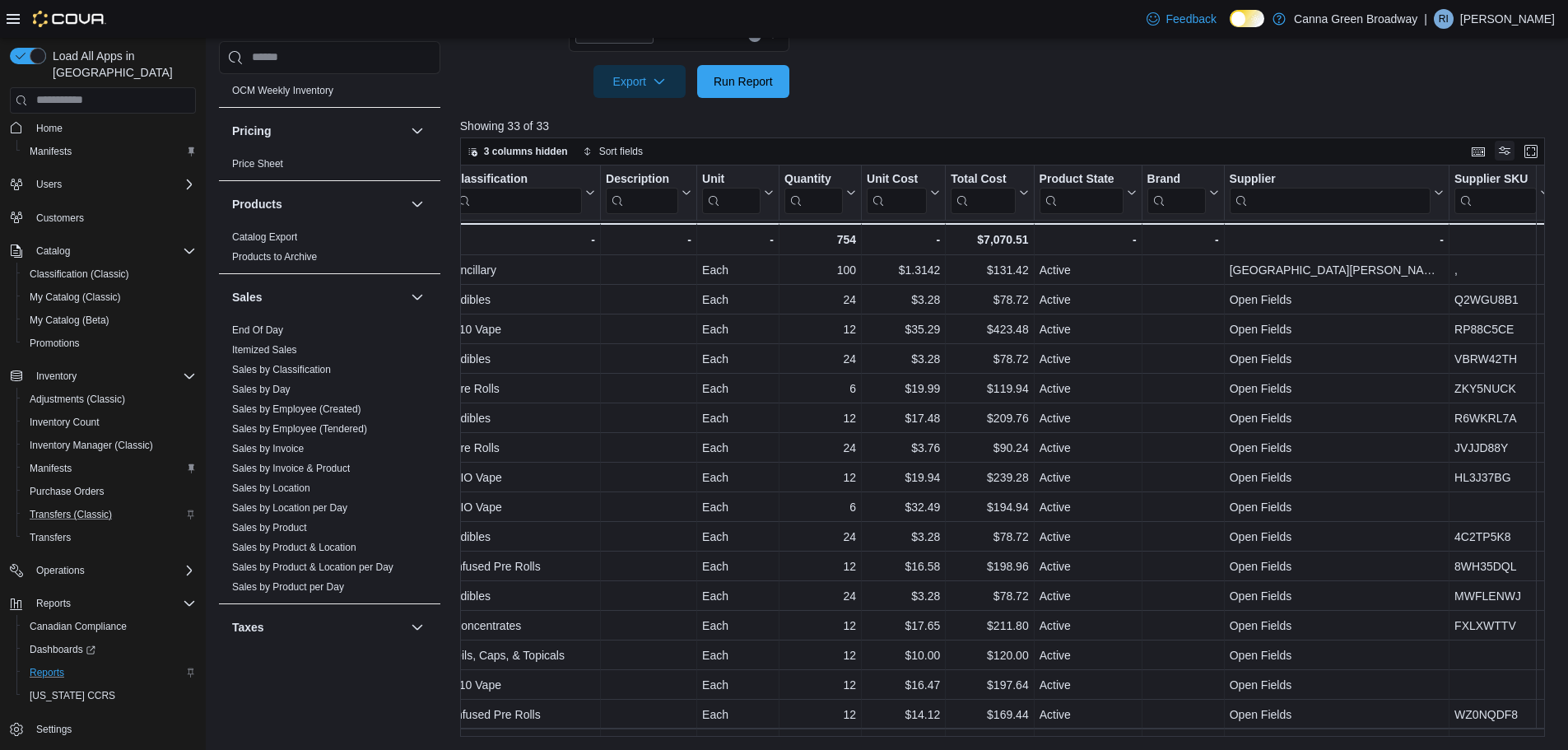
click at [1514, 149] on button "Display options" at bounding box center [1504, 151] width 20 height 20
click at [1402, 111] on div at bounding box center [1008, 107] width 1096 height 20
click at [626, 153] on span "Sort fields" at bounding box center [621, 151] width 43 height 13
click at [642, 219] on span "Pick fields to sort by" at bounding box center [626, 214] width 88 height 13
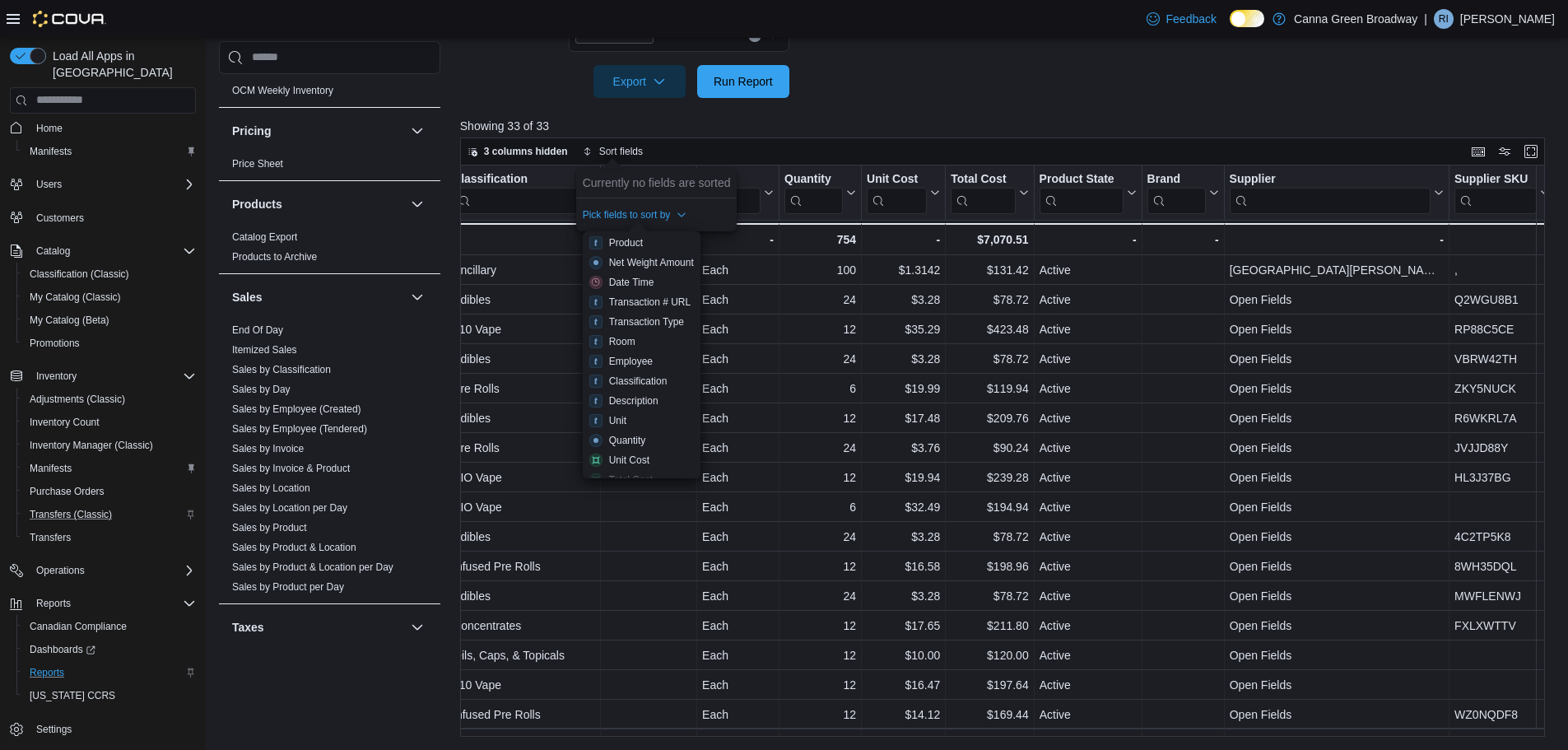
scroll to position [155, 0]
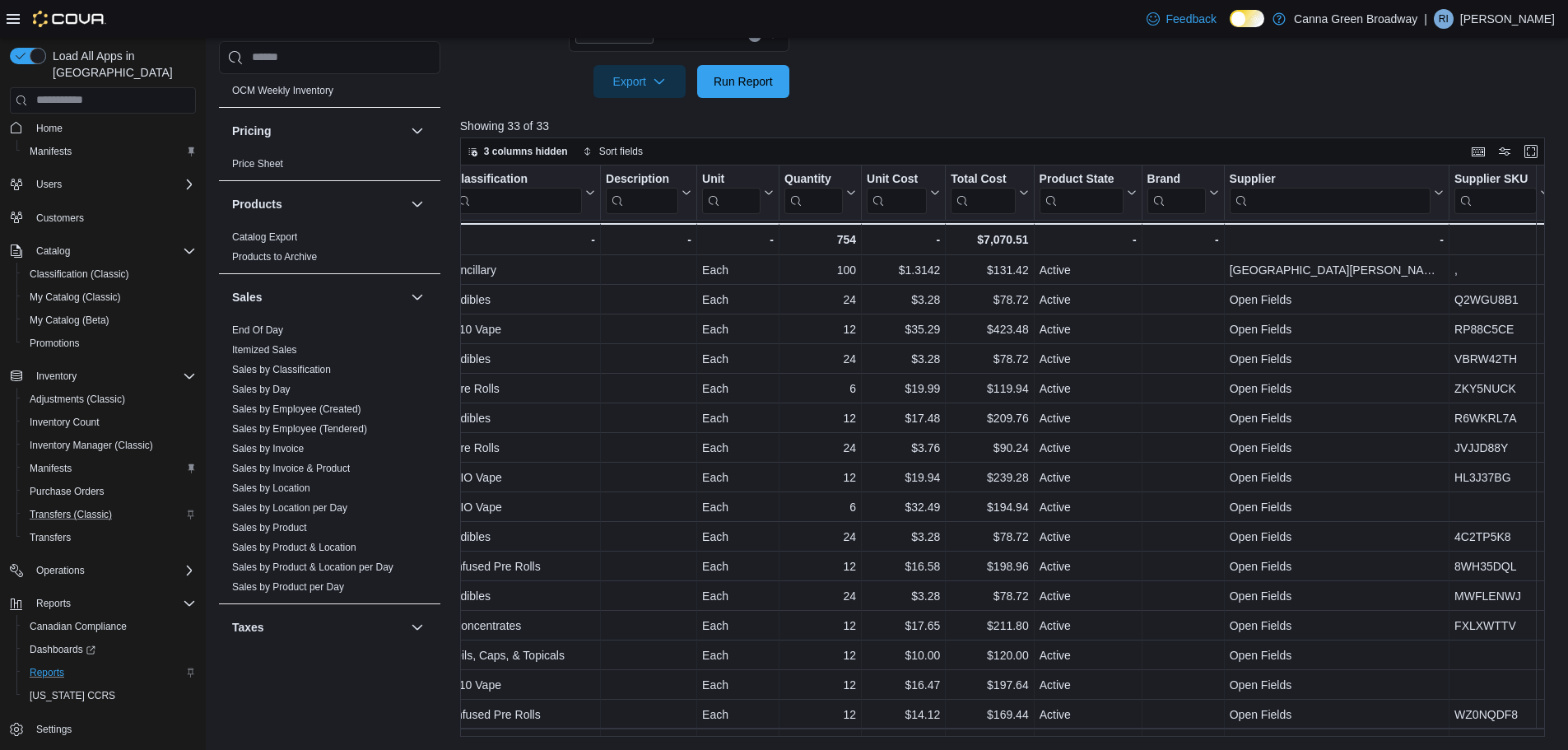
drag, startPoint x: 1234, startPoint y: 738, endPoint x: 729, endPoint y: 746, distance: 505.1
click at [729, 746] on div "Reports Feedback Cash Management Cash Management Cash Out Details Compliance OC…" at bounding box center [887, 119] width 1363 height 1263
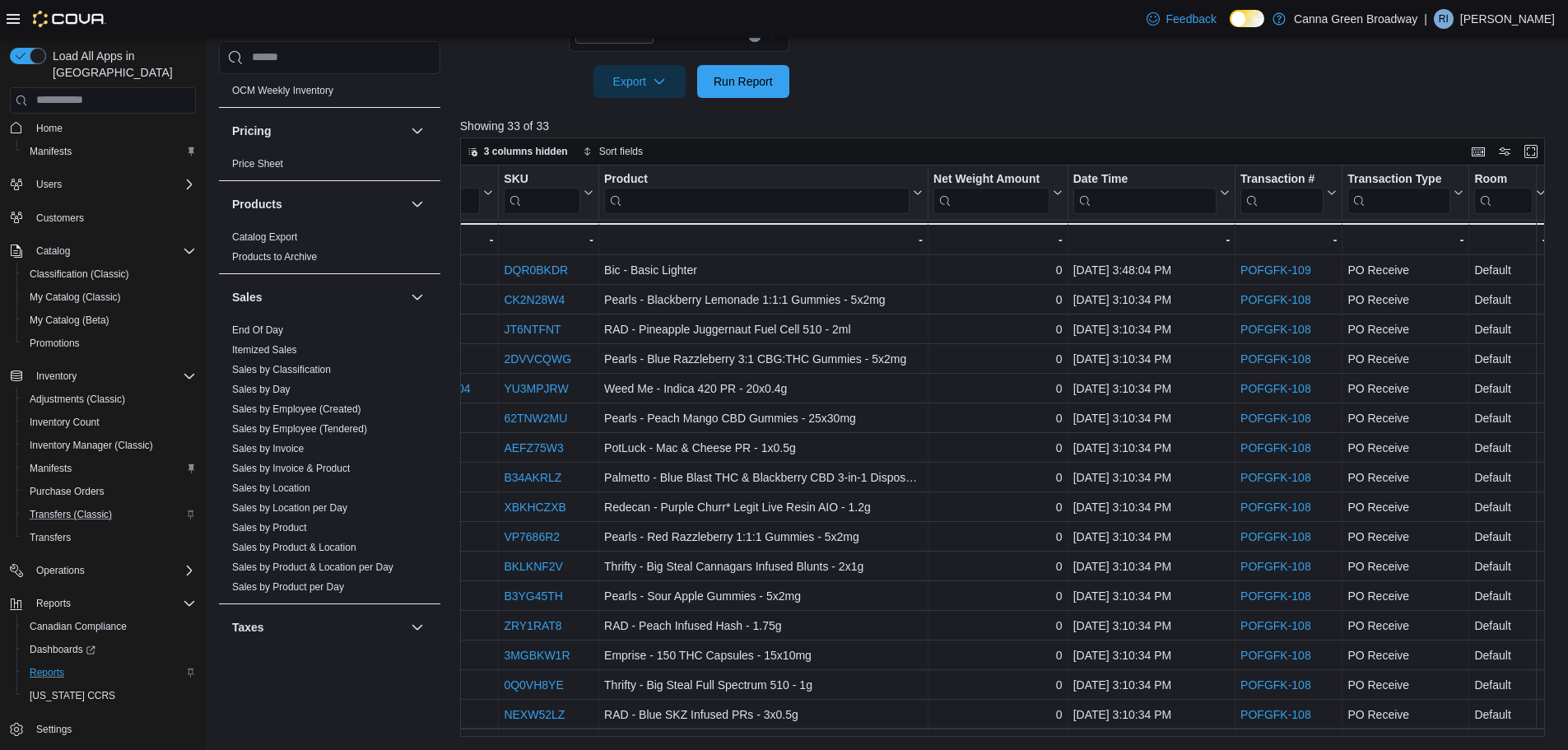
scroll to position [0, 0]
